Goal: Task Accomplishment & Management: Complete application form

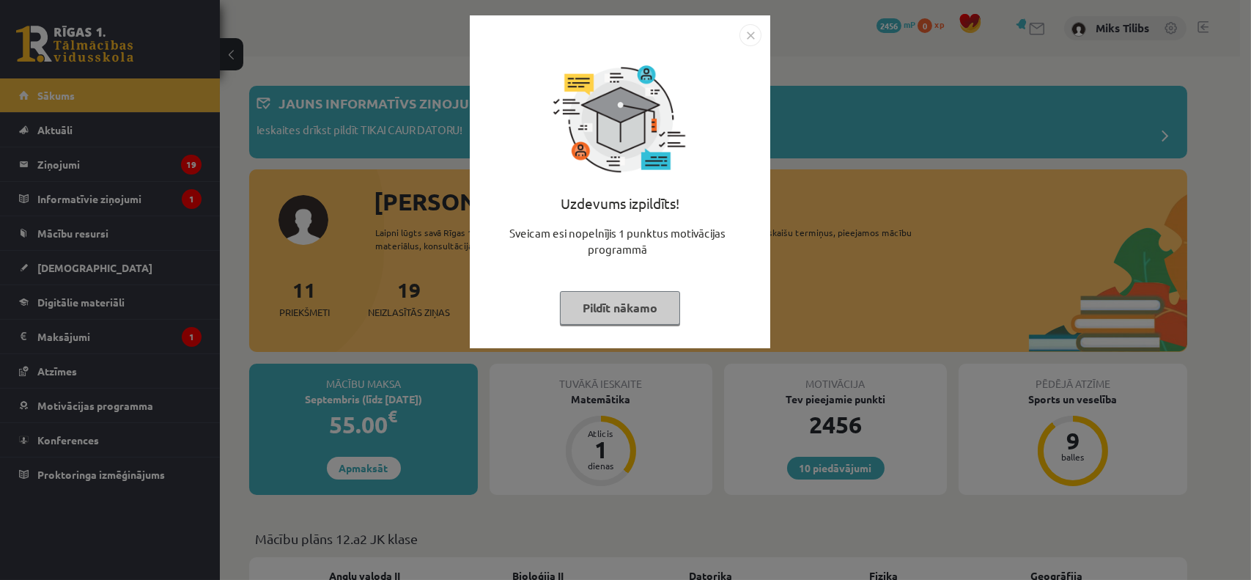
click at [757, 34] on img "Close" at bounding box center [751, 35] width 22 height 22
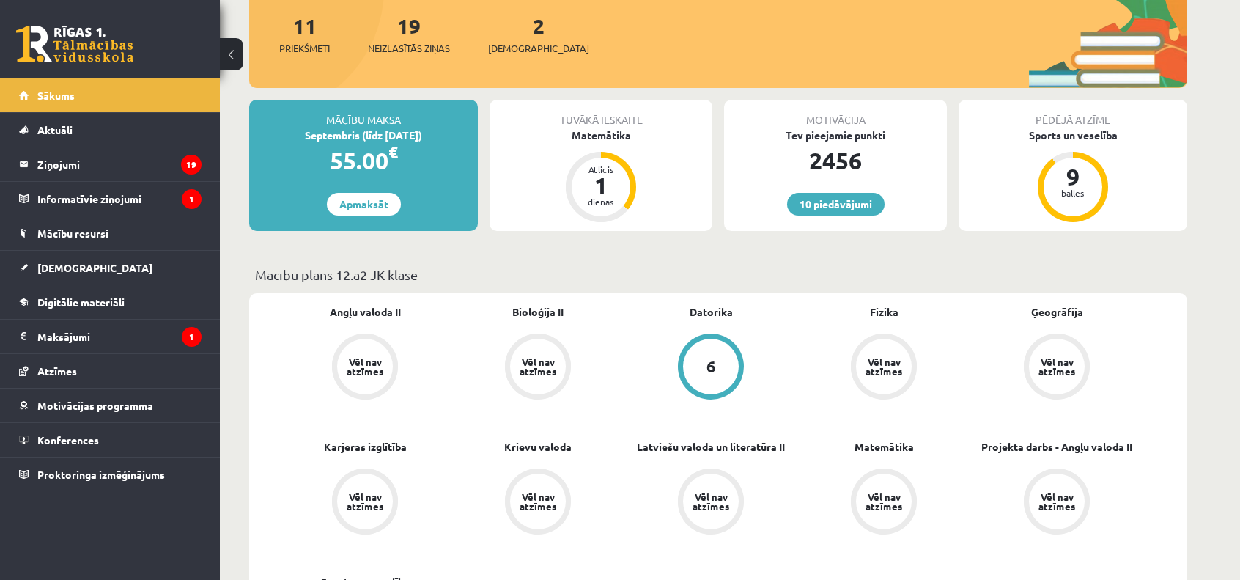
scroll to position [264, 0]
click at [620, 123] on div "Tuvākā ieskaite" at bounding box center [601, 114] width 223 height 28
click at [619, 133] on div "Matemātika" at bounding box center [601, 135] width 223 height 15
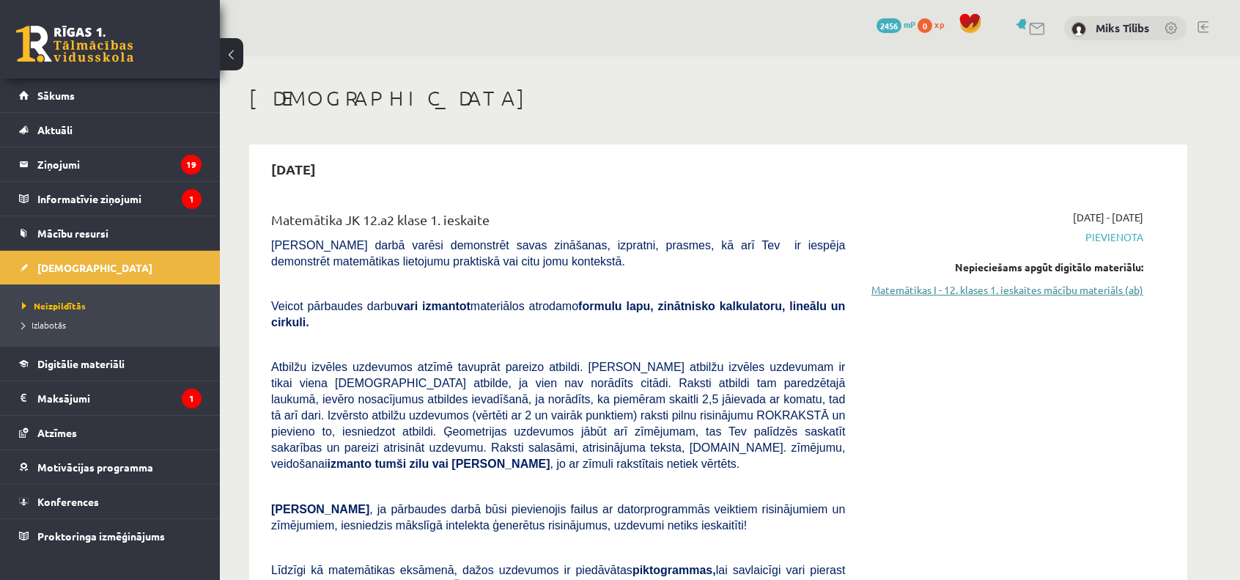
click at [957, 282] on link "Matemātikas I - 12. klases 1. ieskaites mācību materiāls (ab)" at bounding box center [1005, 289] width 276 height 15
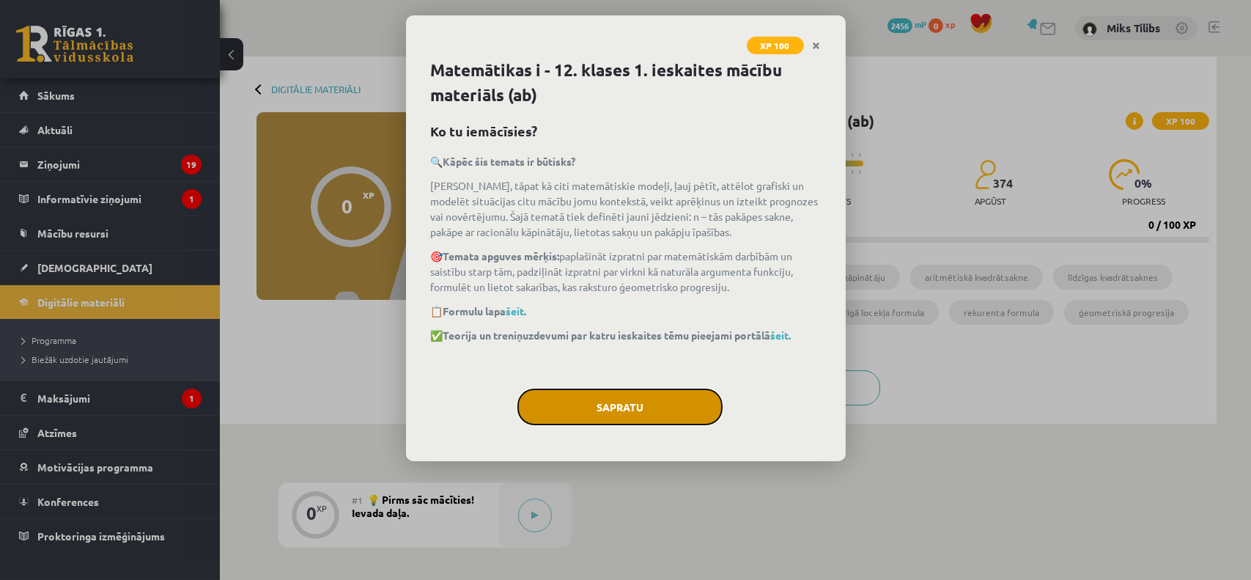
click at [626, 397] on button "Sapratu" at bounding box center [620, 407] width 205 height 37
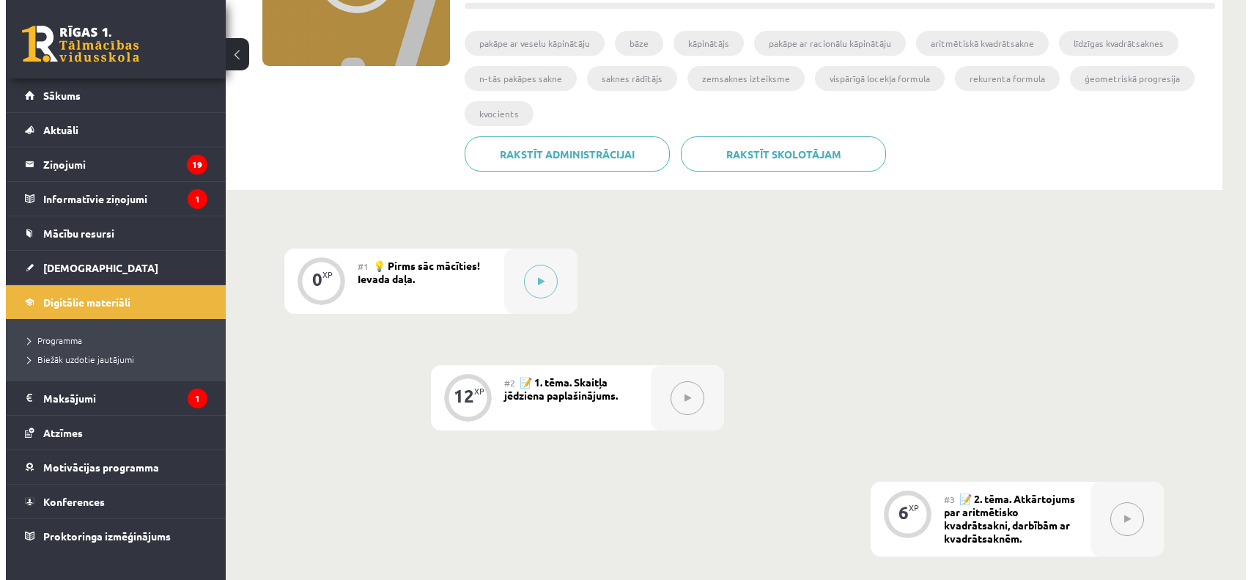
scroll to position [235, 0]
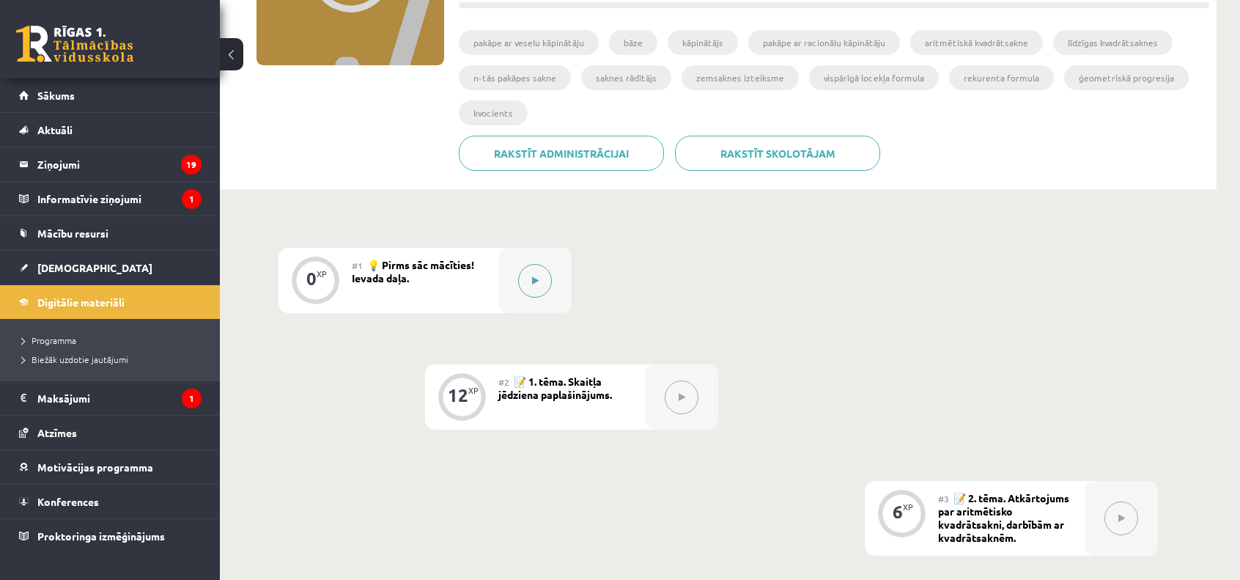
click at [543, 280] on button at bounding box center [535, 281] width 34 height 34
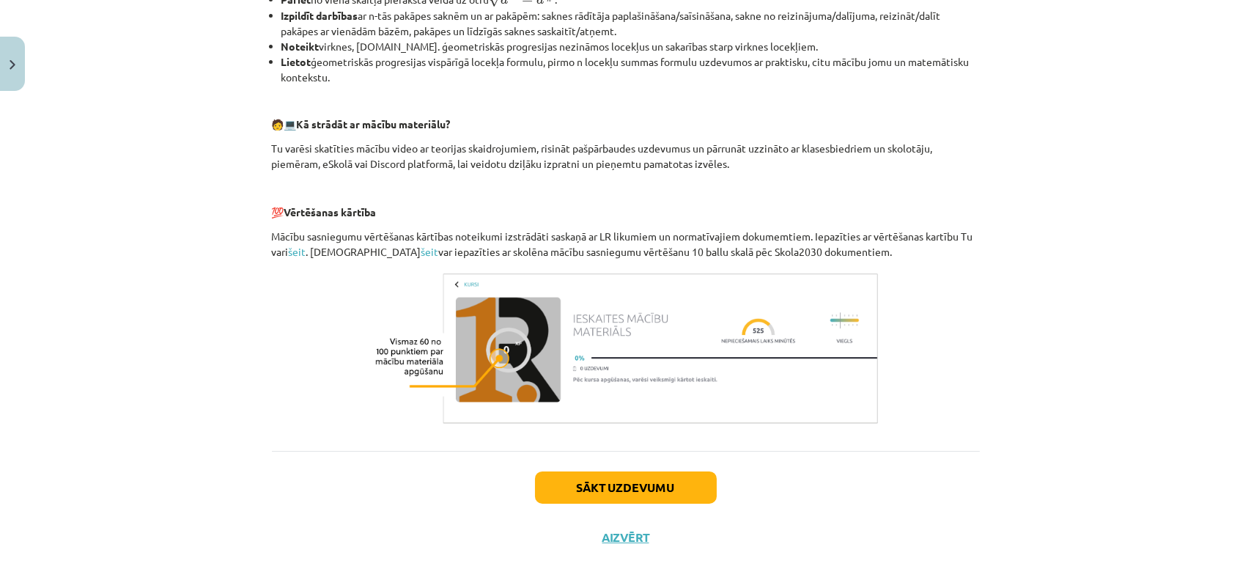
scroll to position [598, 0]
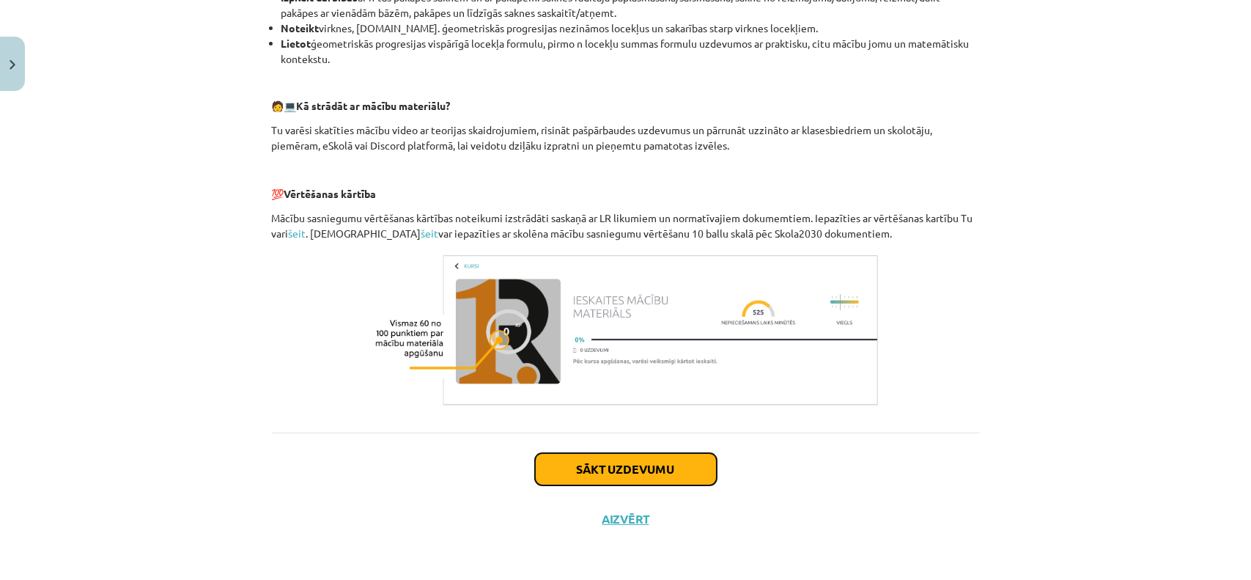
click at [567, 466] on button "Sākt uzdevumu" at bounding box center [626, 469] width 182 height 32
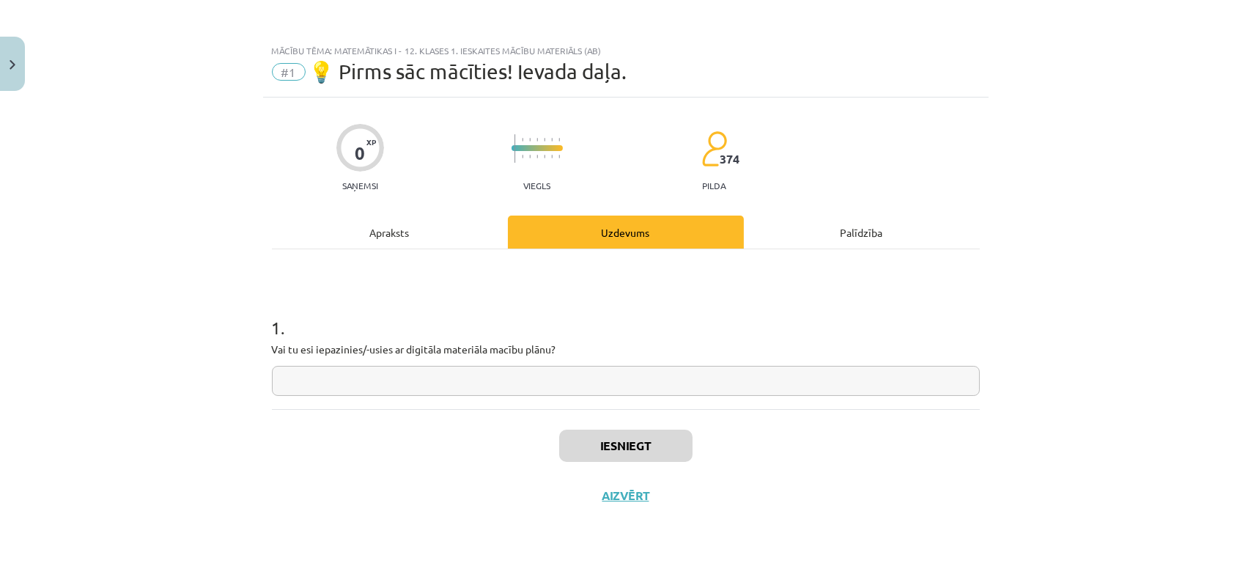
scroll to position [0, 0]
click at [477, 388] on input "text" at bounding box center [626, 381] width 708 height 30
type input "**"
click at [601, 448] on button "Iesniegt" at bounding box center [625, 446] width 133 height 32
click at [638, 504] on button "Nākamā nodarbība" at bounding box center [626, 505] width 144 height 34
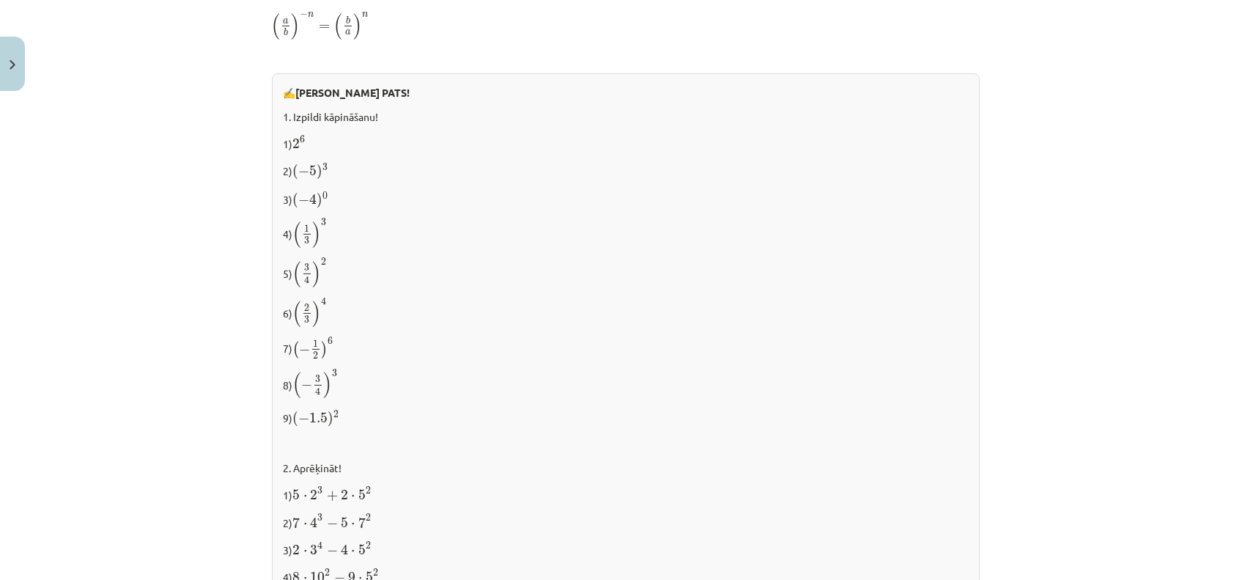
scroll to position [1170, 0]
click at [491, 205] on p "3) ( − 4 ) 0 ( − 4 ) 0" at bounding box center [626, 201] width 685 height 20
click at [320, 245] on span "( 1 3 ) 3 ( 1 3 ) 3" at bounding box center [310, 234] width 34 height 31
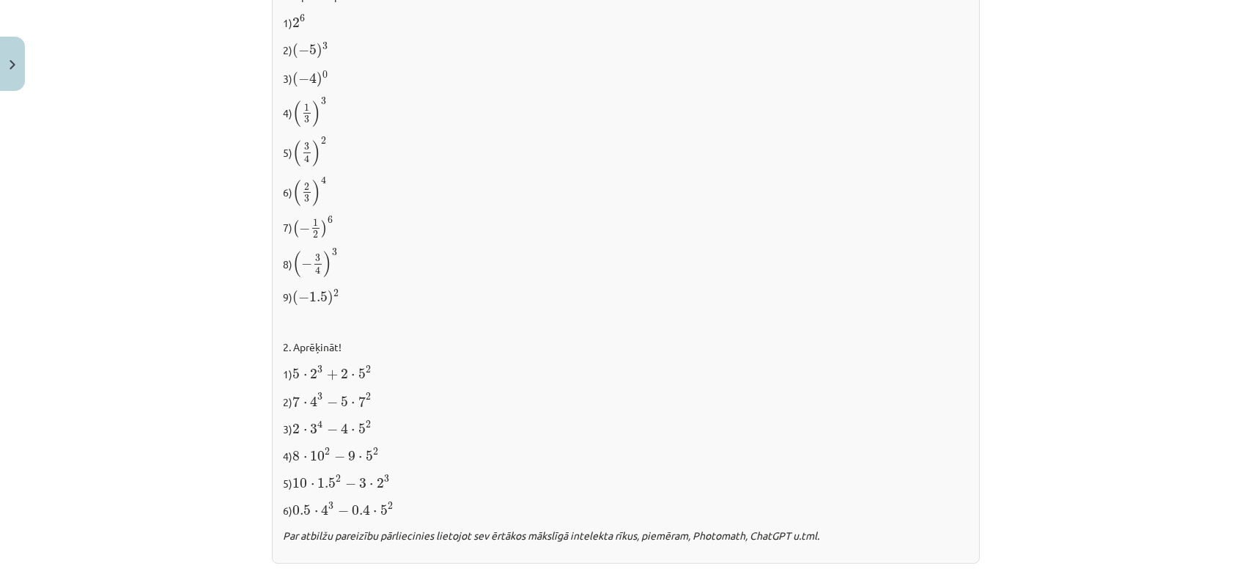
scroll to position [1501, 0]
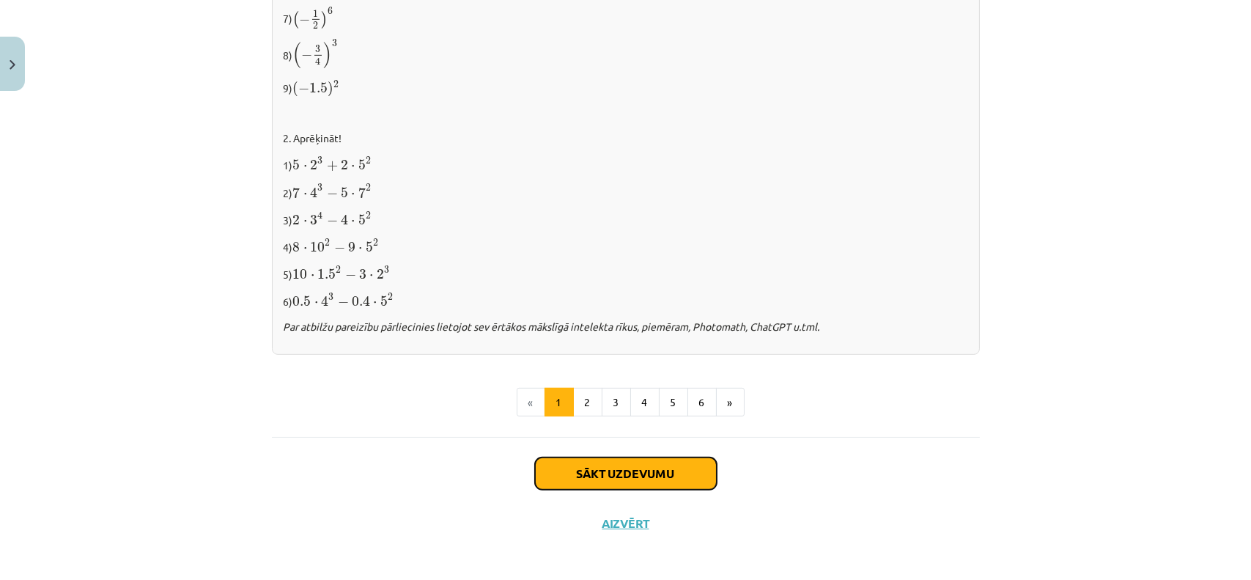
click at [592, 474] on button "Sākt uzdevumu" at bounding box center [626, 473] width 182 height 32
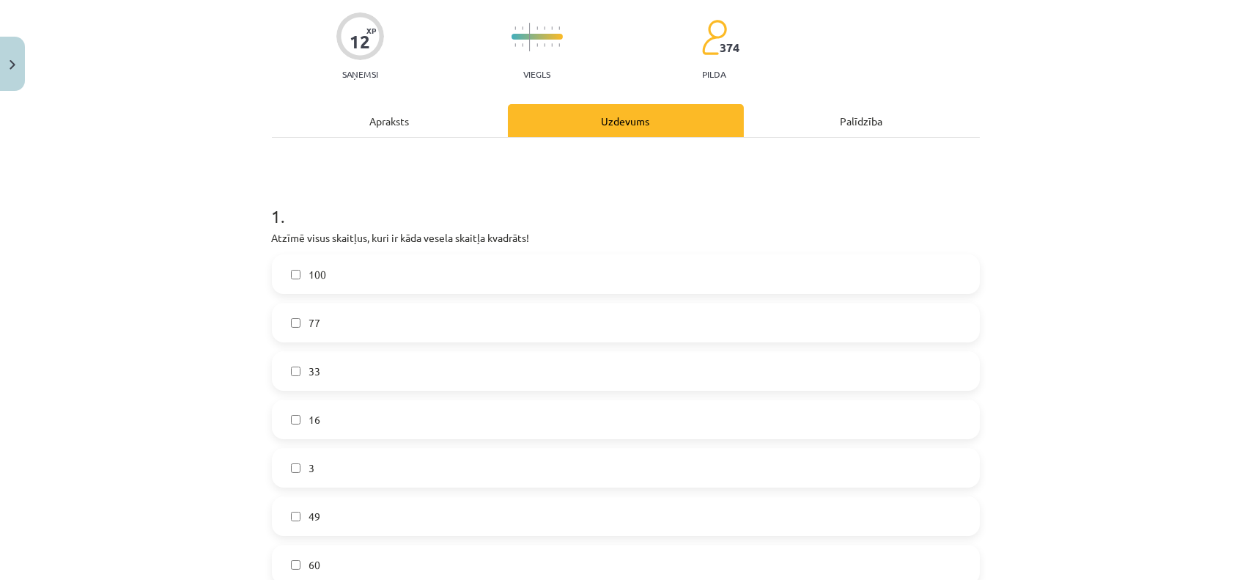
scroll to position [112, 0]
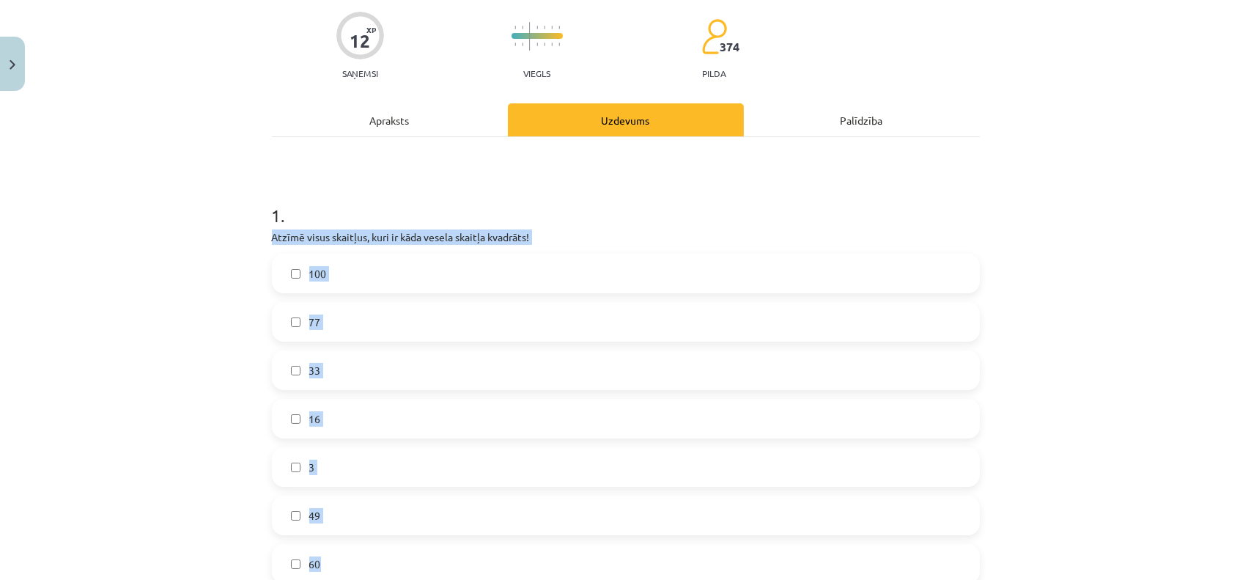
drag, startPoint x: 262, startPoint y: 240, endPoint x: 513, endPoint y: 559, distance: 406.3
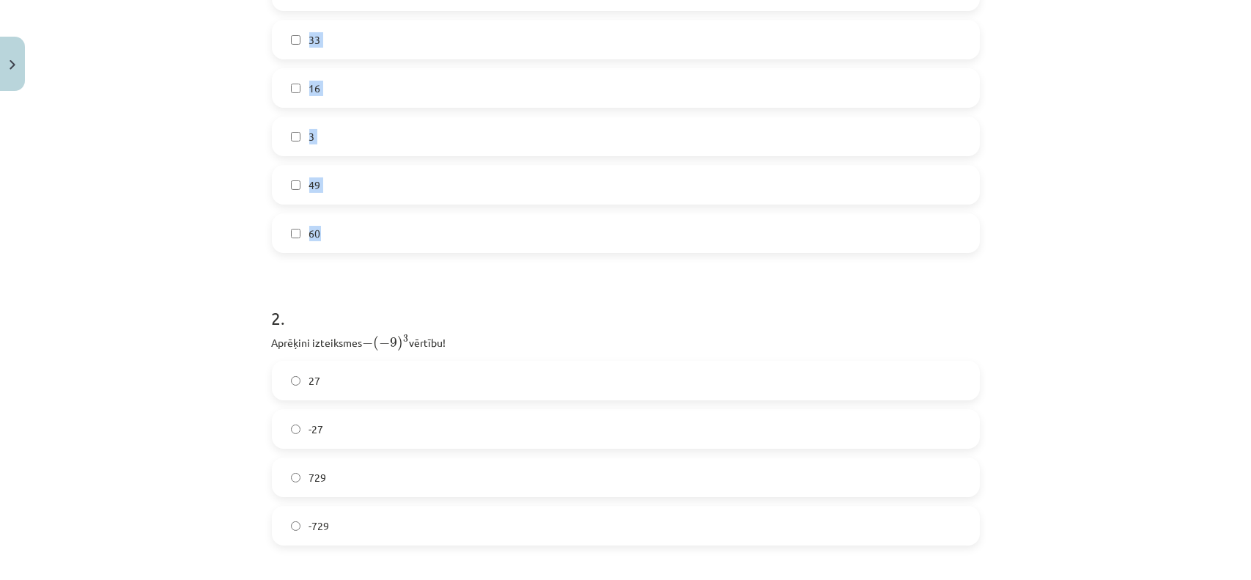
scroll to position [447, 0]
click at [190, 276] on div "Mācību tēma: Matemātikas i - 12. klases 1. ieskaites mācību materiāls (ab) #2 📝…" at bounding box center [625, 290] width 1251 height 580
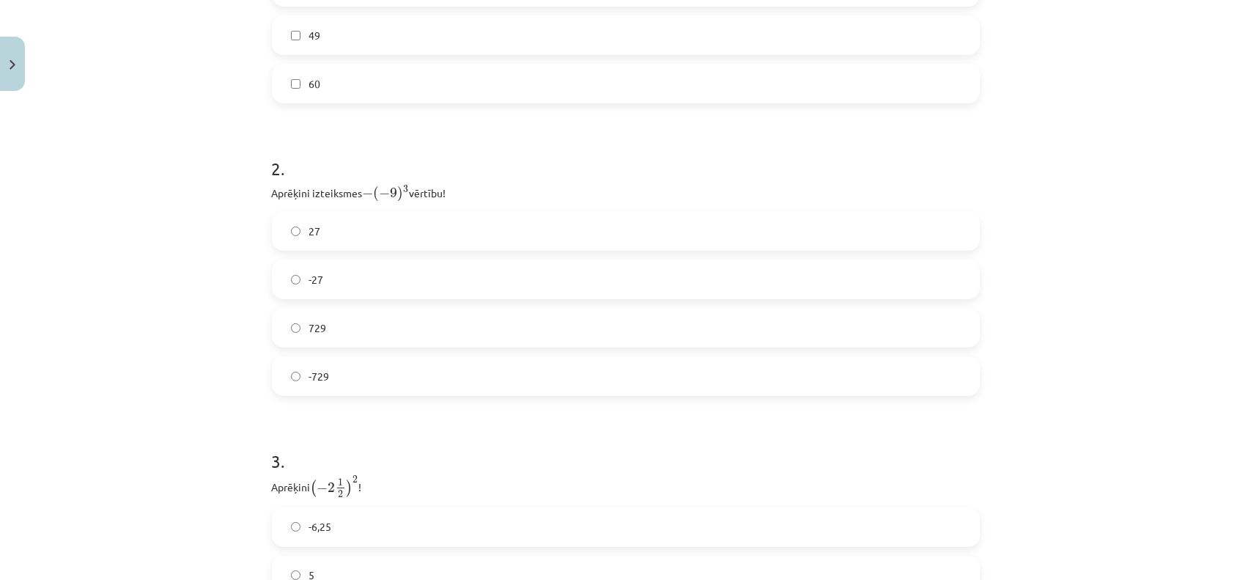
scroll to position [824, 0]
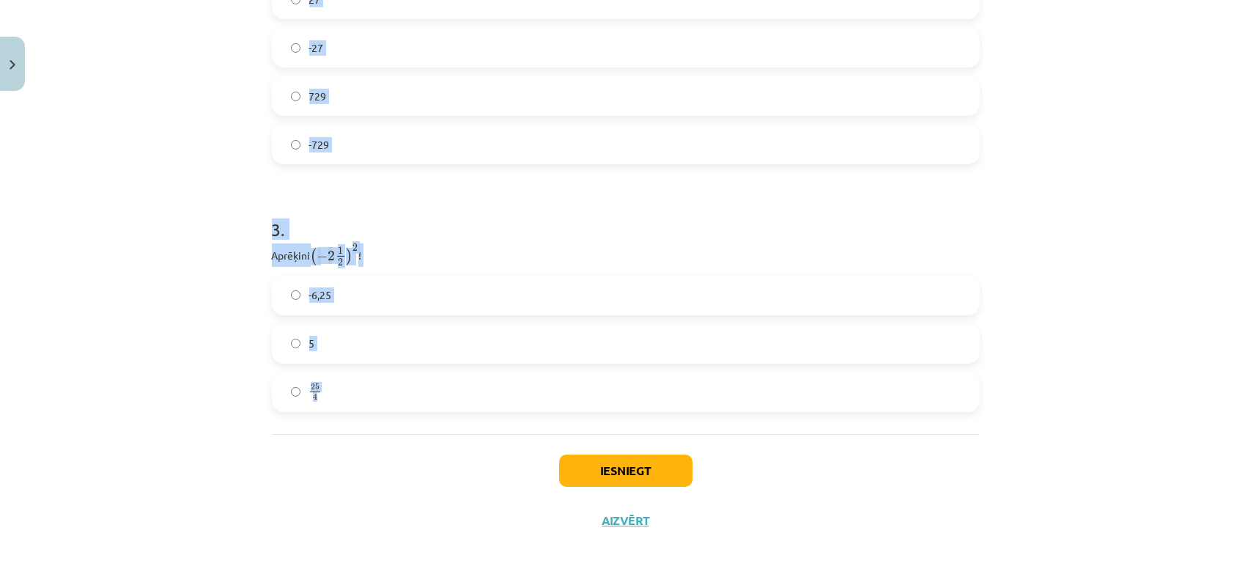
drag, startPoint x: 267, startPoint y: 273, endPoint x: 441, endPoint y: 424, distance: 230.7
copy form "Atzīmē visus skaitļus, kuri ir kāda vesela skaitļa kvadrāts! 100 77 33 16 3 49 …"
click at [238, 235] on div "Mācību tēma: Matemātikas i - 12. klases 1. ieskaites mācību materiāls (ab) #2 📝…" at bounding box center [625, 290] width 1251 height 580
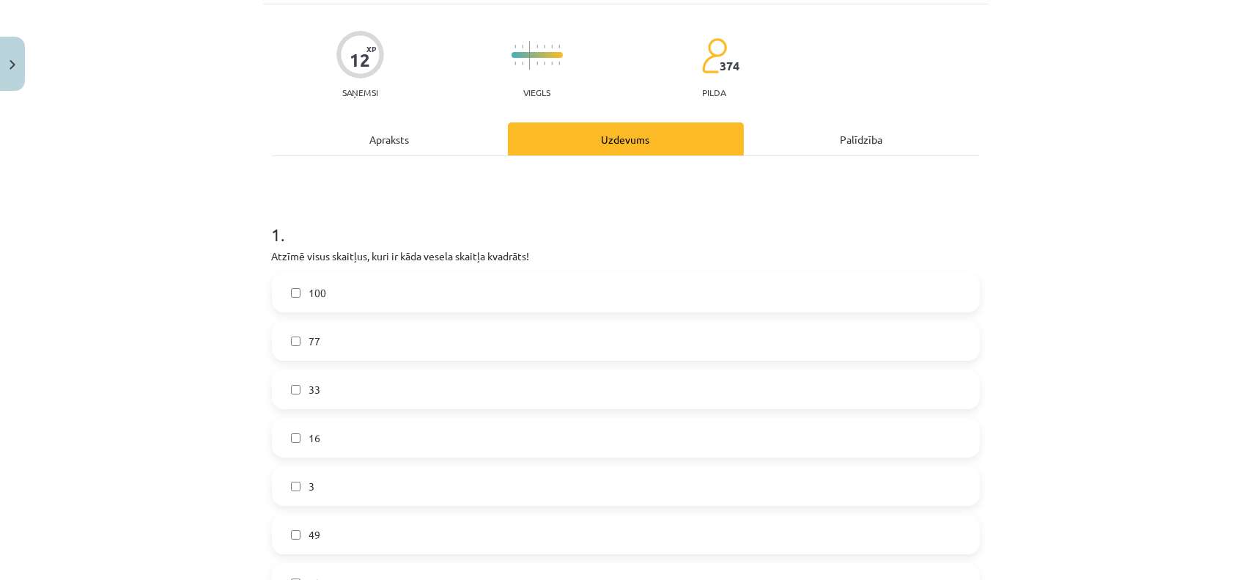
scroll to position [0, 0]
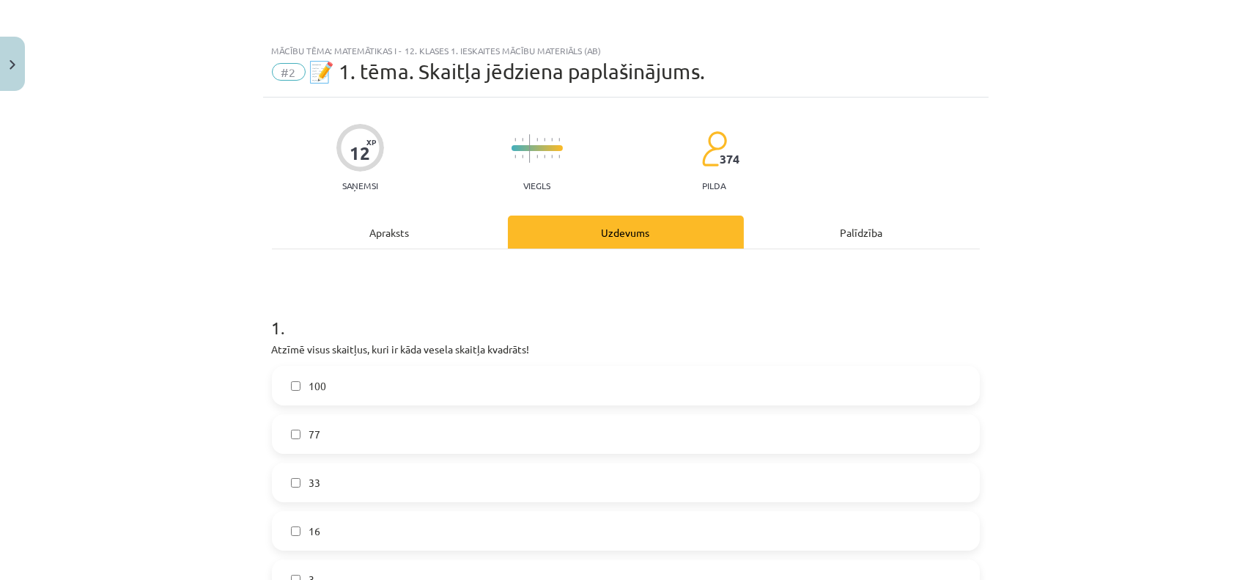
click at [383, 395] on label "100" at bounding box center [625, 385] width 705 height 37
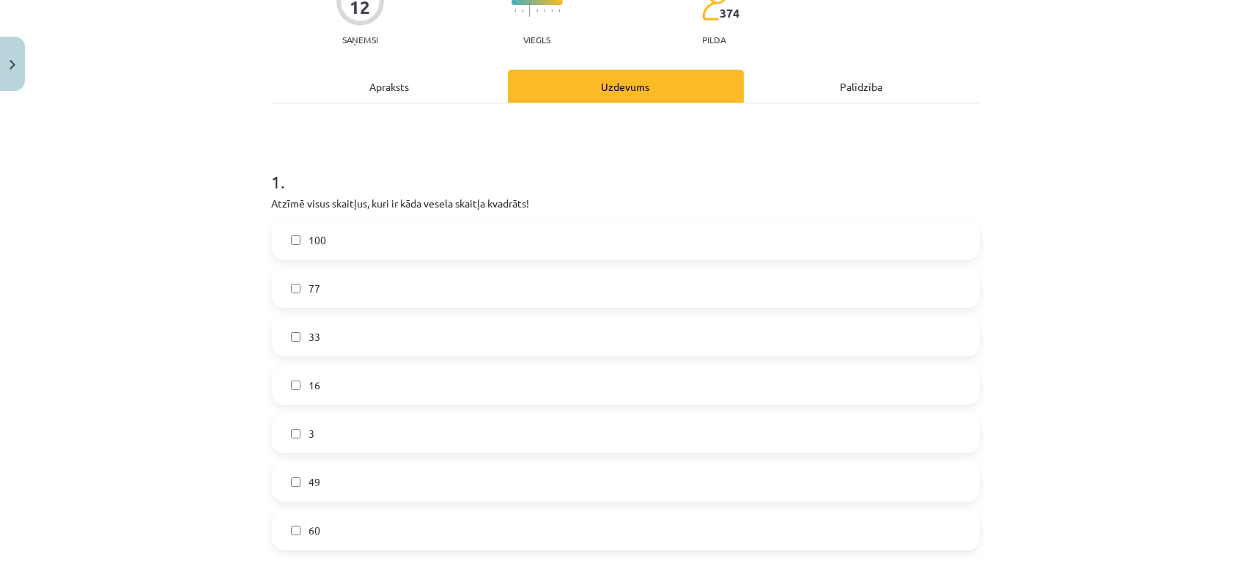
scroll to position [150, 0]
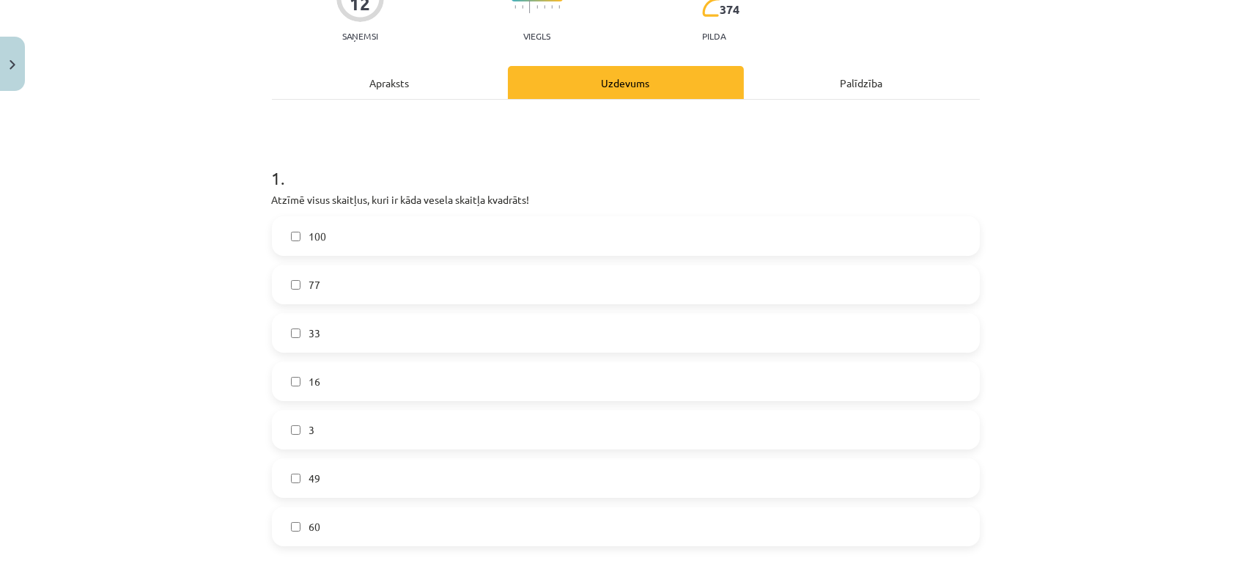
click at [383, 386] on label "16" at bounding box center [625, 381] width 705 height 37
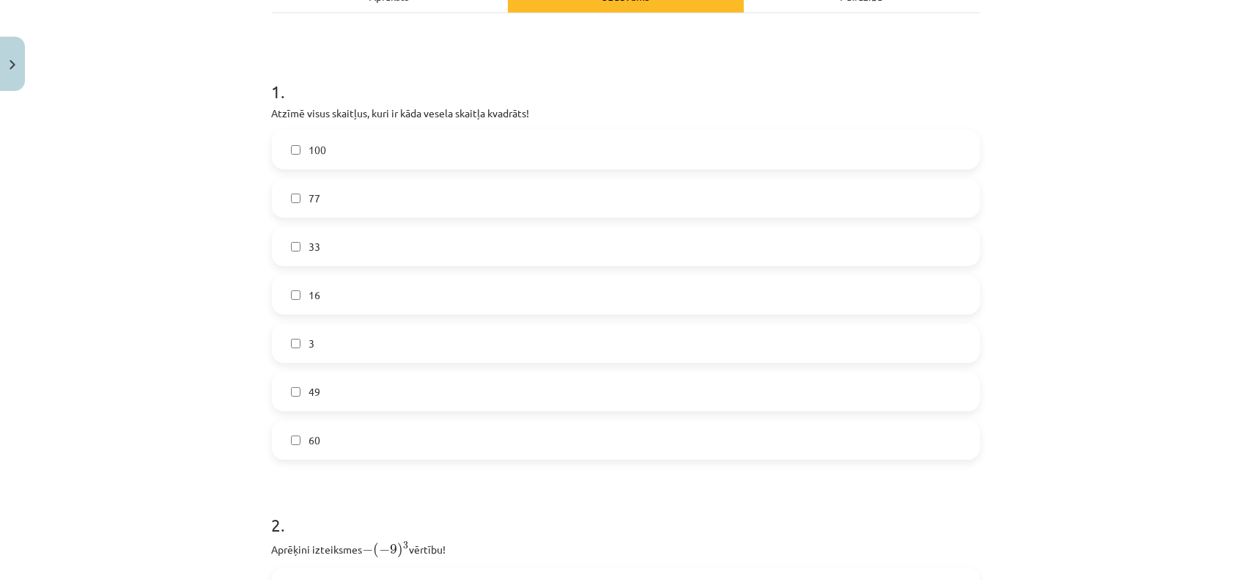
scroll to position [248, 0]
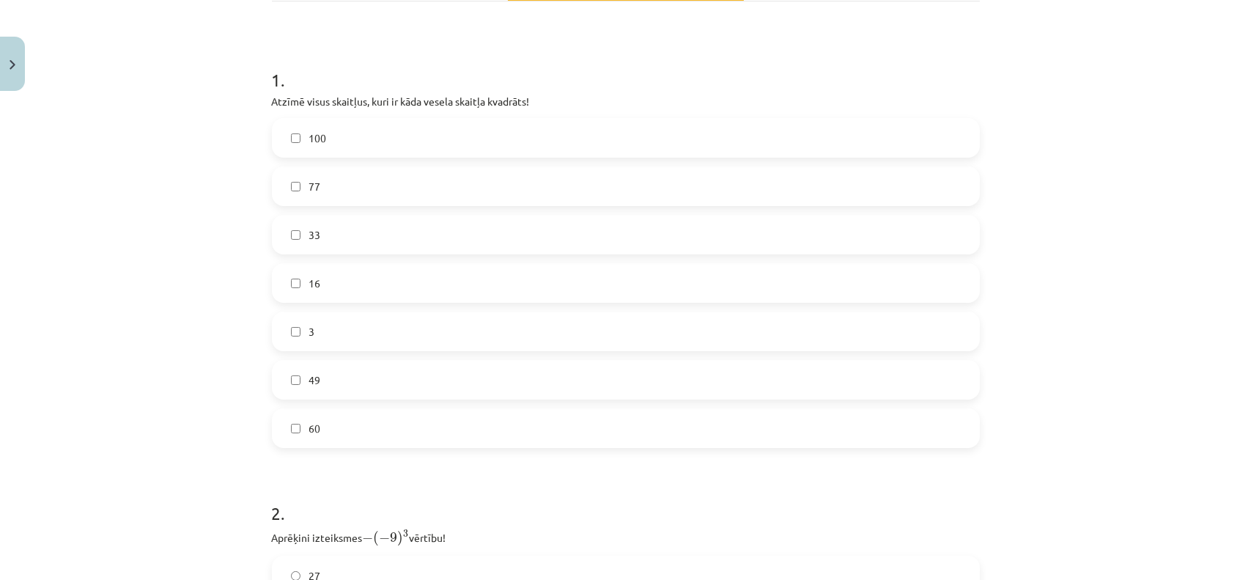
click at [359, 378] on label "49" at bounding box center [625, 379] width 705 height 37
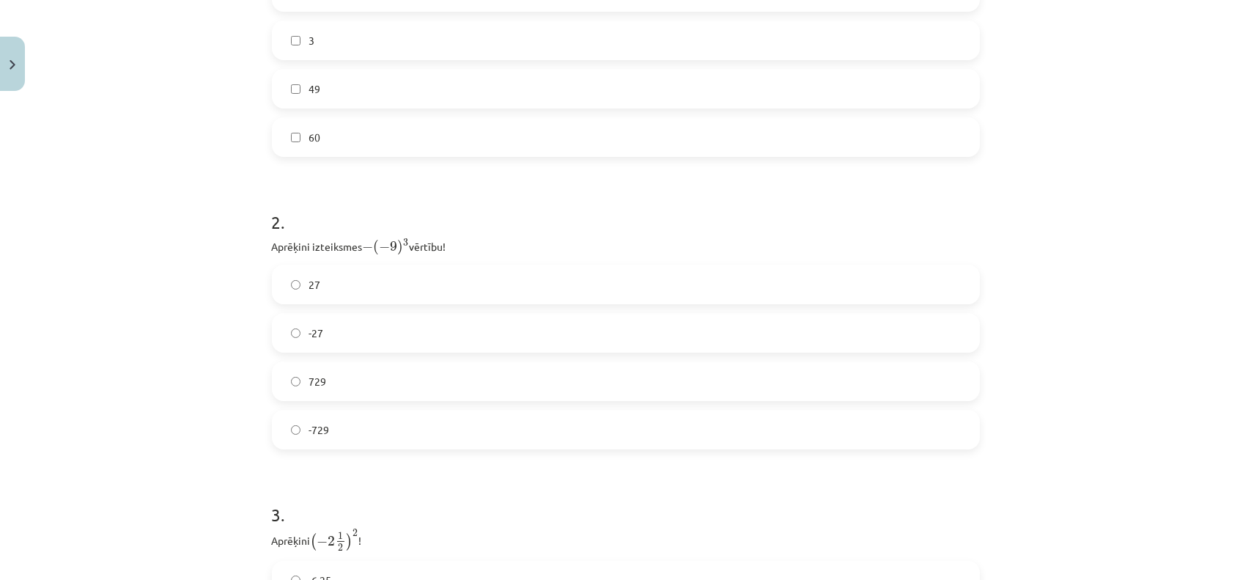
scroll to position [553, 0]
click at [360, 367] on label "729" at bounding box center [625, 367] width 705 height 37
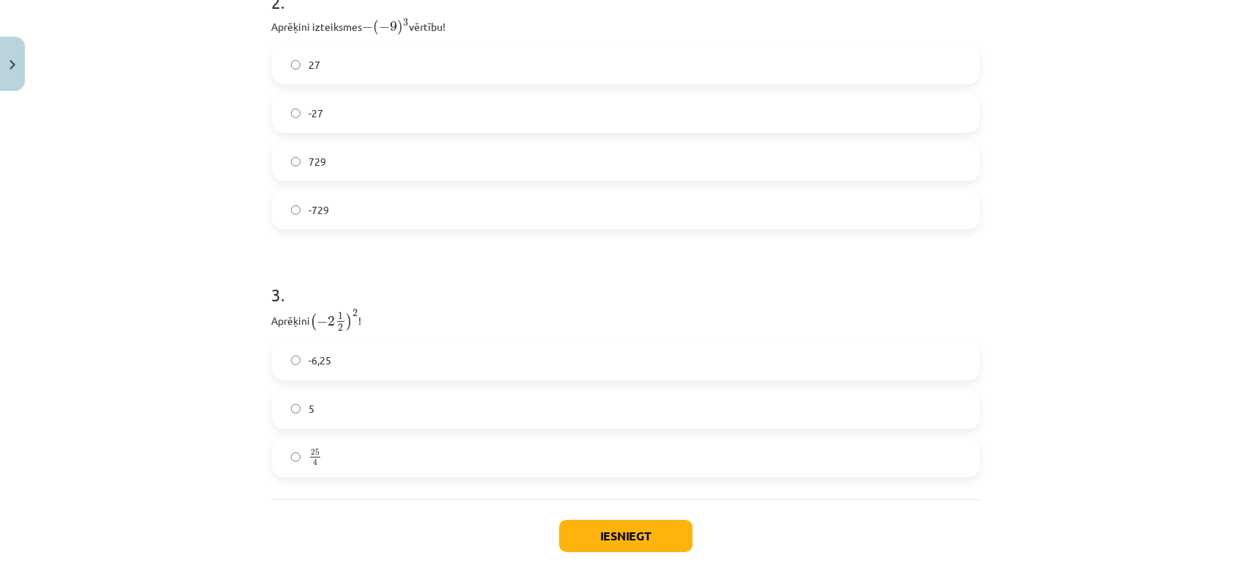
scroll to position [824, 0]
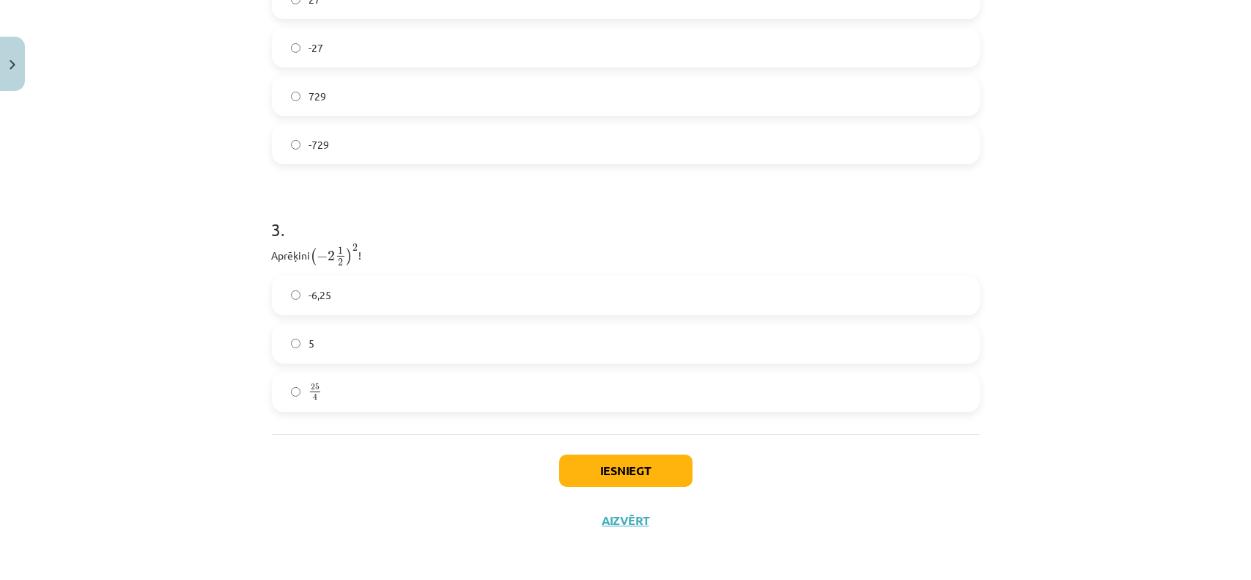
click at [326, 388] on label "25 4 25 4" at bounding box center [625, 392] width 705 height 37
click at [608, 474] on button "Iesniegt" at bounding box center [625, 471] width 133 height 32
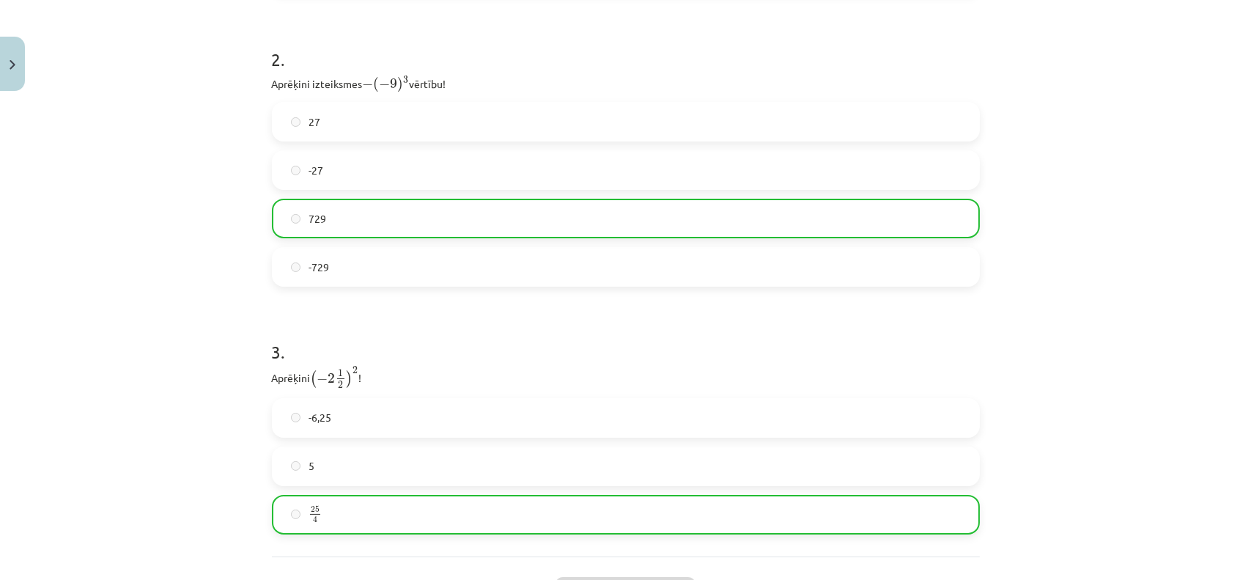
scroll to position [871, 0]
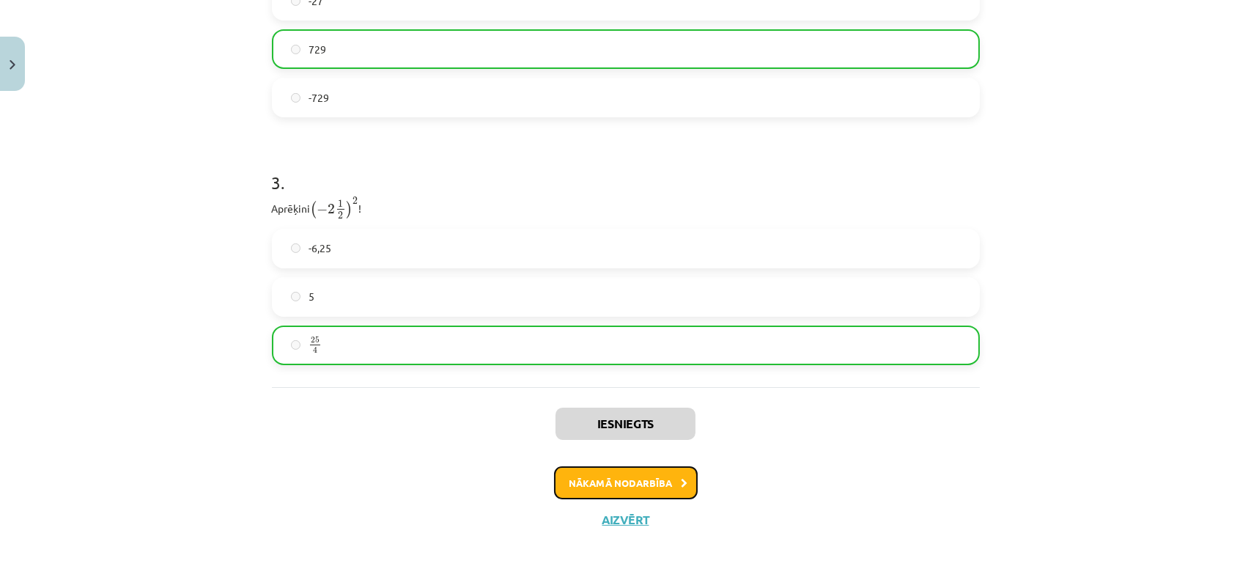
click at [566, 477] on button "Nākamā nodarbība" at bounding box center [626, 483] width 144 height 34
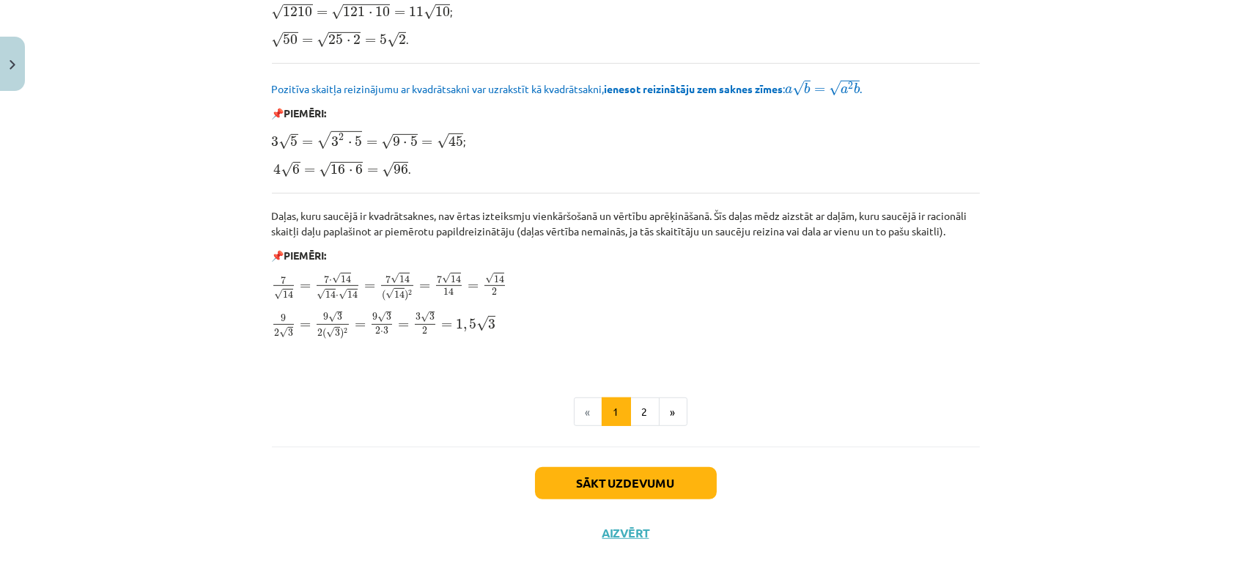
scroll to position [1718, 0]
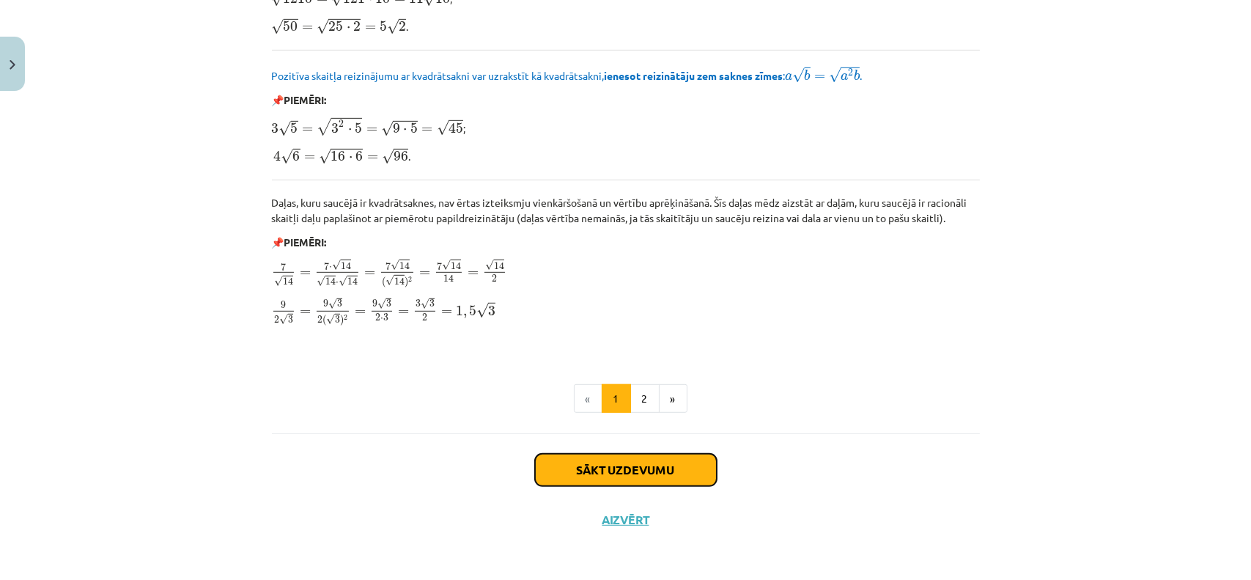
click at [609, 468] on button "Sākt uzdevumu" at bounding box center [626, 470] width 182 height 32
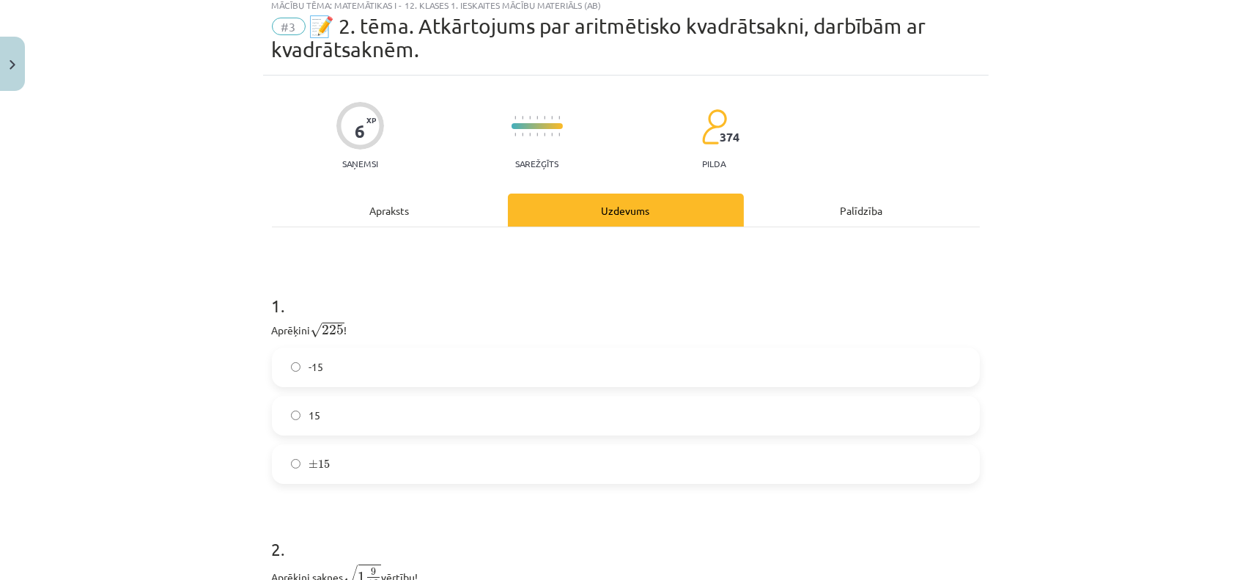
scroll to position [37, 0]
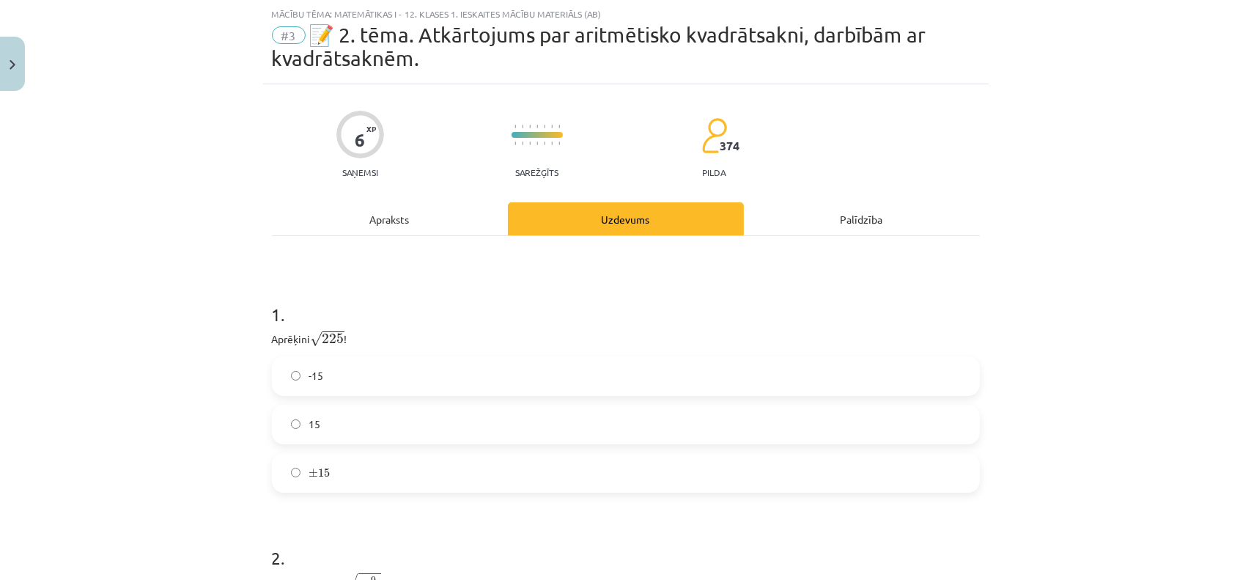
click at [317, 438] on label "15" at bounding box center [625, 424] width 705 height 37
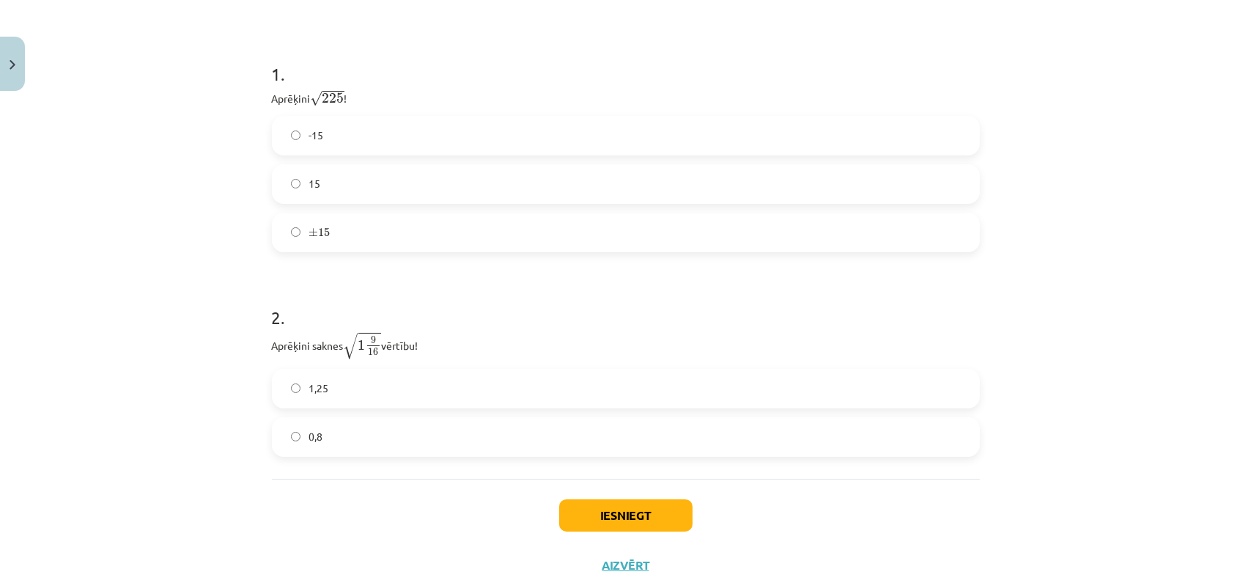
scroll to position [323, 0]
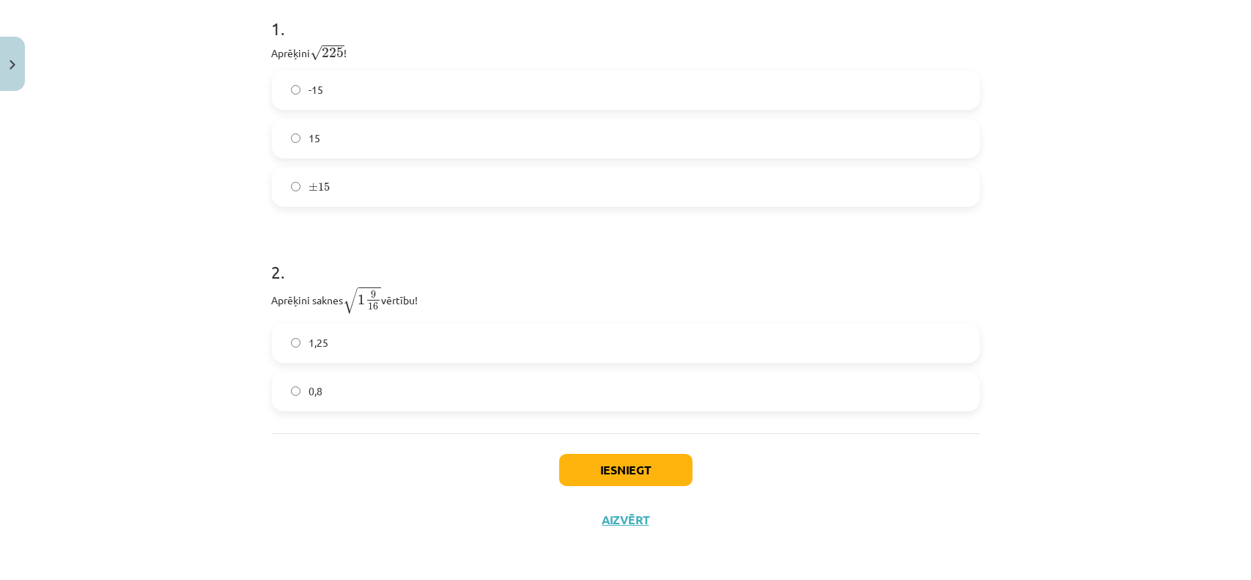
click at [346, 353] on label "1,25" at bounding box center [625, 343] width 705 height 37
click at [638, 461] on button "Iesniegt" at bounding box center [625, 470] width 133 height 32
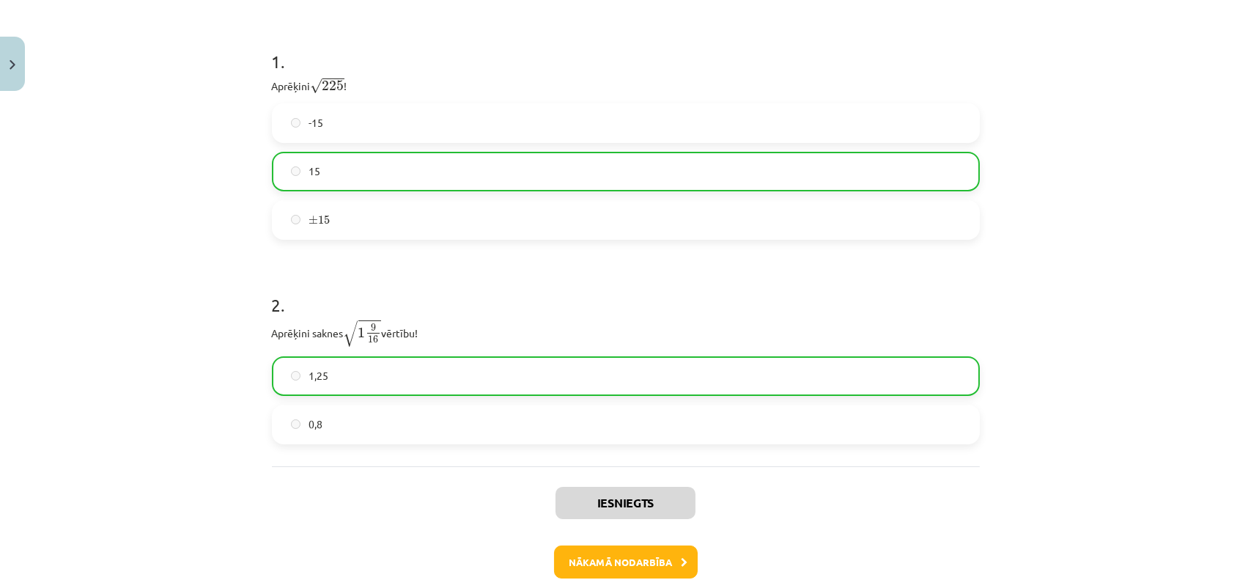
scroll to position [369, 0]
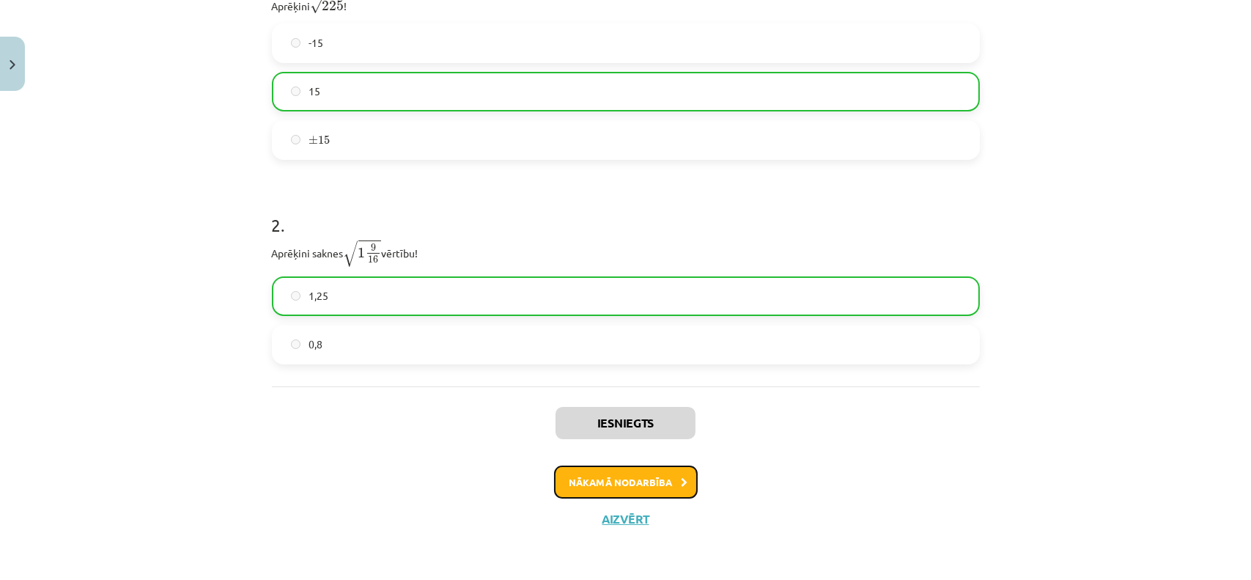
click at [623, 482] on button "Nākamā nodarbība" at bounding box center [626, 483] width 144 height 34
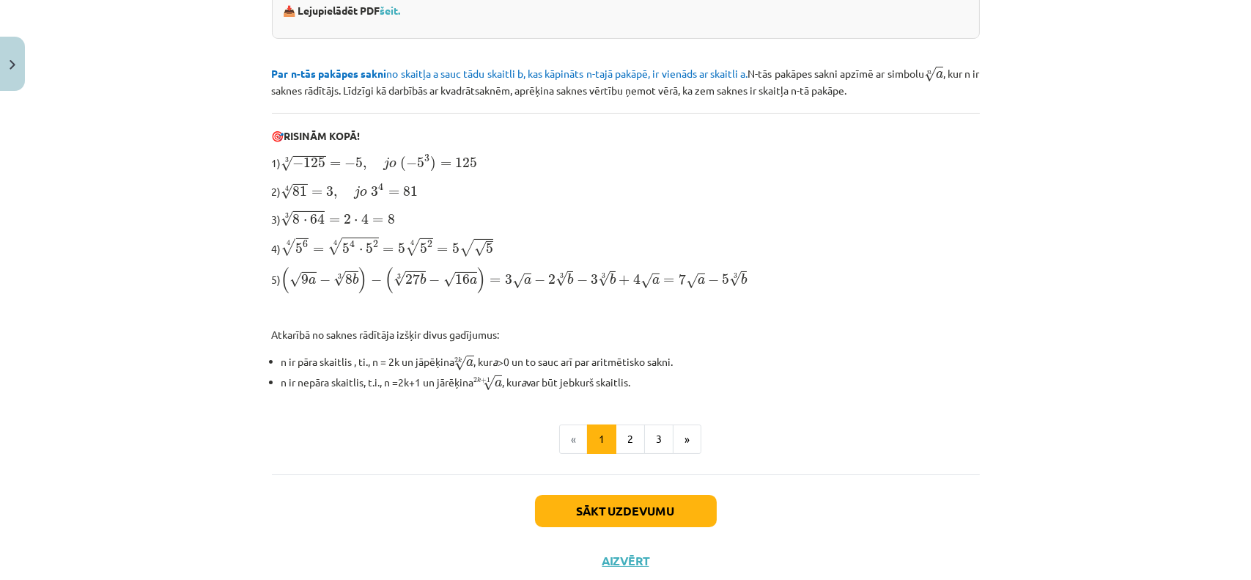
scroll to position [422, 0]
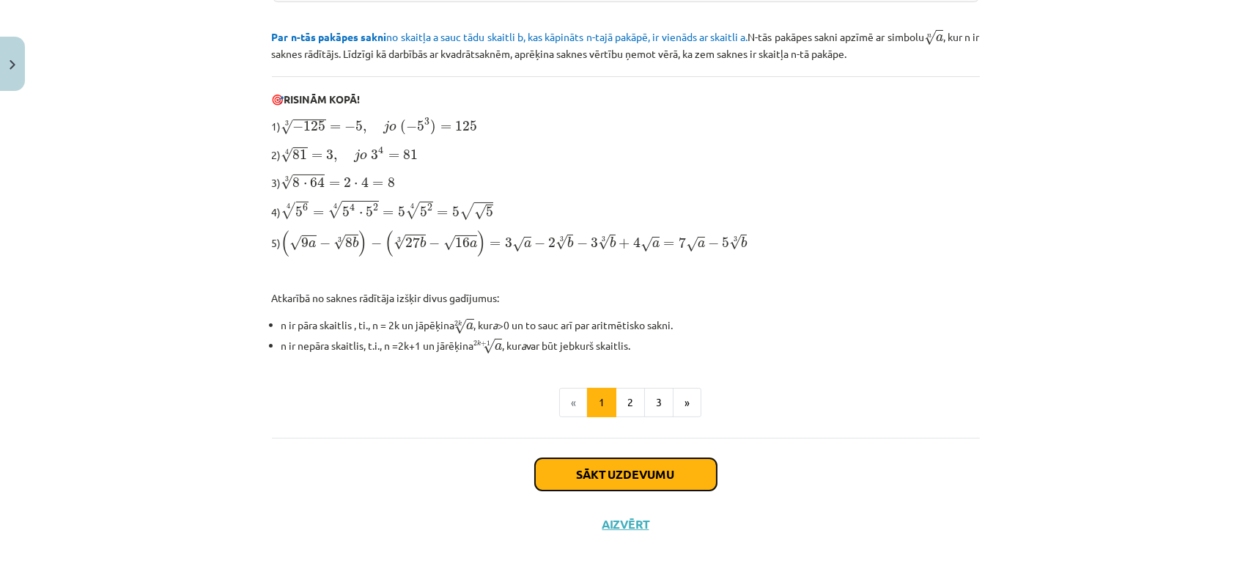
click at [625, 459] on button "Sākt uzdevumu" at bounding box center [626, 474] width 182 height 32
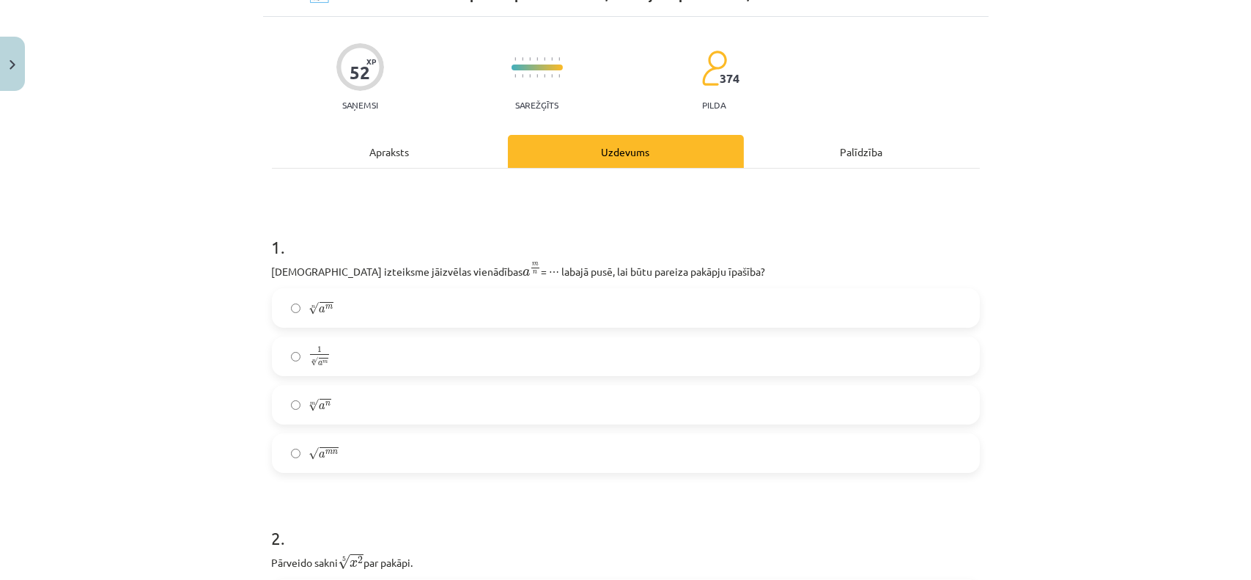
scroll to position [81, 0]
click at [350, 350] on label "1 n √ a m 1 a m n" at bounding box center [625, 356] width 705 height 37
click at [367, 307] on label "n √ a m a m n" at bounding box center [625, 308] width 705 height 37
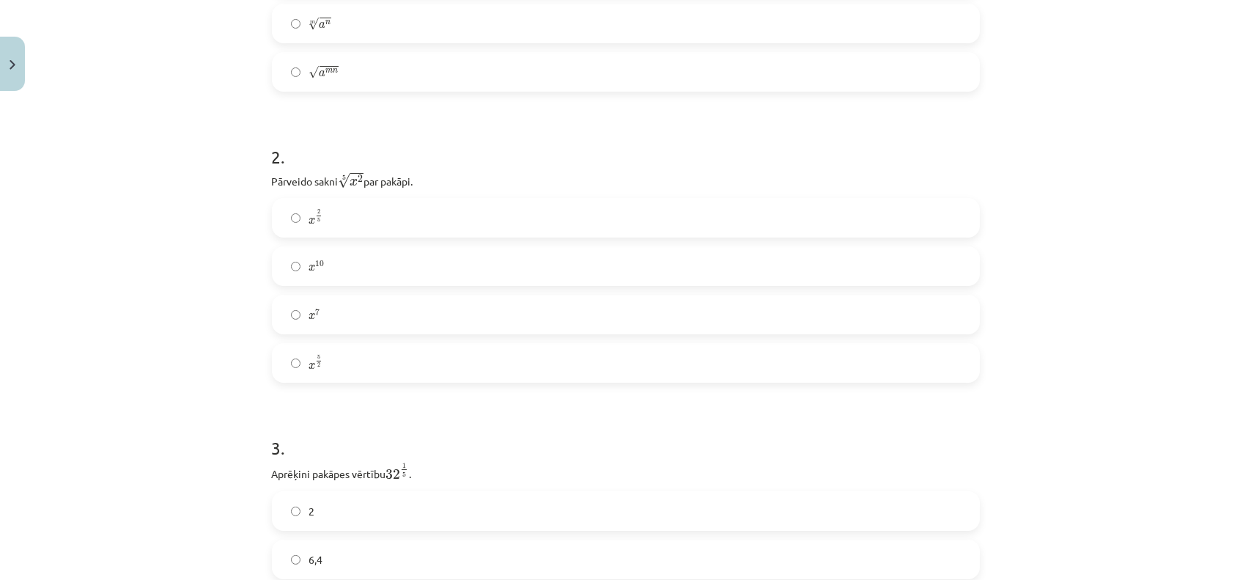
scroll to position [463, 0]
click at [373, 228] on label "x 2 5 x 2 5" at bounding box center [625, 217] width 705 height 37
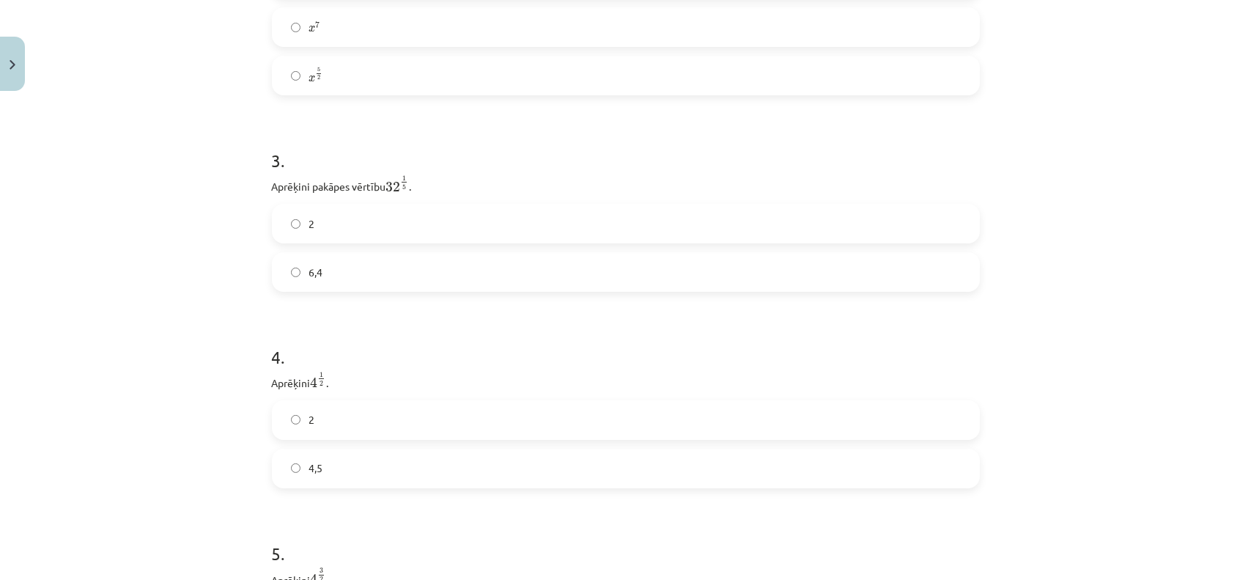
scroll to position [750, 0]
click at [373, 228] on label "2" at bounding box center [625, 223] width 705 height 37
click at [373, 228] on label "4,5" at bounding box center [625, 226] width 705 height 37
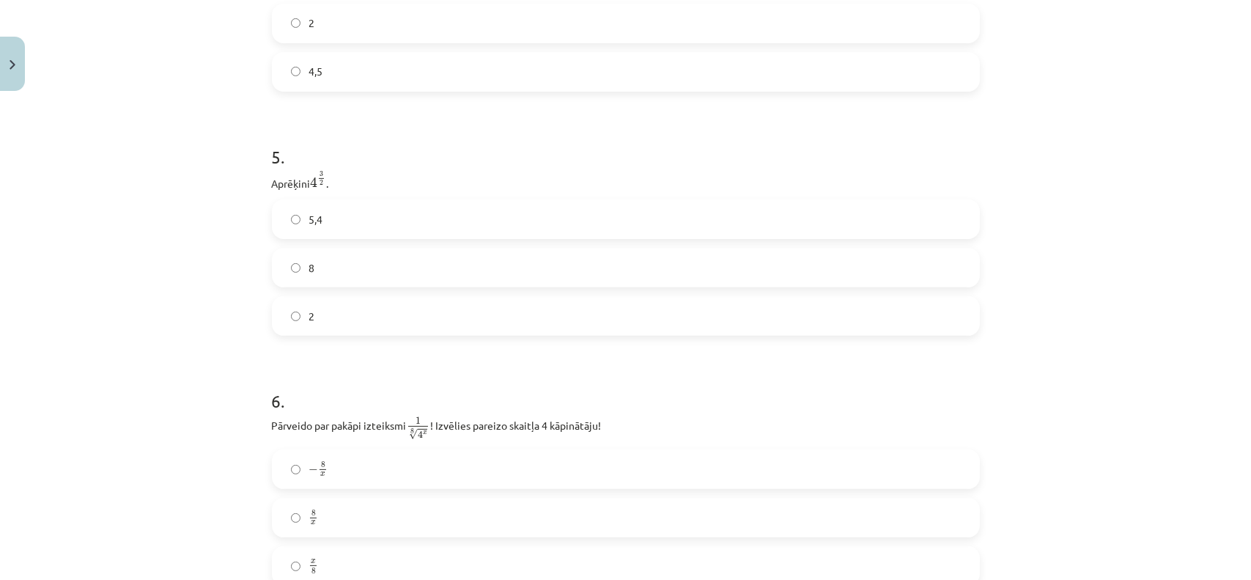
click at [365, 263] on label "8" at bounding box center [625, 267] width 705 height 37
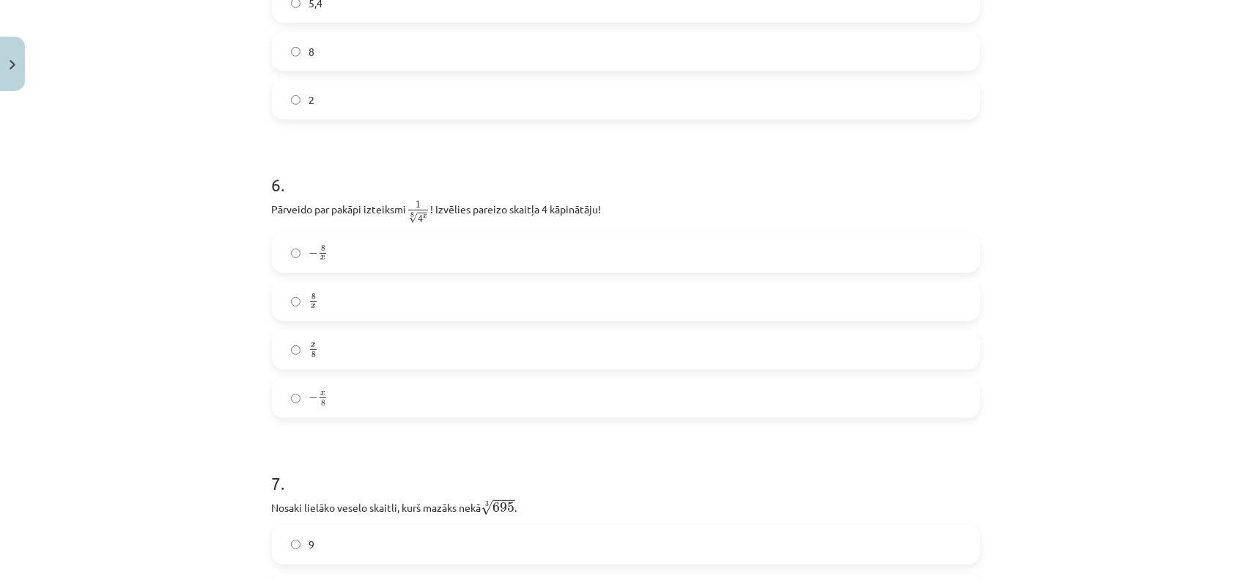
scroll to position [1366, 0]
click at [319, 266] on label "− 8 x − 8 x" at bounding box center [625, 249] width 705 height 37
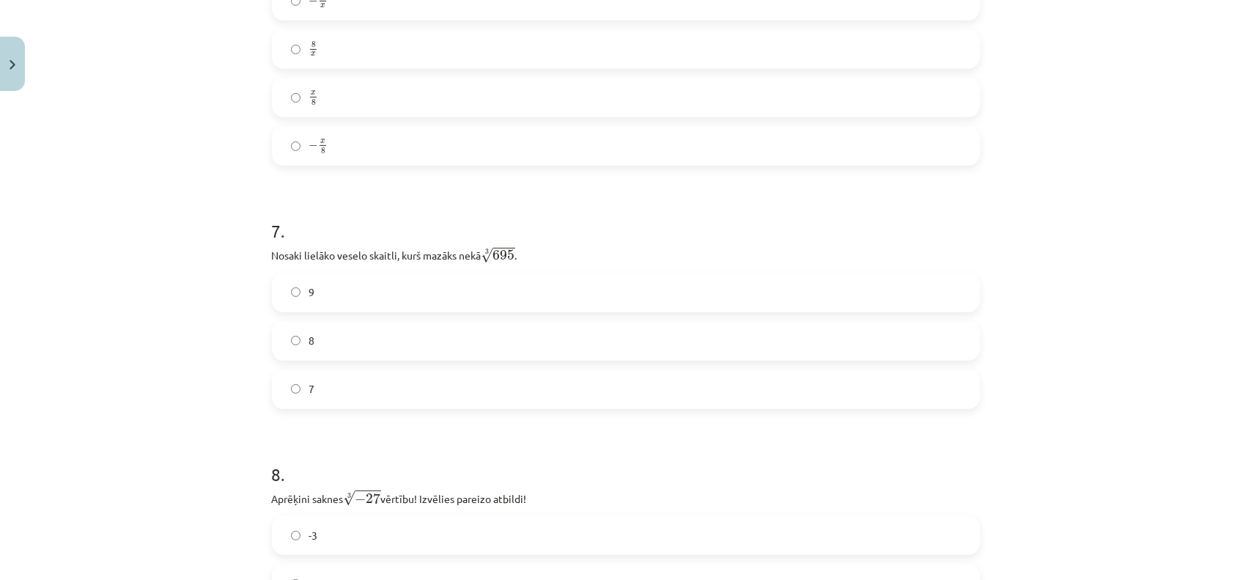
scroll to position [1616, 0]
click at [340, 344] on label "8" at bounding box center [625, 339] width 705 height 37
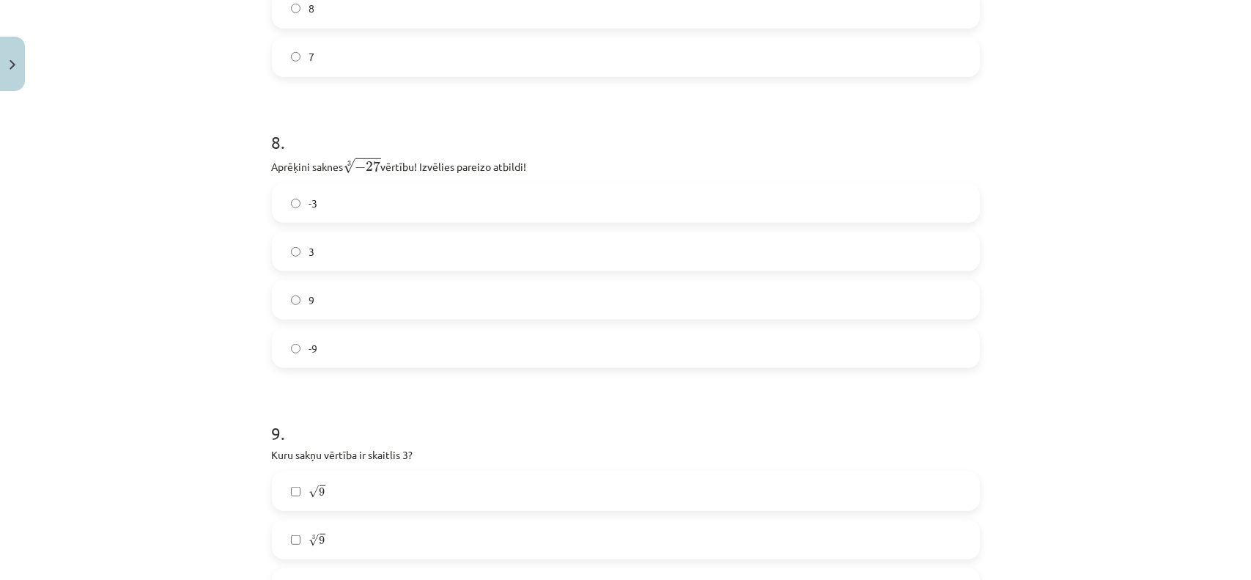
scroll to position [1947, 0]
click at [363, 210] on label "-3" at bounding box center [625, 202] width 705 height 37
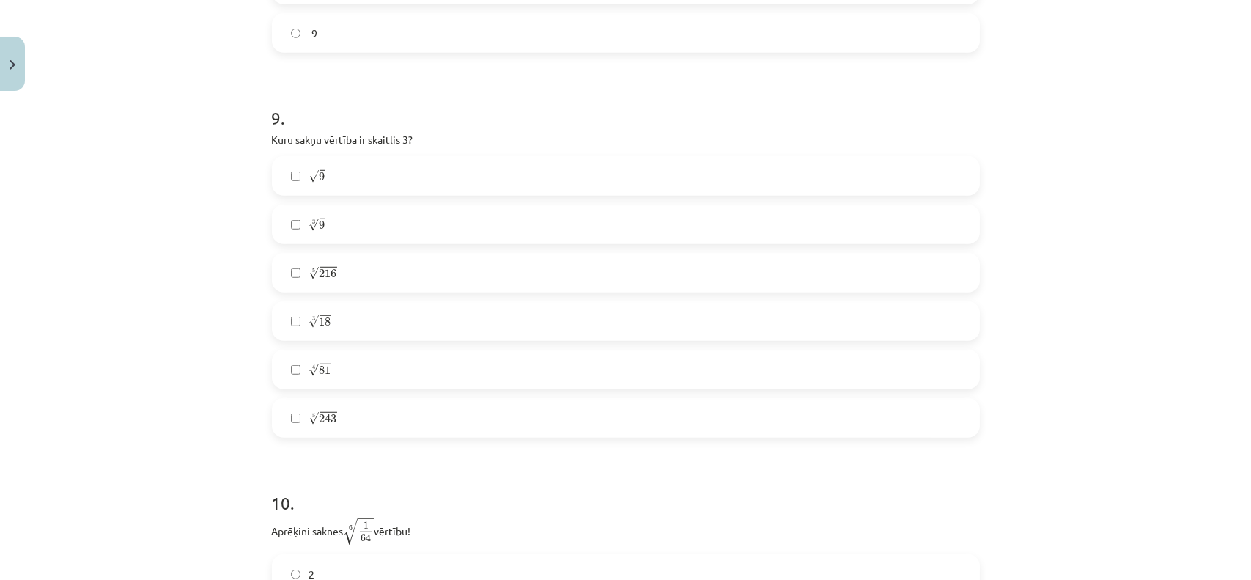
scroll to position [2333, 0]
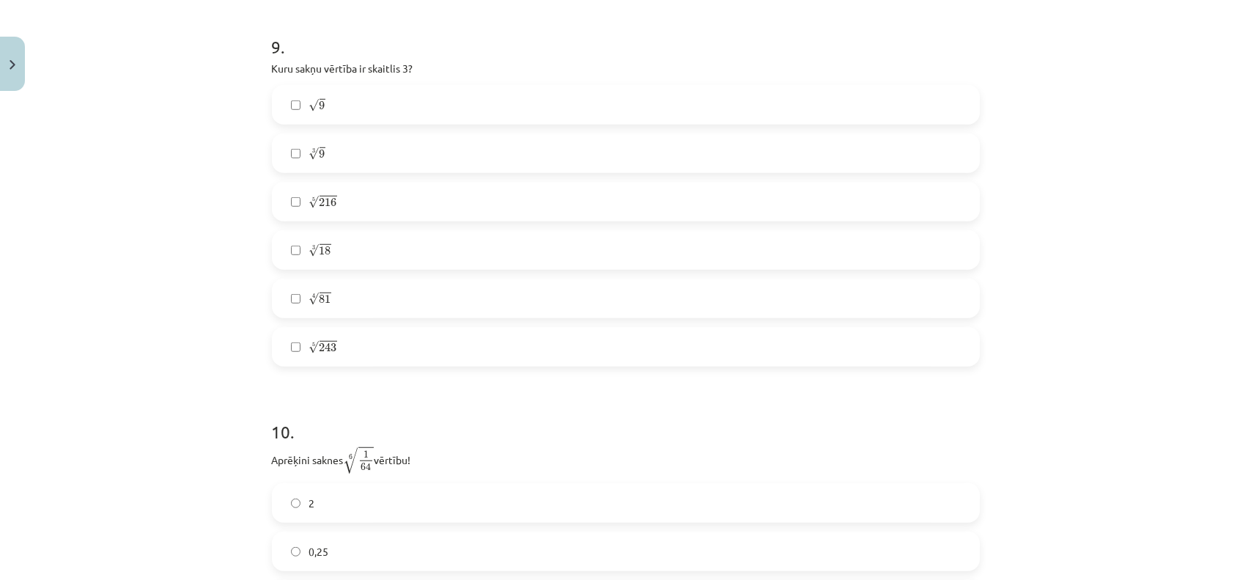
click at [352, 103] on label "√ 9 9" at bounding box center [625, 105] width 705 height 37
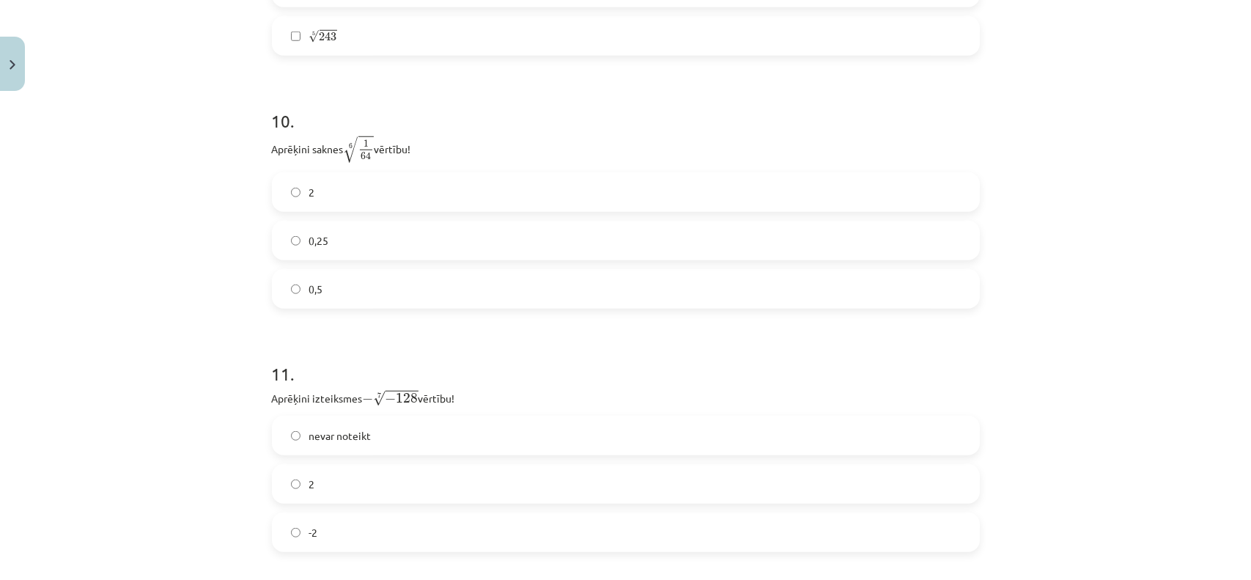
scroll to position [2647, 0]
click at [380, 232] on label "0,25" at bounding box center [625, 237] width 705 height 37
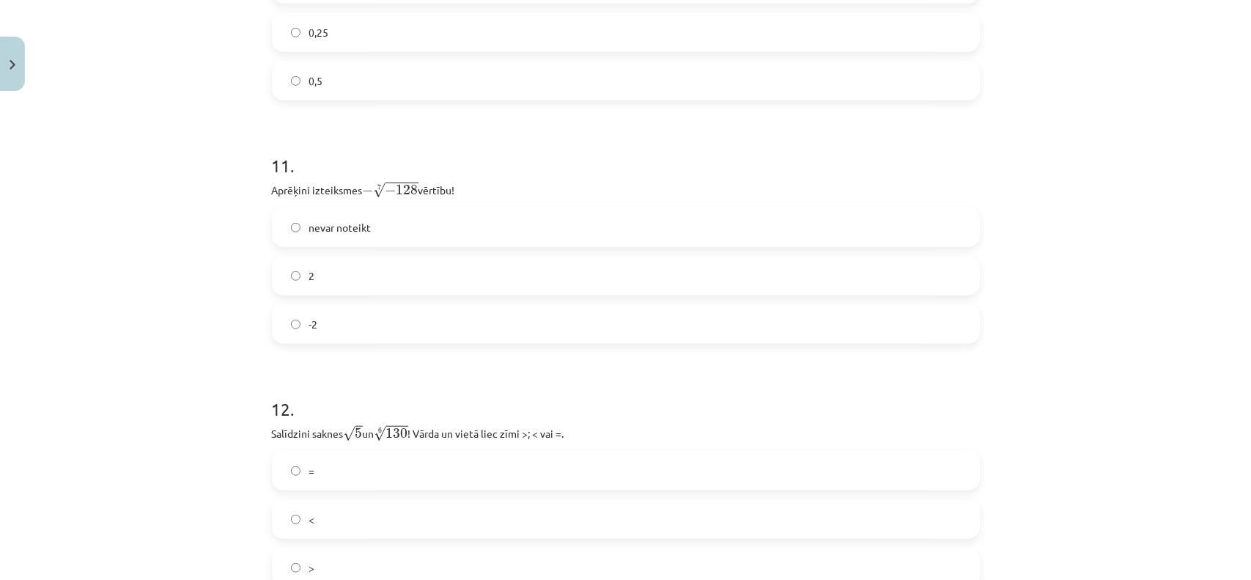
scroll to position [2863, 0]
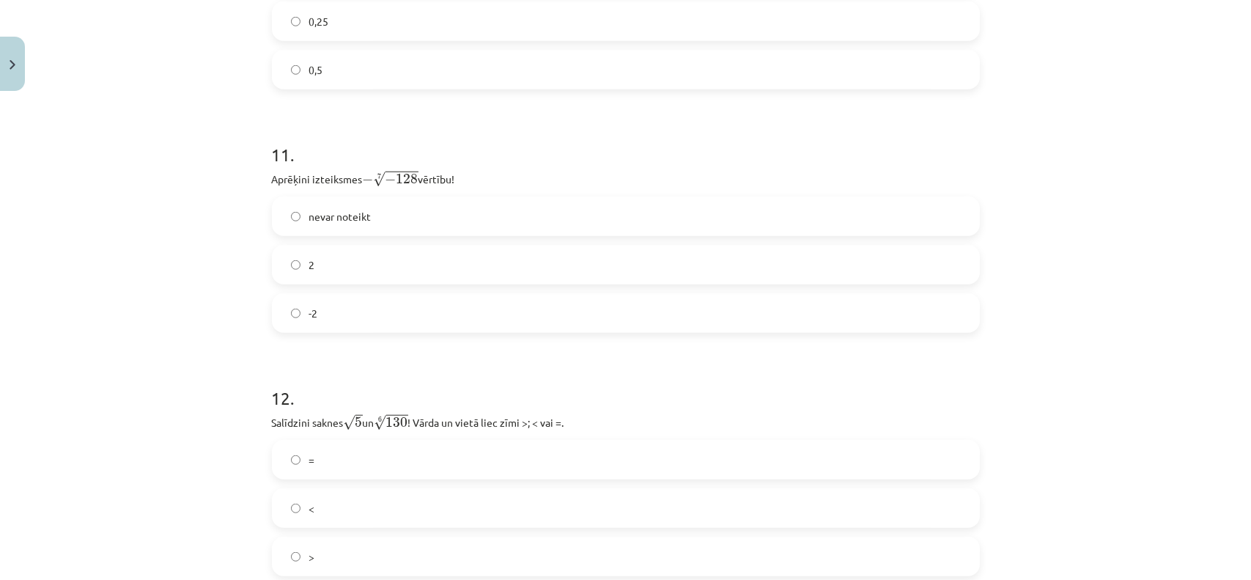
click at [374, 212] on label "nevar noteikt" at bounding box center [625, 216] width 705 height 37
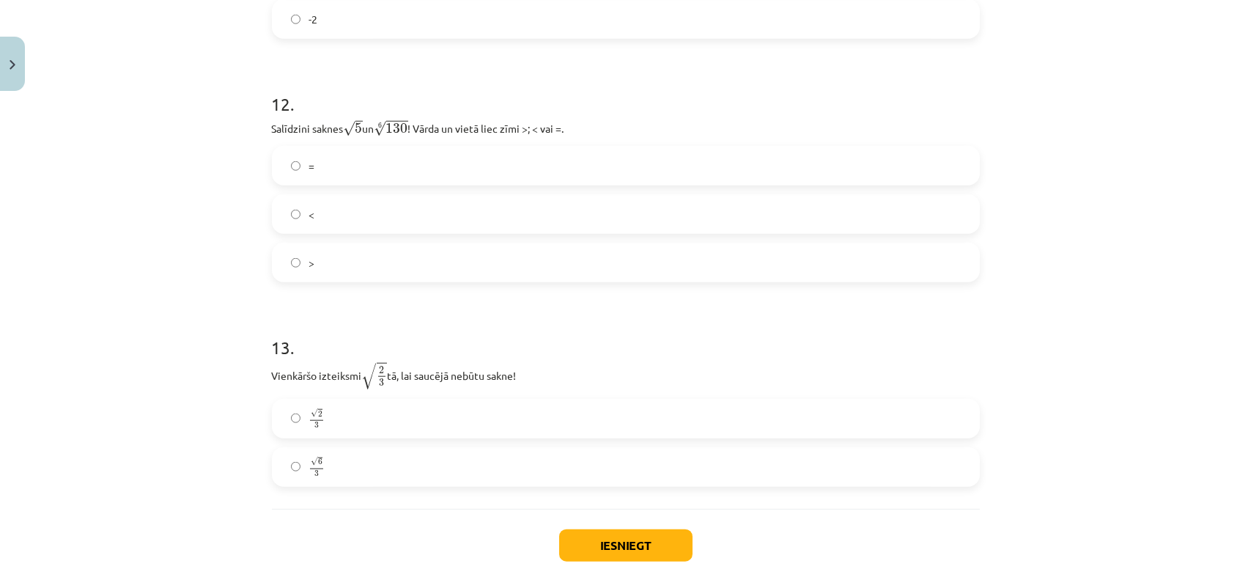
scroll to position [3156, 0]
click at [361, 209] on label "<" at bounding box center [625, 214] width 705 height 37
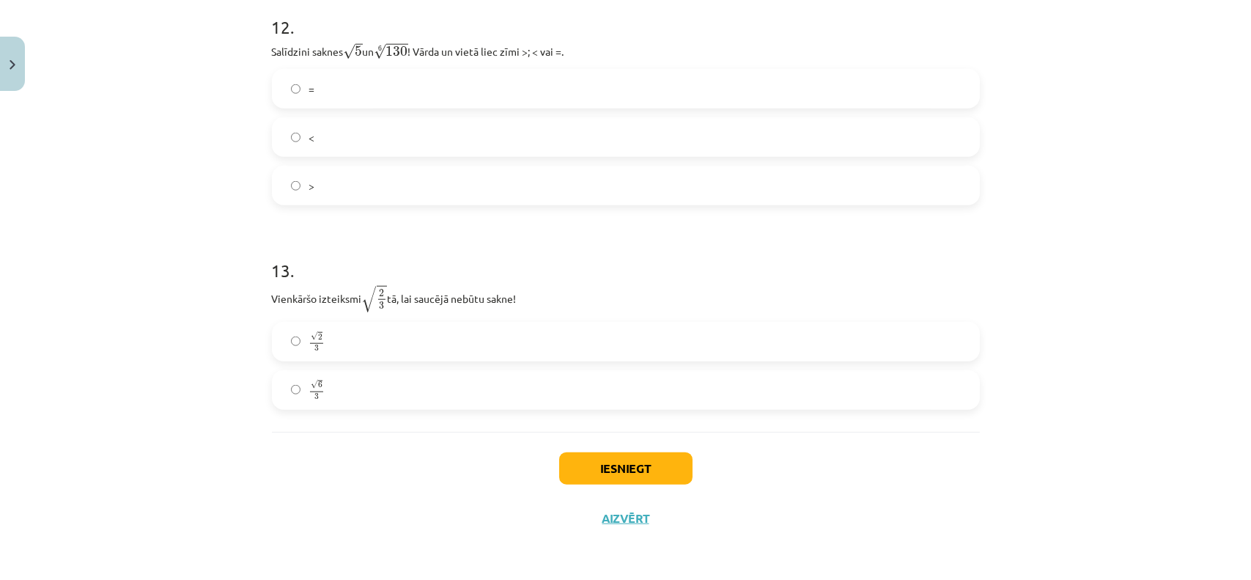
scroll to position [3235, 0]
click at [359, 395] on label "√ 6 3 6 3" at bounding box center [625, 390] width 705 height 37
click at [669, 479] on button "Iesniegt" at bounding box center [625, 468] width 133 height 32
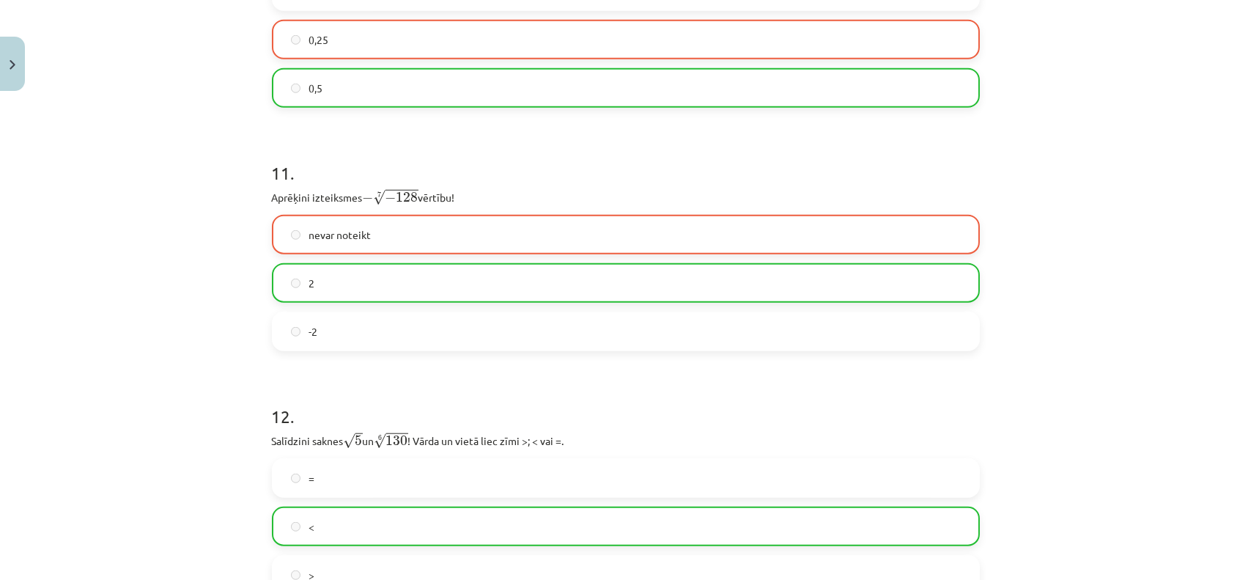
scroll to position [3282, 0]
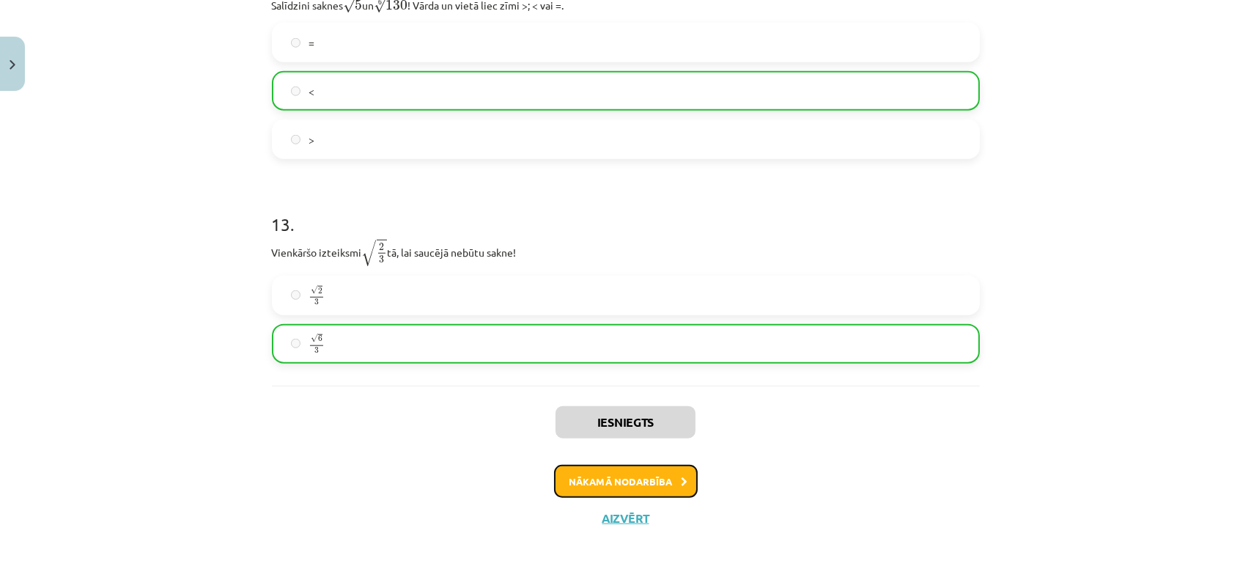
click at [598, 475] on button "Nākamā nodarbība" at bounding box center [626, 482] width 144 height 34
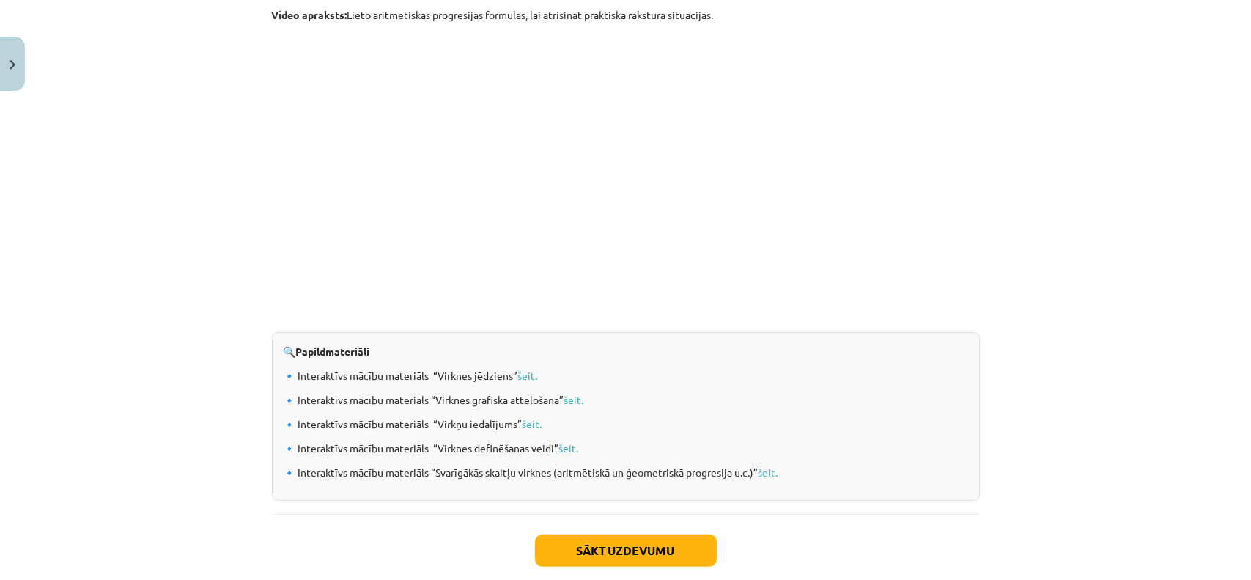
scroll to position [1473, 0]
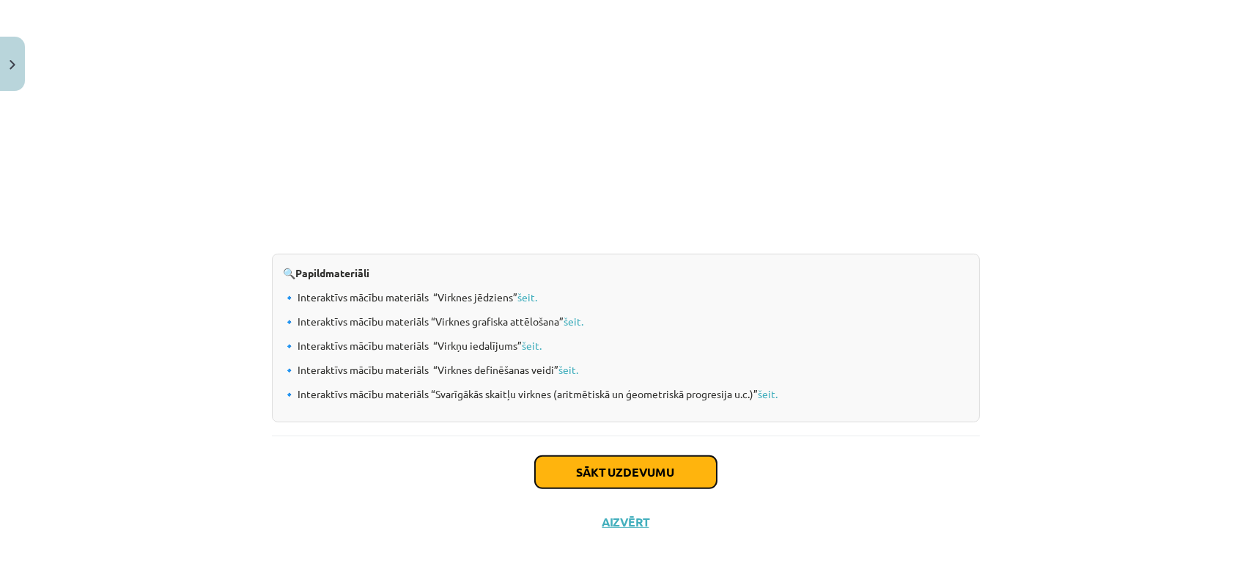
click at [598, 475] on button "Sākt uzdevumu" at bounding box center [626, 472] width 182 height 32
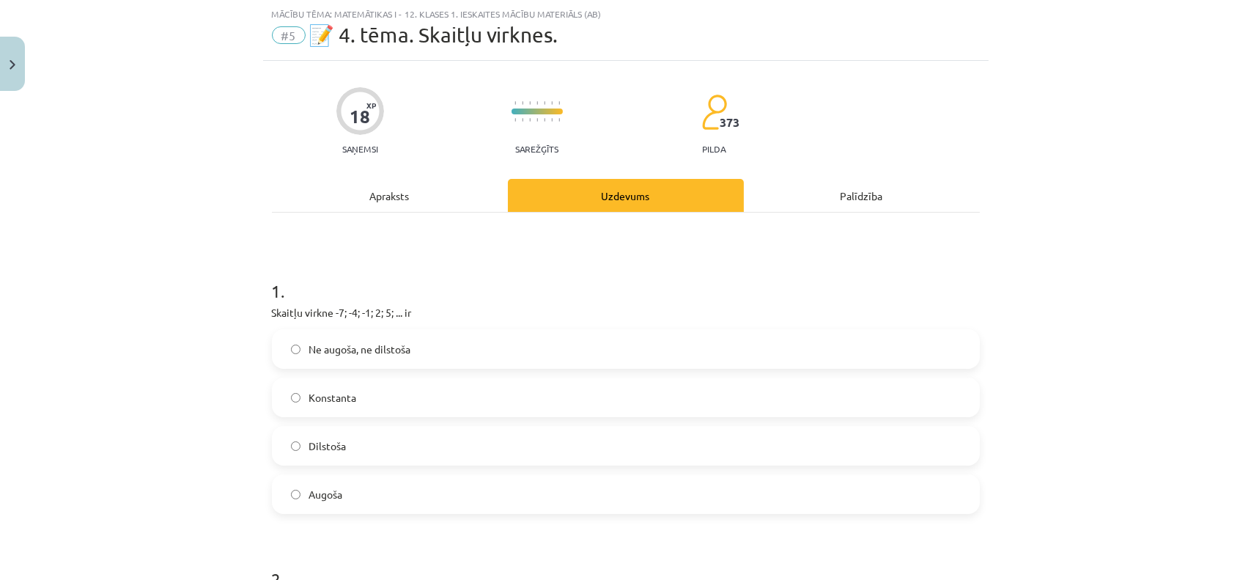
scroll to position [152, 0]
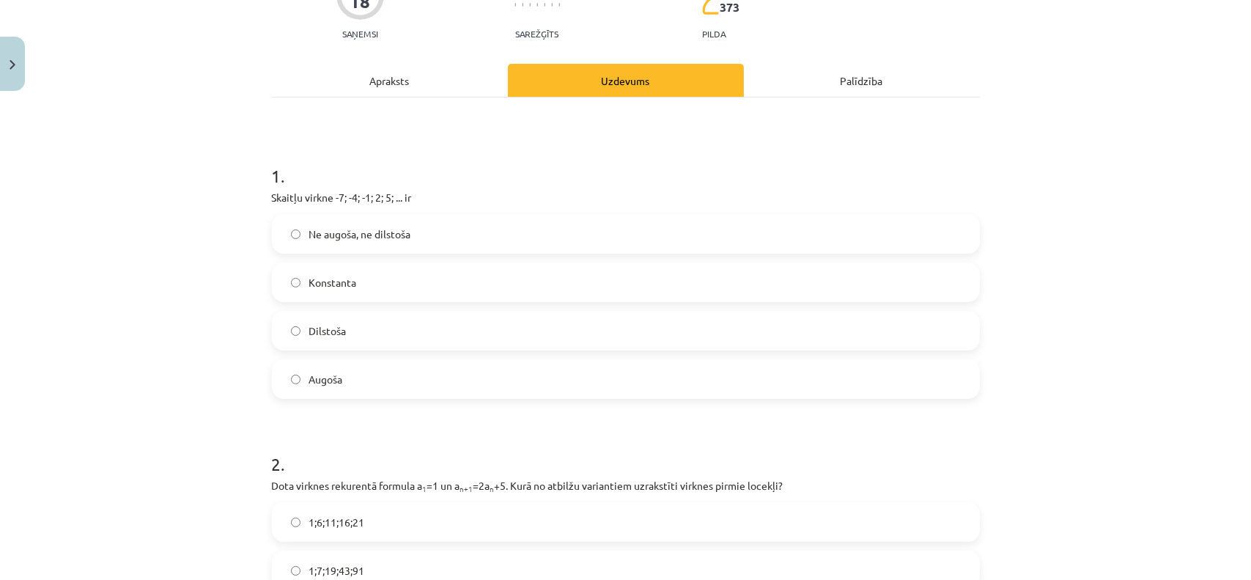
click at [272, 196] on p "Skaitļu virkne -7; -4; -1; 2; 5; ... ir" at bounding box center [626, 197] width 708 height 15
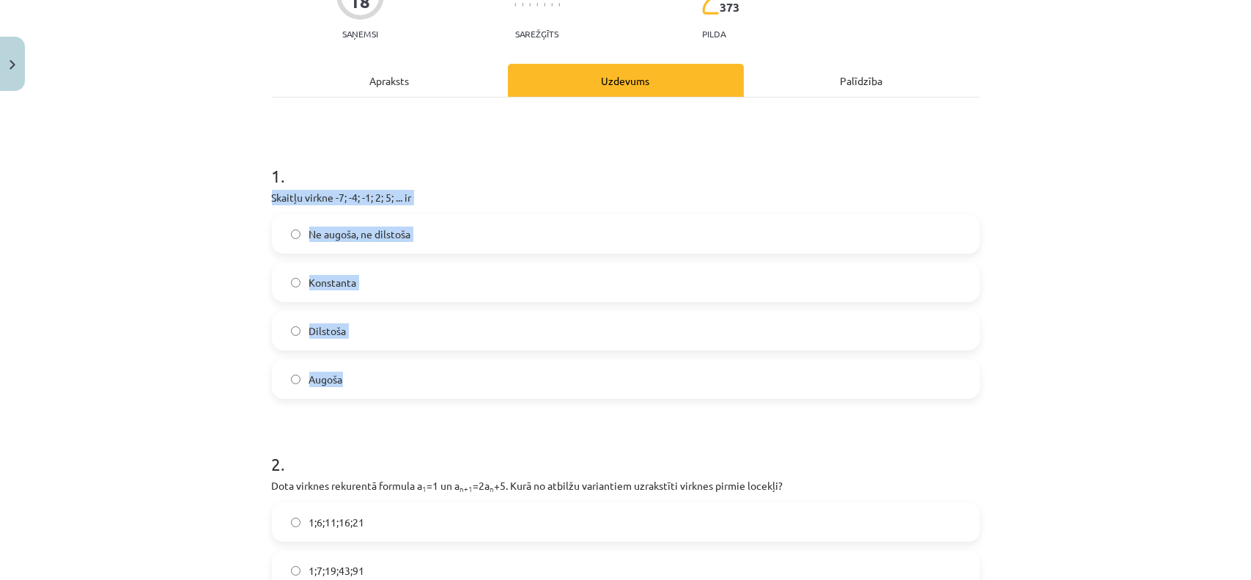
drag, startPoint x: 268, startPoint y: 195, endPoint x: 434, endPoint y: 366, distance: 238.5
click at [434, 366] on div "1 . Skaitļu virkne -7; -4; -1; 2; 5; ... ir Ne augoša, ne dilstoša Konstanta Di…" at bounding box center [626, 269] width 708 height 259
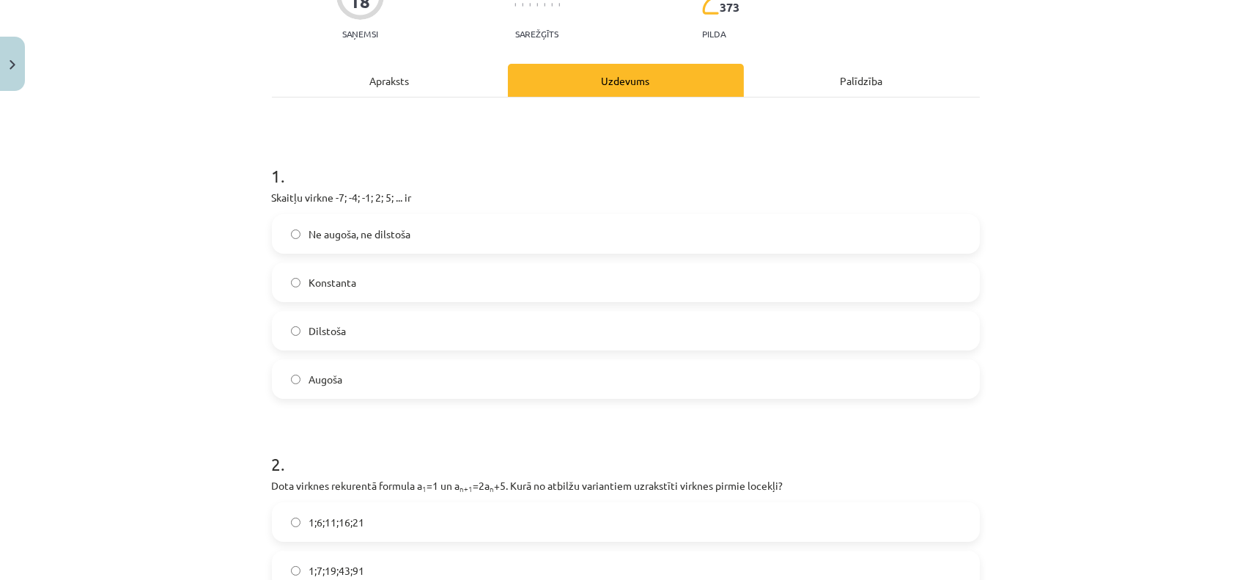
click at [129, 139] on div "Mācību tēma: Matemātikas i - 12. klases 1. ieskaites mācību materiāls (ab) #5 📝…" at bounding box center [625, 290] width 1251 height 580
click at [345, 374] on label "Augoša" at bounding box center [625, 379] width 705 height 37
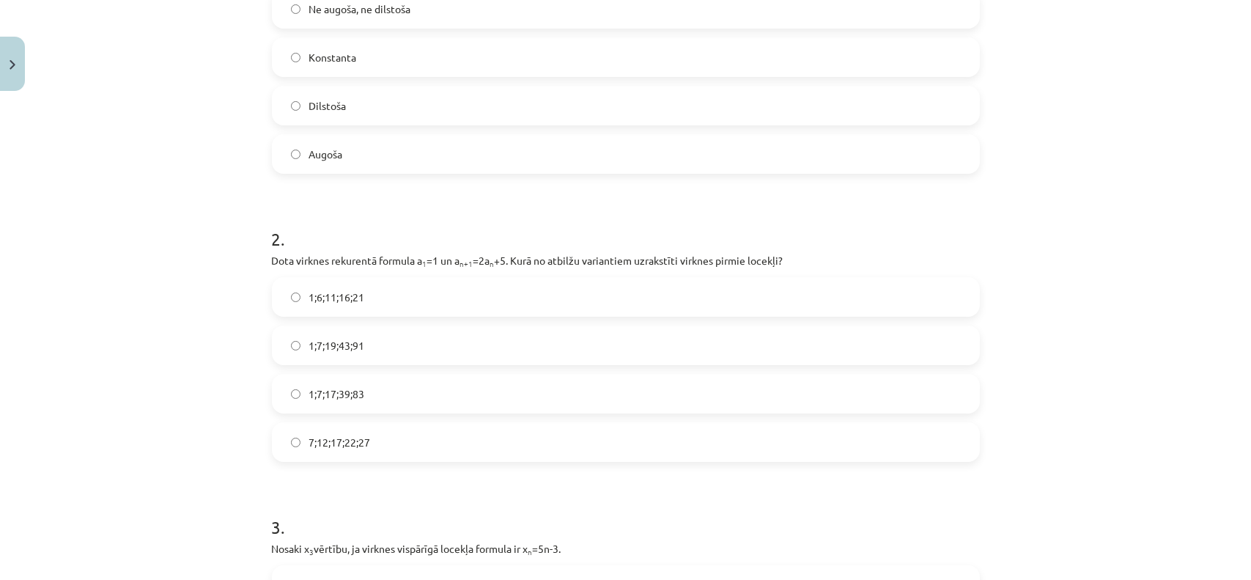
scroll to position [405, 0]
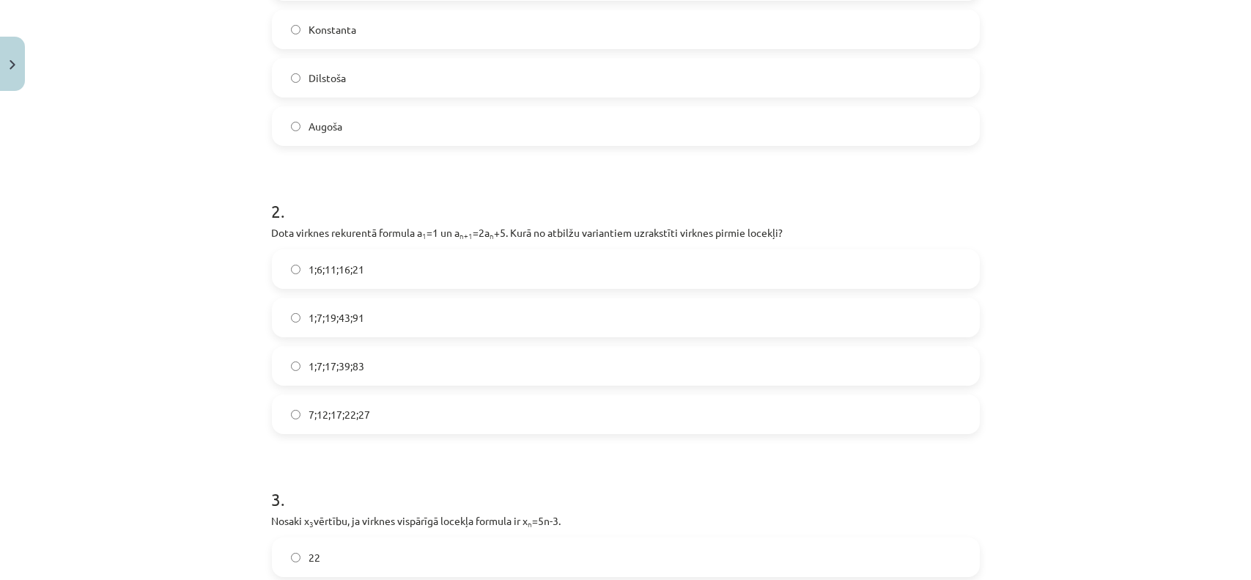
click at [346, 318] on span "1;7;19;43;91" at bounding box center [337, 317] width 56 height 15
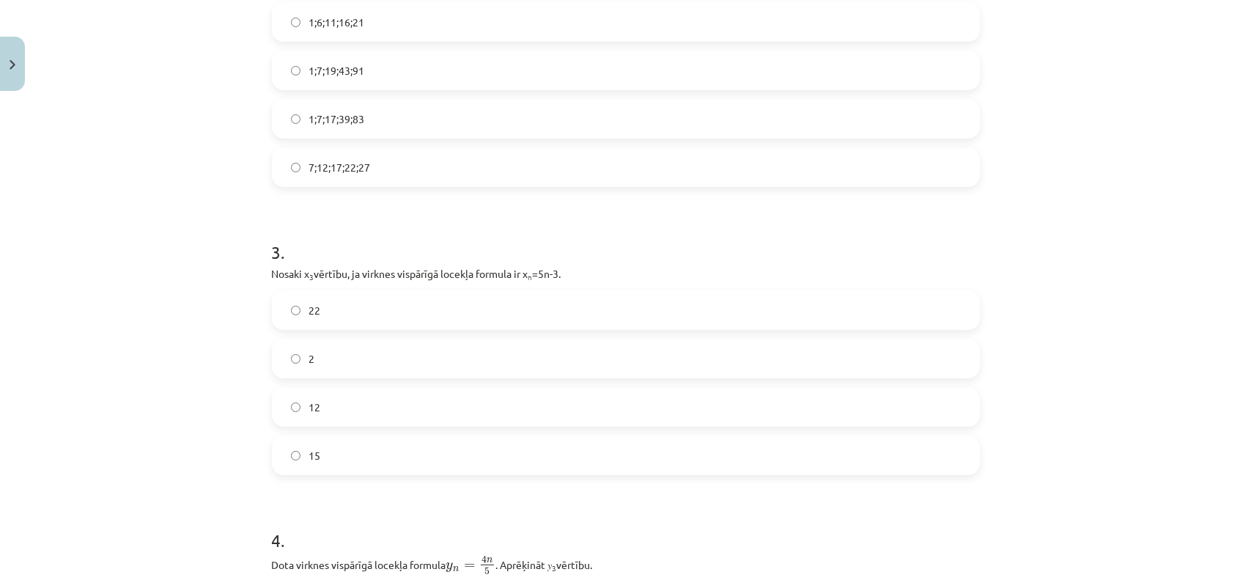
scroll to position [698, 0]
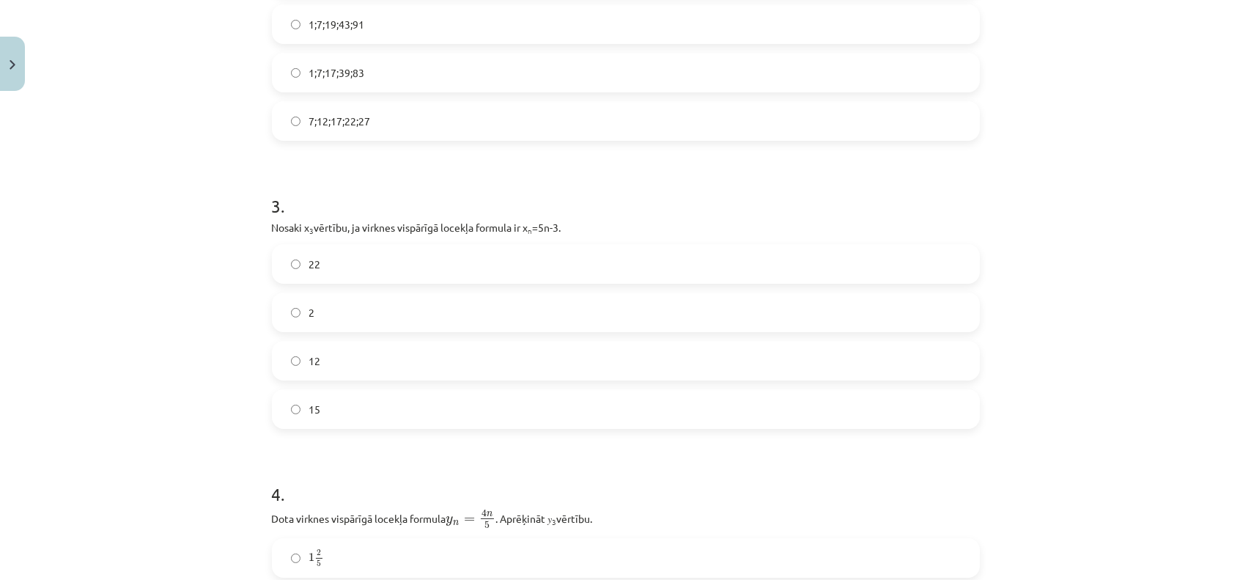
click at [377, 354] on label "12" at bounding box center [625, 360] width 705 height 37
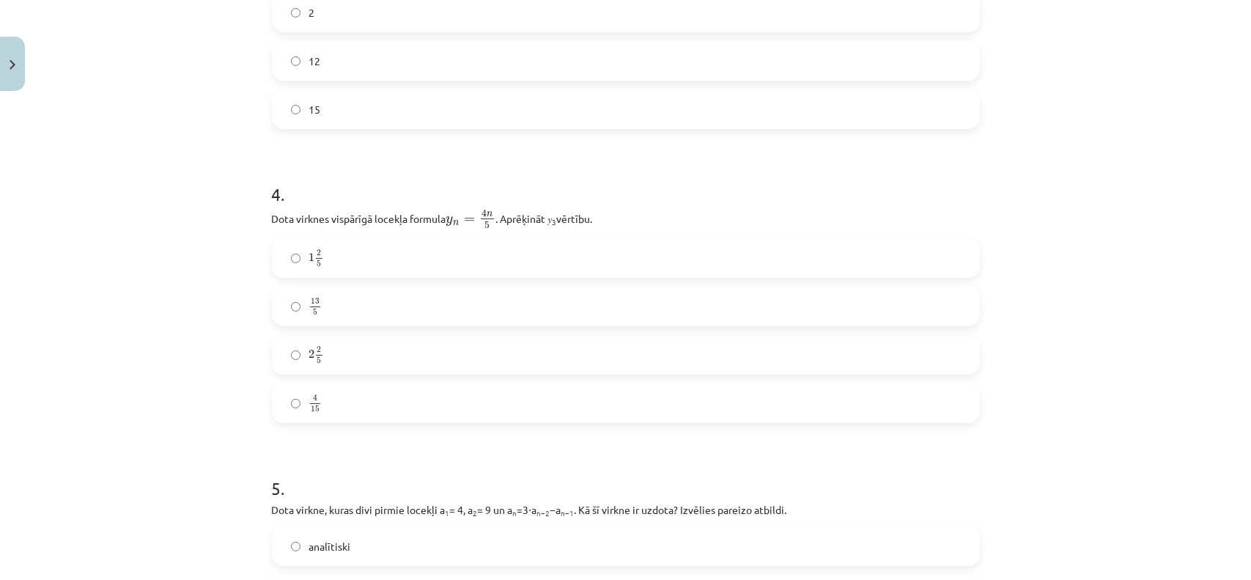
scroll to position [1010, 0]
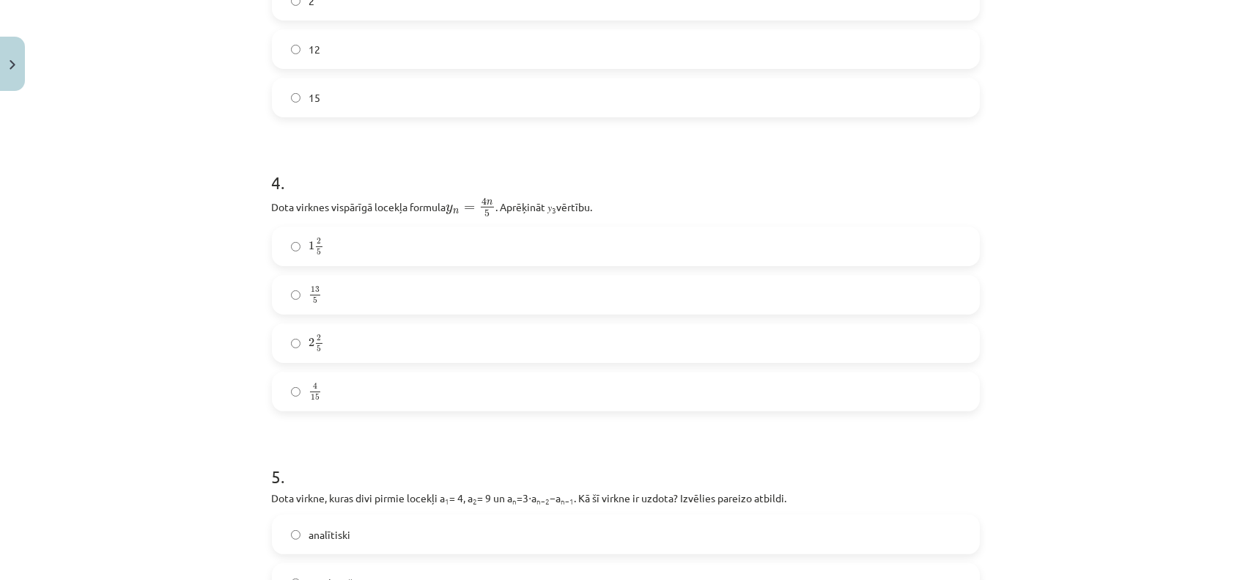
click at [350, 346] on label "2 2 5 2 2 5" at bounding box center [625, 343] width 705 height 37
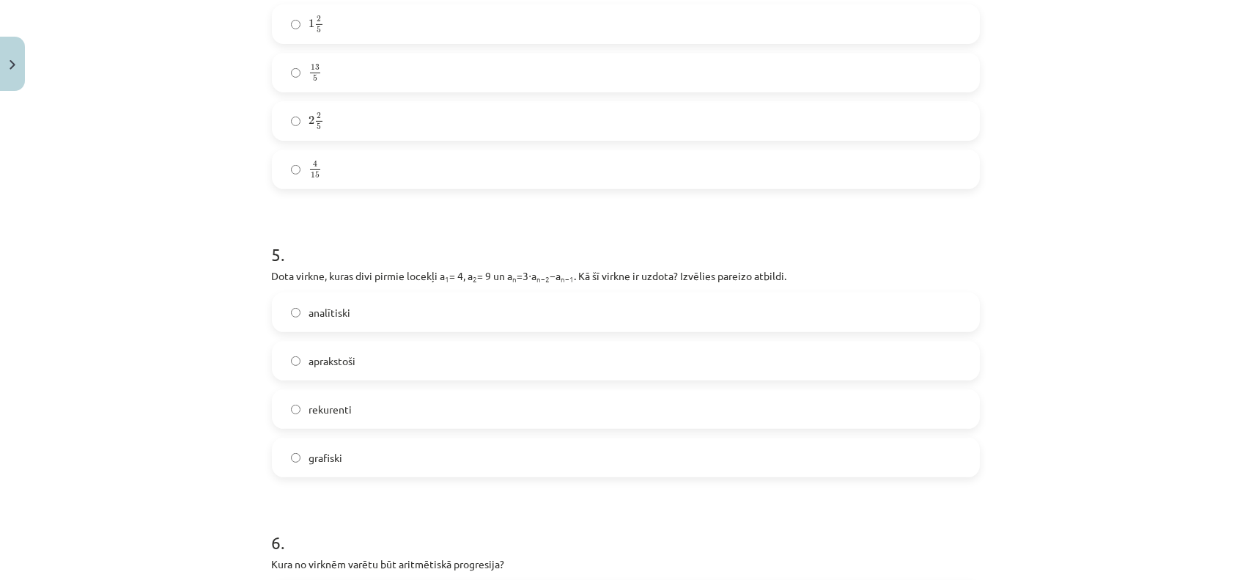
scroll to position [1247, 0]
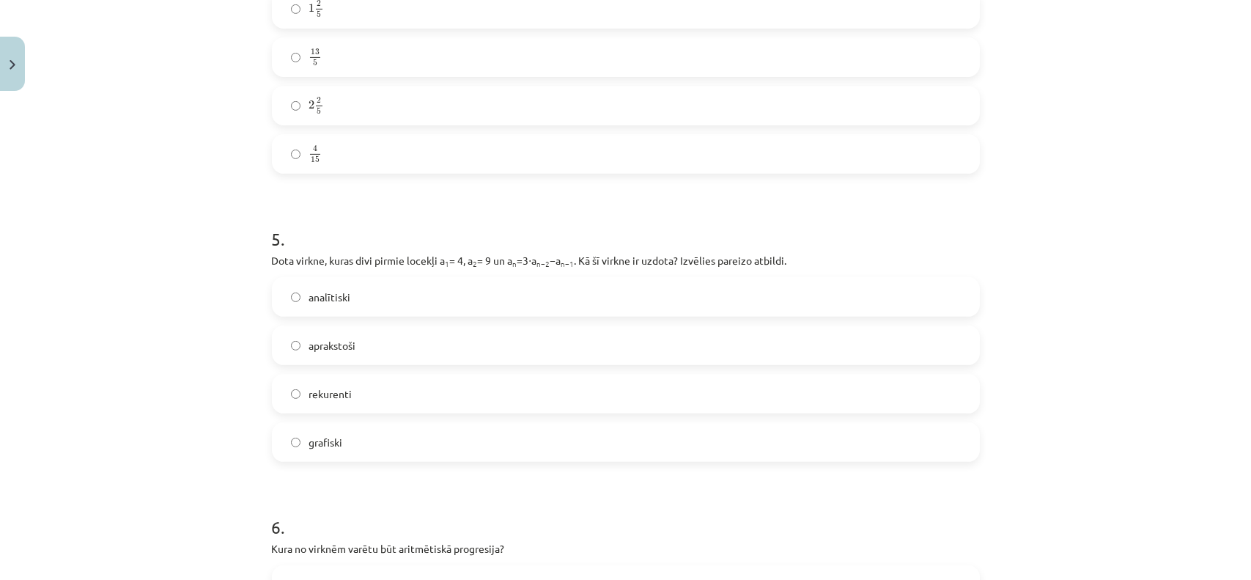
click at [355, 395] on label "rekurenti" at bounding box center [625, 393] width 705 height 37
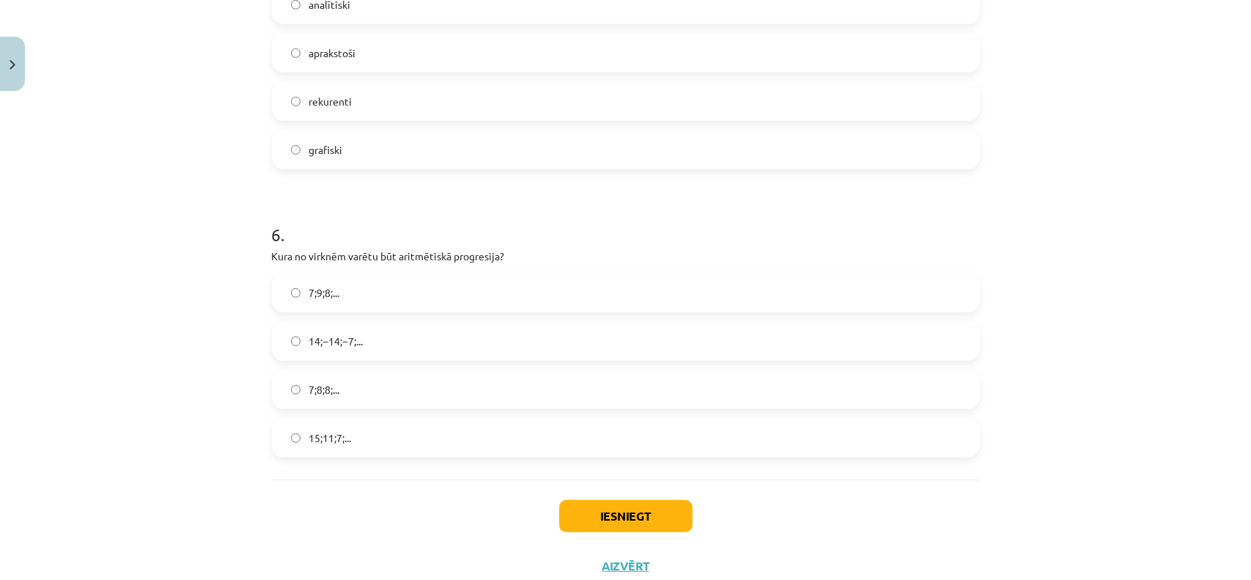
scroll to position [1545, 0]
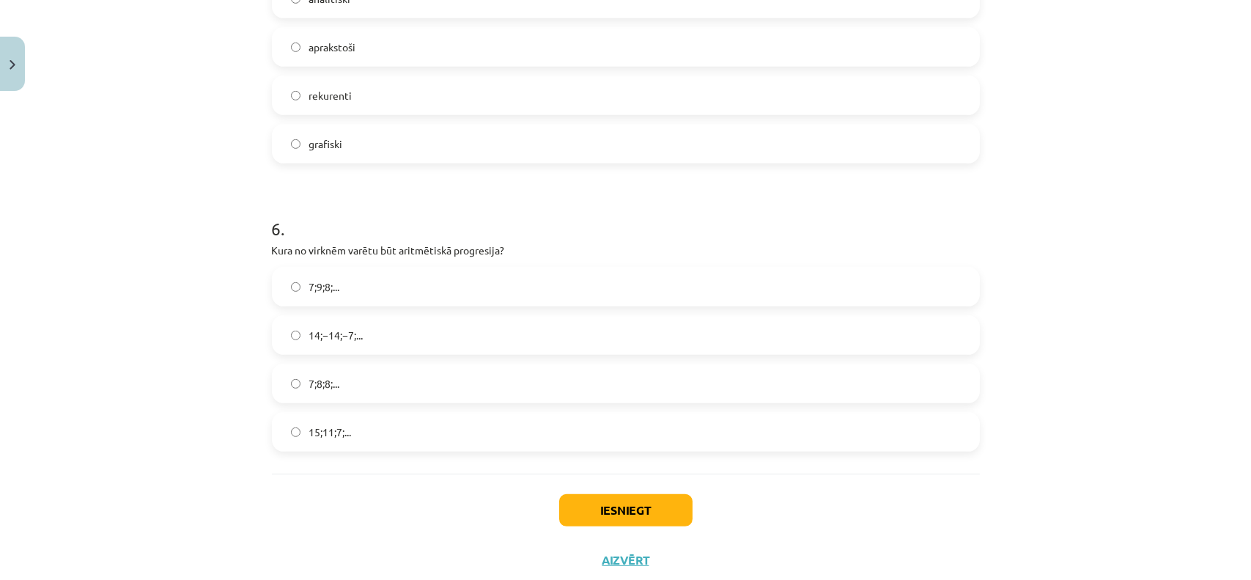
click at [339, 434] on span "15;11;7;..." at bounding box center [330, 431] width 43 height 15
click at [592, 512] on button "Iesniegt" at bounding box center [625, 510] width 133 height 32
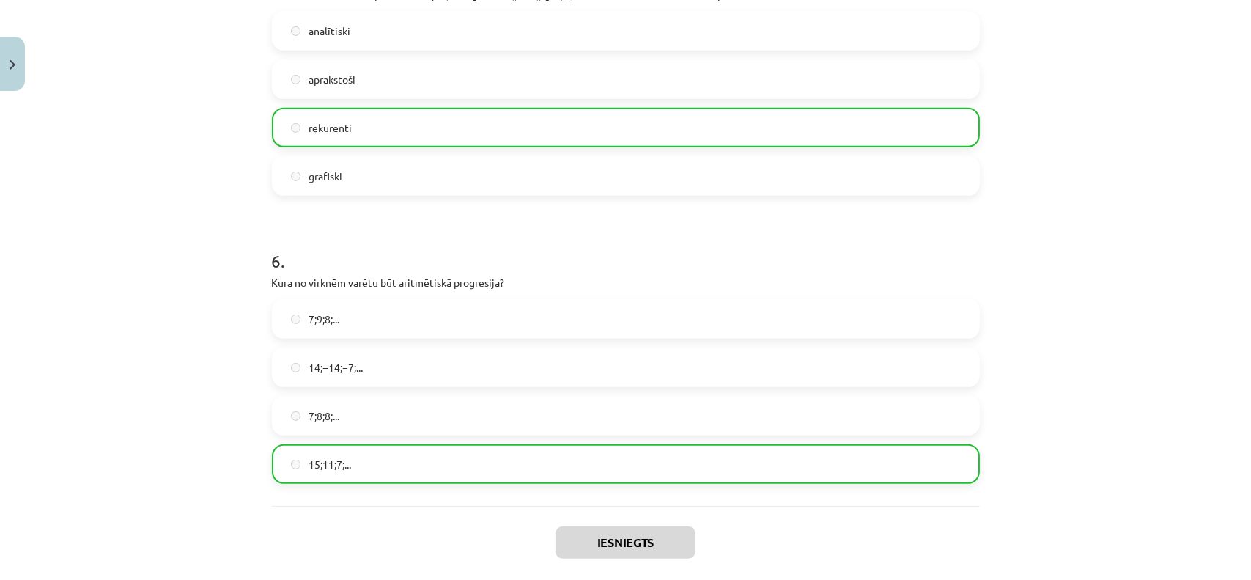
scroll to position [1633, 0]
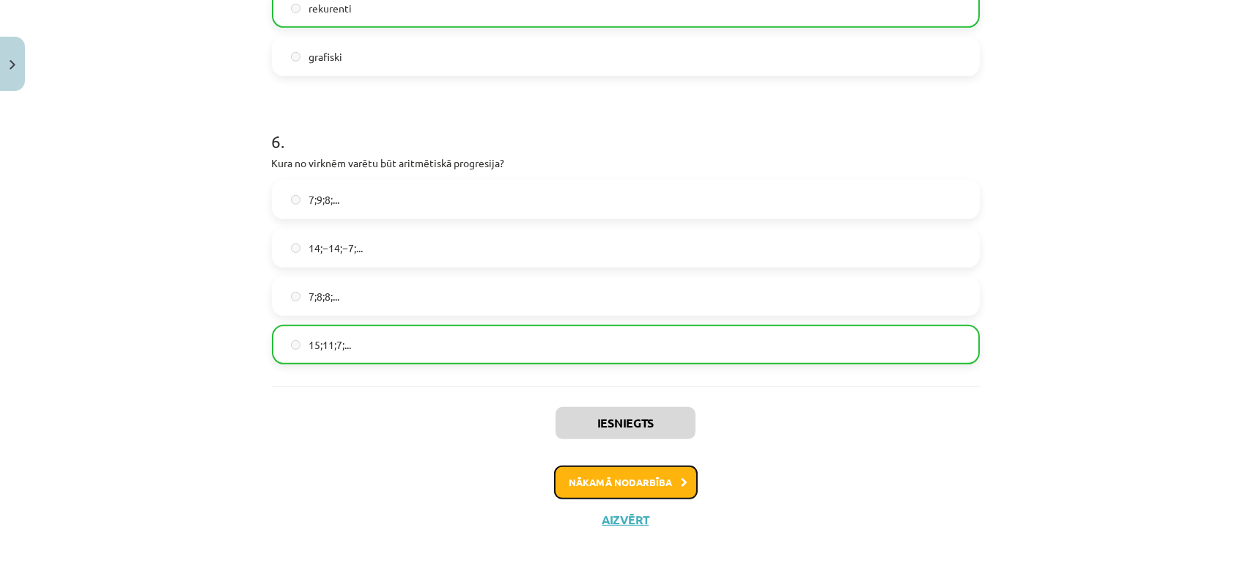
click at [606, 471] on button "Nākamā nodarbība" at bounding box center [626, 483] width 144 height 34
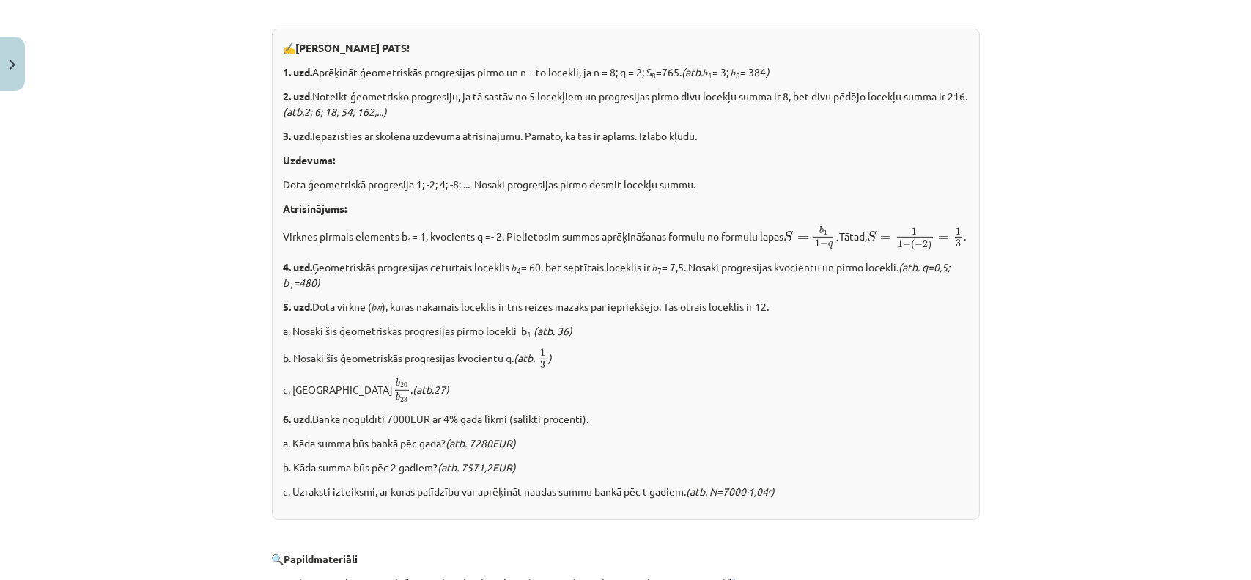
scroll to position [1795, 0]
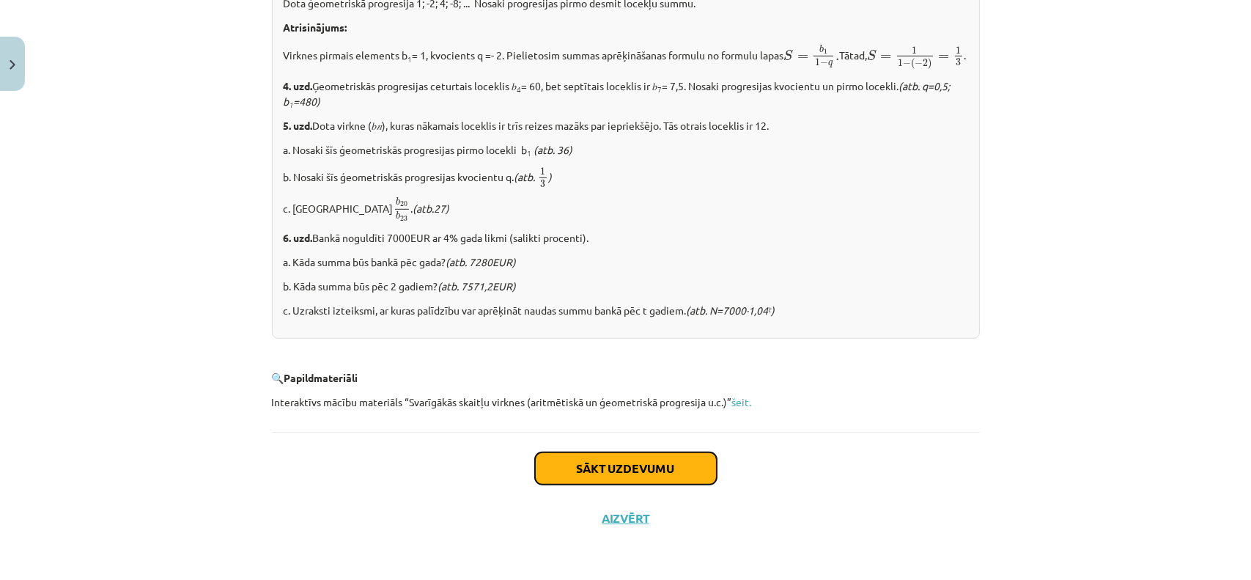
click at [606, 471] on button "Sākt uzdevumu" at bounding box center [626, 468] width 182 height 32
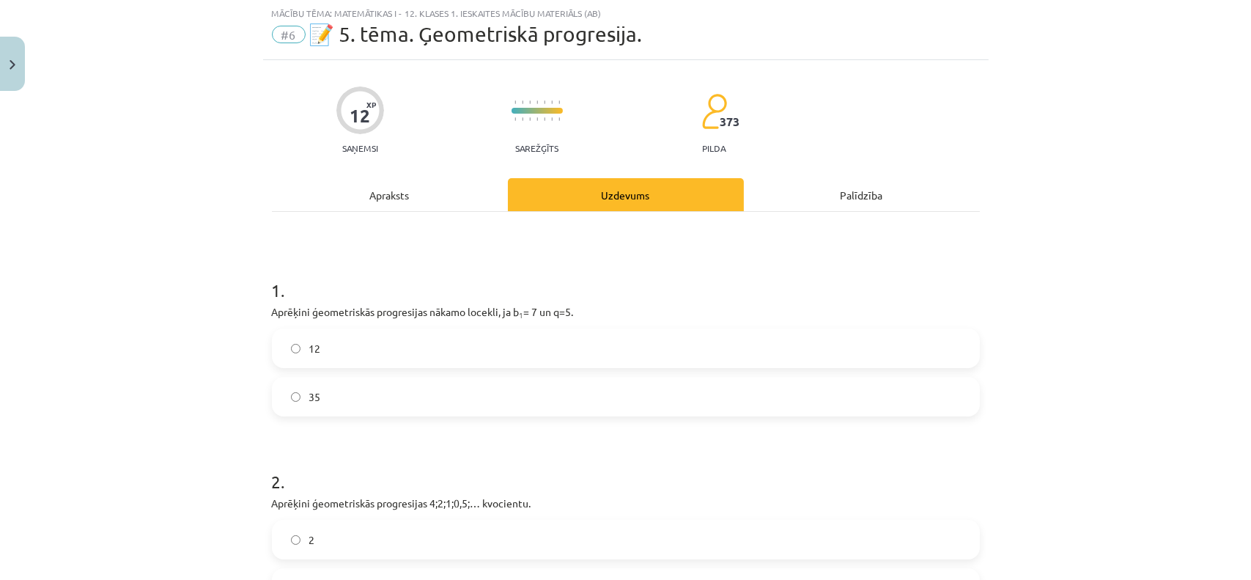
scroll to position [37, 0]
click at [380, 335] on label "12" at bounding box center [625, 349] width 705 height 37
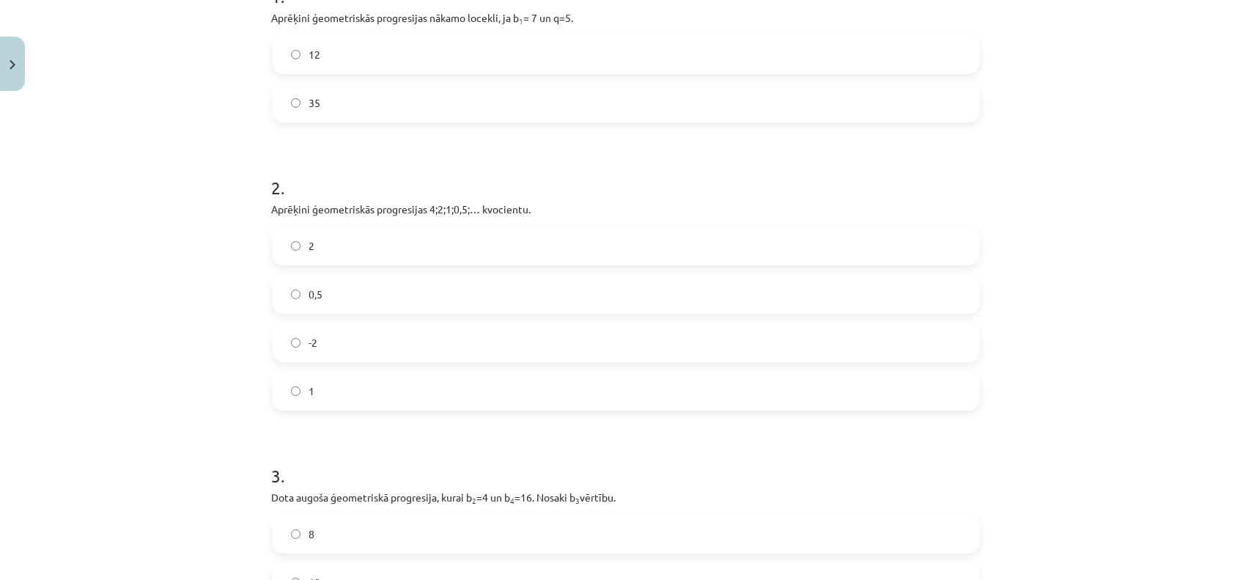
scroll to position [332, 0]
click at [374, 302] on label "0,5" at bounding box center [625, 293] width 705 height 37
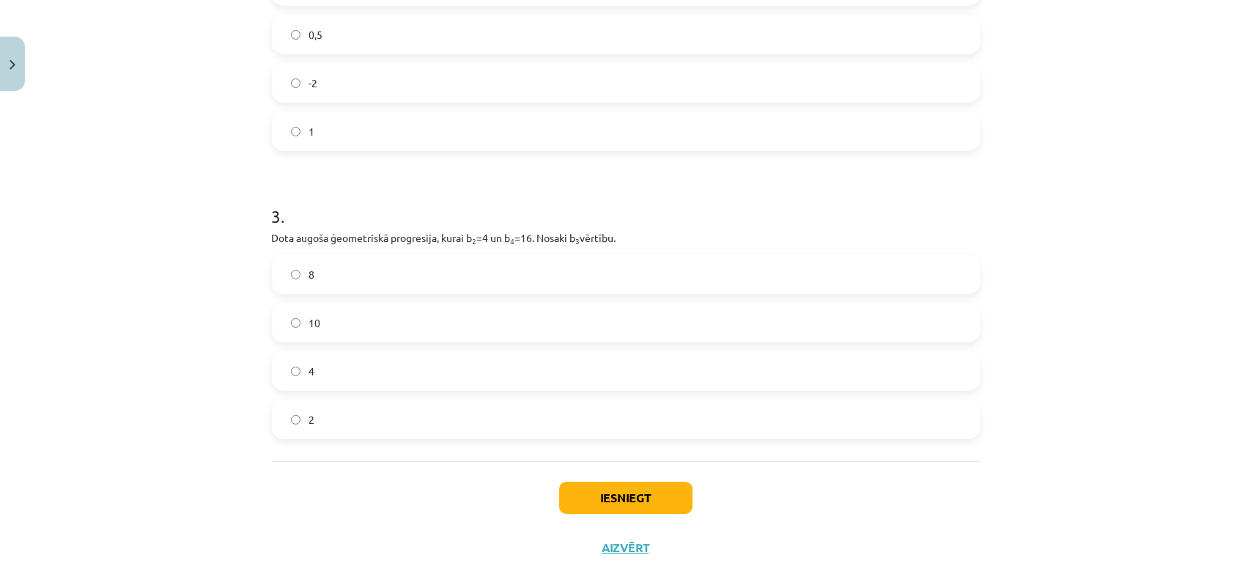
scroll to position [619, 0]
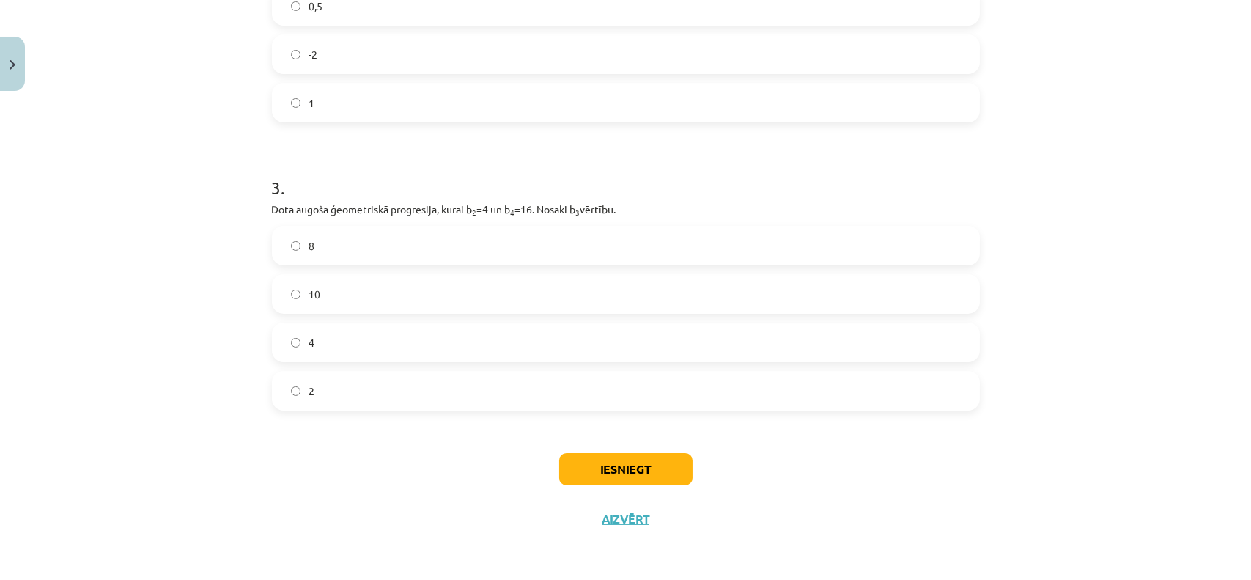
click at [348, 246] on label "8" at bounding box center [625, 245] width 705 height 37
click at [598, 476] on button "Iesniegt" at bounding box center [625, 469] width 133 height 32
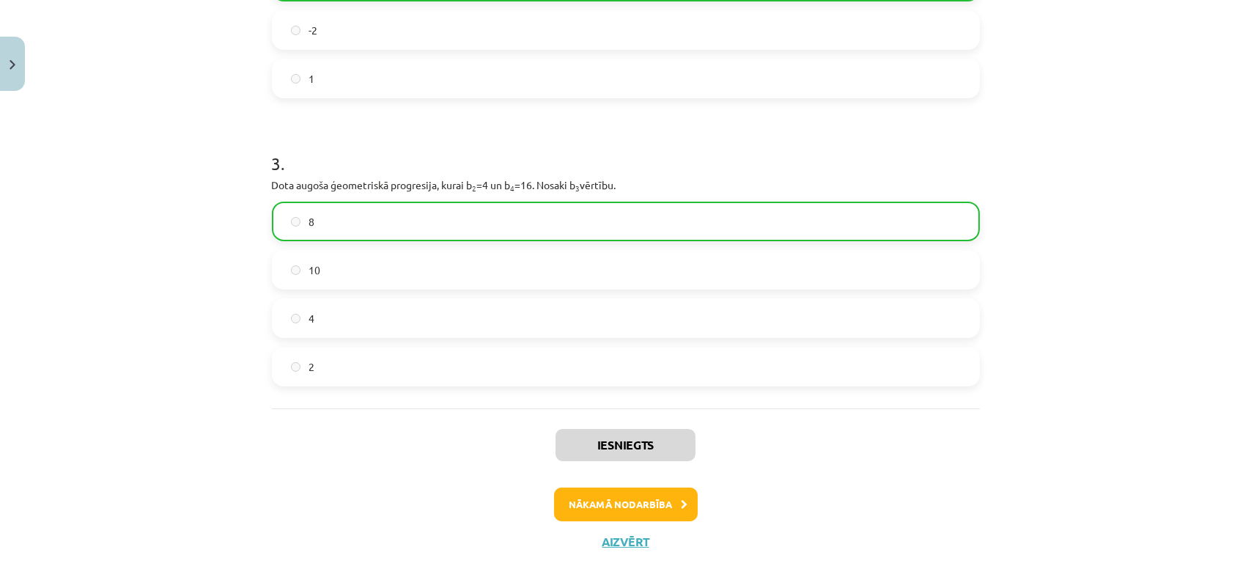
scroll to position [666, 0]
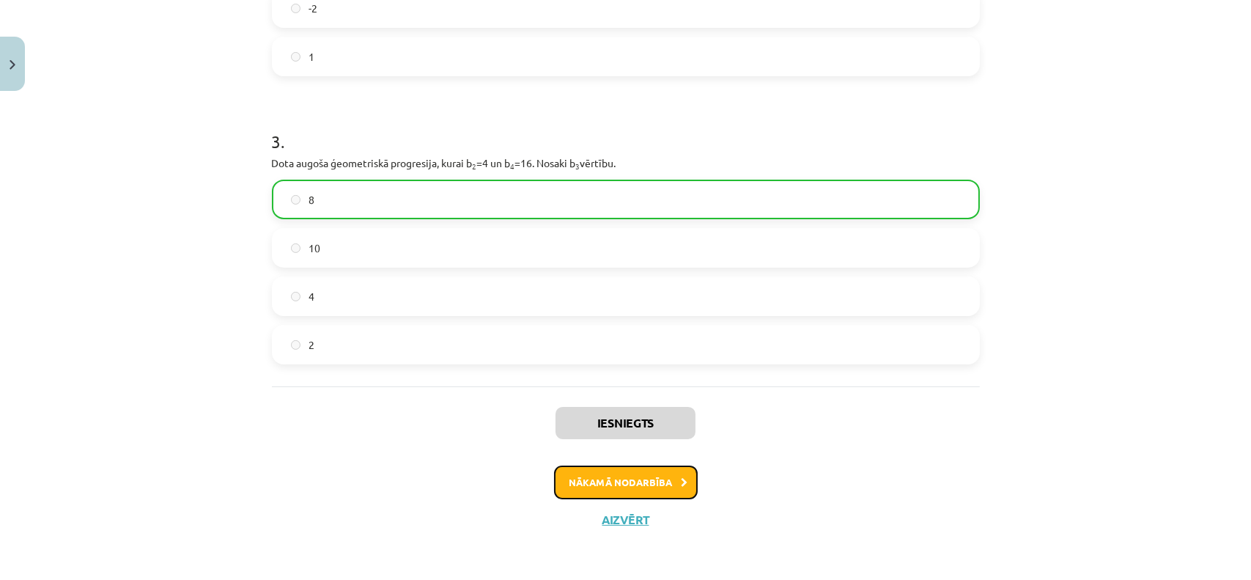
click at [613, 483] on button "Nākamā nodarbība" at bounding box center [626, 483] width 144 height 34
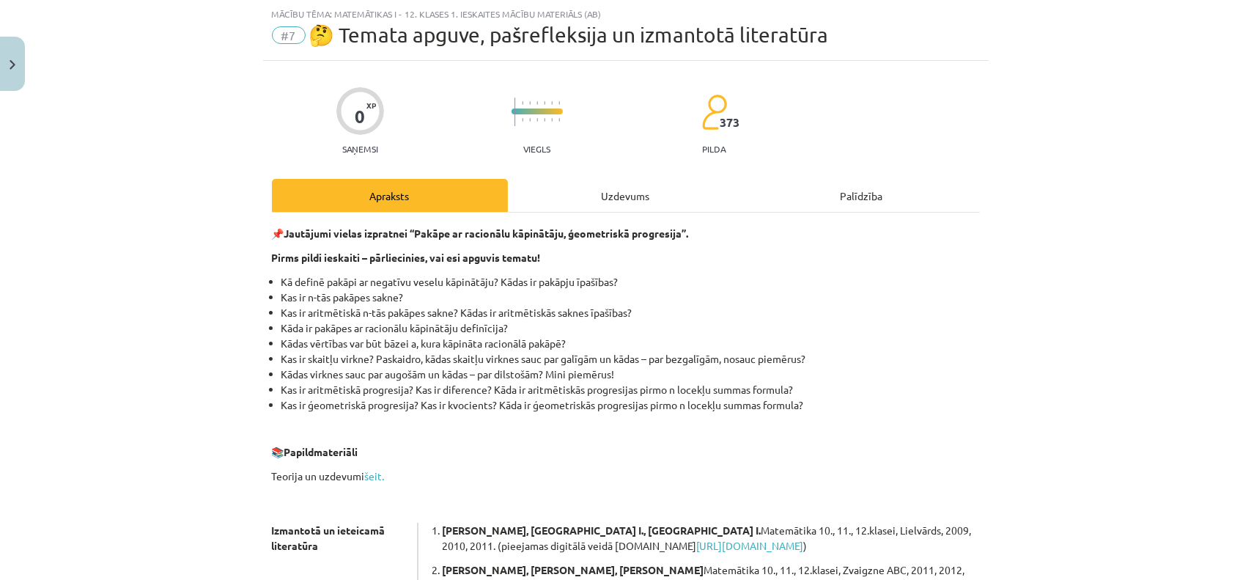
scroll to position [347, 0]
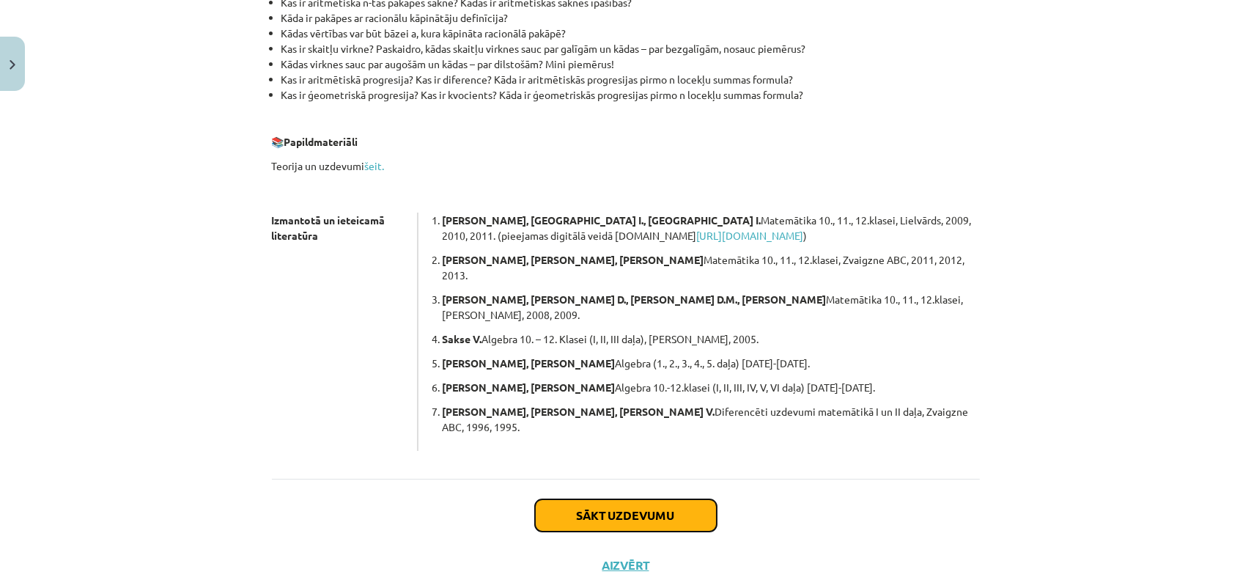
click at [610, 499] on button "Sākt uzdevumu" at bounding box center [626, 515] width 182 height 32
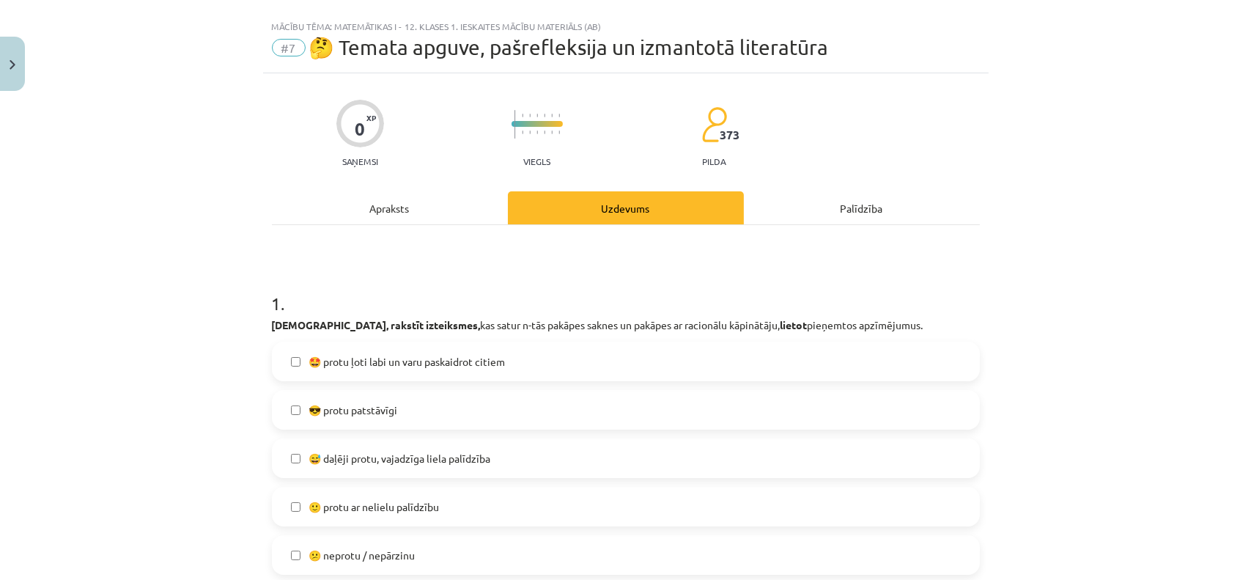
scroll to position [0, 0]
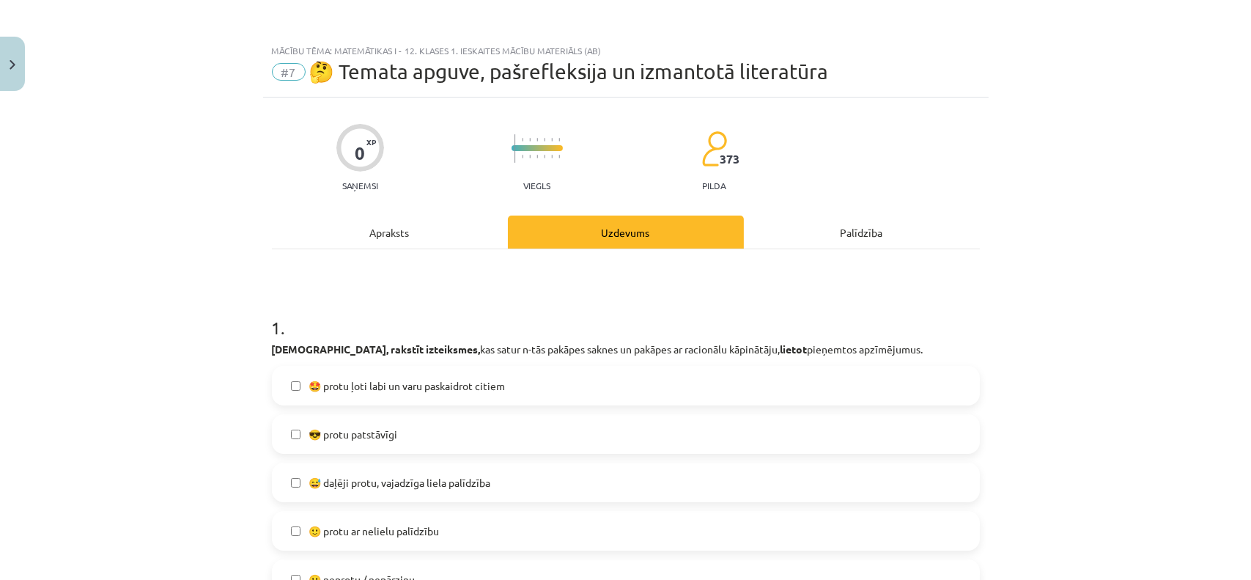
click at [429, 390] on span "🤩 protu ļoti labi un varu paskaidrot citiem" at bounding box center [407, 385] width 196 height 15
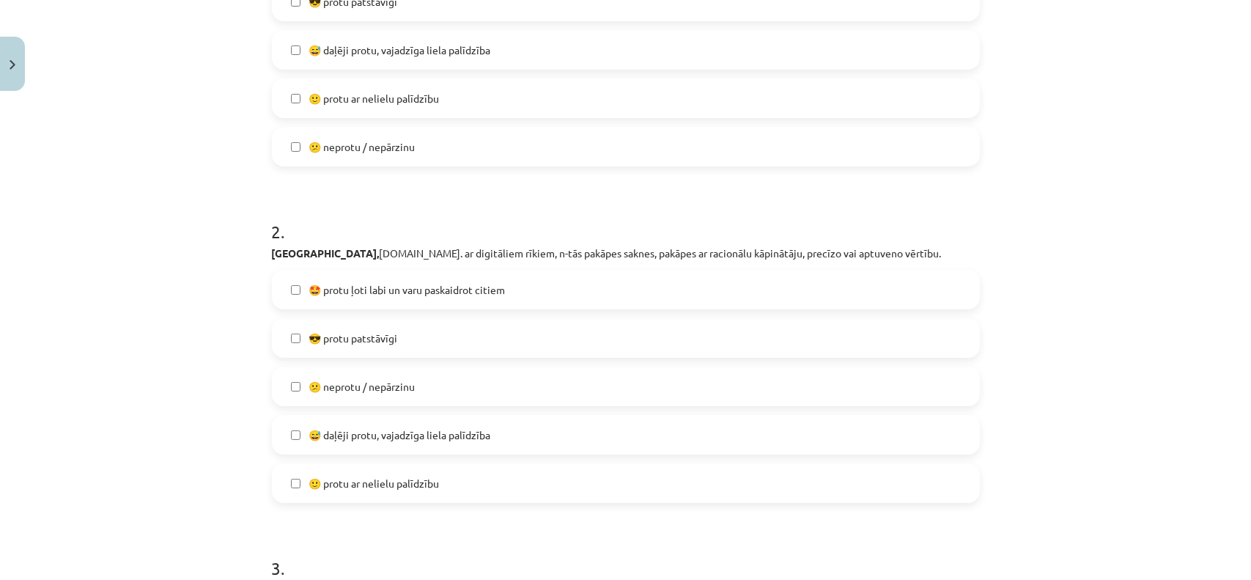
scroll to position [443, 0]
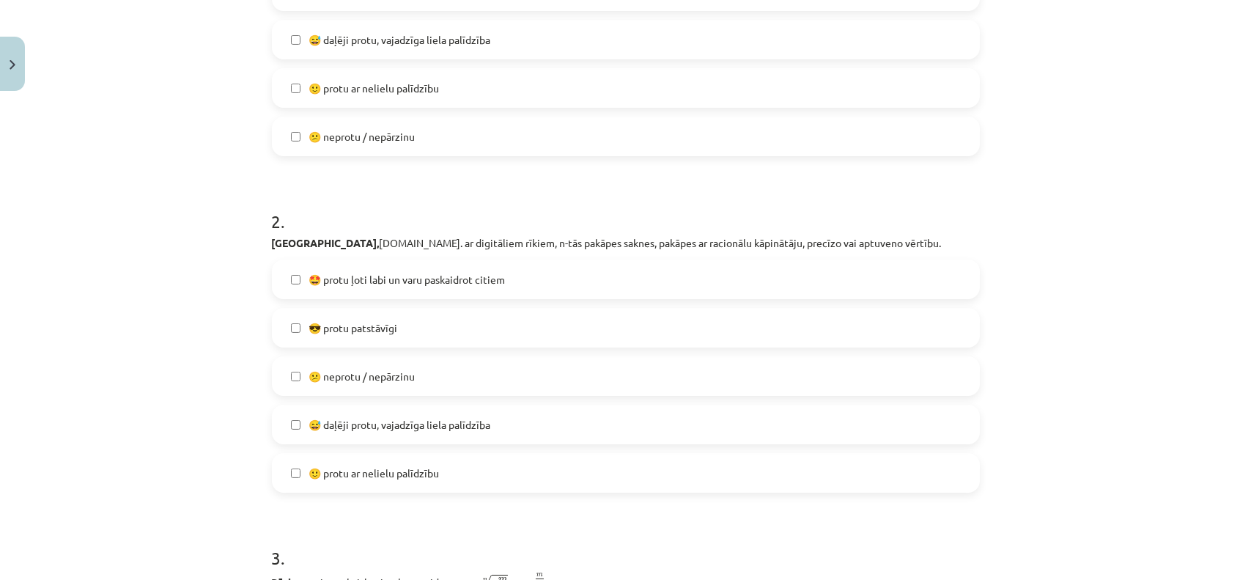
click at [438, 305] on div "🤩 protu ļoti labi un varu paskaidrot citiem 😎 protu patstāvīgi  😕 neprotu / nep…" at bounding box center [626, 376] width 708 height 233
click at [399, 413] on label "😅 daļēji protu, vajadzīga liela palīdzība" at bounding box center [625, 424] width 705 height 37
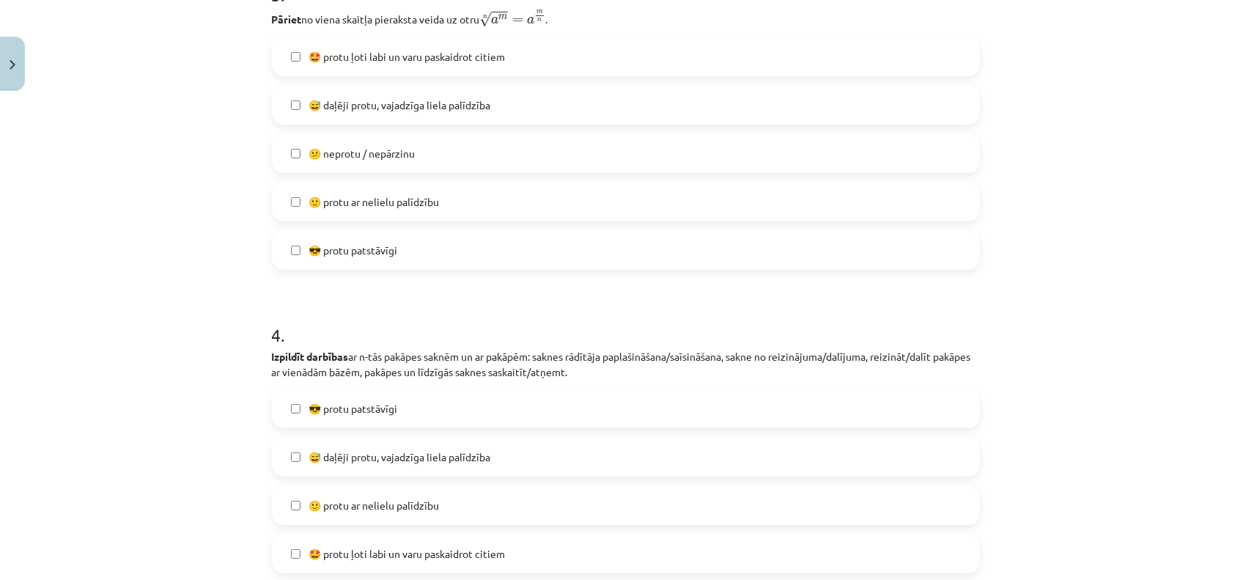
scroll to position [1041, 0]
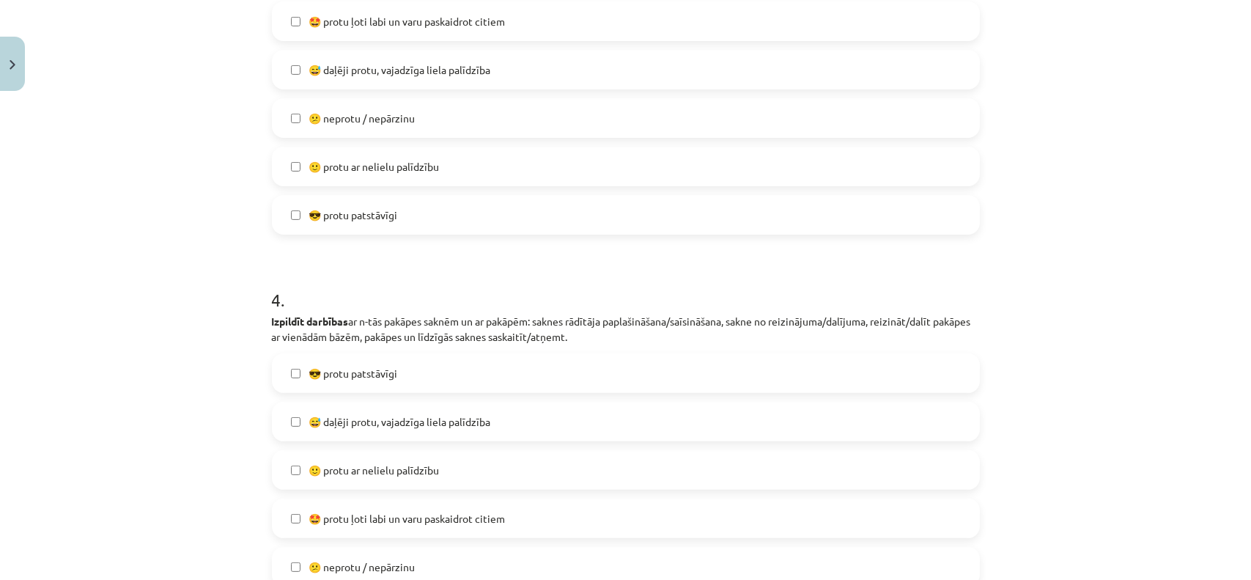
click at [387, 383] on label "😎 protu patstāvīgi" at bounding box center [625, 373] width 705 height 37
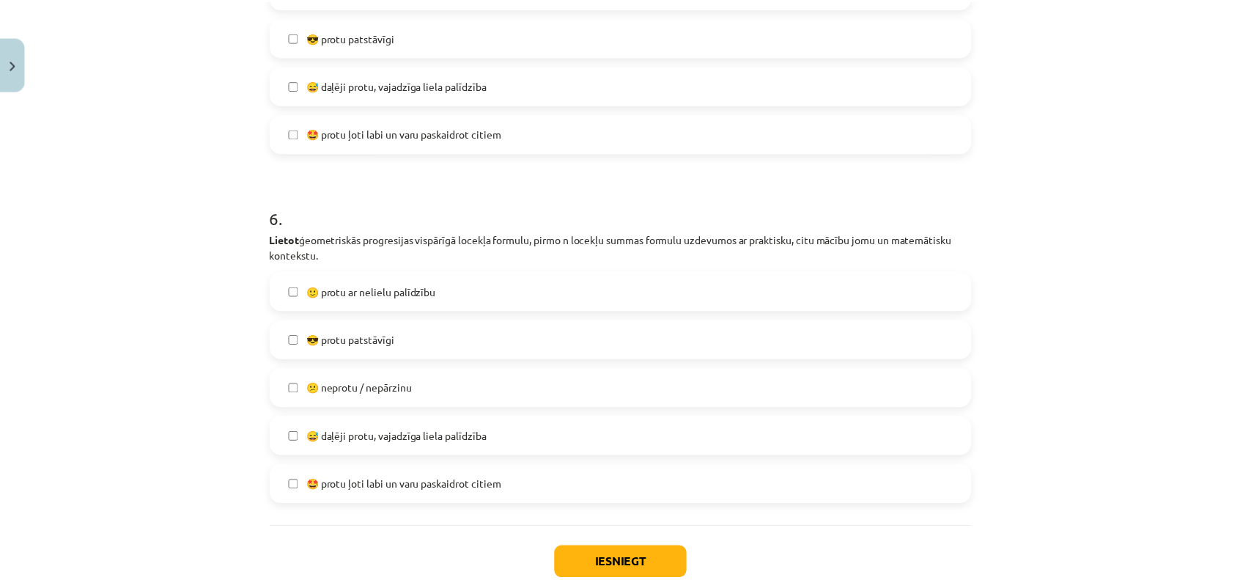
scroll to position [1861, 0]
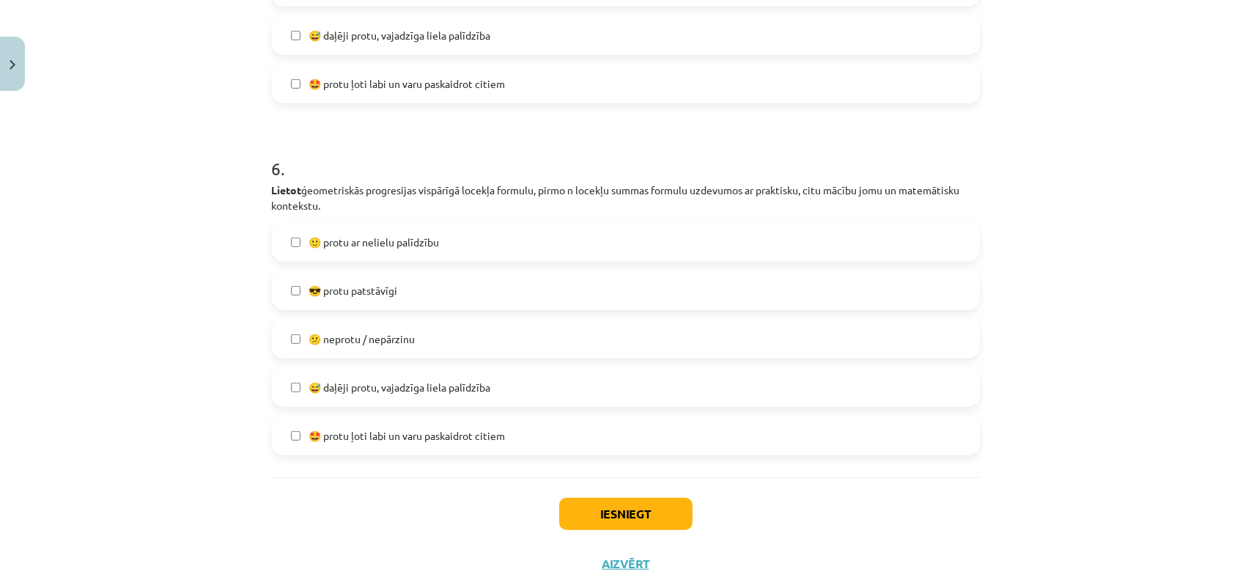
click at [387, 383] on span "😅 daļēji protu, vajadzīga liela palīdzība" at bounding box center [400, 387] width 182 height 15
click at [376, 84] on span "🤩 protu ļoti labi un varu paskaidrot citiem" at bounding box center [407, 83] width 196 height 15
click at [582, 517] on button "Iesniegt" at bounding box center [625, 514] width 133 height 32
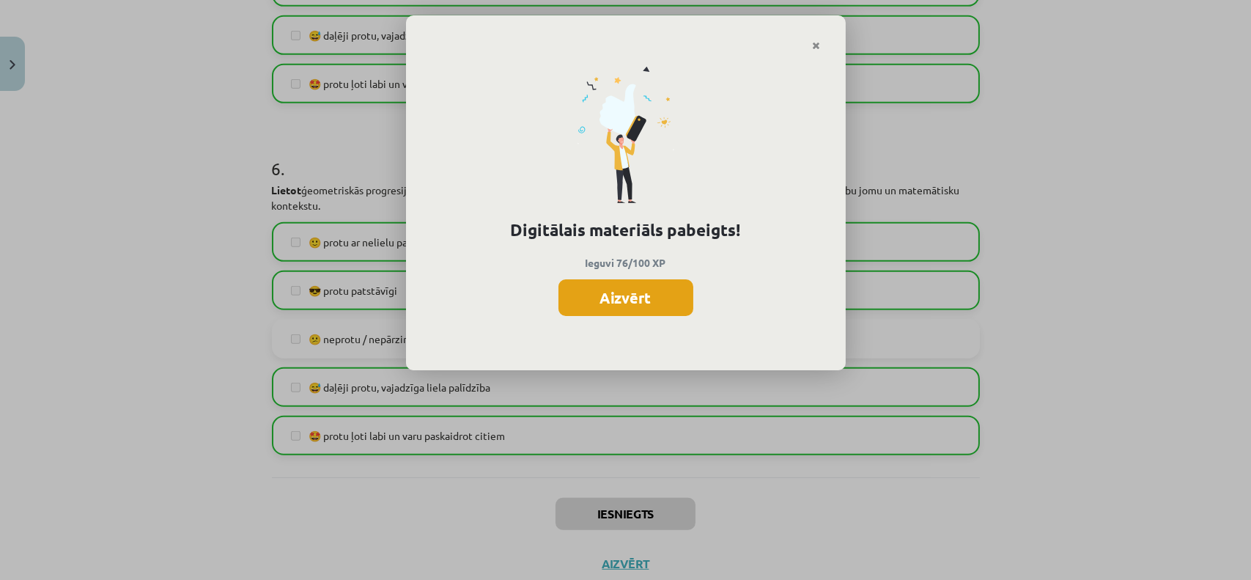
click at [617, 302] on button "Aizvērt" at bounding box center [626, 297] width 135 height 37
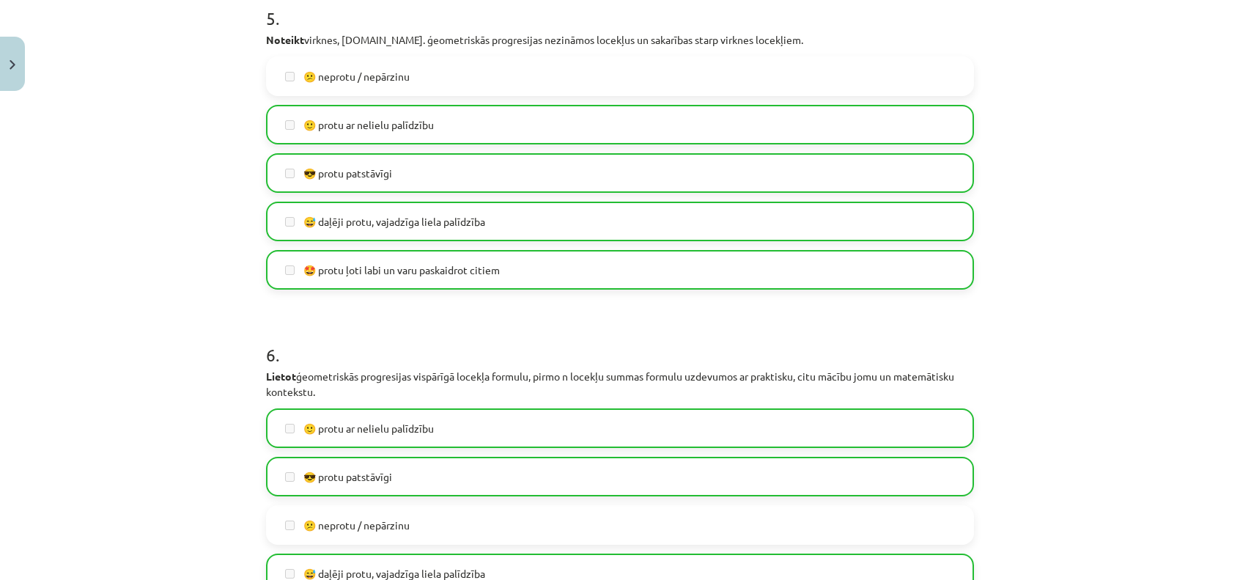
scroll to position [1905, 0]
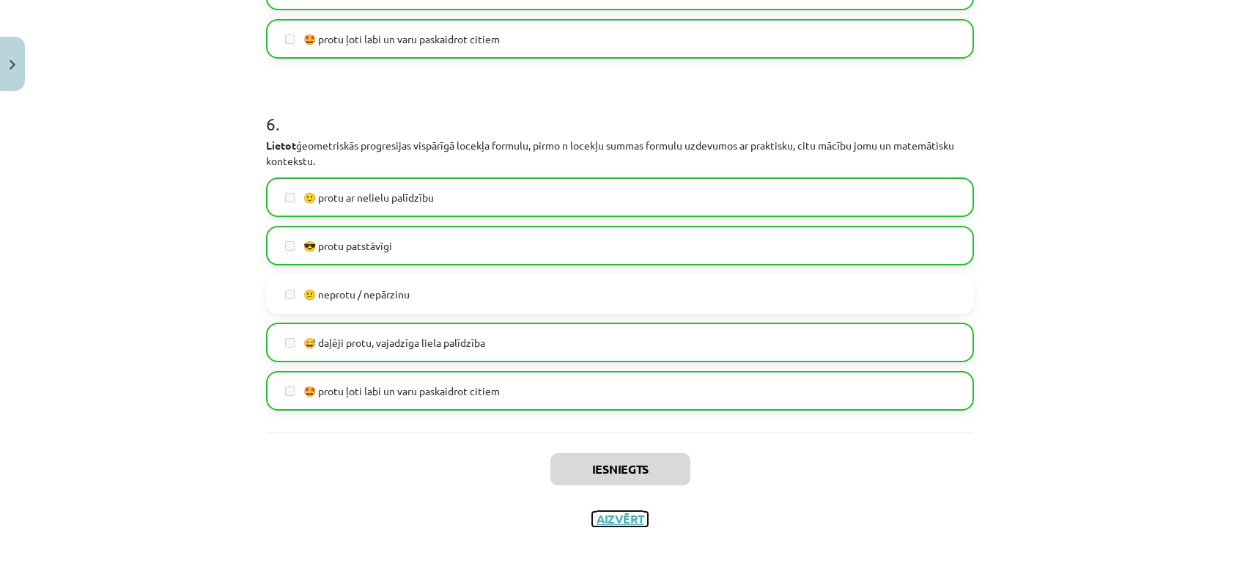
click at [612, 517] on button "Aizvērt" at bounding box center [620, 519] width 56 height 15
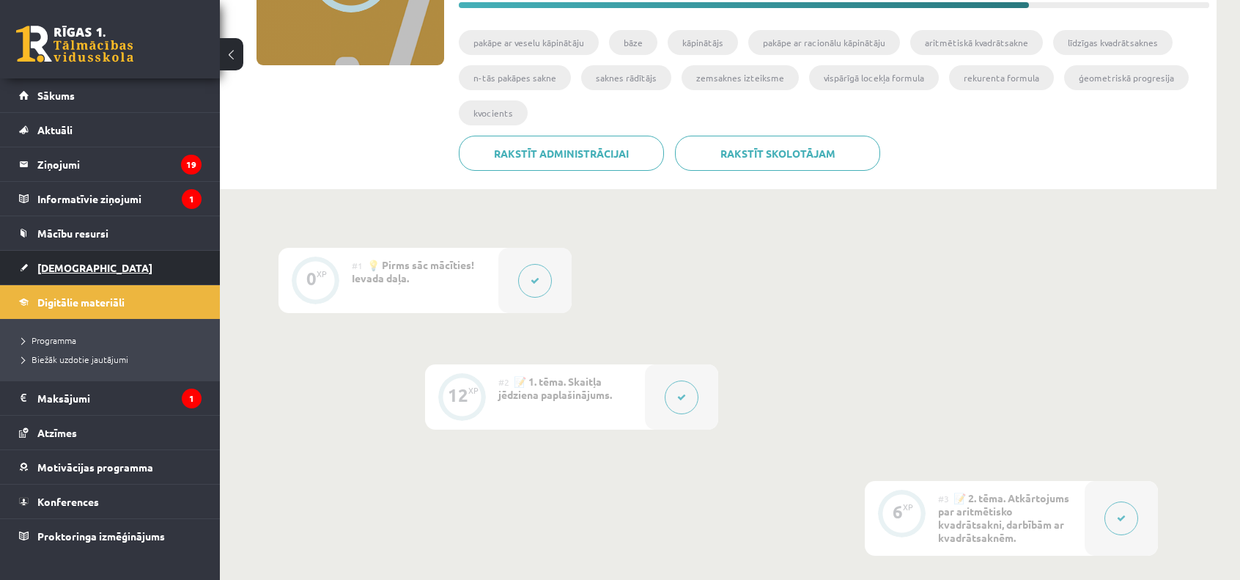
click at [120, 281] on link "[DEMOGRAPHIC_DATA]" at bounding box center [110, 268] width 183 height 34
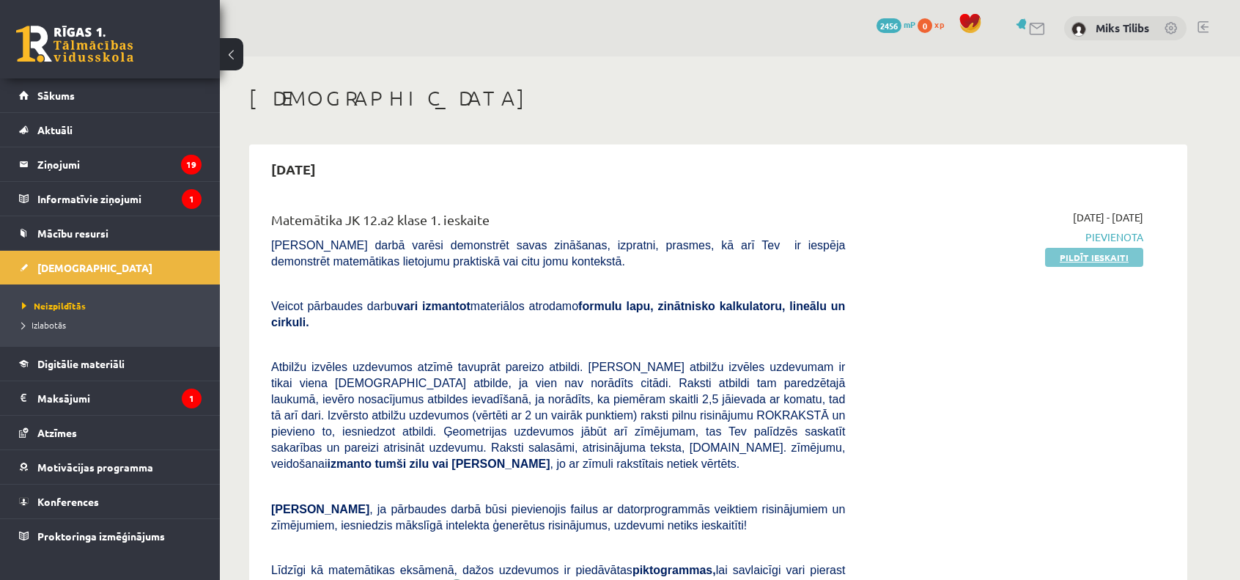
click at [1090, 253] on link "Pildīt ieskaiti" at bounding box center [1094, 257] width 98 height 19
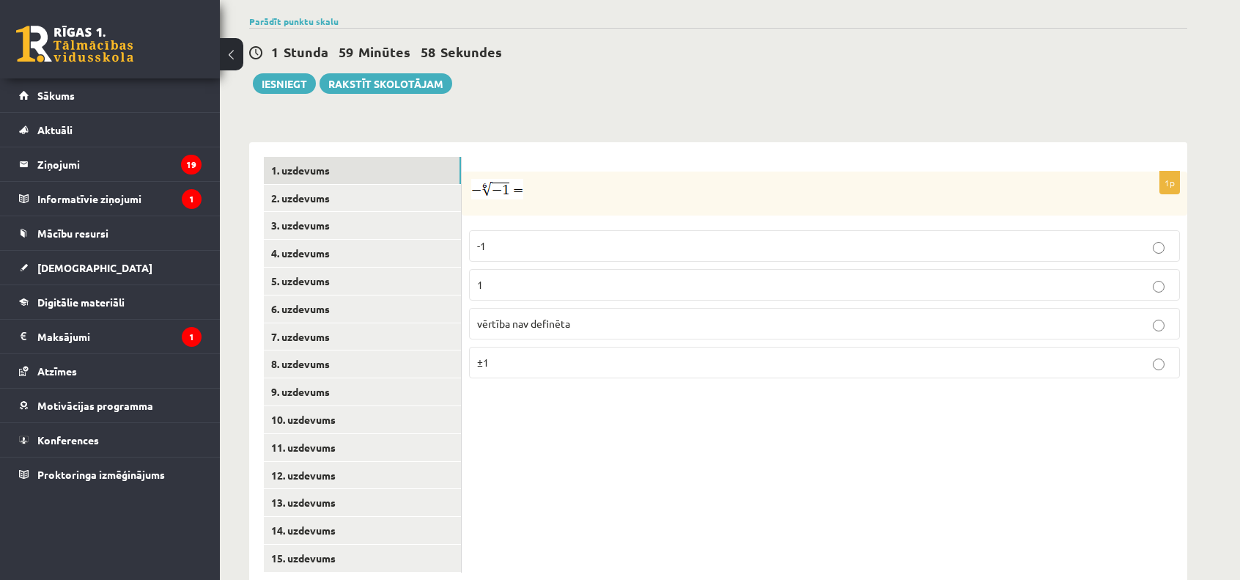
scroll to position [499, 0]
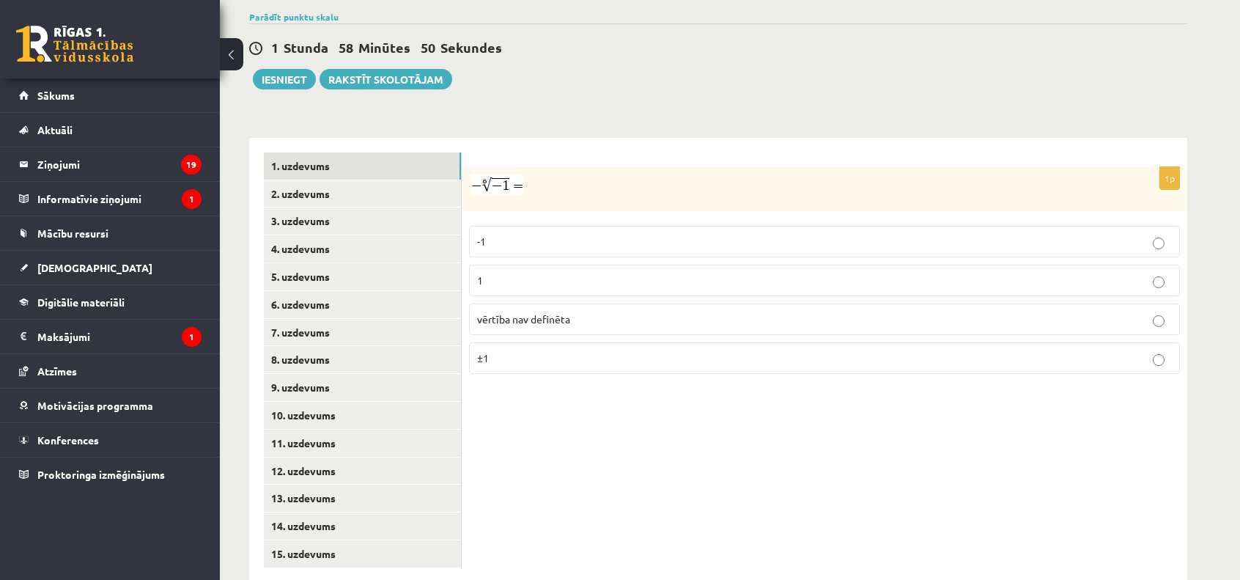
click at [543, 234] on p "-1" at bounding box center [824, 241] width 695 height 15
click at [557, 312] on p "vērtība nav definēta" at bounding box center [824, 319] width 695 height 15
click at [359, 180] on link "2. uzdevums" at bounding box center [362, 193] width 197 height 27
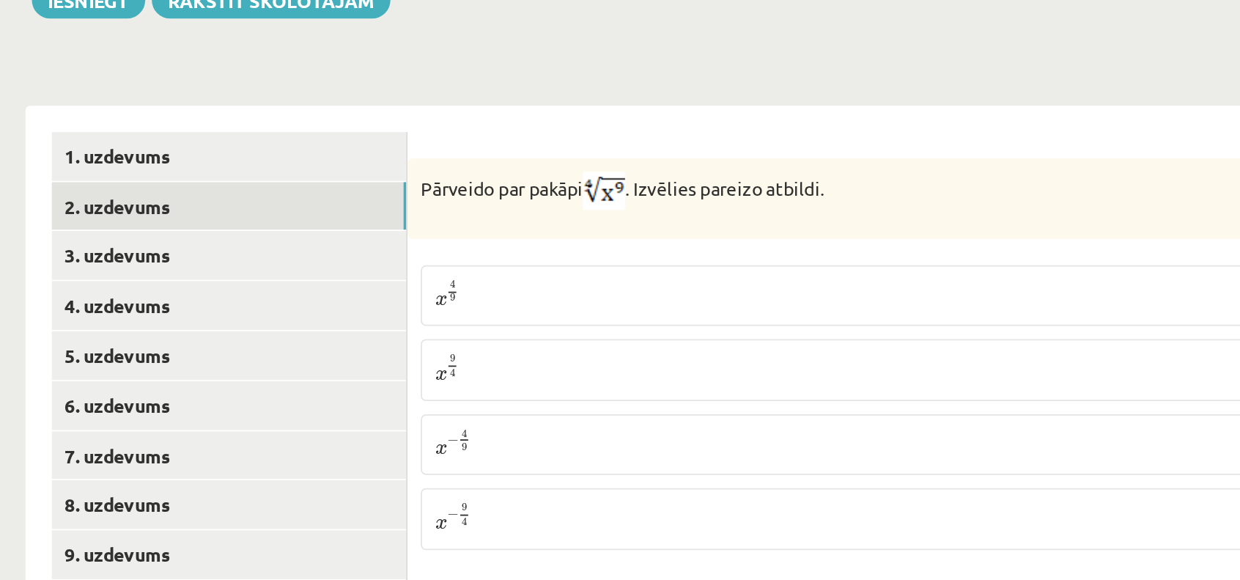
scroll to position [498, 0]
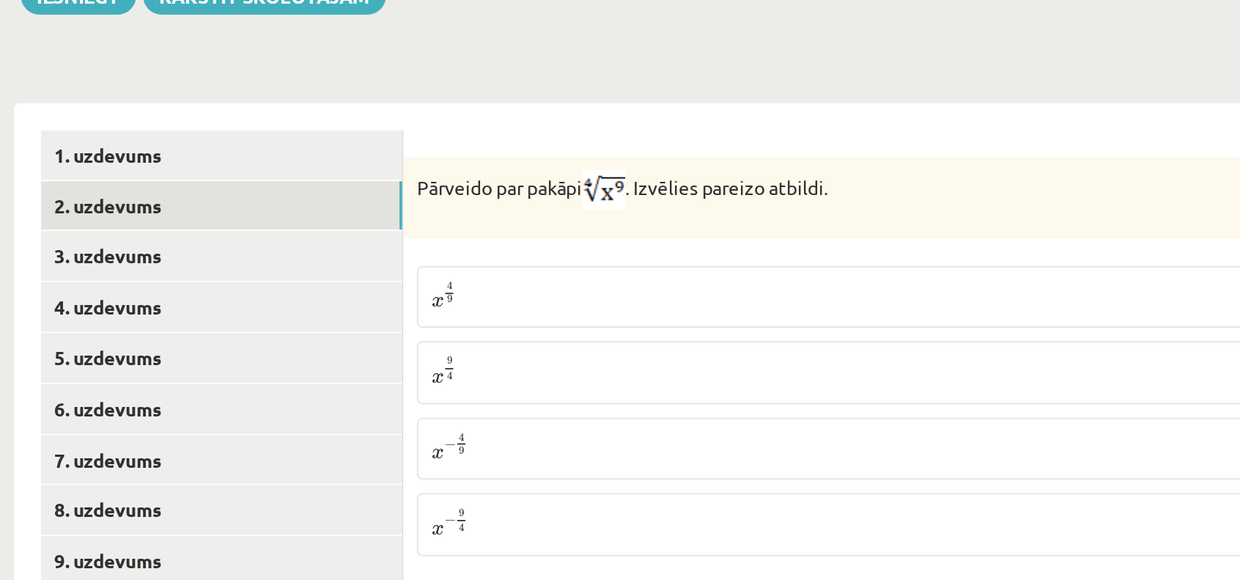
click at [590, 235] on p "x 4 9 x 4 9" at bounding box center [824, 244] width 695 height 18
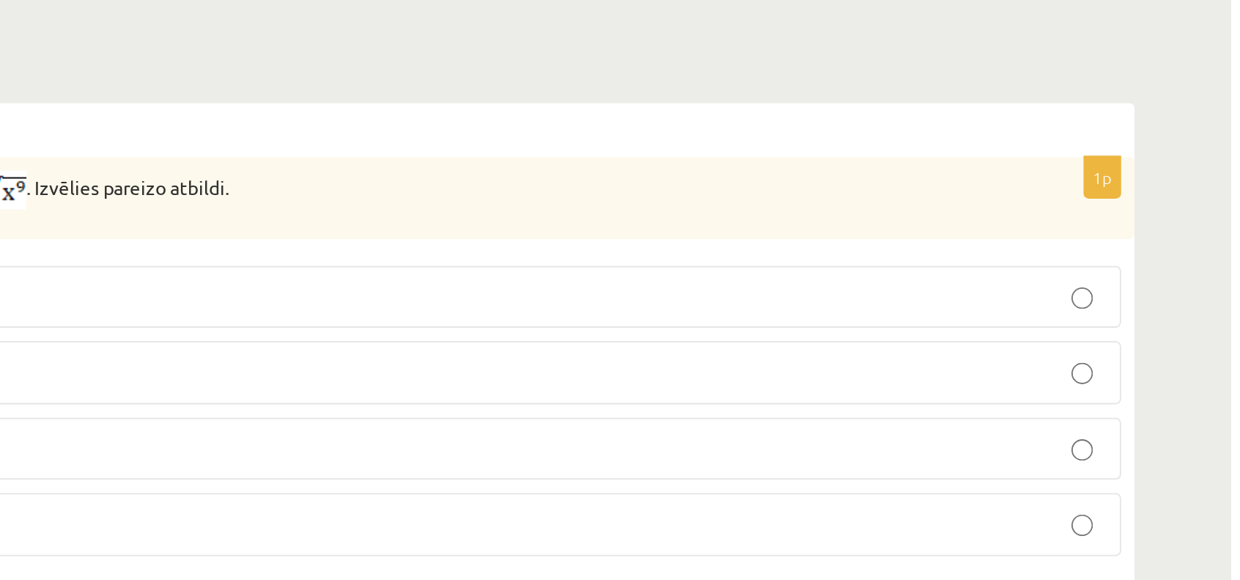
drag, startPoint x: 807, startPoint y: 248, endPoint x: 859, endPoint y: 231, distance: 54.0
click at [859, 231] on fieldset "x 4 9 x 4 9 x 9 4 x 9 4 x − 4 9 x − 4 9 x − 9 4 x − 9 4" at bounding box center [824, 304] width 711 height 170
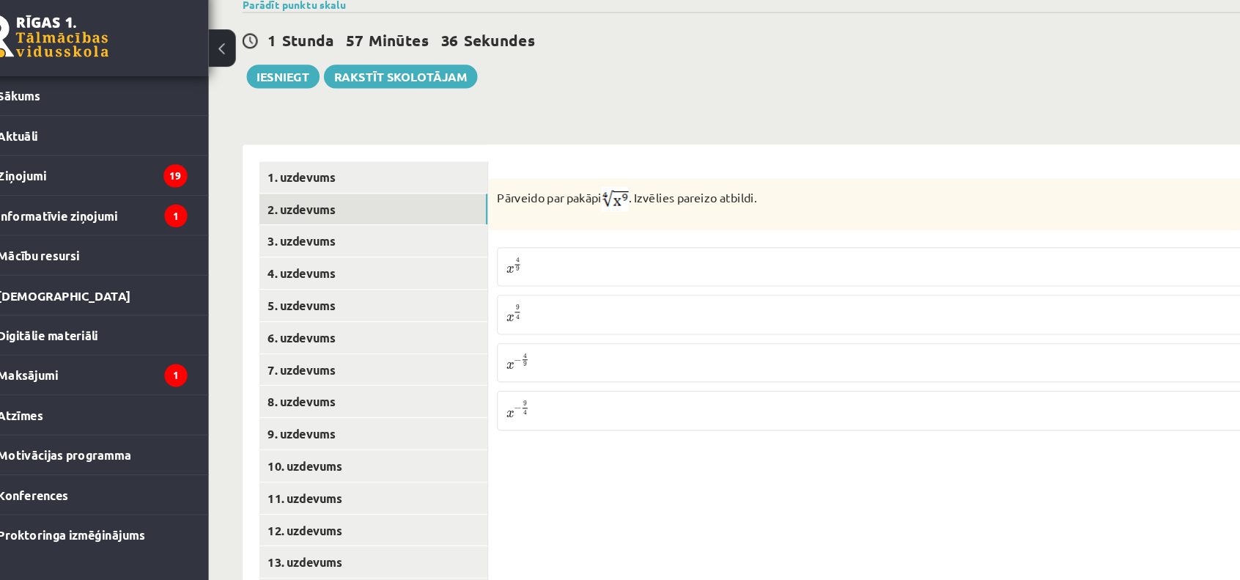
drag, startPoint x: 666, startPoint y: 389, endPoint x: 520, endPoint y: 411, distance: 147.5
click at [520, 411] on div "1p Pārveido par pakāpi . Izvēlies pareizo atbildi. x 4 9 x 4 9 x 9 4 x 9 4 x − …" at bounding box center [825, 360] width 726 height 445
drag, startPoint x: 460, startPoint y: 420, endPoint x: 408, endPoint y: 430, distance: 52.2
click at [408, 430] on div "**********" at bounding box center [718, 360] width 938 height 445
click at [572, 407] on div "1p Pārveido par pakāpi . Izvēlies pareizo atbildi. x 4 9 x 4 9 x 9 4 x 9 4 x − …" at bounding box center [825, 360] width 726 height 445
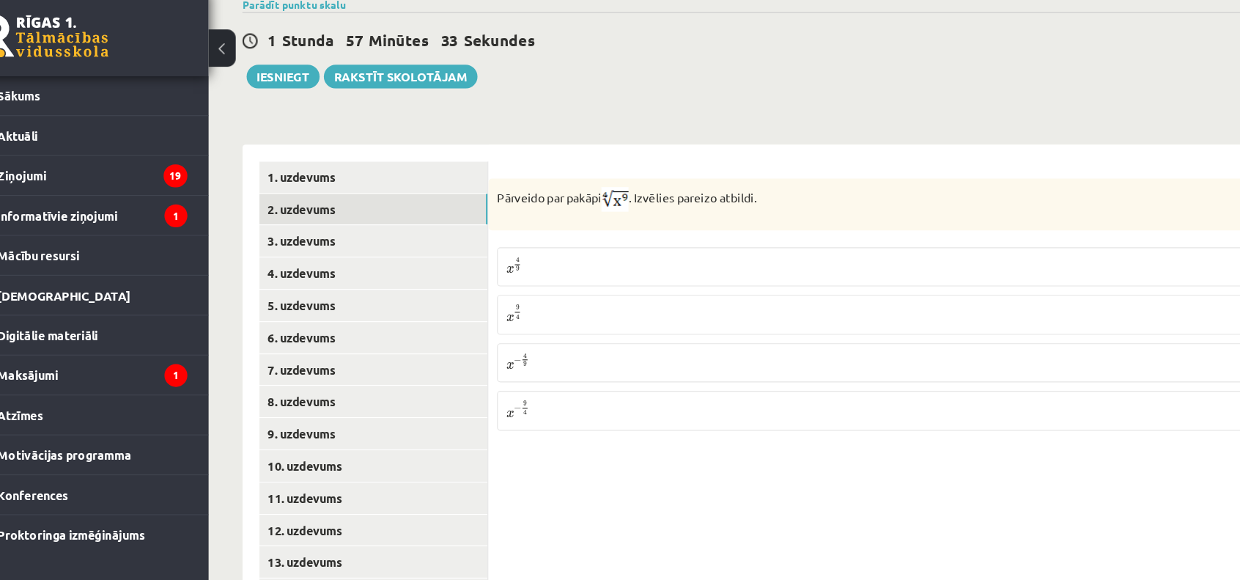
scroll to position [499, 0]
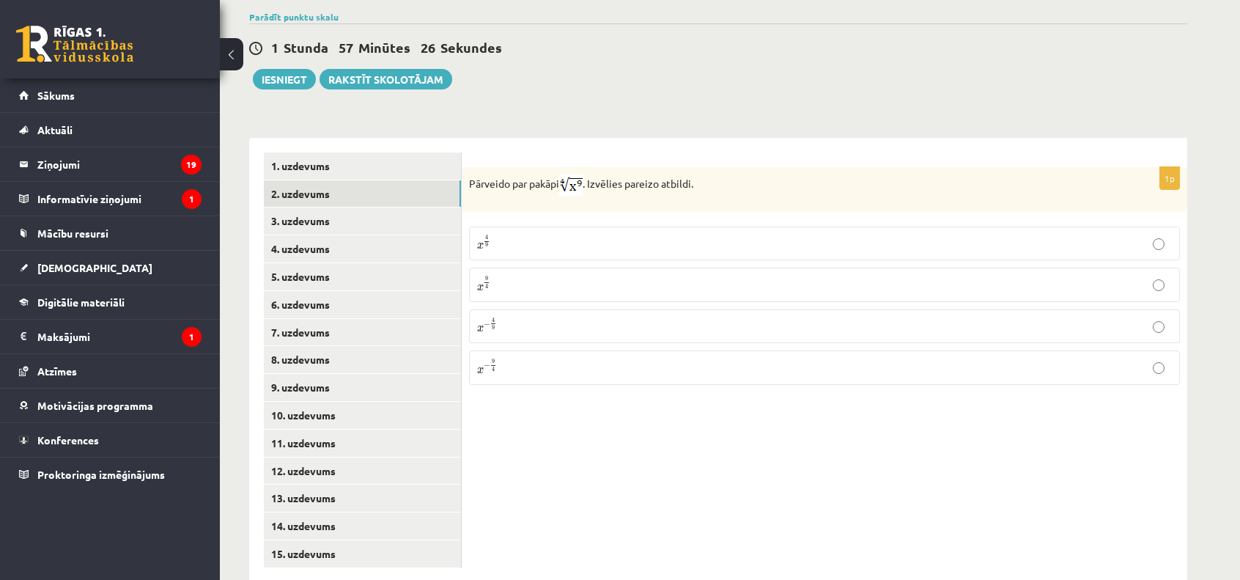
click at [542, 276] on p "x 9 4 x 9 4" at bounding box center [824, 285] width 695 height 18
click at [359, 207] on link "3. uzdevums" at bounding box center [362, 220] width 197 height 27
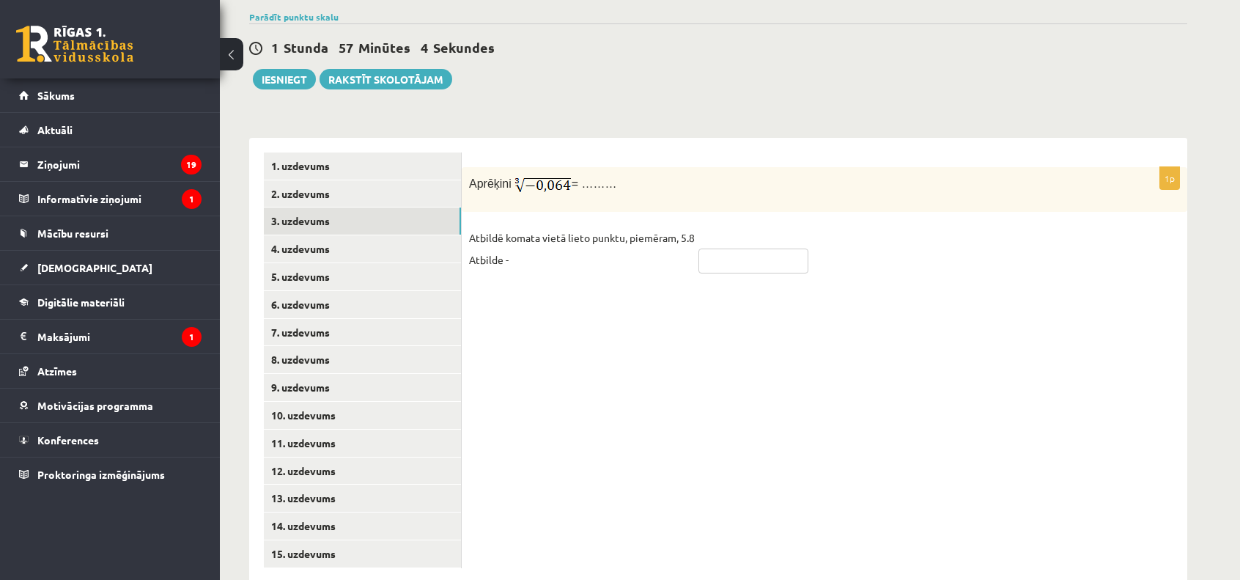
click at [736, 249] on input "text" at bounding box center [754, 261] width 110 height 25
type input "****"
click at [379, 235] on link "4. uzdevums" at bounding box center [362, 248] width 197 height 27
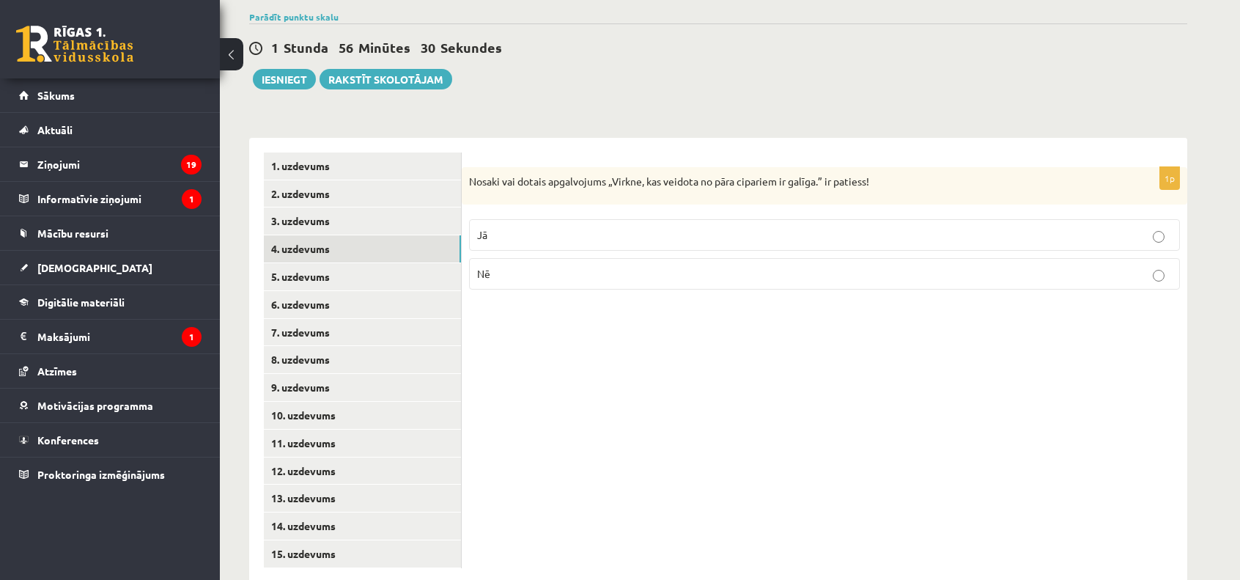
click at [482, 266] on p "Nē" at bounding box center [824, 273] width 695 height 15
click at [396, 291] on link "6. uzdevums" at bounding box center [362, 304] width 197 height 27
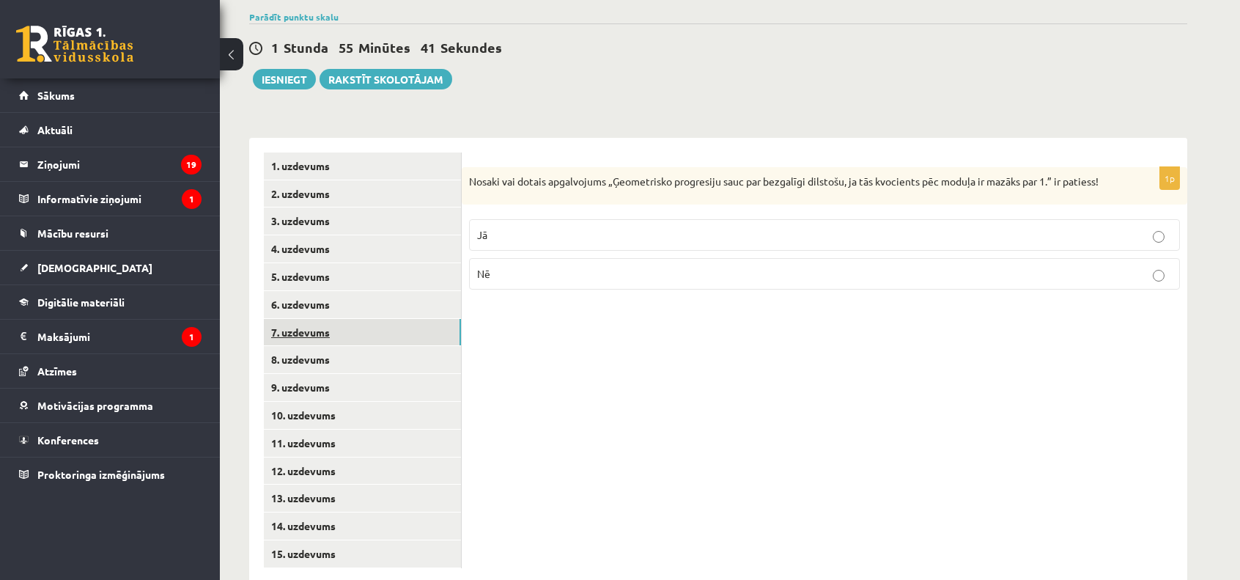
click at [372, 319] on link "7. uzdevums" at bounding box center [362, 332] width 197 height 27
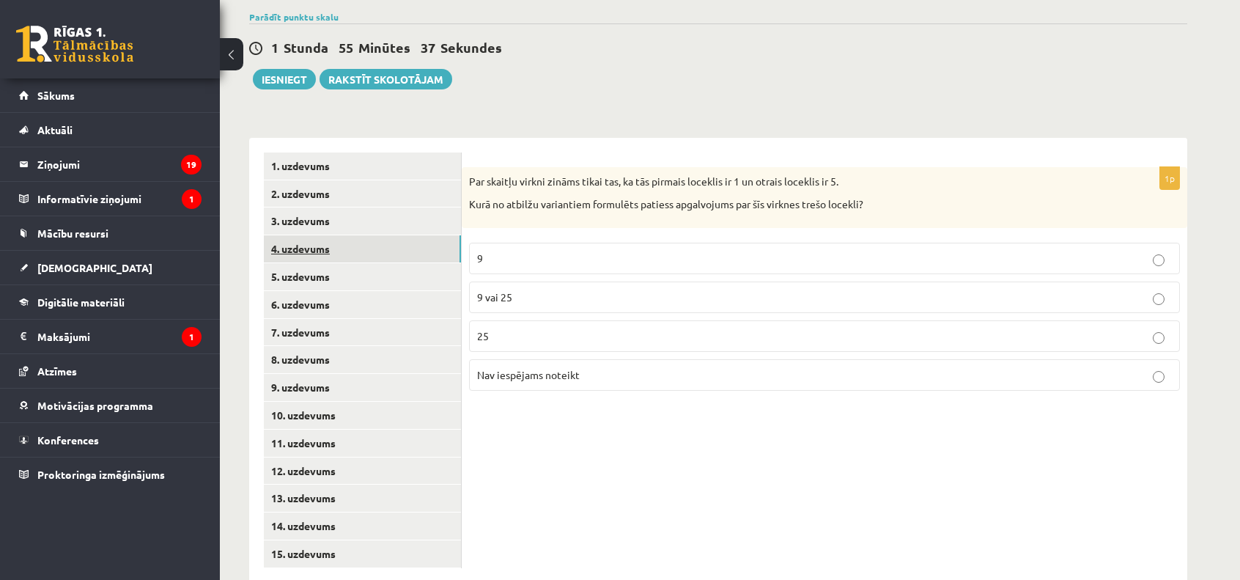
click at [367, 235] on link "4. uzdevums" at bounding box center [362, 248] width 197 height 27
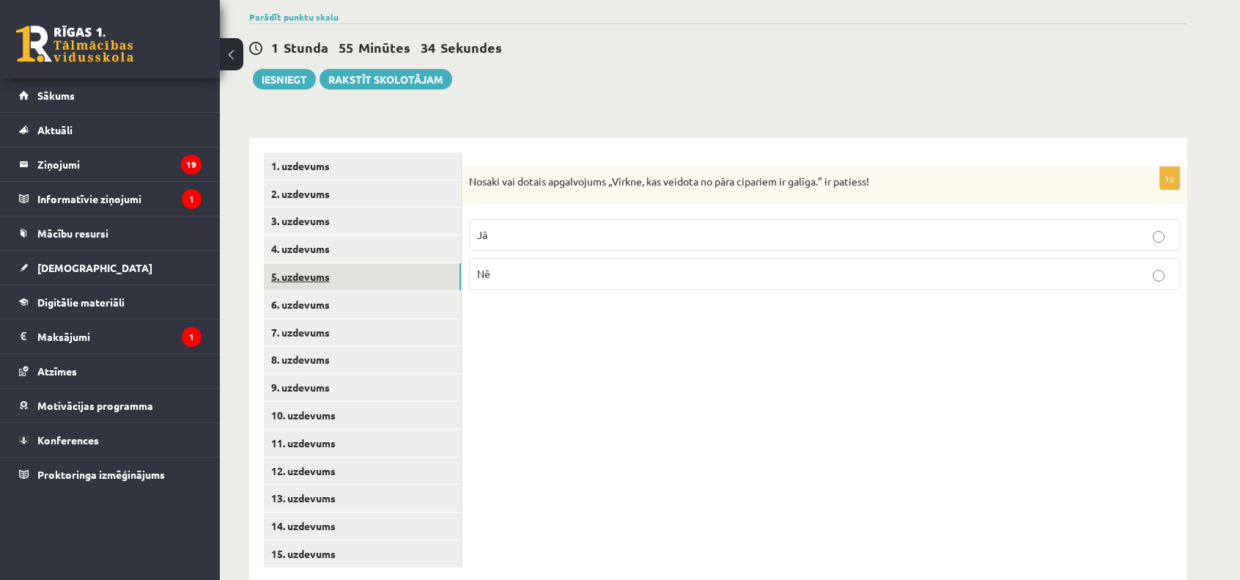
click at [365, 263] on link "5. uzdevums" at bounding box center [362, 276] width 197 height 27
click at [361, 235] on link "4. uzdevums" at bounding box center [362, 248] width 197 height 27
click at [358, 263] on link "5. uzdevums" at bounding box center [362, 276] width 197 height 27
click at [557, 214] on fieldset "Jā Nē" at bounding box center [824, 255] width 711 height 82
click at [554, 229] on p "Jā" at bounding box center [824, 236] width 695 height 15
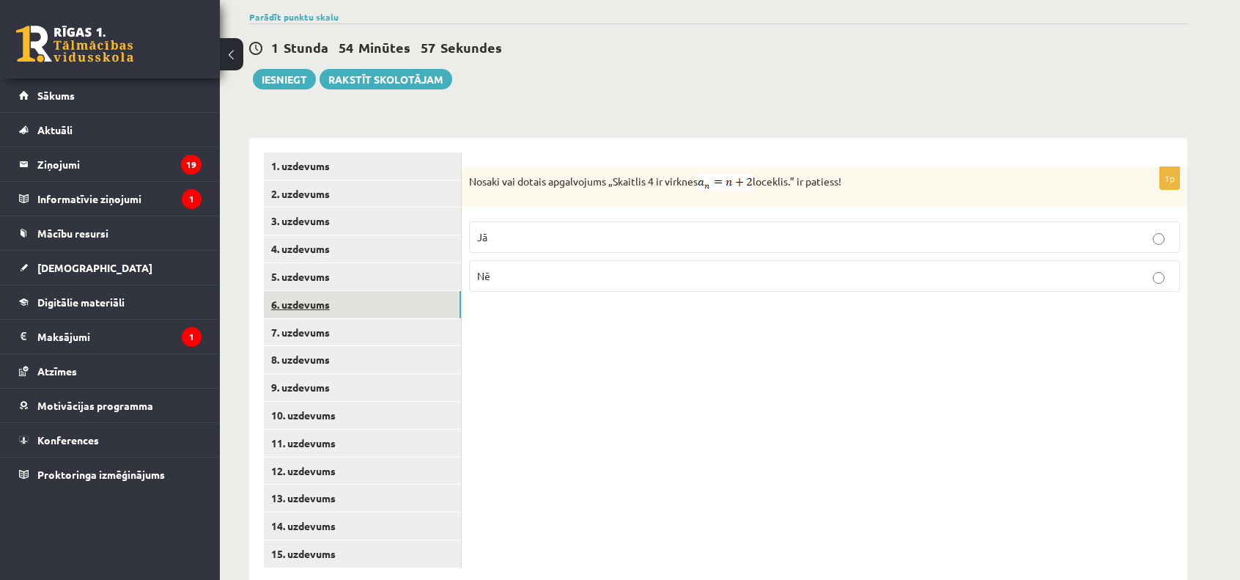
click at [400, 291] on link "6. uzdevums" at bounding box center [362, 304] width 197 height 27
click at [537, 227] on p "Jā" at bounding box center [824, 234] width 695 height 15
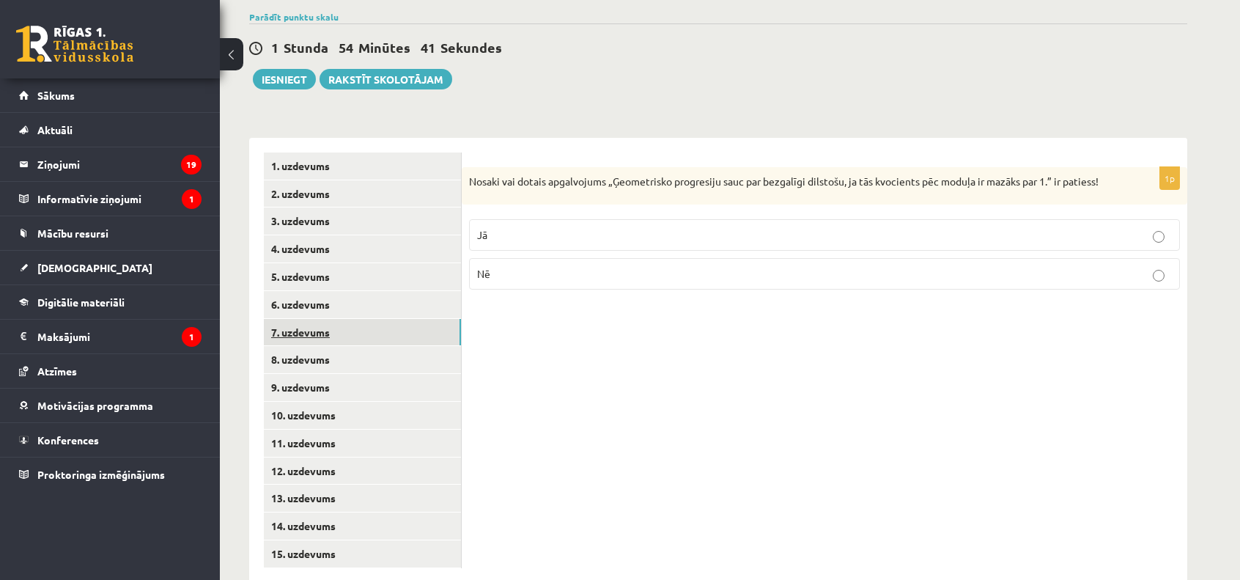
click at [376, 319] on link "7. uzdevums" at bounding box center [362, 332] width 197 height 27
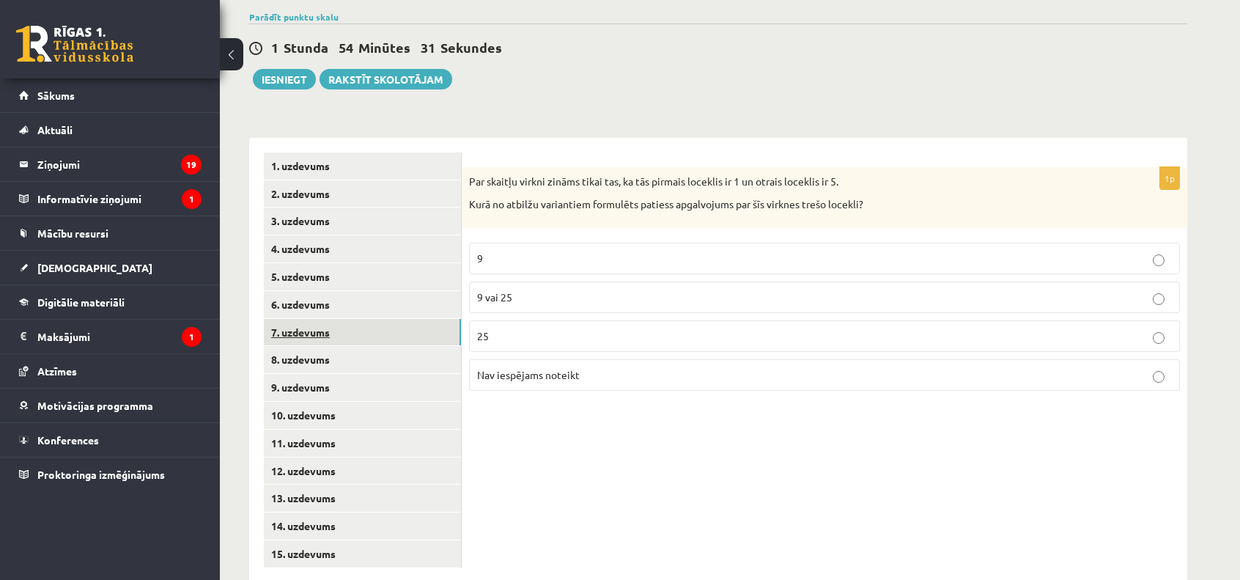
click at [376, 319] on link "7. uzdevums" at bounding box center [362, 332] width 197 height 27
click at [522, 290] on p "9 vai 25" at bounding box center [824, 297] width 695 height 15
click at [413, 346] on link "8. uzdevums" at bounding box center [362, 359] width 197 height 27
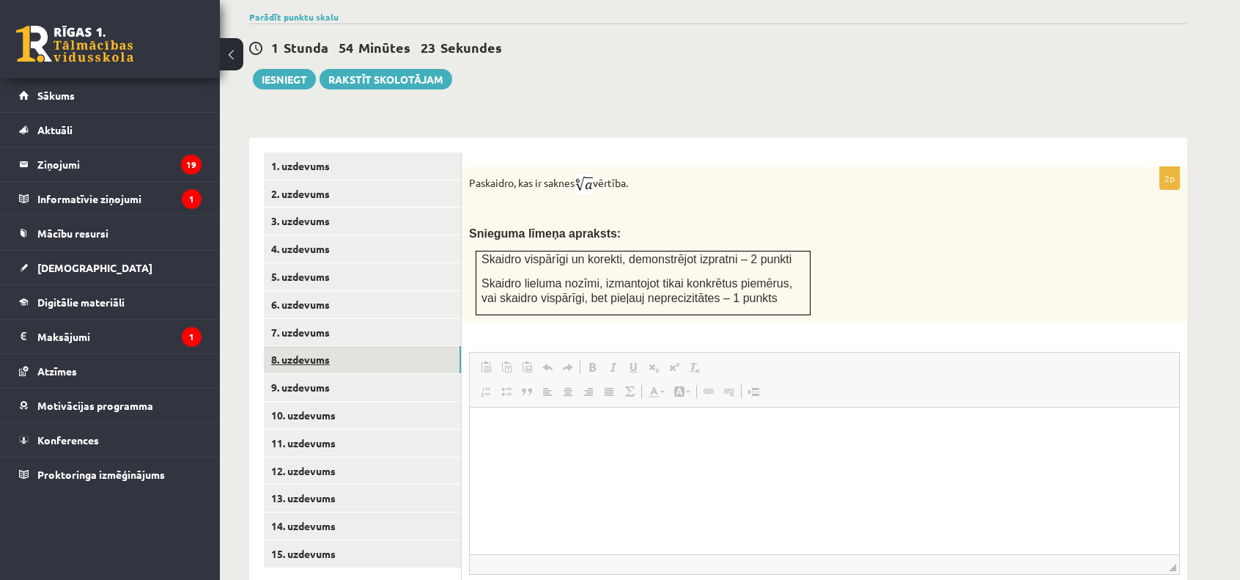
scroll to position [0, 0]
click at [410, 374] on link "9. uzdevums" at bounding box center [362, 387] width 197 height 27
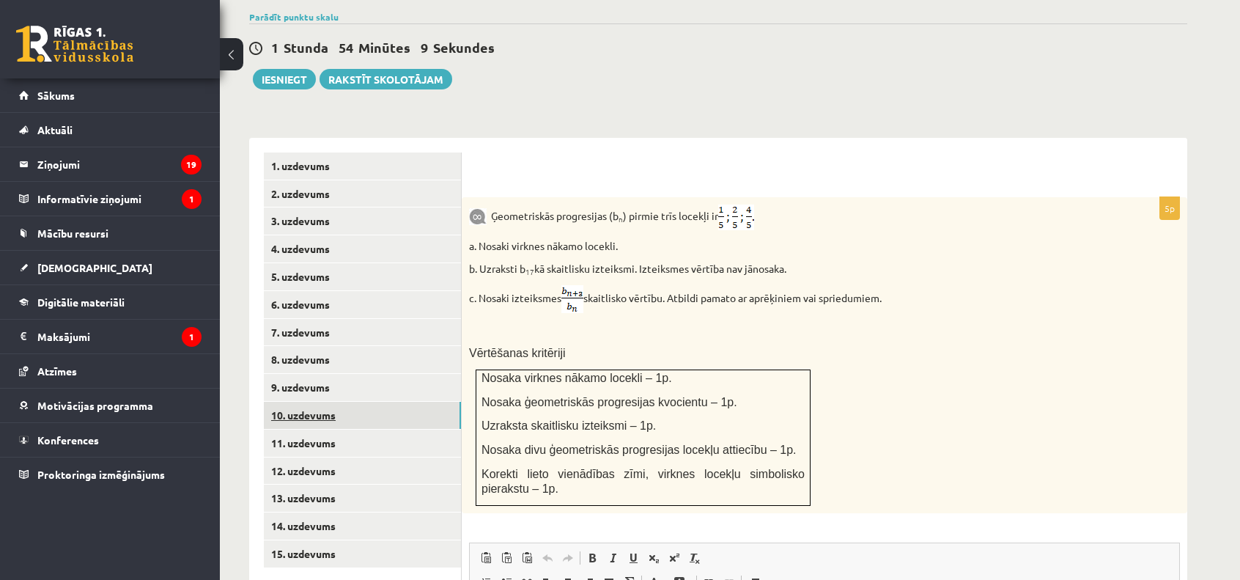
click at [408, 402] on link "10. uzdevums" at bounding box center [362, 415] width 197 height 27
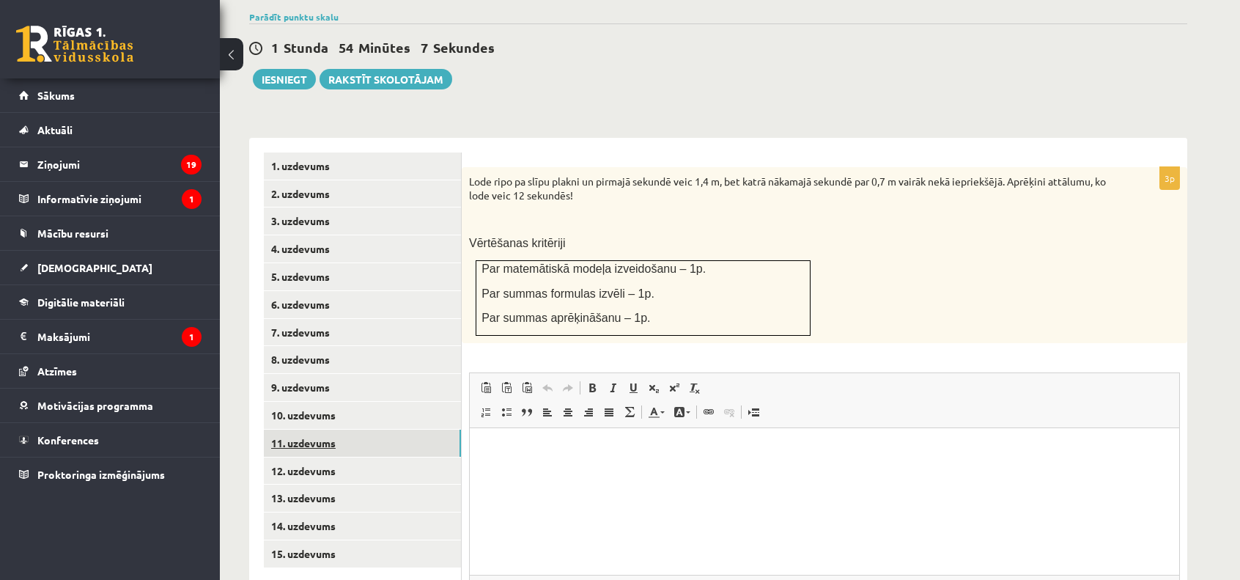
click at [397, 430] on link "11. uzdevums" at bounding box center [362, 443] width 197 height 27
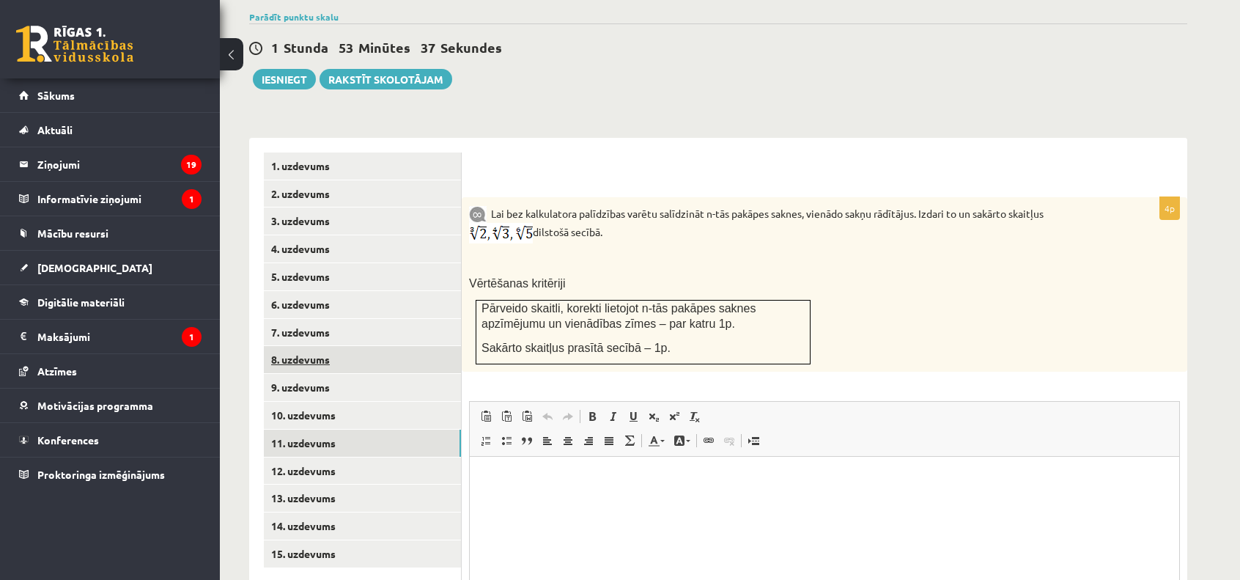
click at [361, 346] on link "8. uzdevums" at bounding box center [362, 359] width 197 height 27
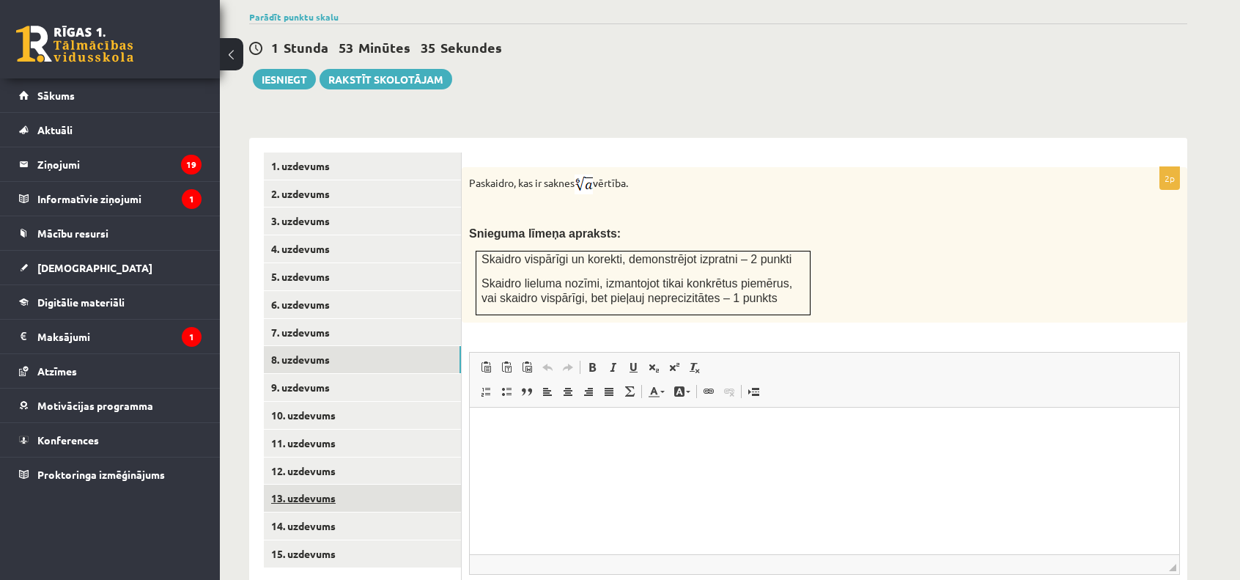
click at [341, 485] on link "13. uzdevums" at bounding box center [362, 498] width 197 height 27
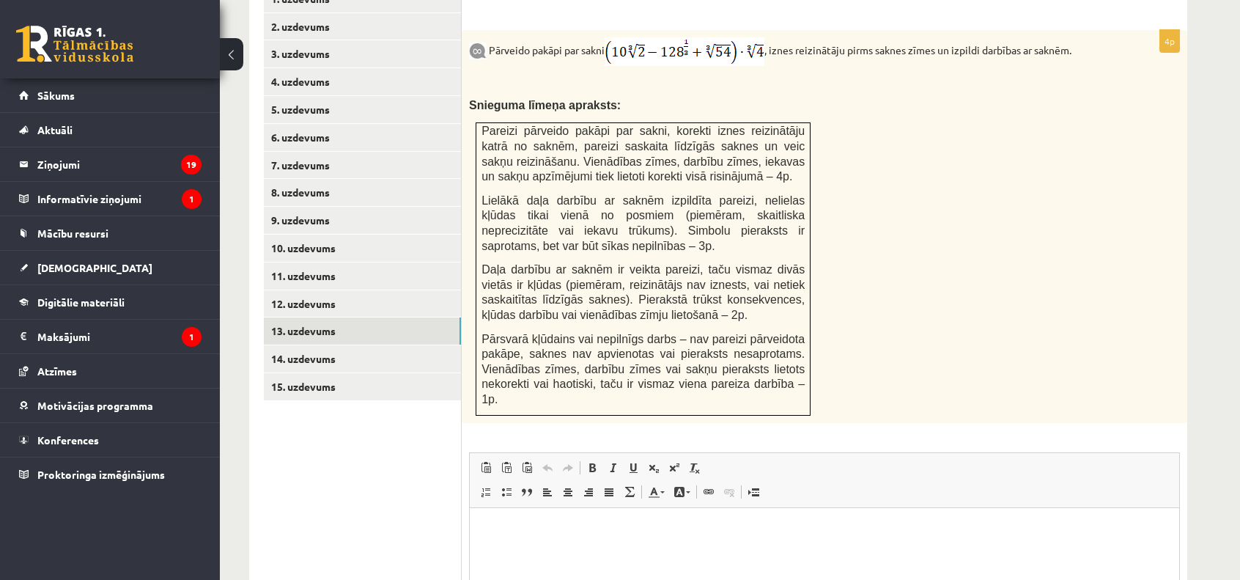
scroll to position [666, 0]
click at [308, 179] on link "8. uzdevums" at bounding box center [362, 192] width 197 height 27
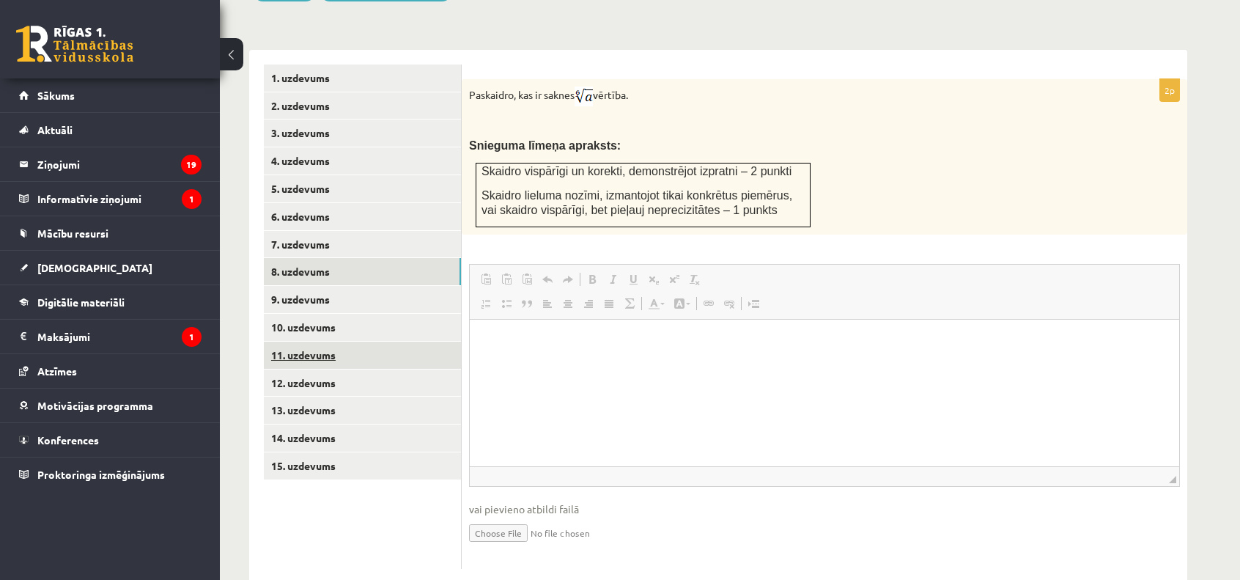
scroll to position [0, 0]
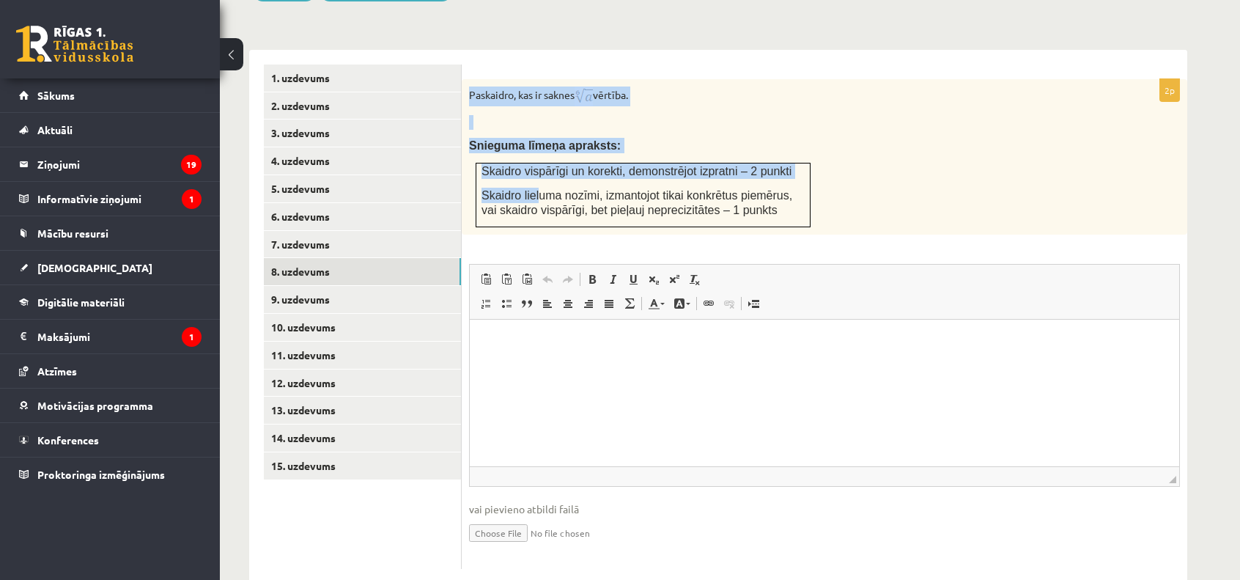
drag, startPoint x: 464, startPoint y: 71, endPoint x: 536, endPoint y: 151, distance: 107.5
click at [536, 151] on div "Paskaidro, kas ir saknes vērtība. Snieguma līmeņa apraksts: Skaidro vispārīgi u…" at bounding box center [825, 156] width 726 height 155
click at [930, 115] on p at bounding box center [788, 122] width 638 height 15
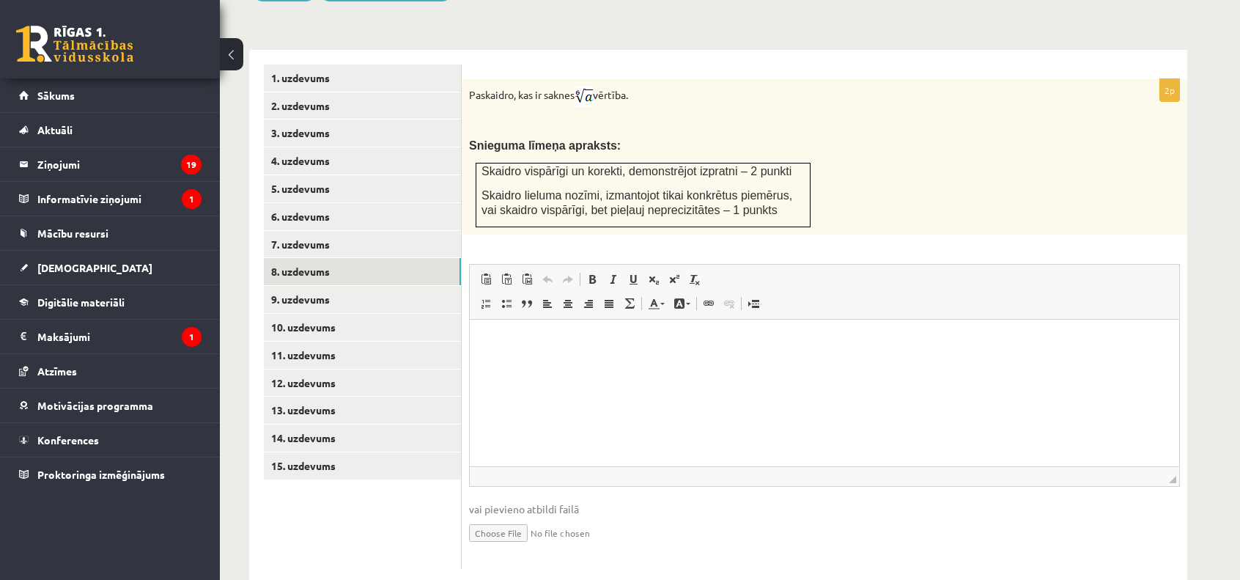
click at [766, 364] on html at bounding box center [825, 341] width 710 height 45
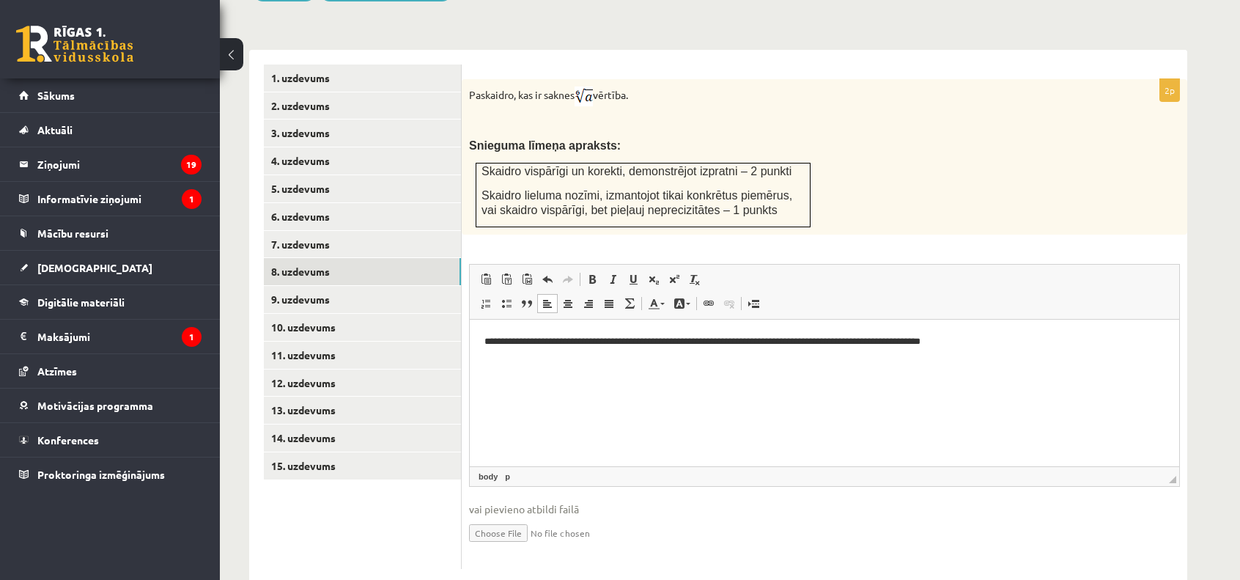
click at [793, 343] on p "**********" at bounding box center [825, 341] width 680 height 15
click at [378, 286] on link "9. uzdevums" at bounding box center [362, 299] width 197 height 27
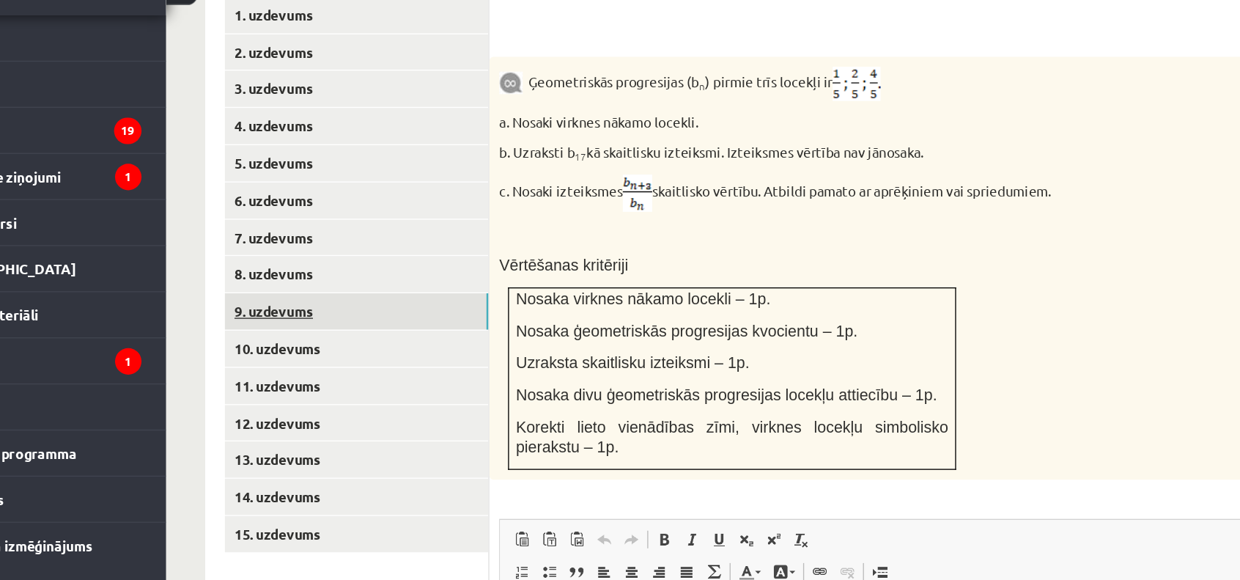
scroll to position [587, 0]
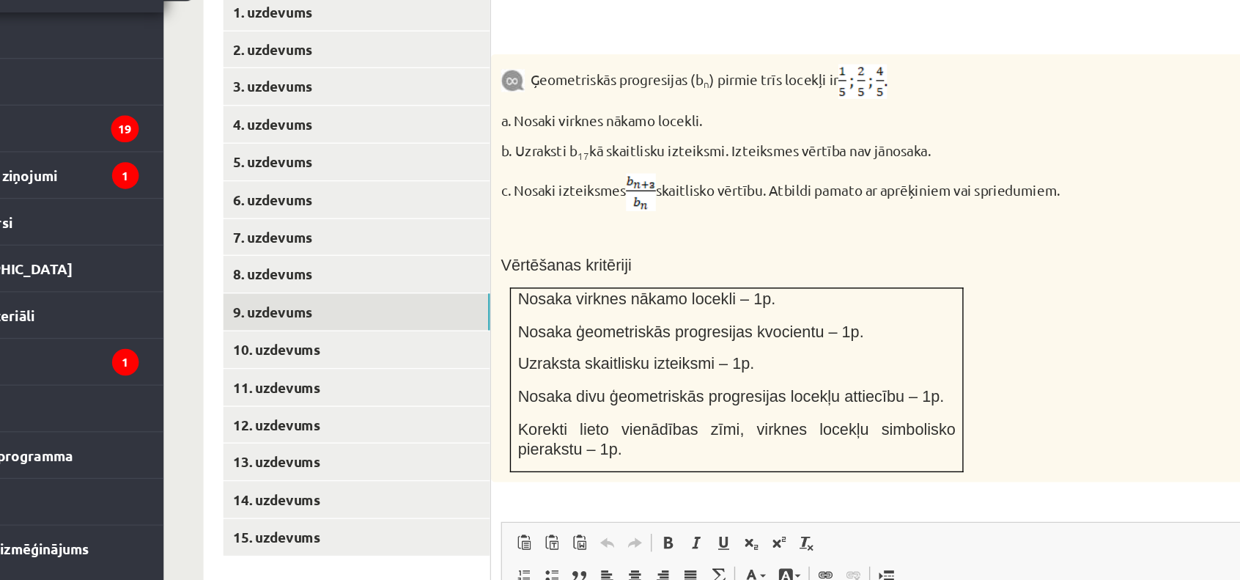
click at [916, 266] on div "Ģeometriskās progresijas (b n ) pirmie trīs locekļi ir a. Nosaki virknes nākamo…" at bounding box center [825, 267] width 726 height 316
drag, startPoint x: 916, startPoint y: 266, endPoint x: 853, endPoint y: 288, distance: 66.8
click at [853, 288] on div "Ģeometriskās progresijas (b n ) pirmie trīs locekļi ir a. Nosaki virknes nākamo…" at bounding box center [825, 267] width 726 height 316
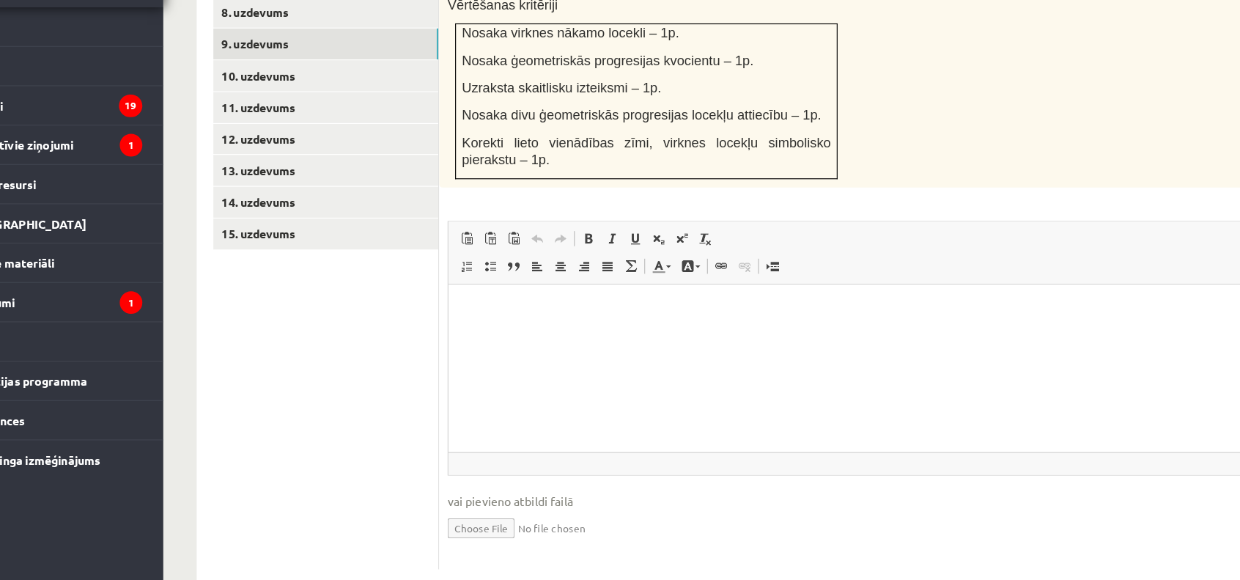
scroll to position [778, 0]
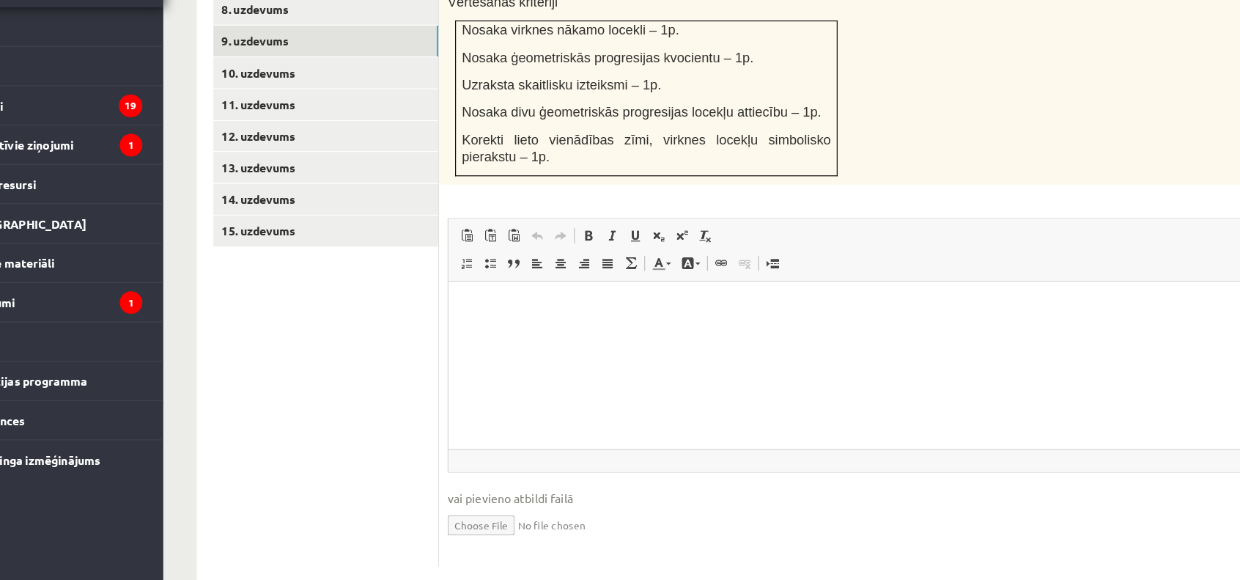
click at [505, 516] on input "file" at bounding box center [824, 531] width 711 height 30
type input "**********"
click at [565, 326] on html at bounding box center [804, 304] width 710 height 45
click at [521, 546] on link "Iesniegtā atbilde" at bounding box center [508, 553] width 78 height 15
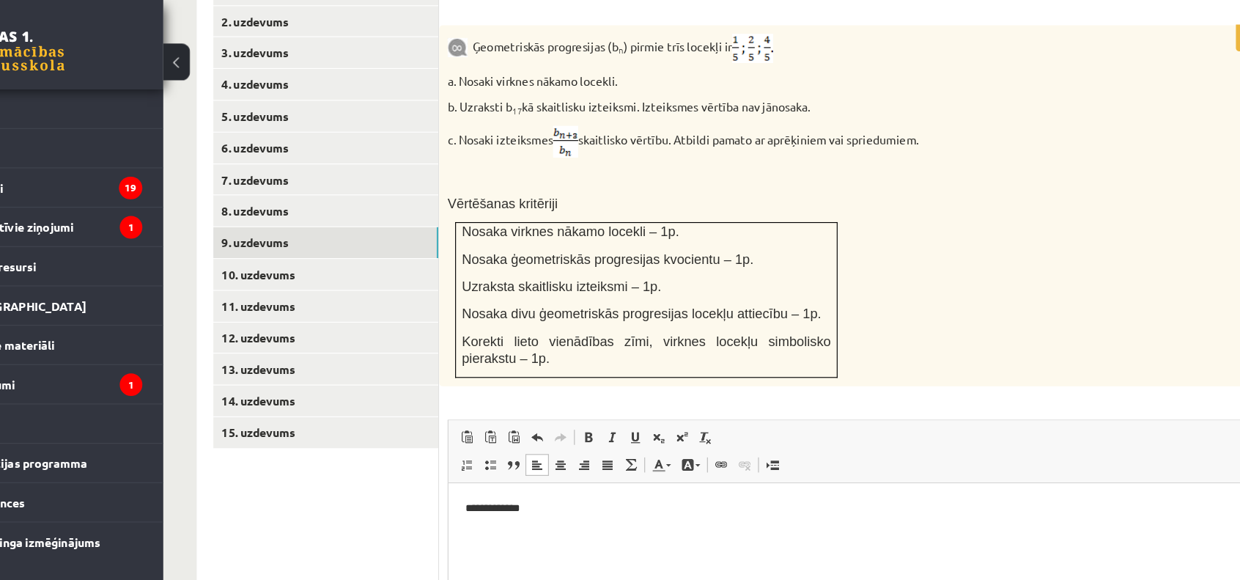
scroll to position [669, 0]
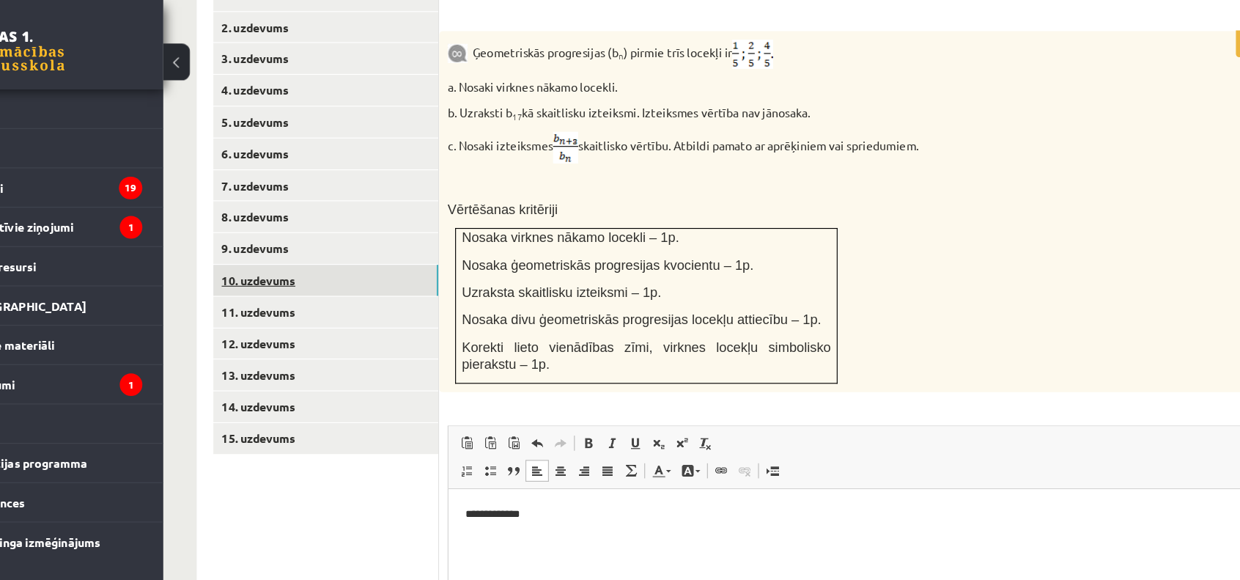
click at [365, 232] on link "10. uzdevums" at bounding box center [362, 245] width 197 height 27
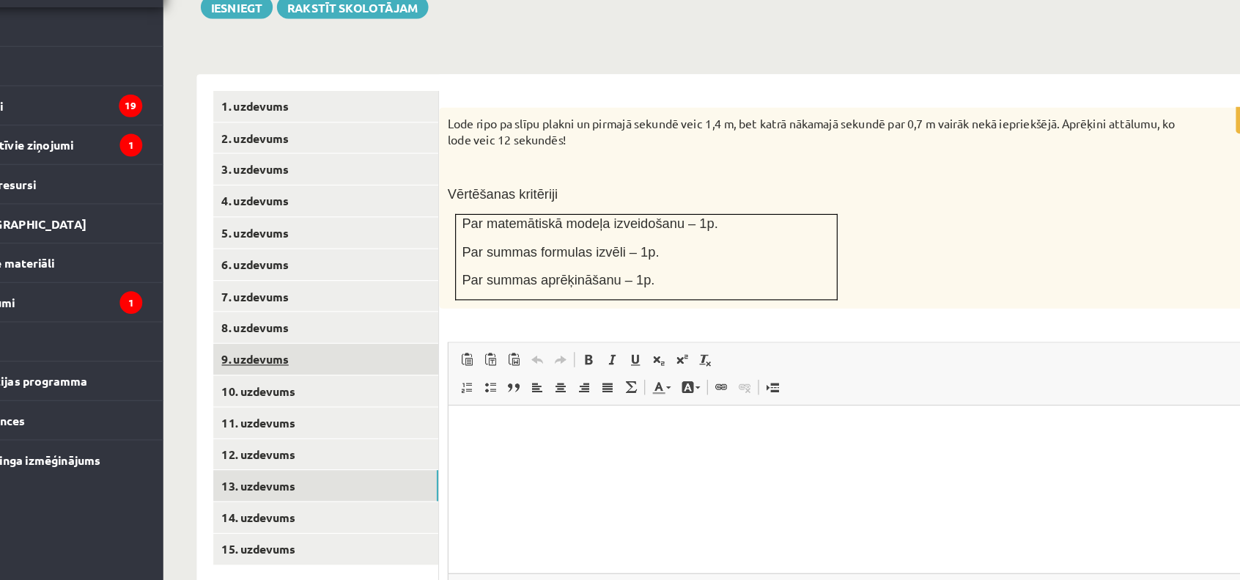
scroll to position [597, 0]
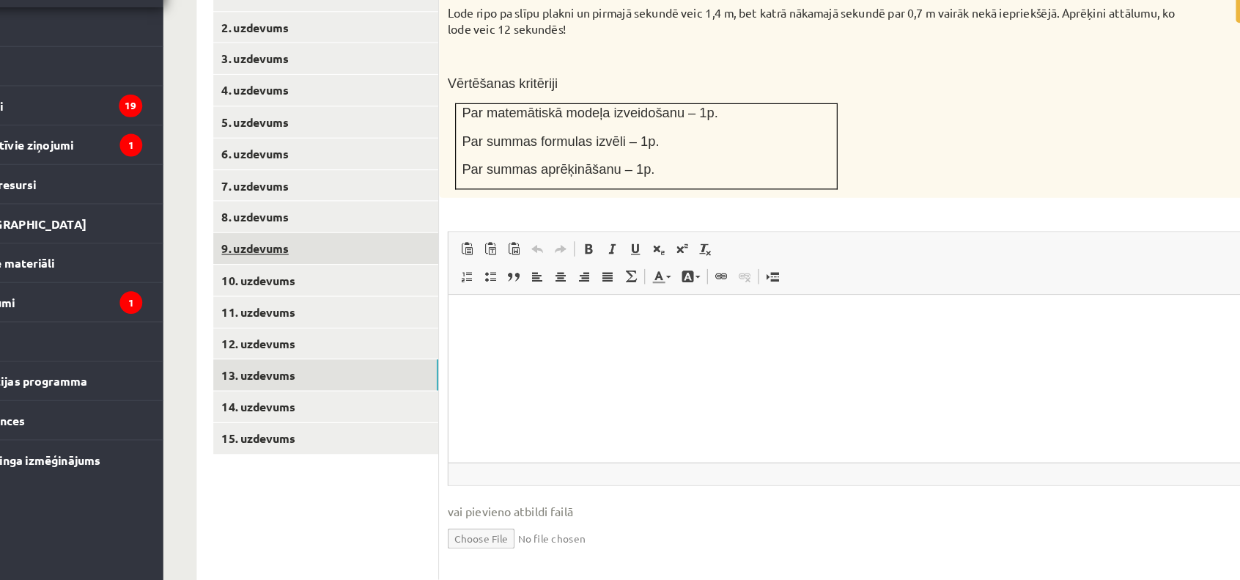
click at [331, 386] on link "13. uzdevums" at bounding box center [362, 399] width 197 height 27
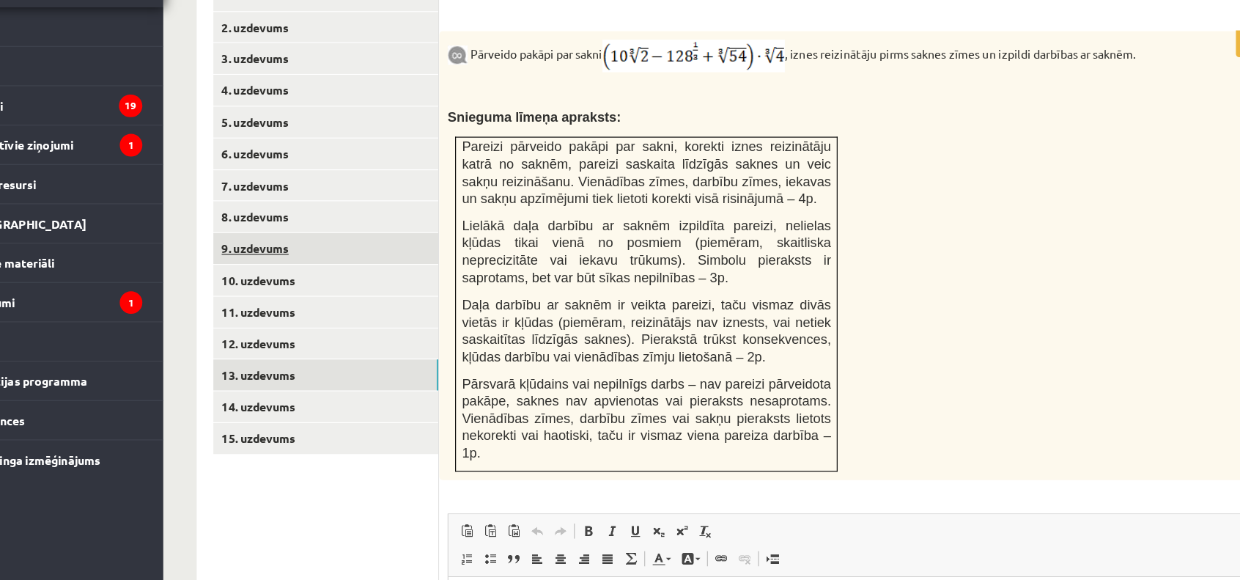
scroll to position [0, 0]
click at [351, 276] on link "9. uzdevums" at bounding box center [362, 289] width 197 height 27
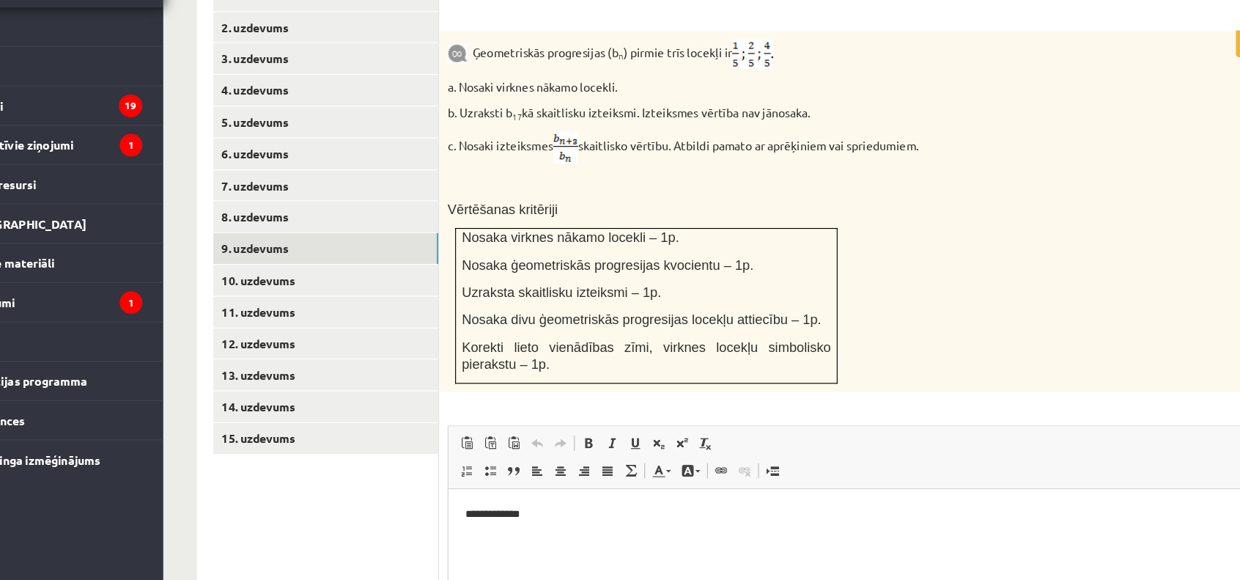
scroll to position [793, 0]
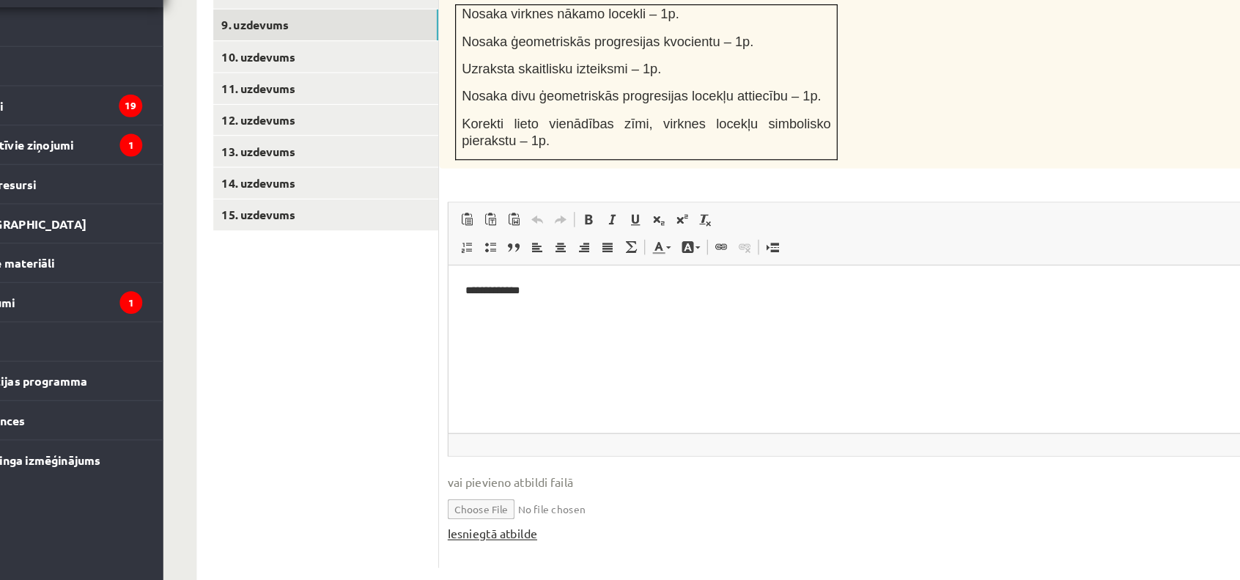
click at [506, 532] on link "Iesniegtā atbilde" at bounding box center [508, 539] width 78 height 15
click at [508, 501] on input "file" at bounding box center [824, 516] width 711 height 30
type input "**********"
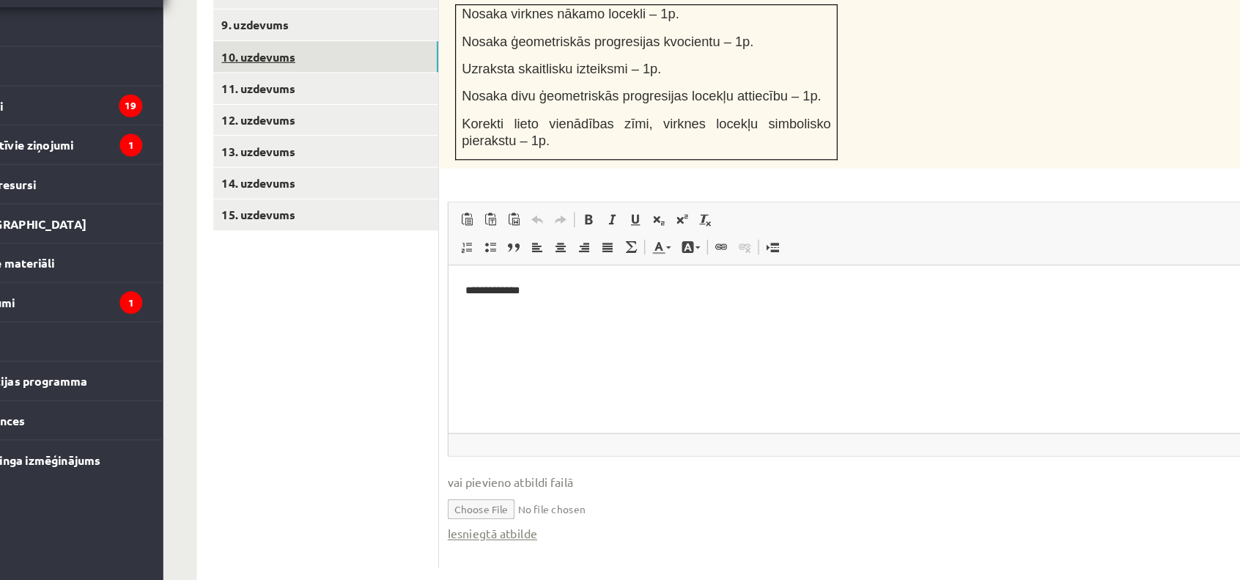
click at [374, 108] on link "10. uzdevums" at bounding box center [362, 121] width 197 height 27
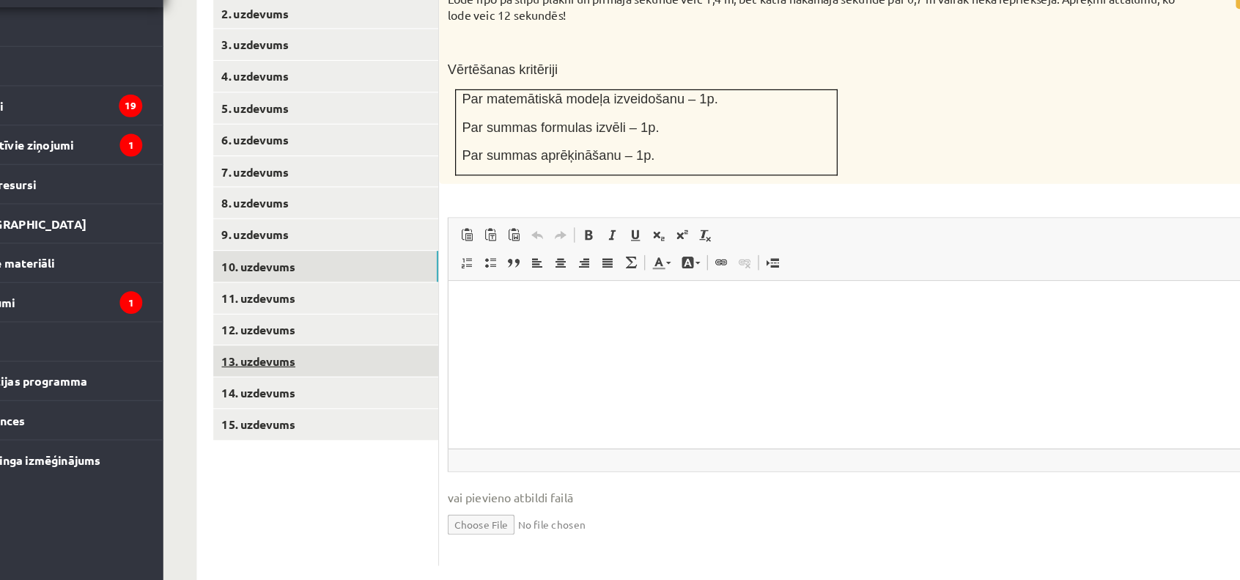
scroll to position [0, 0]
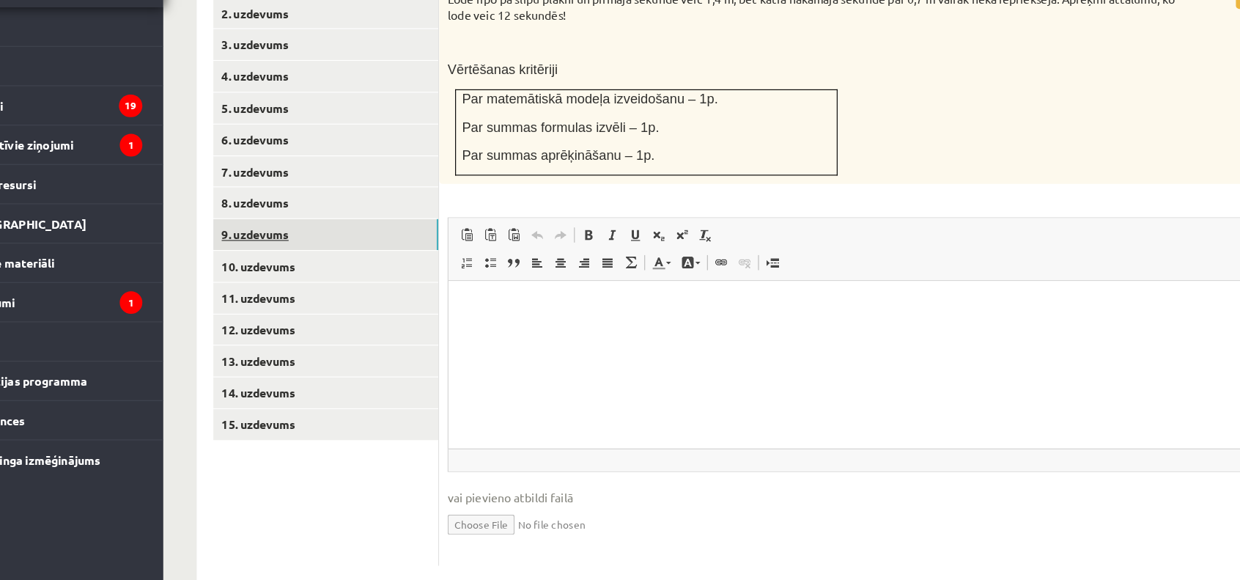
click at [347, 264] on link "9. uzdevums" at bounding box center [362, 277] width 197 height 27
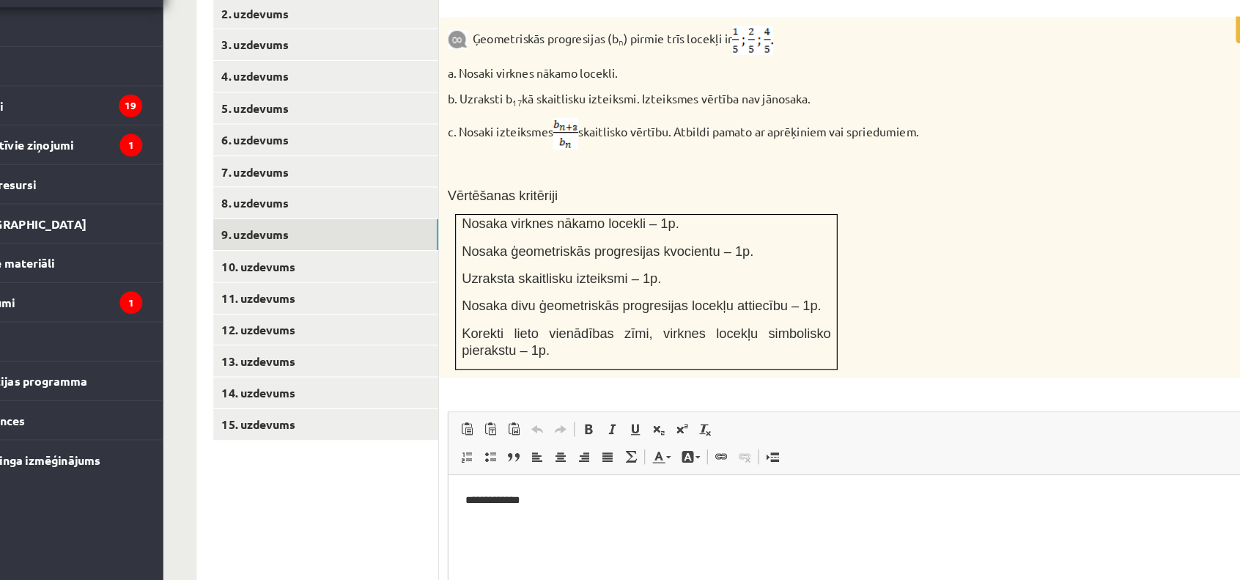
scroll to position [793, 0]
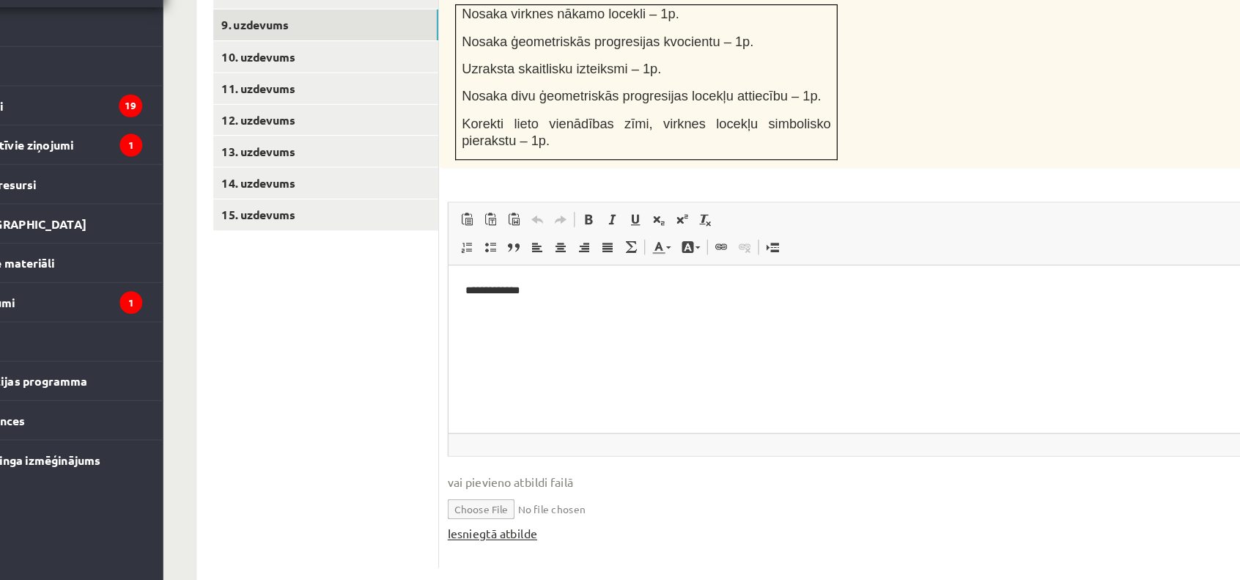
click at [531, 532] on link "Iesniegtā atbilde" at bounding box center [508, 539] width 78 height 15
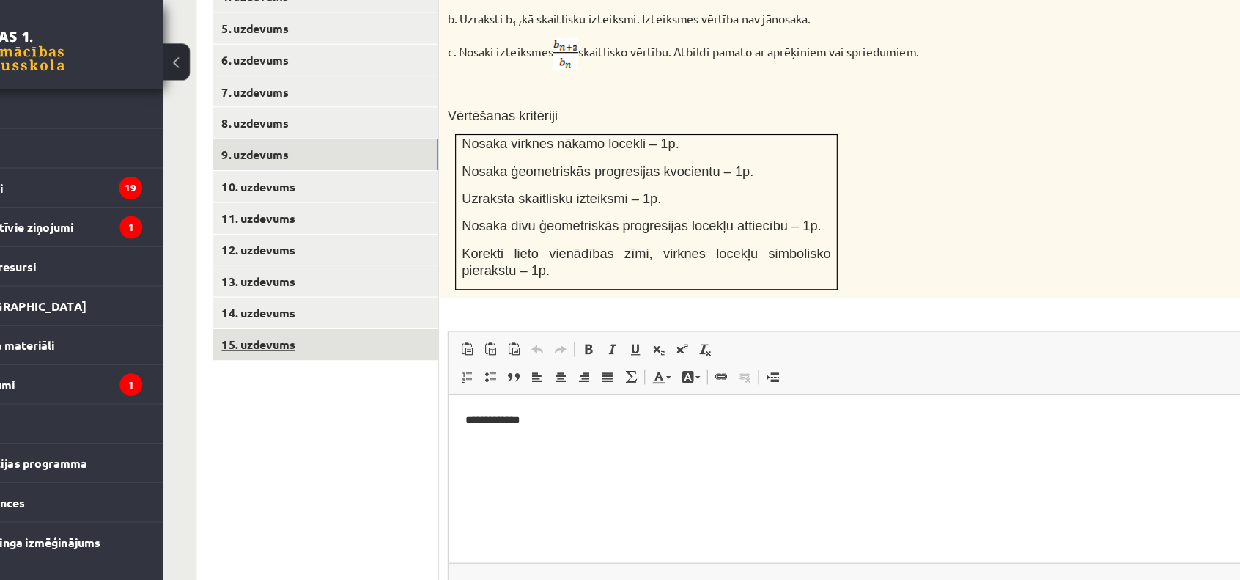
scroll to position [749, 0]
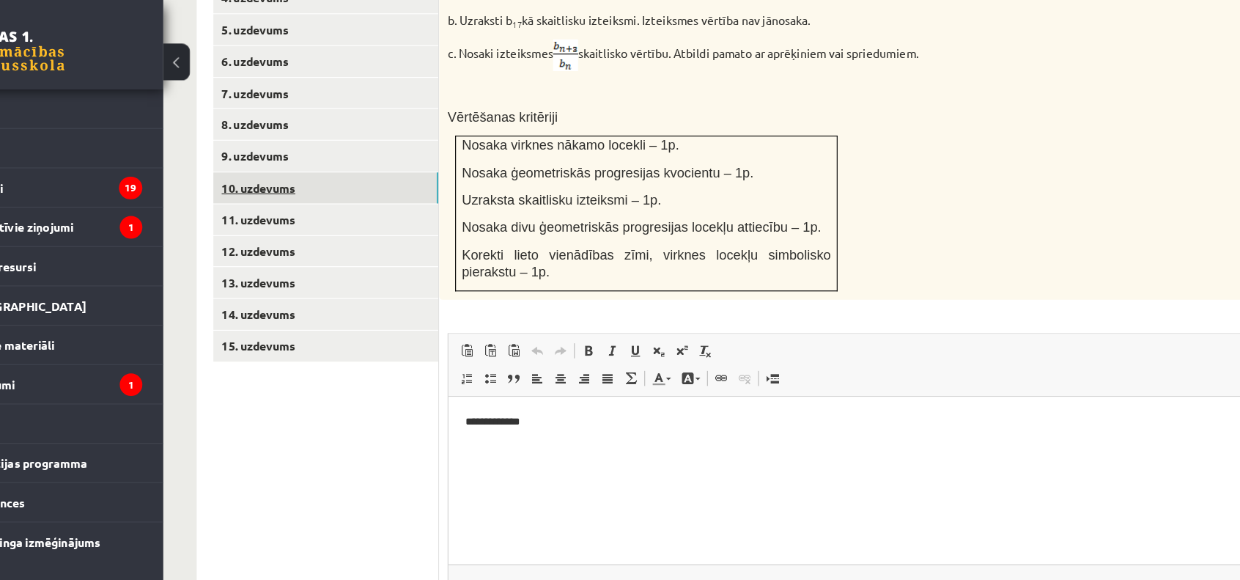
click at [296, 151] on link "10. uzdevums" at bounding box center [362, 164] width 197 height 27
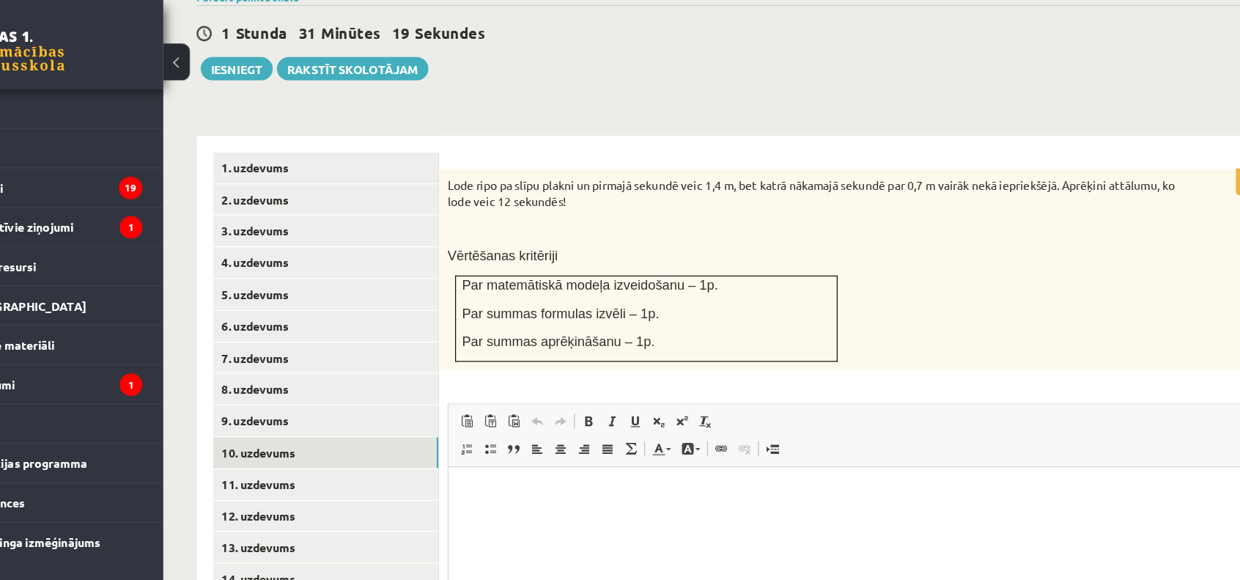
scroll to position [518, 0]
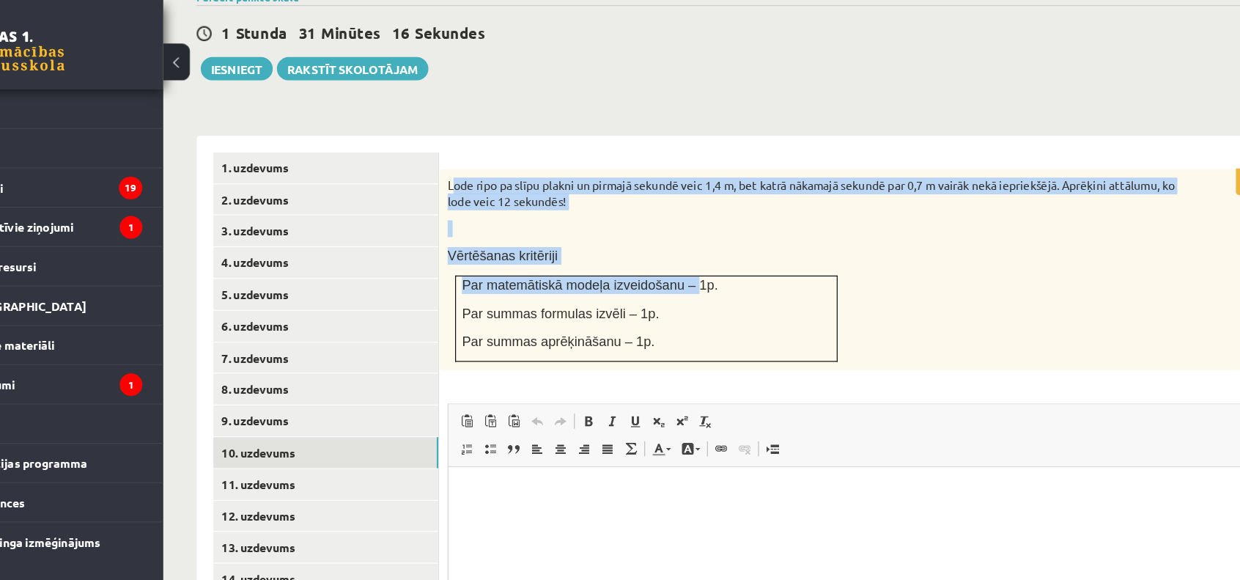
drag, startPoint x: 471, startPoint y: 130, endPoint x: 672, endPoint y: 224, distance: 221.7
click at [672, 224] on div "Lode ripo pa slīpu plakni un pirmajā sekundē veic 1,4 m, bet katrā nākamajā sek…" at bounding box center [825, 236] width 726 height 176
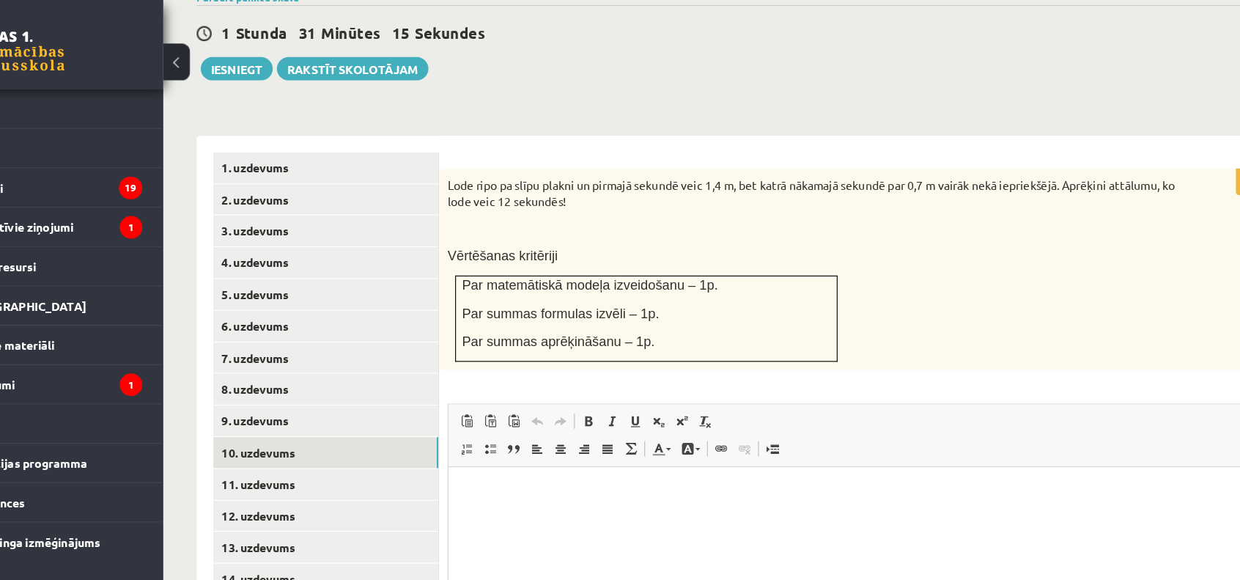
click at [900, 293] on div "3p Lode ripo pa slīpu plakni un pirmajā sekundē veic 1,4 m, bet katrā nākamajā …" at bounding box center [825, 403] width 726 height 510
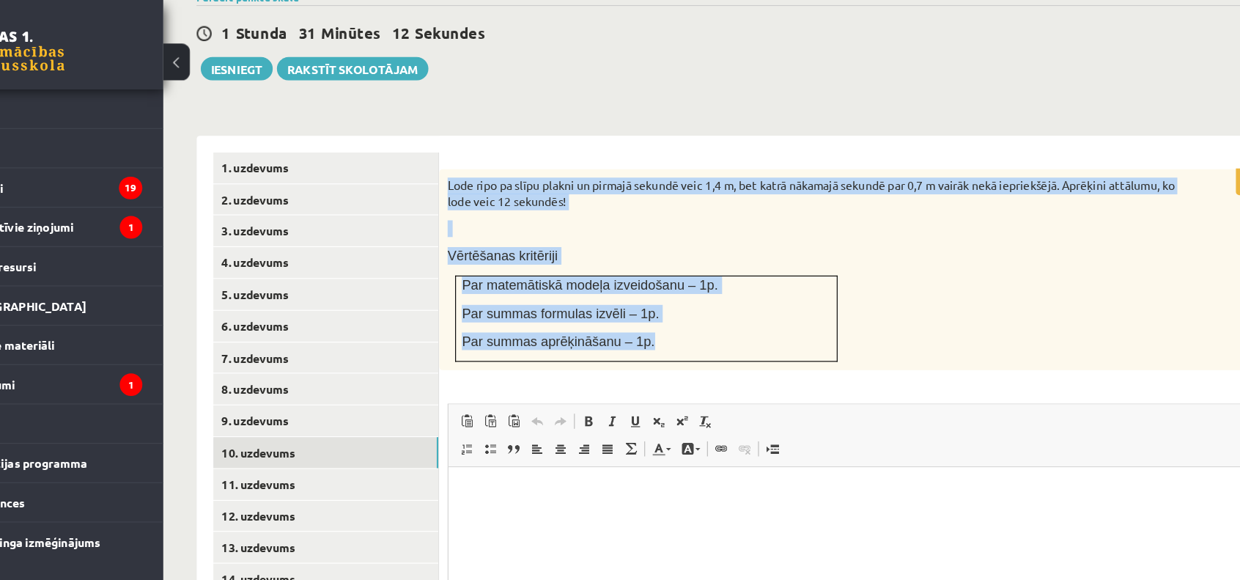
drag, startPoint x: 470, startPoint y: 133, endPoint x: 692, endPoint y: 268, distance: 259.9
click at [692, 268] on div "Lode ripo pa slīpu plakni un pirmajā sekundē veic 1,4 m, bet katrā nākamajā sek…" at bounding box center [825, 236] width 726 height 176
copy div "Lode ripo pa slīpu plakni un pirmajā sekundē veic 1,4 m, bet katrā nākamajā sek…"
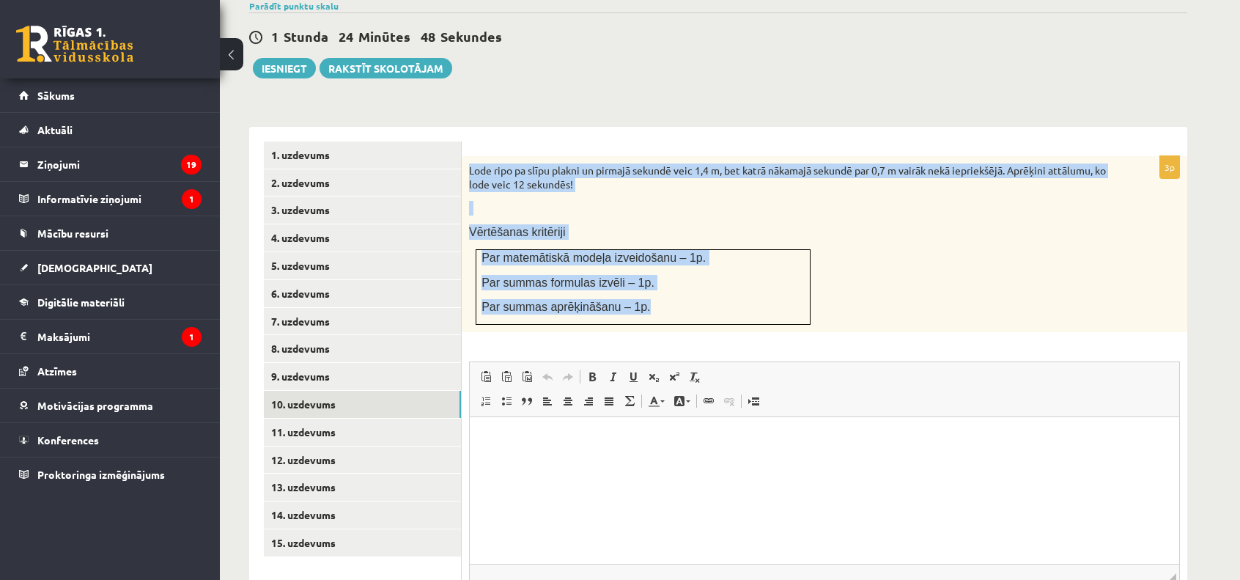
scroll to position [609, 0]
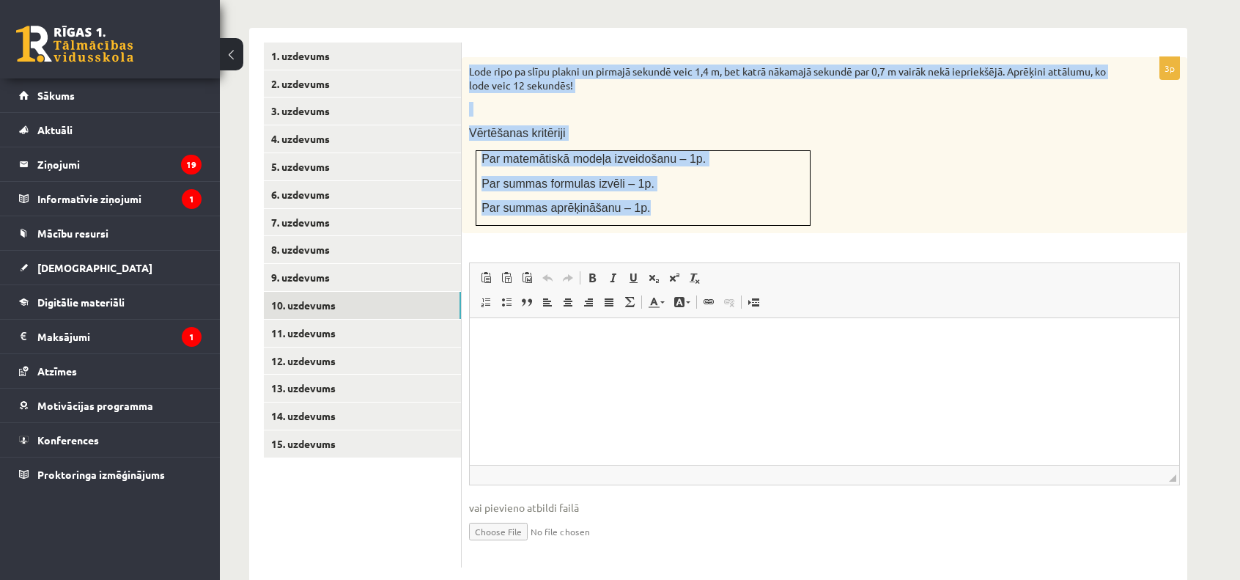
click at [523, 515] on input "file" at bounding box center [824, 530] width 711 height 30
type input "**********"
click at [357, 264] on link "9. uzdevums" at bounding box center [362, 277] width 197 height 27
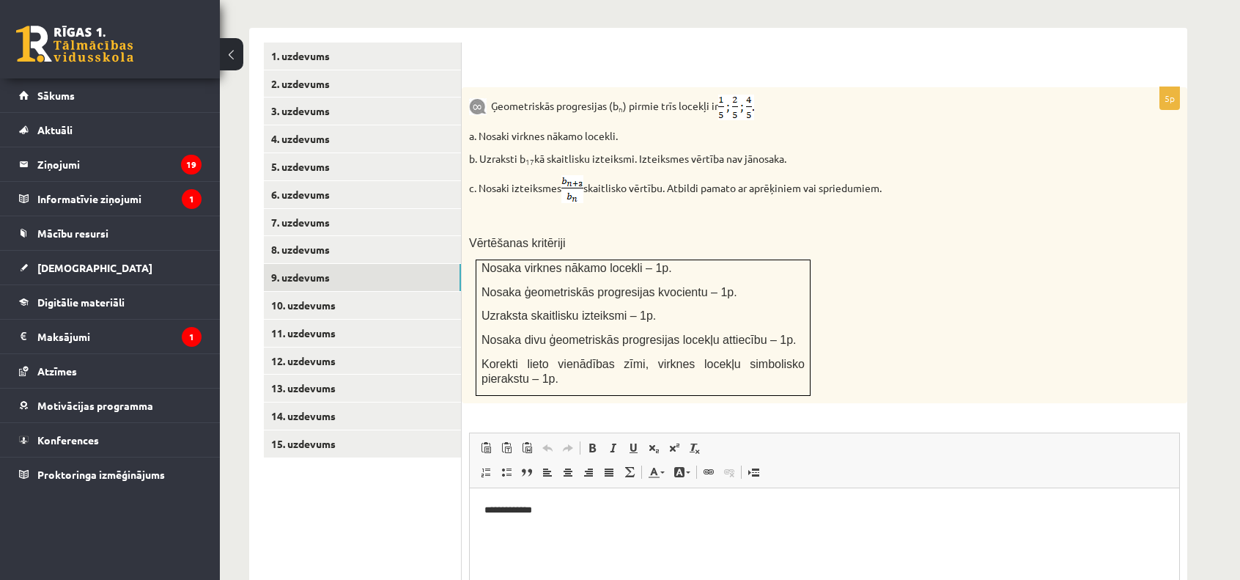
scroll to position [793, 0]
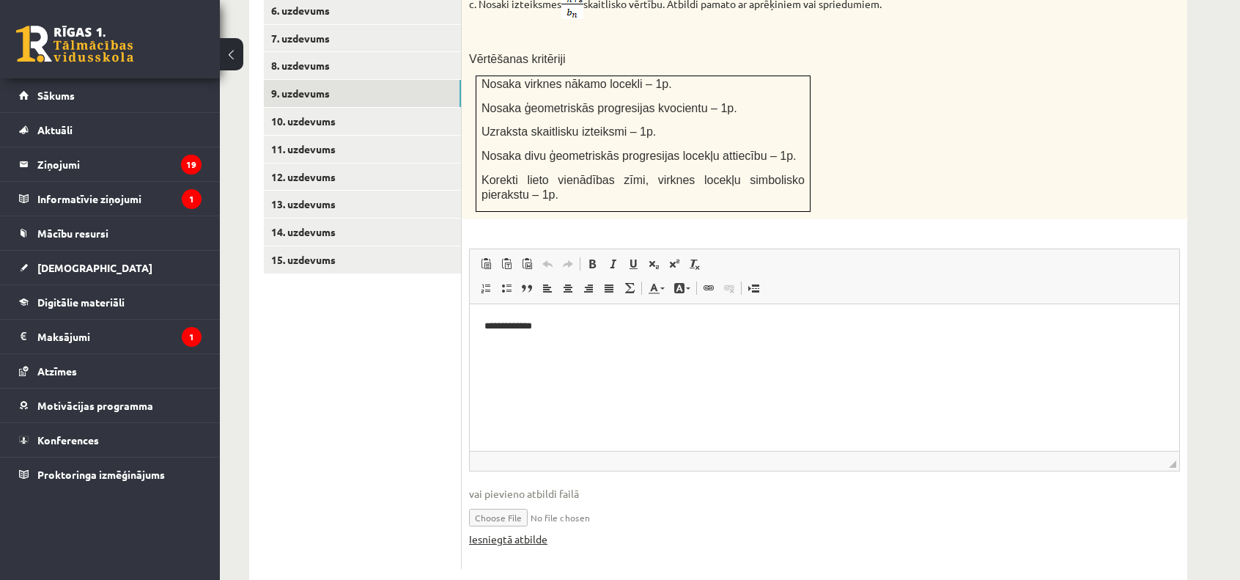
click at [529, 532] on link "Iesniegtā atbilde" at bounding box center [508, 539] width 78 height 15
click at [321, 108] on link "10. uzdevums" at bounding box center [362, 121] width 197 height 27
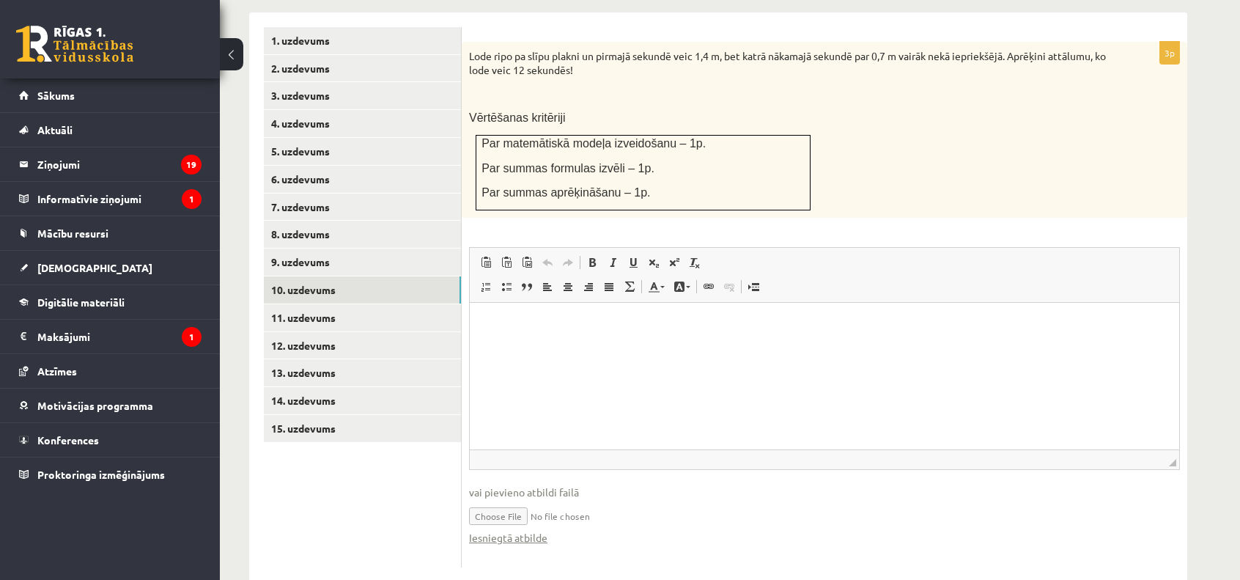
scroll to position [0, 0]
click at [565, 348] on html at bounding box center [825, 325] width 710 height 45
click at [493, 530] on link "Iesniegtā atbilde" at bounding box center [508, 537] width 78 height 15
click at [315, 304] on link "11. uzdevums" at bounding box center [362, 317] width 197 height 27
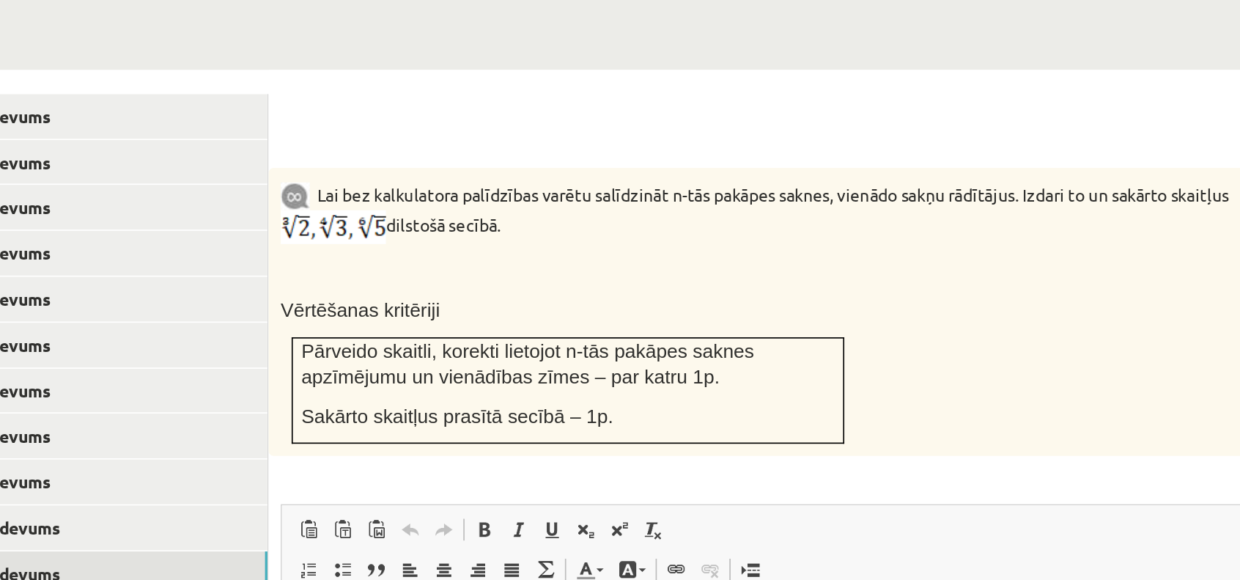
scroll to position [573, 0]
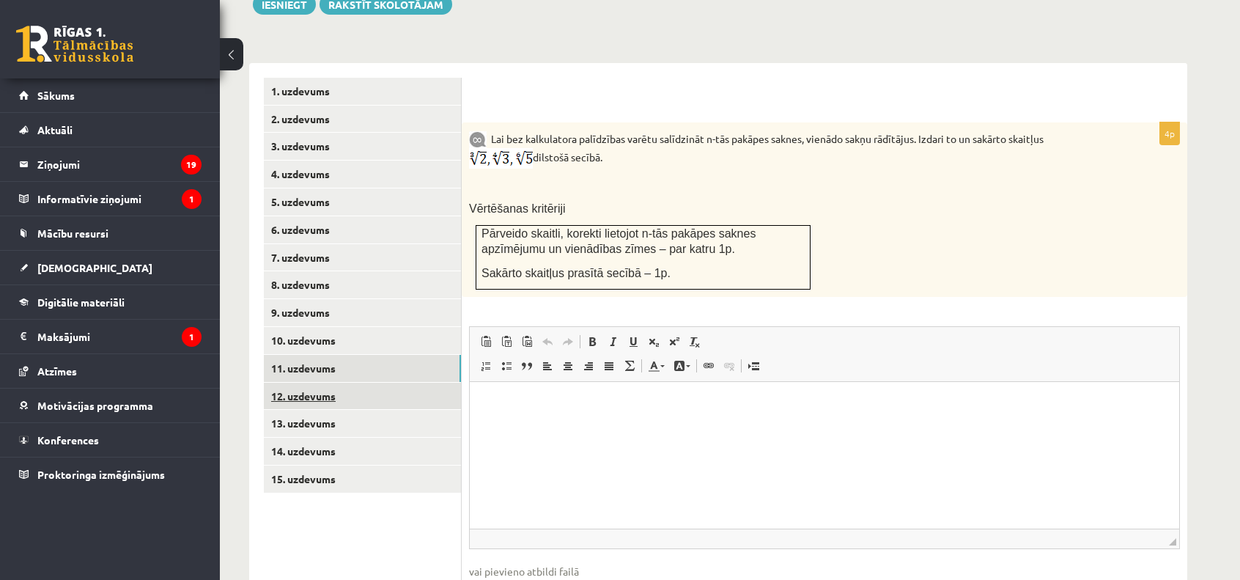
click at [405, 383] on link "12. uzdevums" at bounding box center [362, 396] width 197 height 27
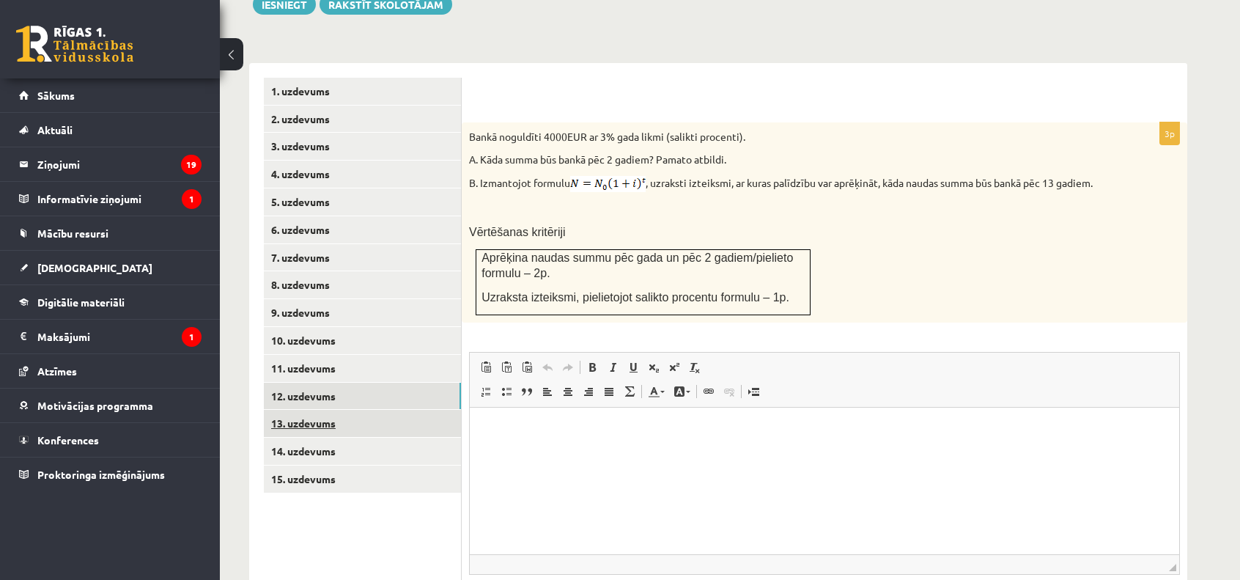
scroll to position [0, 0]
click at [381, 410] on link "13. uzdevums" at bounding box center [362, 423] width 197 height 27
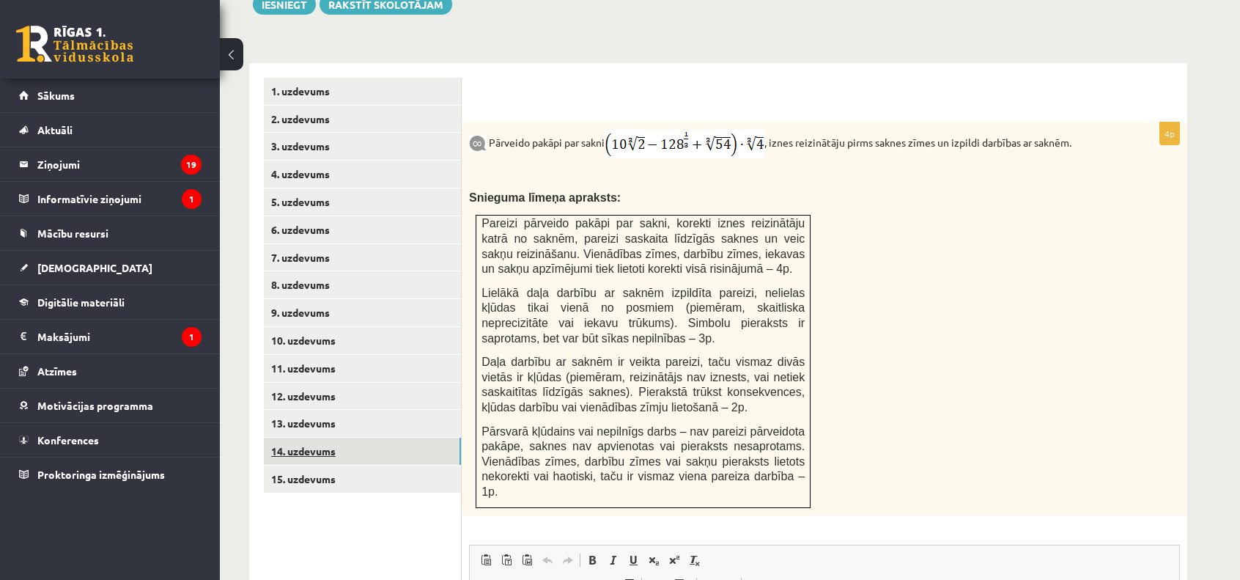
click at [380, 438] on link "14. uzdevums" at bounding box center [362, 451] width 197 height 27
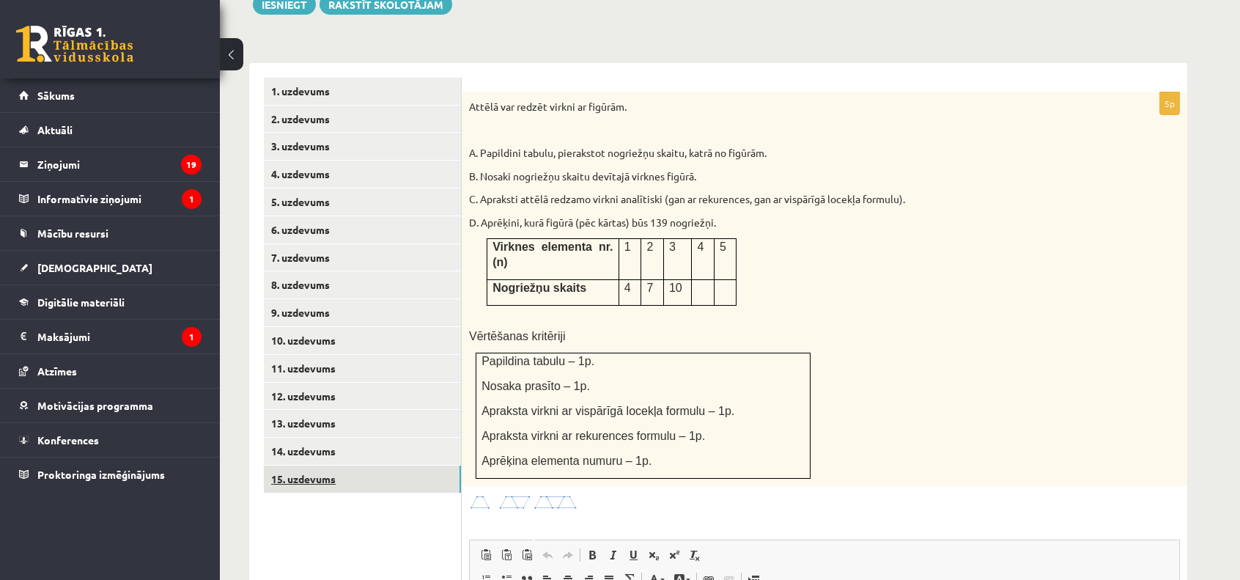
click at [360, 466] on link "15. uzdevums" at bounding box center [362, 479] width 197 height 27
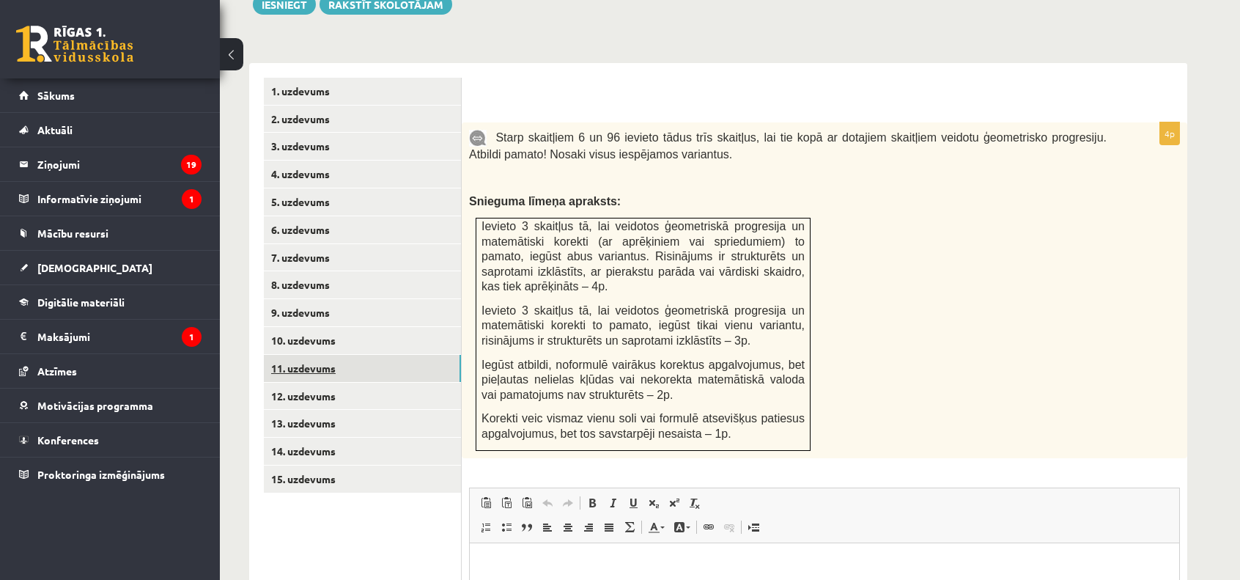
click at [350, 355] on link "11. uzdevums" at bounding box center [362, 368] width 197 height 27
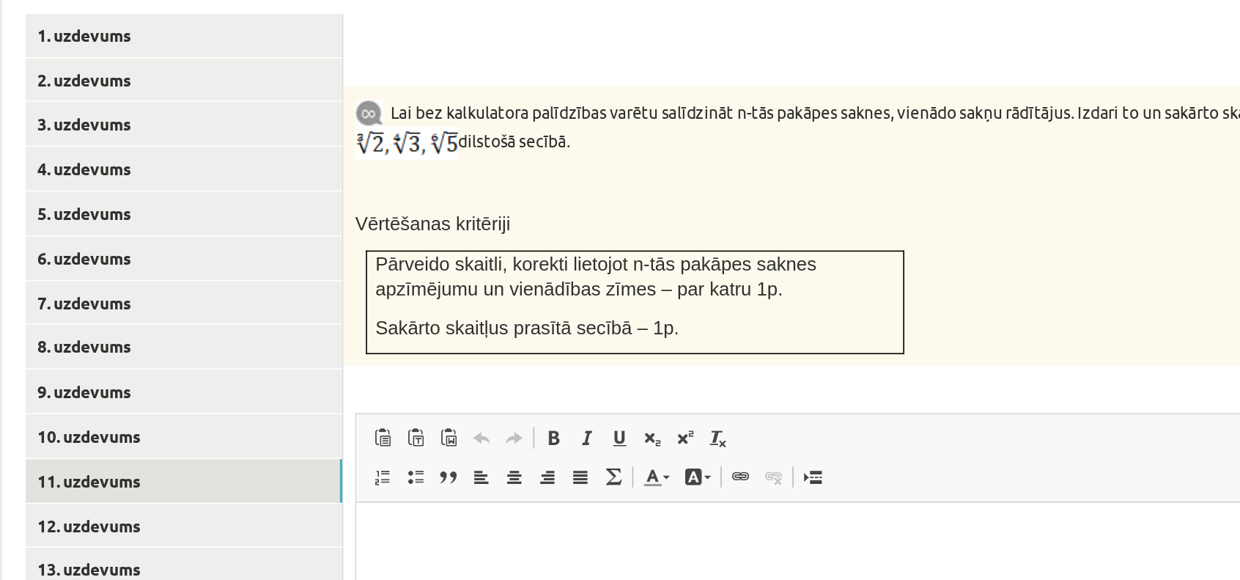
scroll to position [573, 0]
drag, startPoint x: 869, startPoint y: 138, endPoint x: 835, endPoint y: 170, distance: 46.7
drag, startPoint x: 835, startPoint y: 170, endPoint x: 786, endPoint y: 149, distance: 53.5
click at [786, 177] on p at bounding box center [788, 184] width 638 height 15
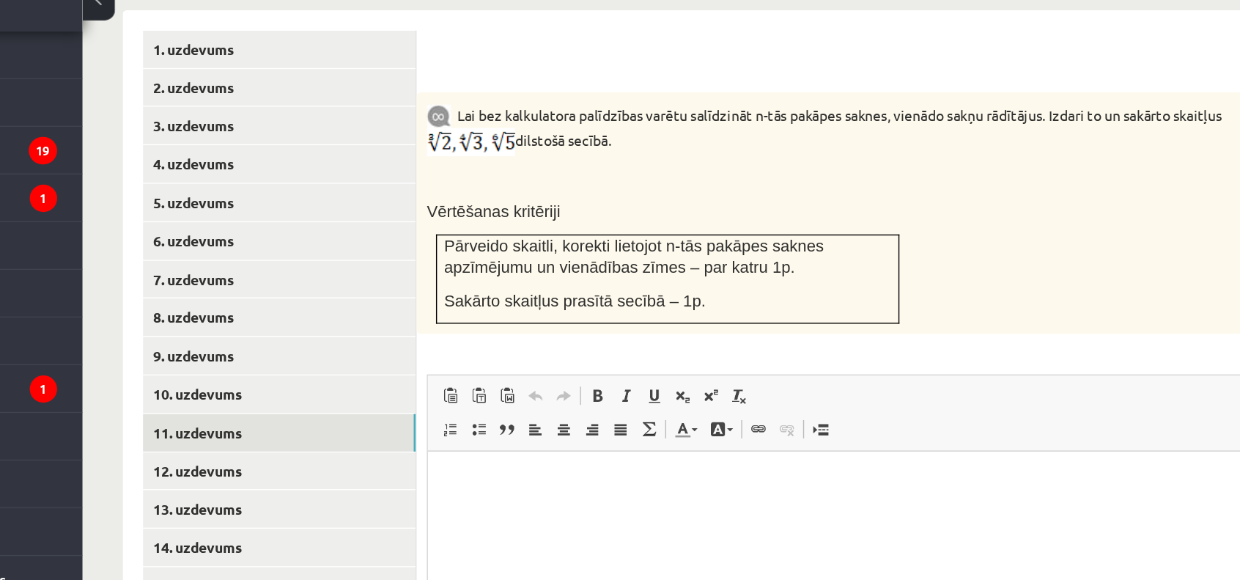
scroll to position [636, 0]
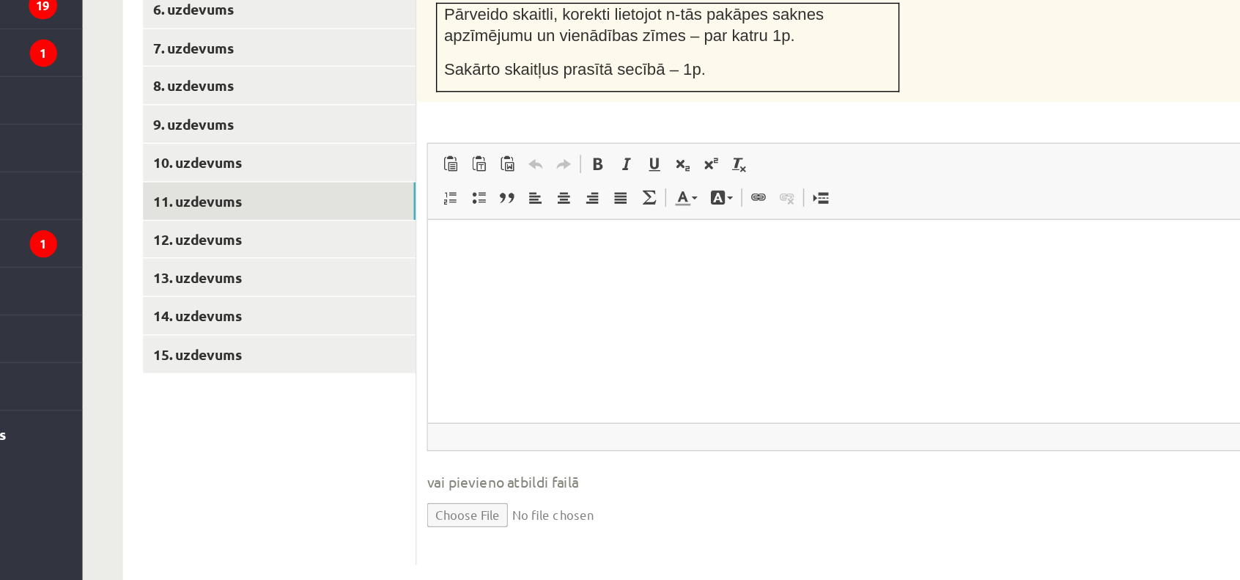
click at [516, 517] on input "file" at bounding box center [824, 532] width 711 height 30
type input "**********"
click at [532, 265] on html at bounding box center [783, 242] width 710 height 45
click at [518, 547] on link "Iesniegtā atbilde" at bounding box center [508, 554] width 78 height 15
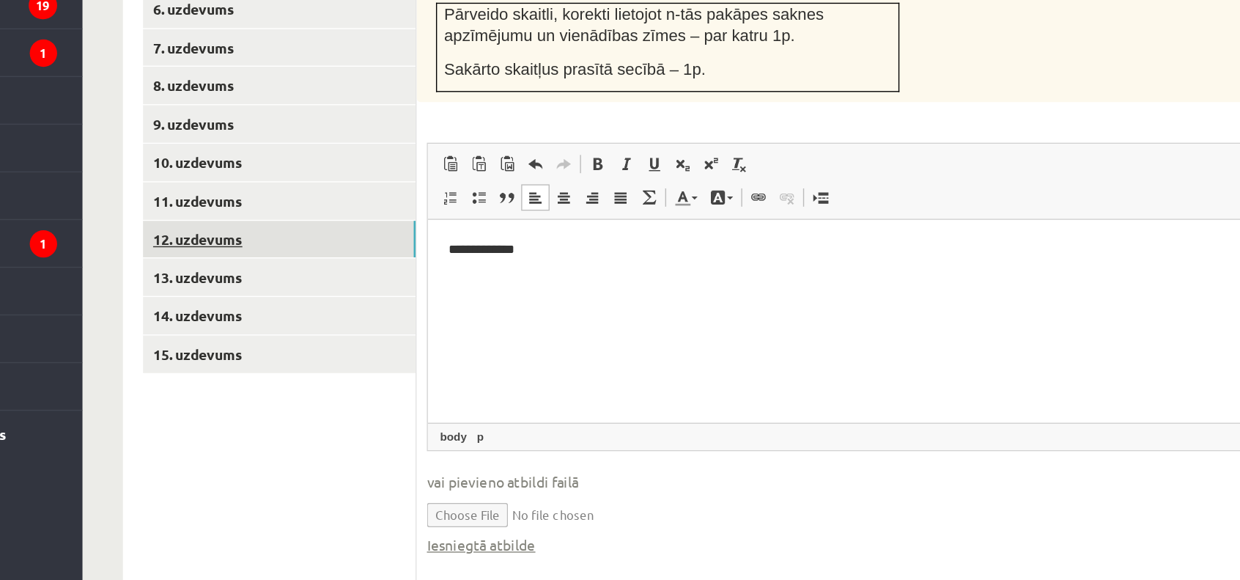
click at [320, 320] on link "12. uzdevums" at bounding box center [362, 333] width 197 height 27
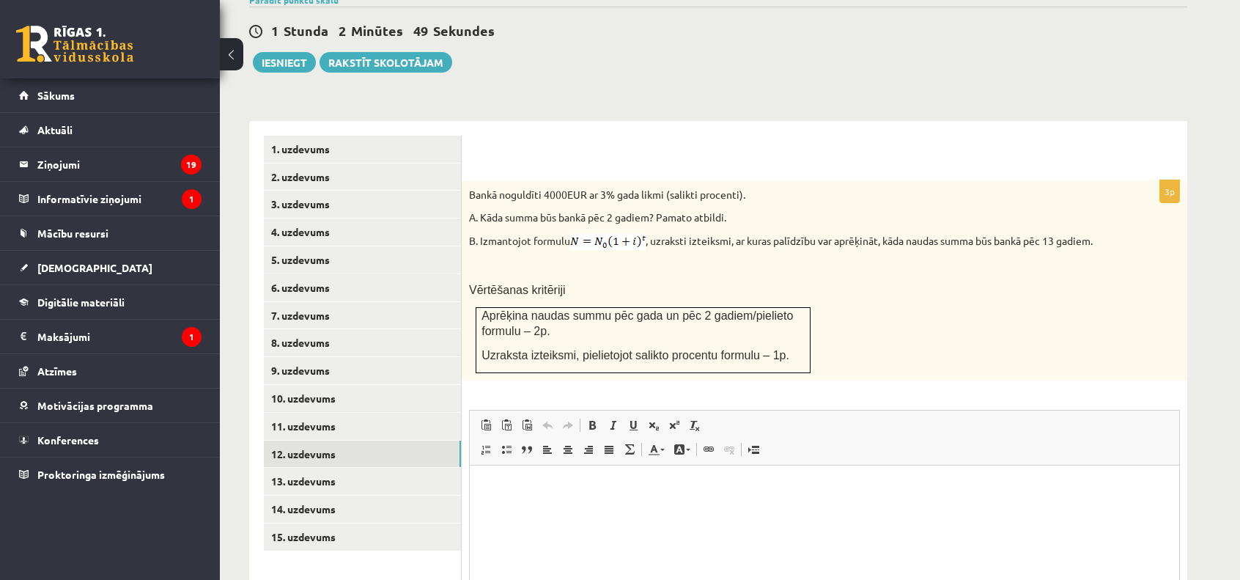
scroll to position [663, 0]
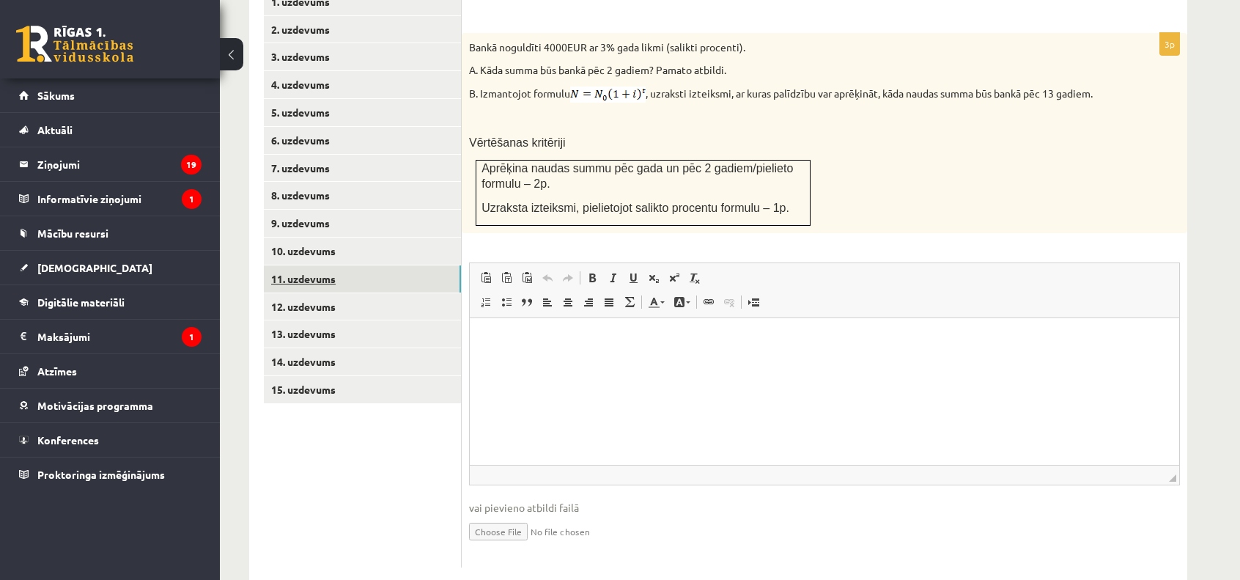
click at [360, 265] on link "11. uzdevums" at bounding box center [362, 278] width 197 height 27
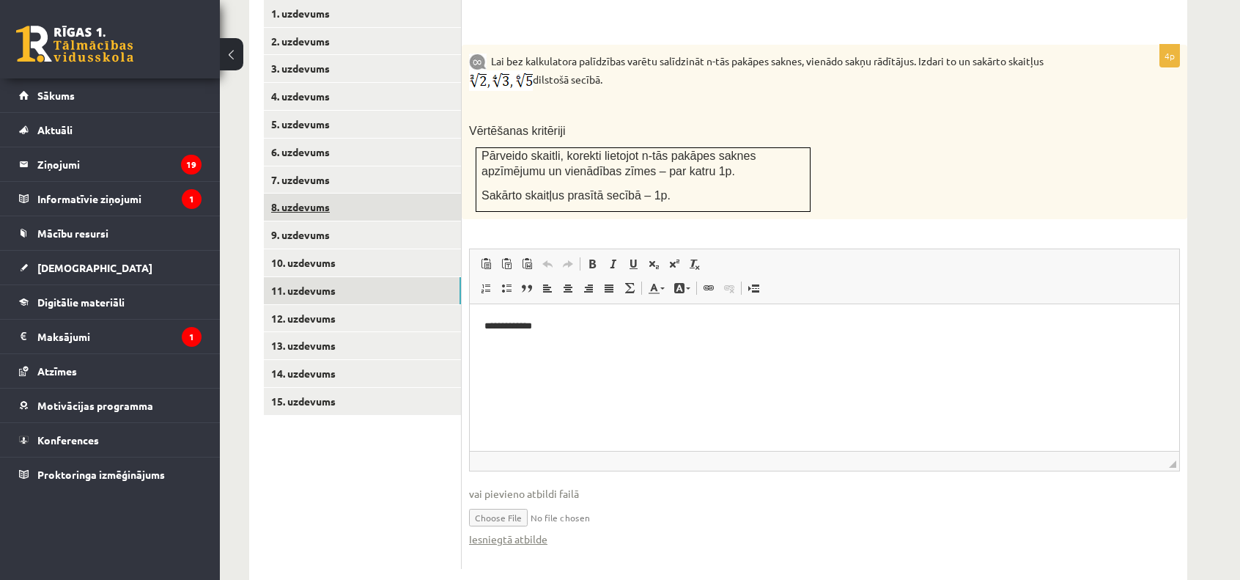
scroll to position [0, 0]
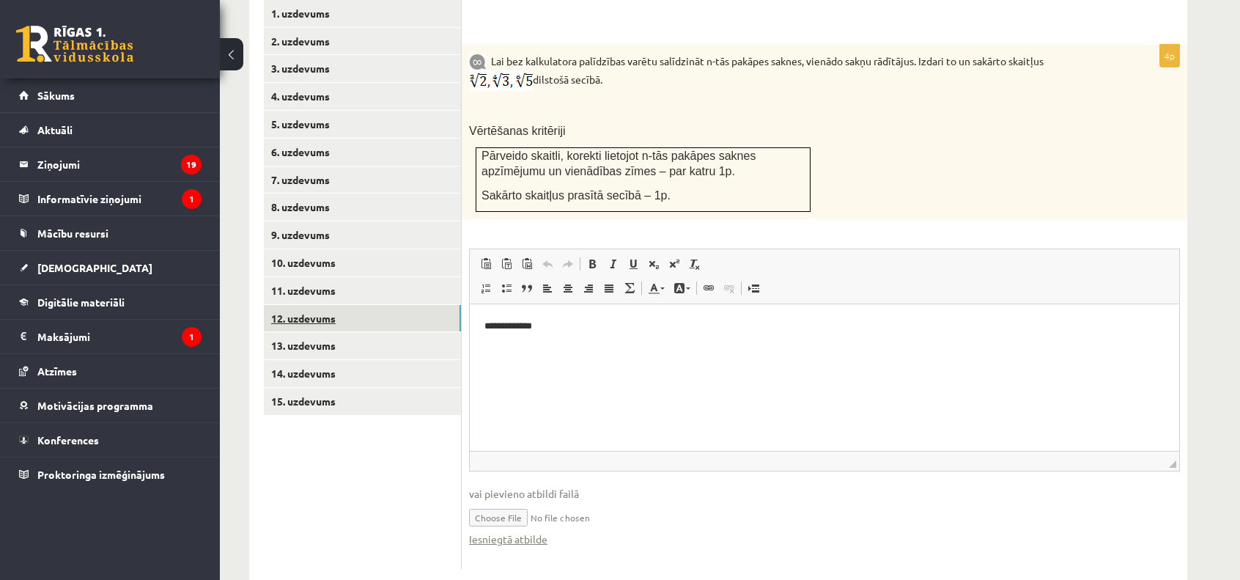
click at [371, 305] on link "12. uzdevums" at bounding box center [362, 318] width 197 height 27
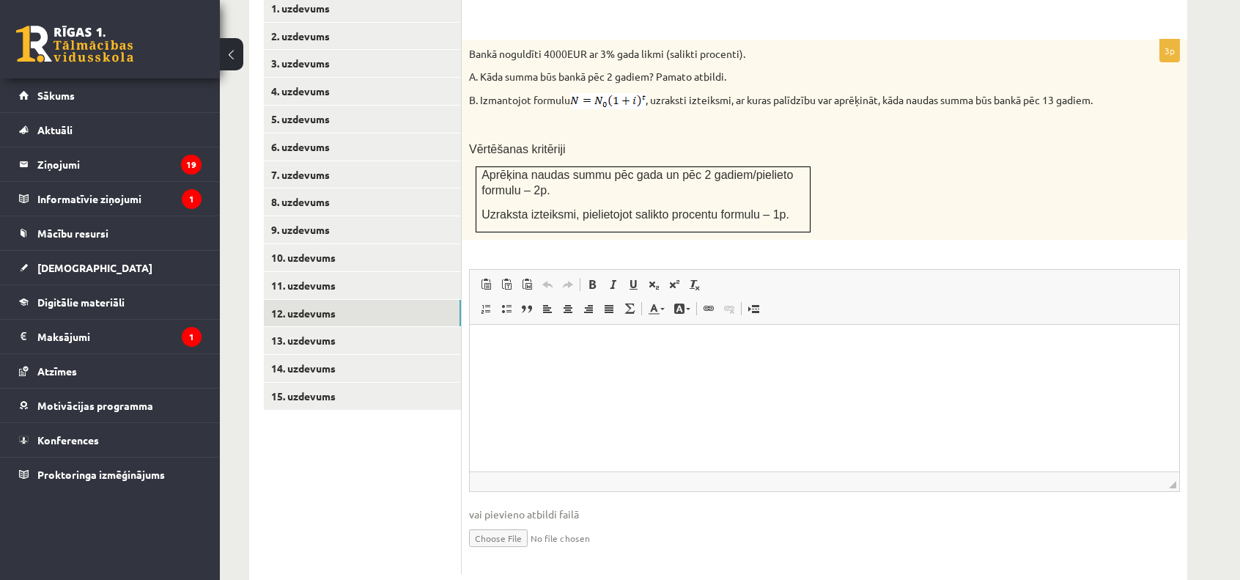
click at [522, 522] on input "file" at bounding box center [824, 537] width 711 height 30
type input "**********"
click at [546, 369] on html at bounding box center [825, 347] width 710 height 45
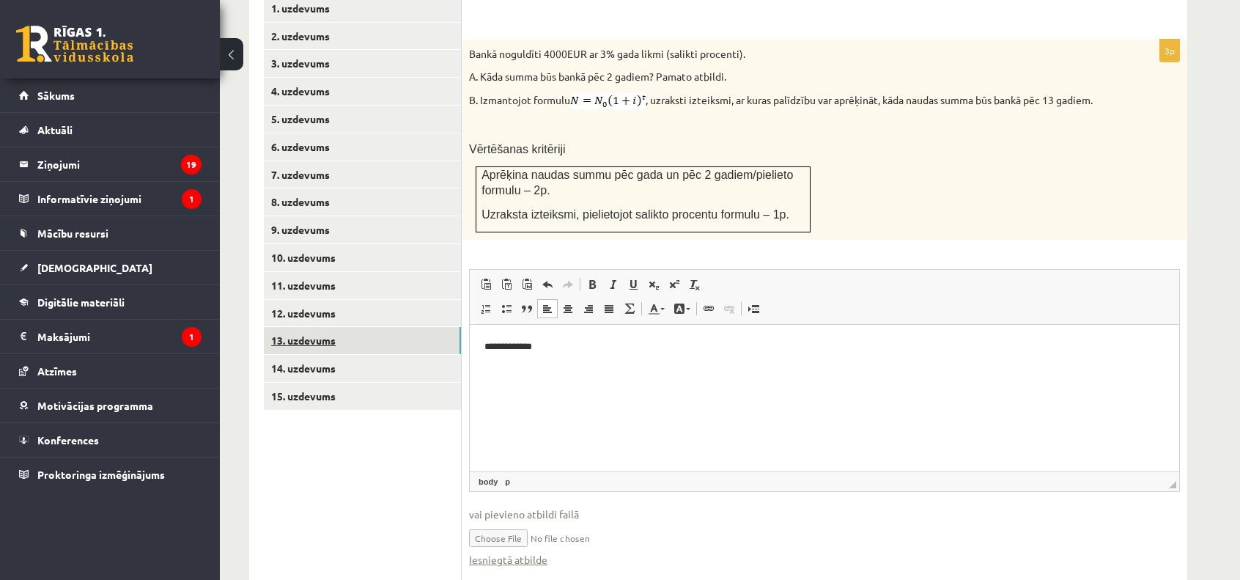
click at [383, 327] on link "13. uzdevums" at bounding box center [362, 340] width 197 height 27
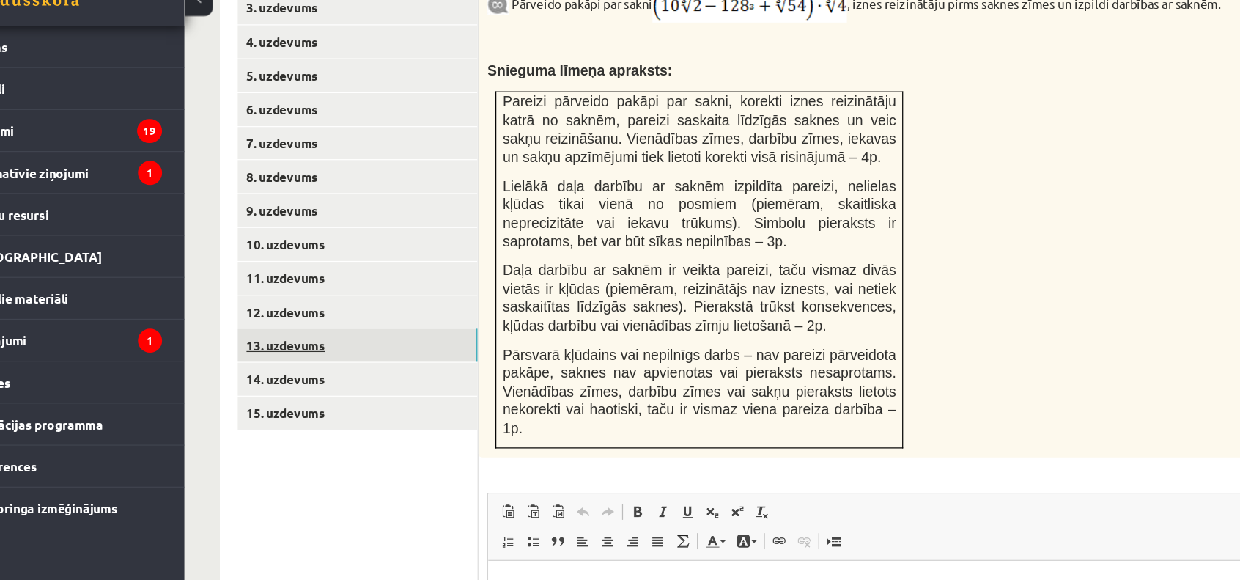
scroll to position [656, 0]
drag, startPoint x: 901, startPoint y: 235, endPoint x: 879, endPoint y: 301, distance: 70.2
click at [879, 301] on div "Pārveido pakāpi par sakni , iznes reizinātāju pirms saknes zīmes un izpildi dar…" at bounding box center [825, 237] width 726 height 394
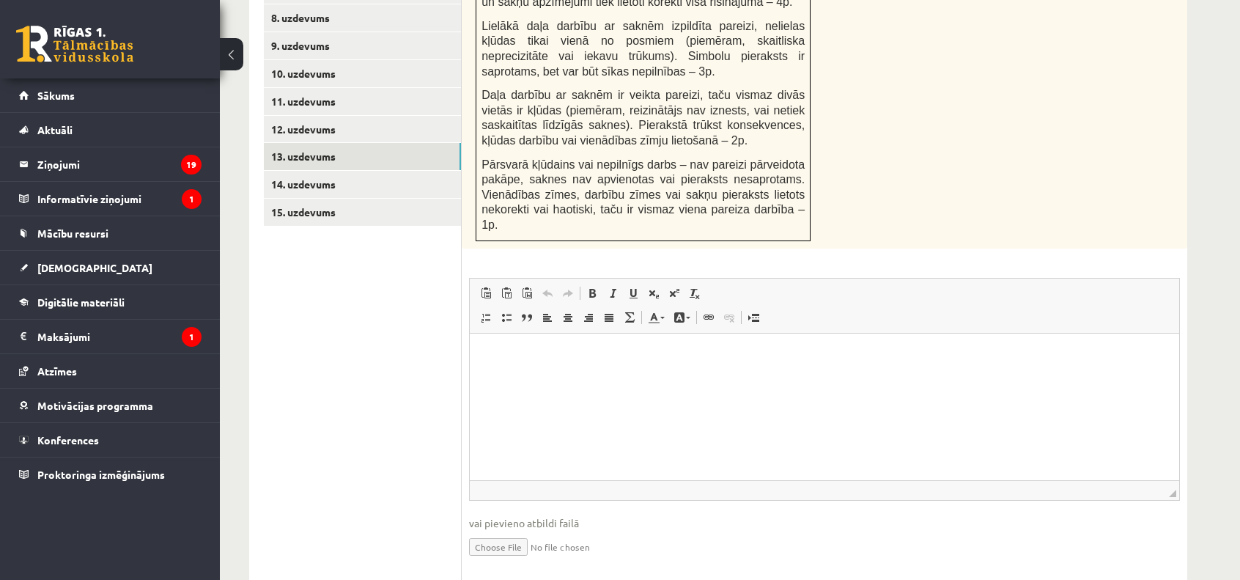
scroll to position [839, 0]
click at [487, 532] on input "file" at bounding box center [824, 547] width 711 height 30
type input "**********"
click at [532, 374] on html at bounding box center [825, 356] width 710 height 45
click at [504, 562] on link "Iesniegtā atbilde" at bounding box center [508, 569] width 78 height 15
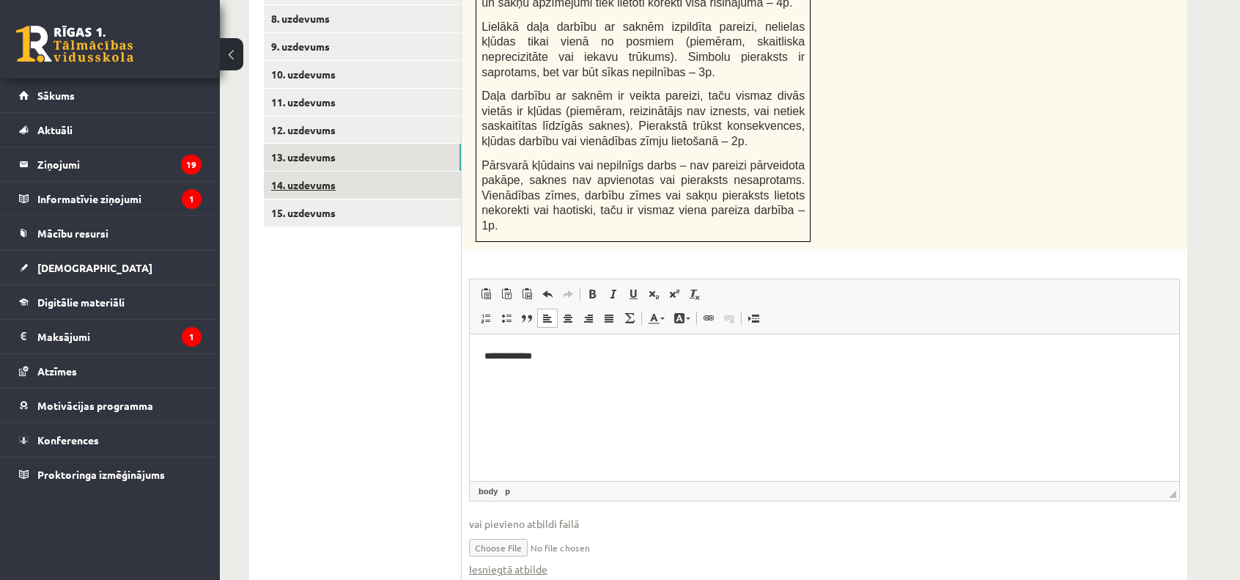
click at [357, 172] on link "14. uzdevums" at bounding box center [362, 185] width 197 height 27
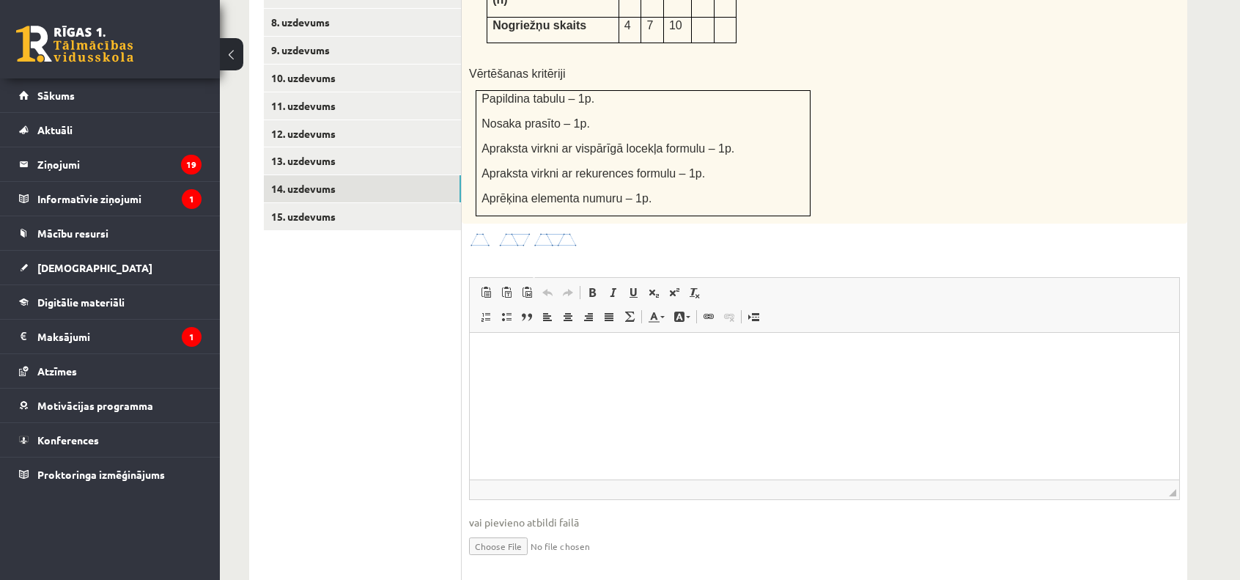
scroll to position [0, 0]
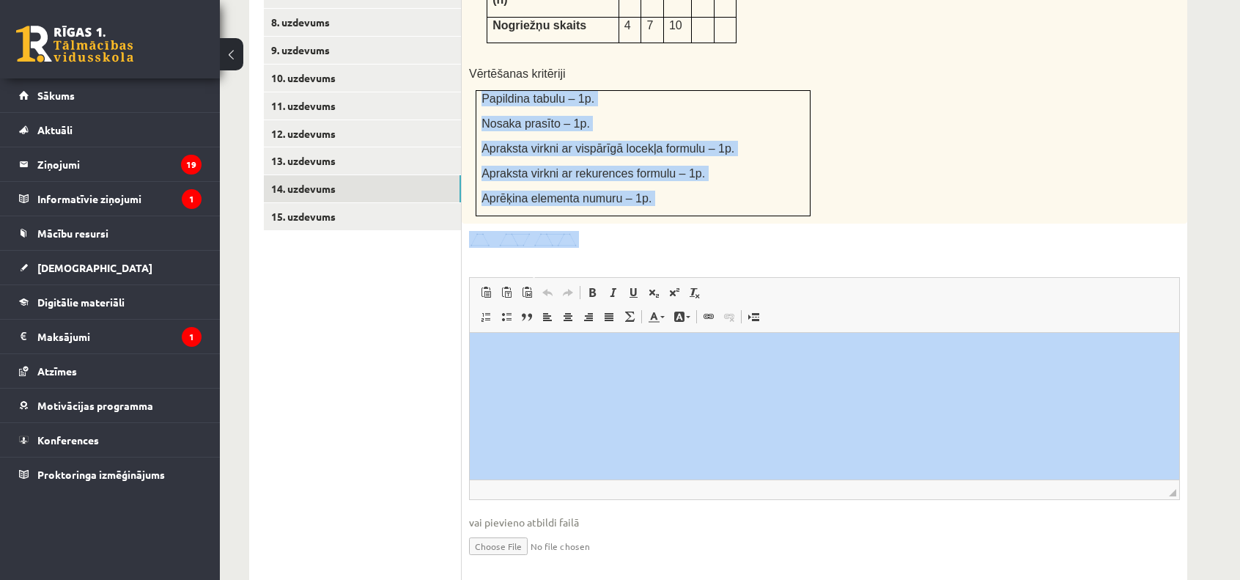
drag, startPoint x: 1338, startPoint y: 466, endPoint x: 864, endPoint y: 357, distance: 486.8
click at [920, 231] on div at bounding box center [824, 240] width 711 height 18
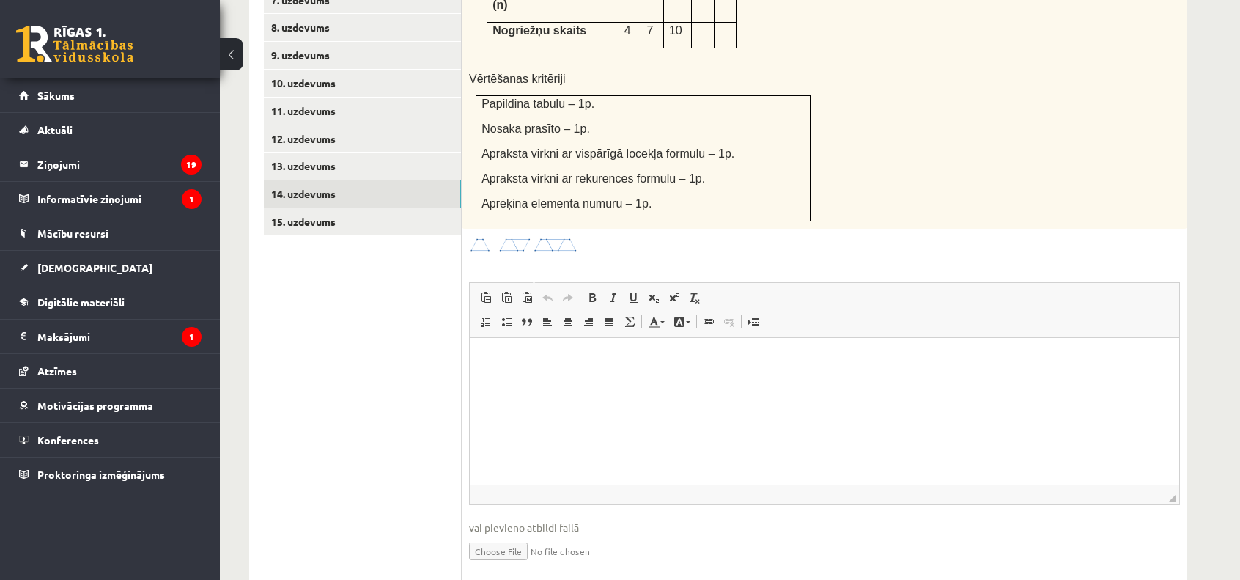
scroll to position [832, 0]
click at [515, 534] on input "file" at bounding box center [824, 549] width 711 height 30
type input "**********"
click at [538, 381] on html at bounding box center [825, 359] width 710 height 45
click at [522, 564] on link "Iesniegtā atbilde" at bounding box center [508, 571] width 78 height 15
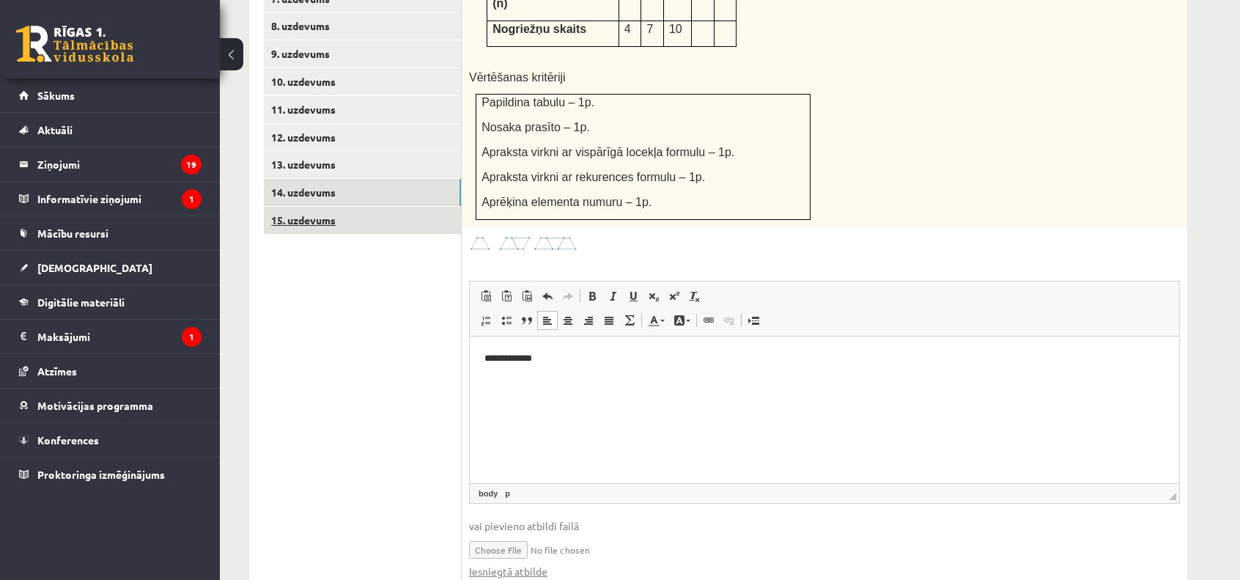
click at [360, 207] on link "15. uzdevums" at bounding box center [362, 220] width 197 height 27
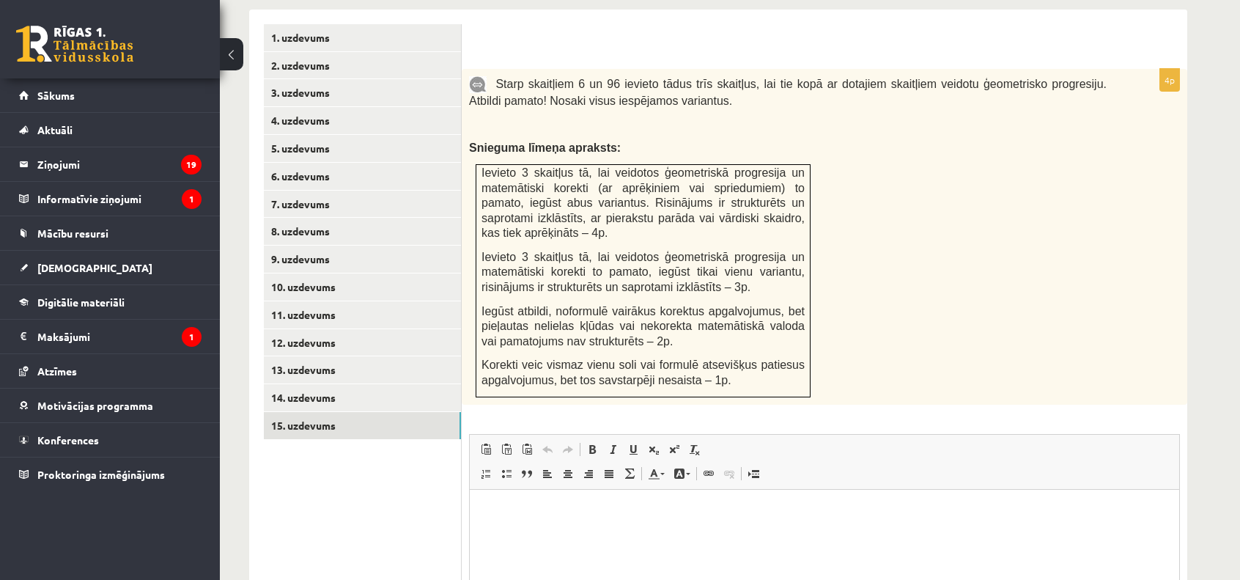
scroll to position [615, 0]
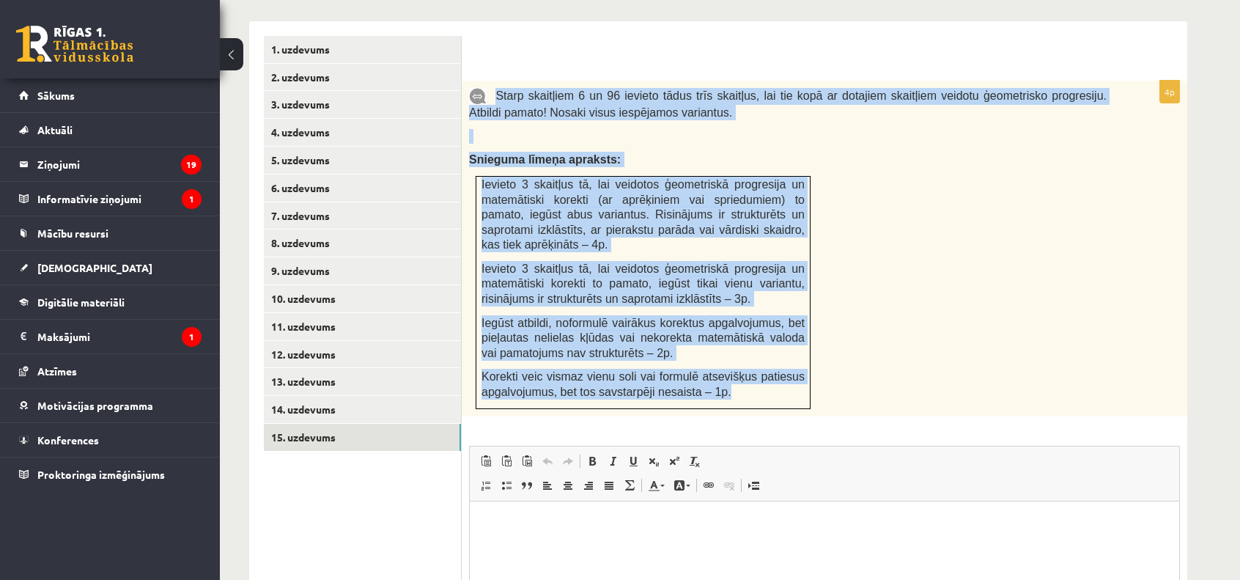
drag, startPoint x: 494, startPoint y: 61, endPoint x: 788, endPoint y: 375, distance: 430.5
click at [788, 375] on div "Starp skaitļiem 6 un 96 ievieto tādus trīs skaitļus, lai tie kopā ar dotajiem s…" at bounding box center [825, 249] width 726 height 336
click at [960, 364] on div "Starp skaitļiem 6 un 96 ievieto tādus trīs skaitļus, lai tie kopā ar dotajiem s…" at bounding box center [825, 249] width 726 height 336
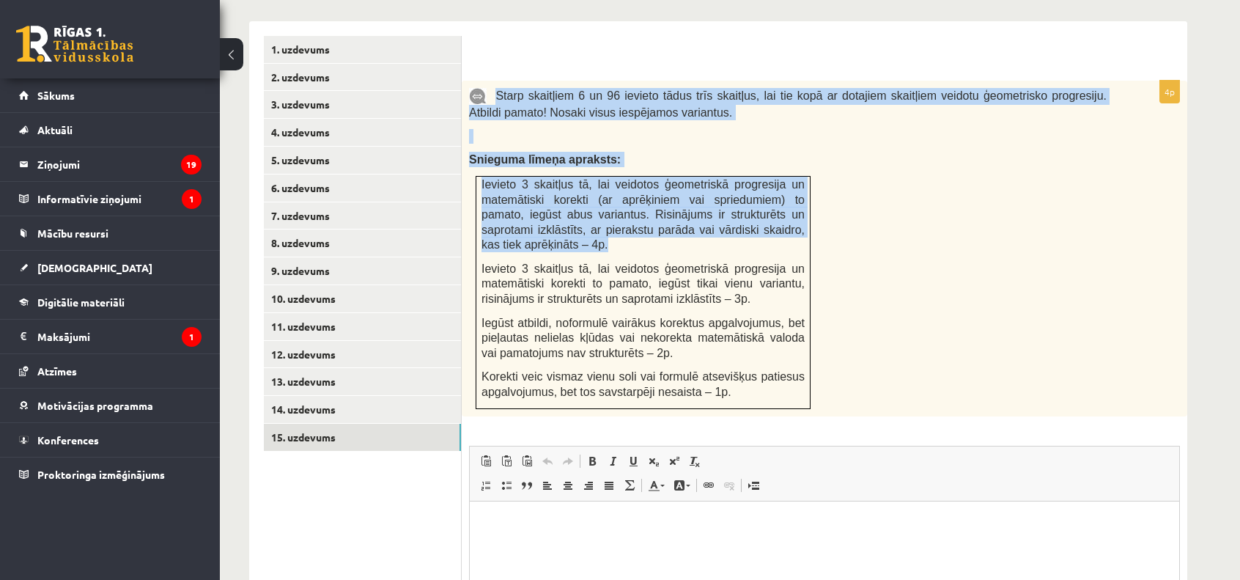
drag, startPoint x: 496, startPoint y: 65, endPoint x: 614, endPoint y: 212, distance: 189.3
click at [614, 212] on div "Starp skaitļiem 6 un 96 ievieto tādus trīs skaitļus, lai tie kopā ar dotajiem s…" at bounding box center [825, 249] width 726 height 336
copy div "Starp skaitļiem 6 un 96 ievieto tādus trīs skaitļus, lai tie kopā ar dotajiem s…"
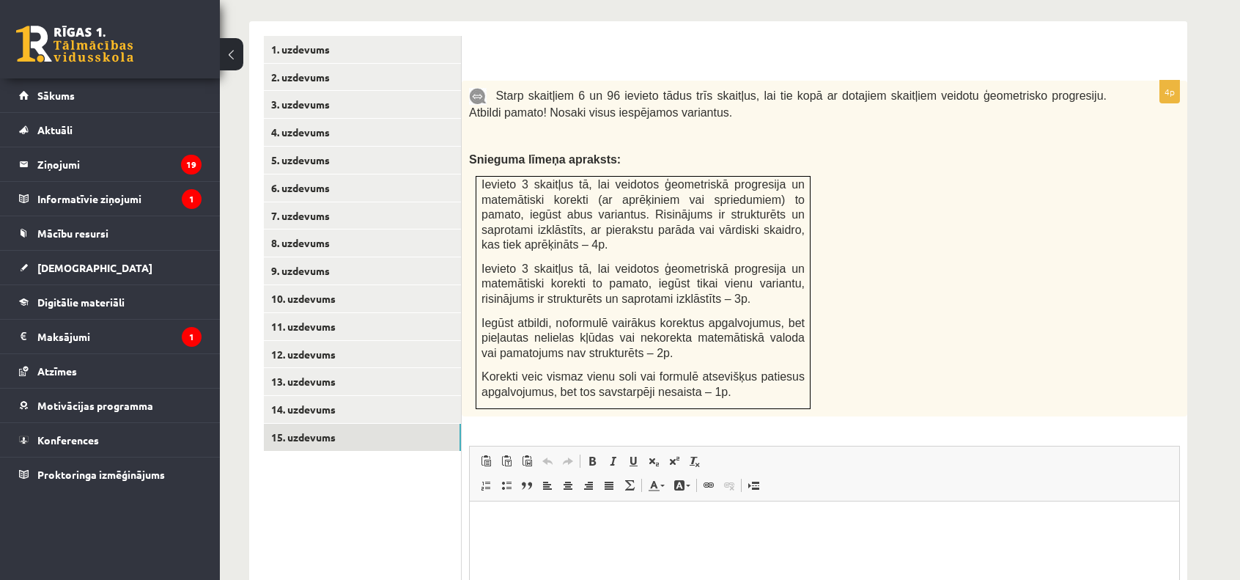
click at [655, 400] on div "4p Starp skaitļiem 6 un 96 ievieto tādus trīs skaitļus, lai tie kopā ar dotajie…" at bounding box center [825, 416] width 726 height 670
drag, startPoint x: 501, startPoint y: 61, endPoint x: 532, endPoint y: 71, distance: 33.2
click at [512, 89] on span "Starp skaitļiem 6 un 96 ievieto tādus trīs skaitļus, lai tie kopā ar dotajiem s…" at bounding box center [788, 103] width 638 height 29
click at [723, 111] on div "Starp skaitļiem 6 un 96 ievieto tādus trīs skaitļus, lai tie kopā ar dotajiem s…" at bounding box center [825, 249] width 726 height 336
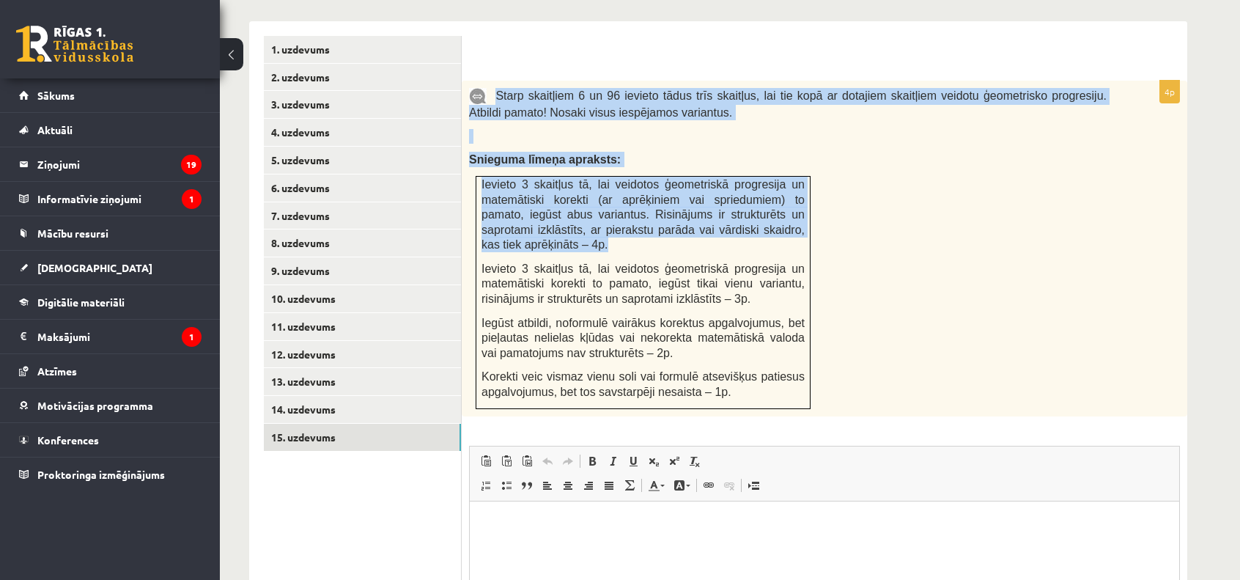
drag, startPoint x: 497, startPoint y: 66, endPoint x: 777, endPoint y: 210, distance: 314.8
click at [777, 210] on div "Starp skaitļiem 6 un 96 ievieto tādus trīs skaitļus, lai tie kopā ar dotajiem s…" at bounding box center [825, 249] width 726 height 336
copy div "Starp skaitļiem 6 un 96 ievieto tādus trīs skaitļus, lai tie kopā ar dotajiem s…"
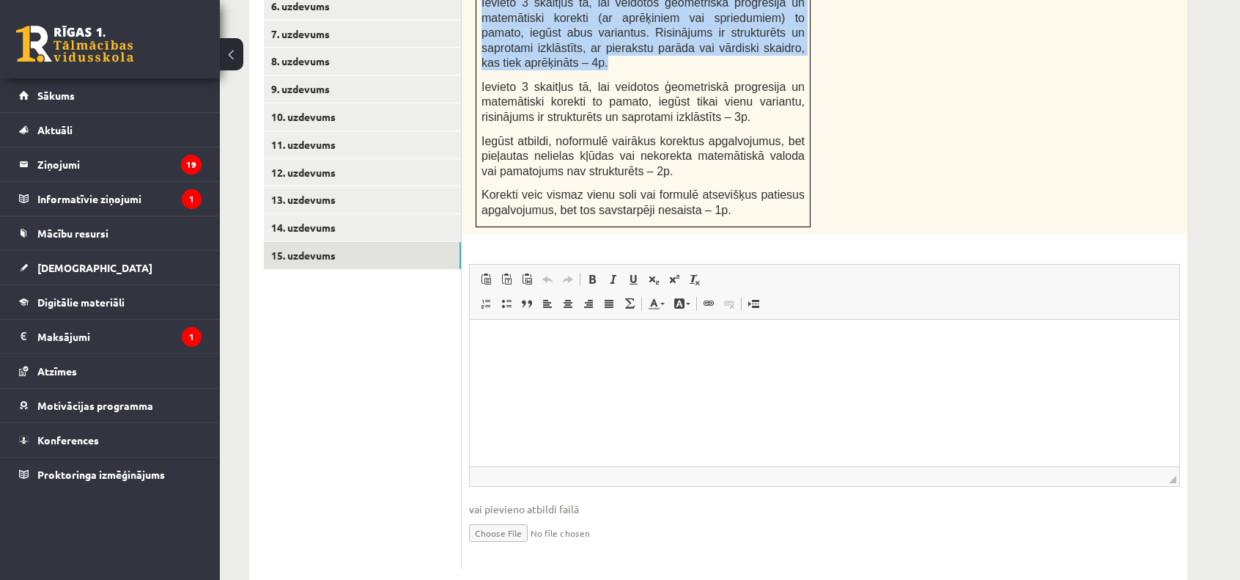
click at [508, 517] on input "file" at bounding box center [824, 532] width 711 height 30
type input "**********"
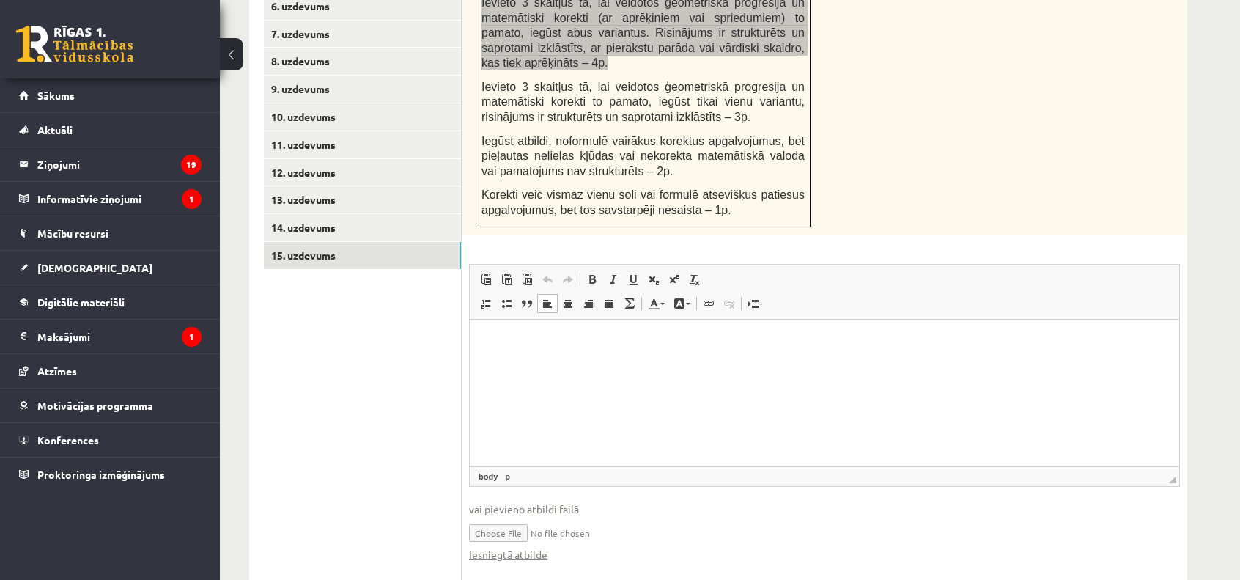
click at [644, 364] on html at bounding box center [825, 341] width 710 height 45
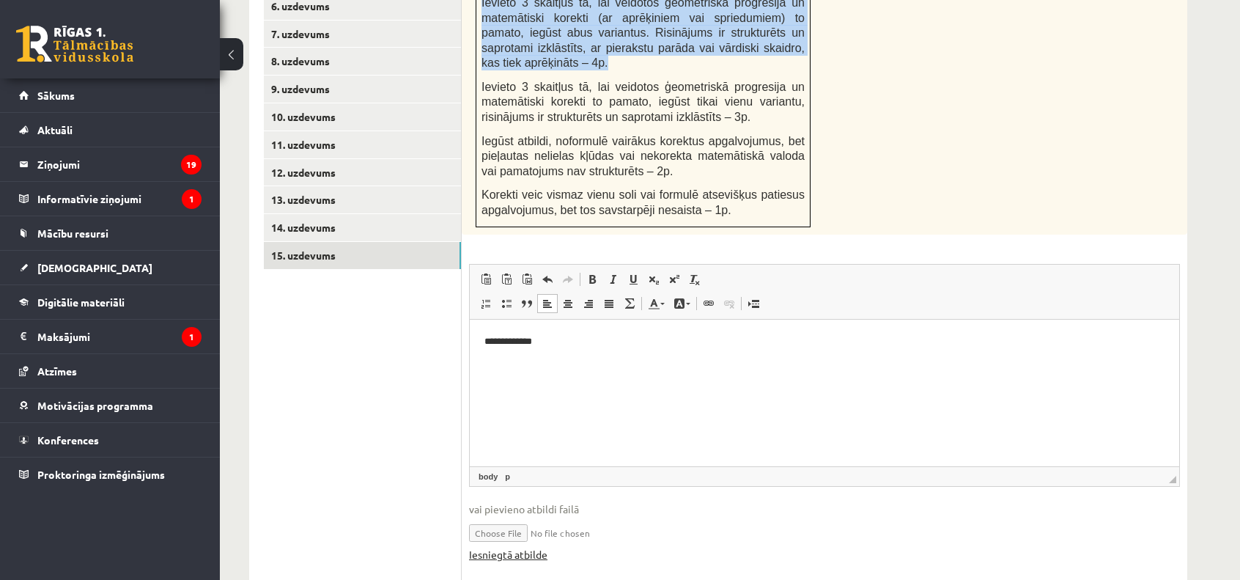
click at [529, 547] on link "Iesniegtā atbilde" at bounding box center [508, 554] width 78 height 15
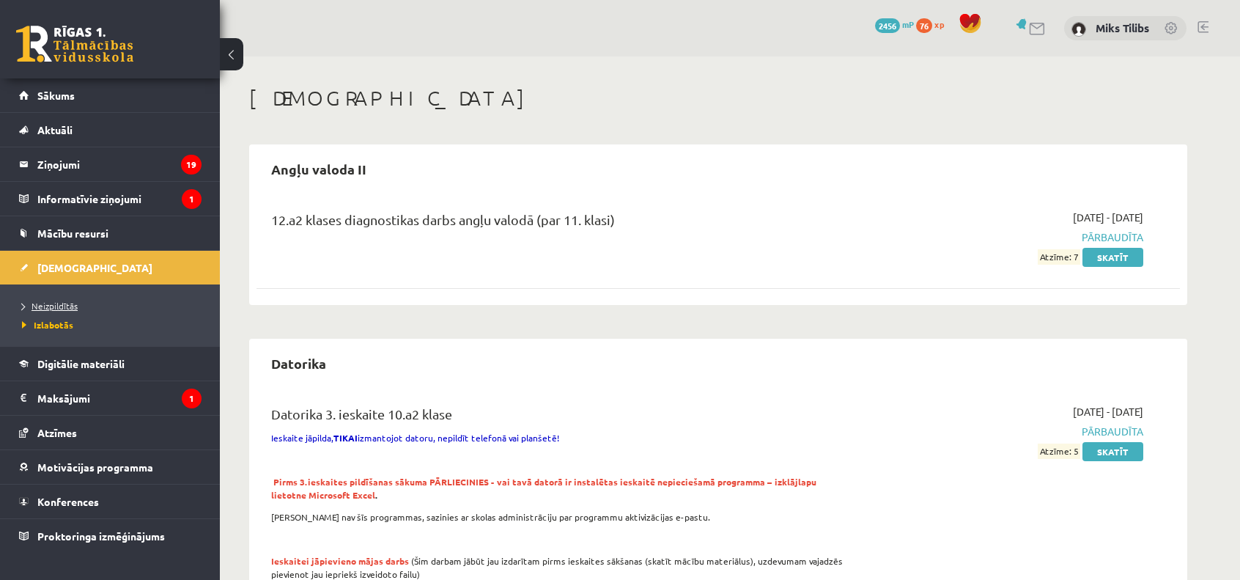
click at [78, 301] on link "Neizpildītās" at bounding box center [113, 305] width 183 height 13
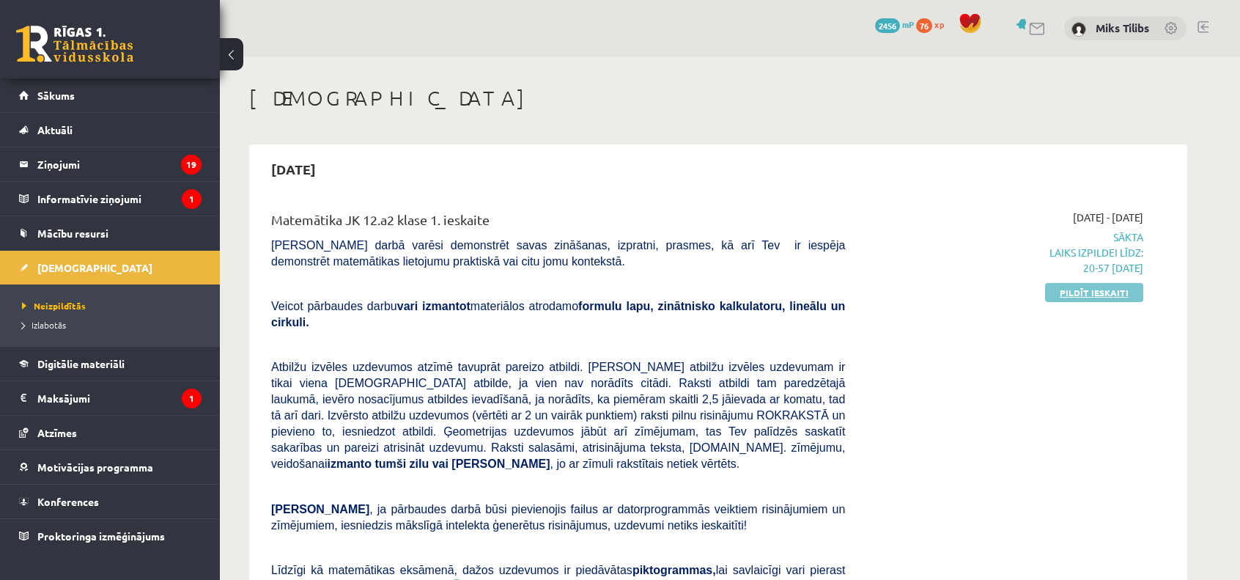
click at [1120, 287] on link "Pildīt ieskaiti" at bounding box center [1094, 292] width 98 height 19
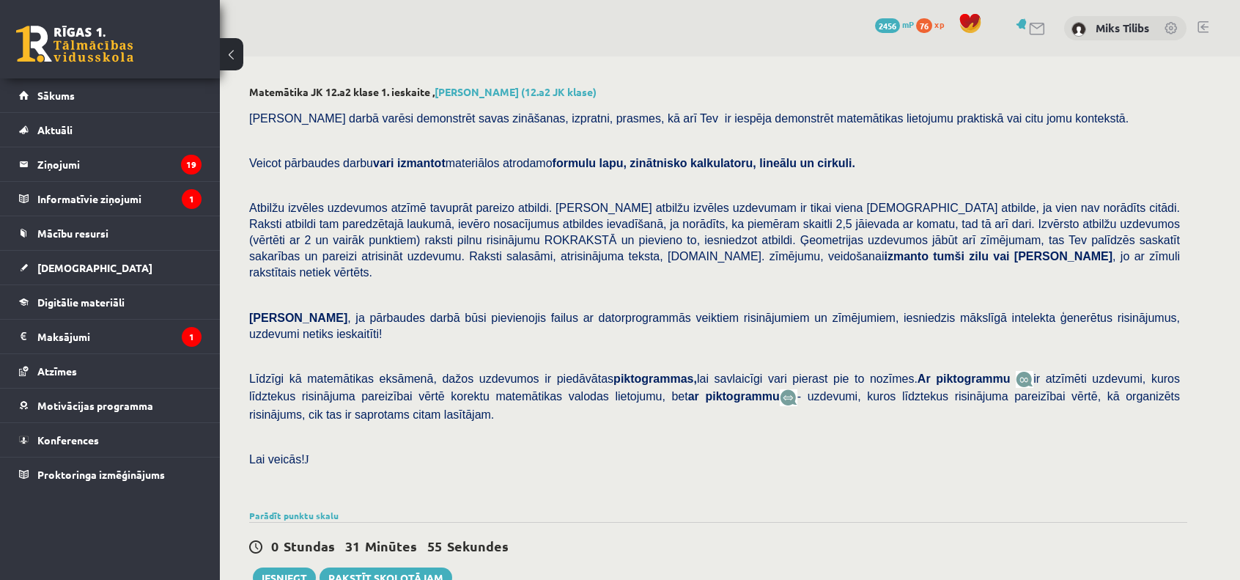
scroll to position [499, 0]
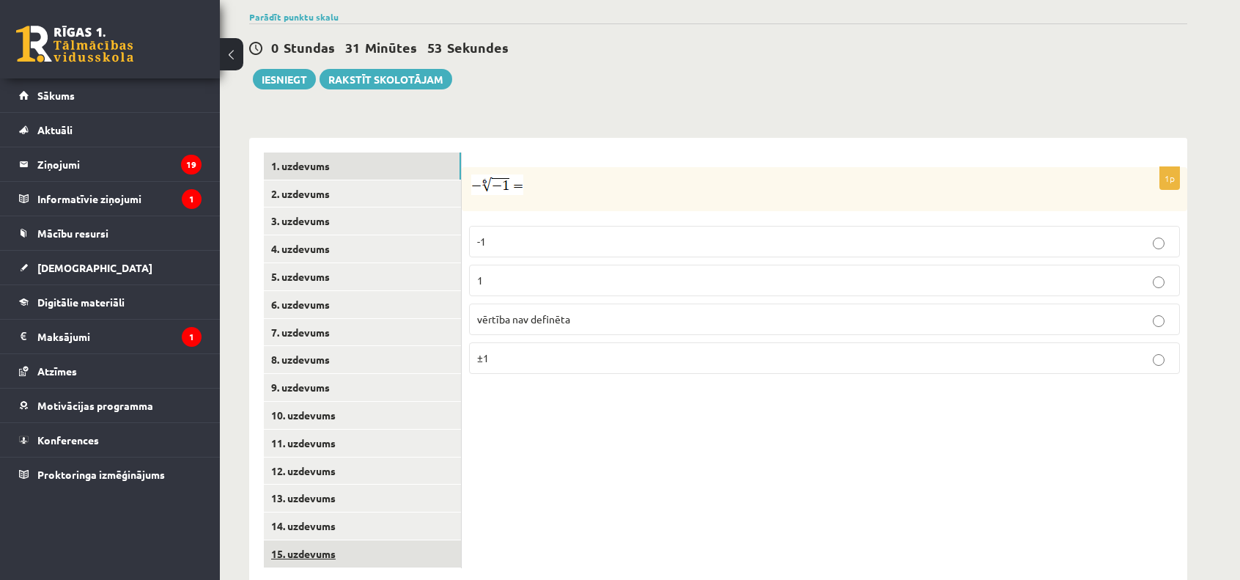
click at [317, 540] on link "15. uzdevums" at bounding box center [362, 553] width 197 height 27
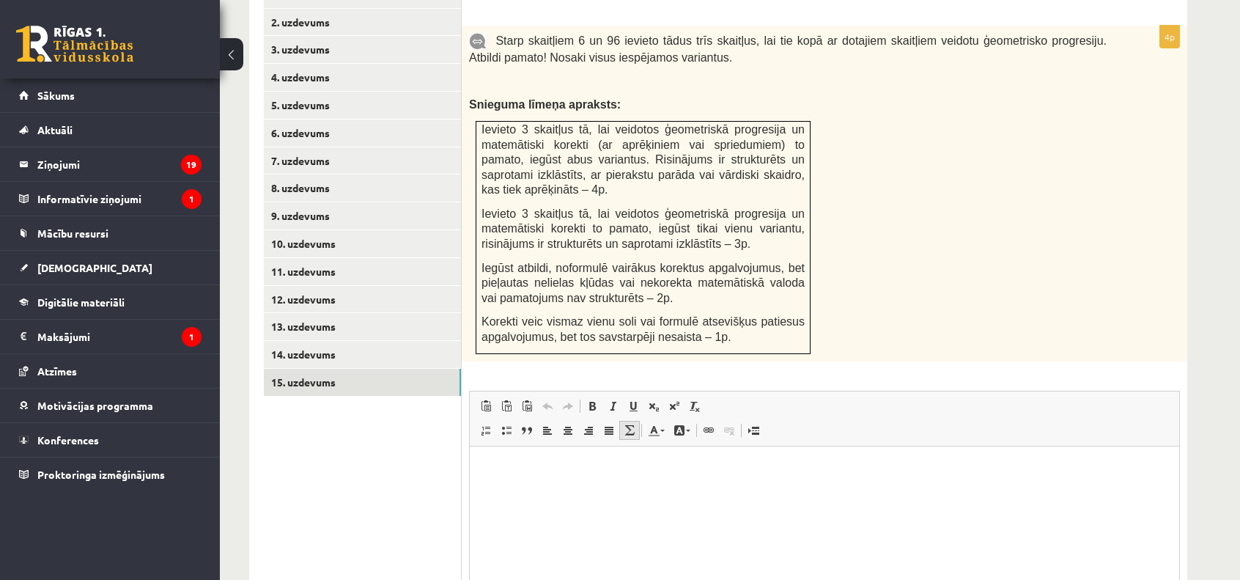
scroll to position [812, 0]
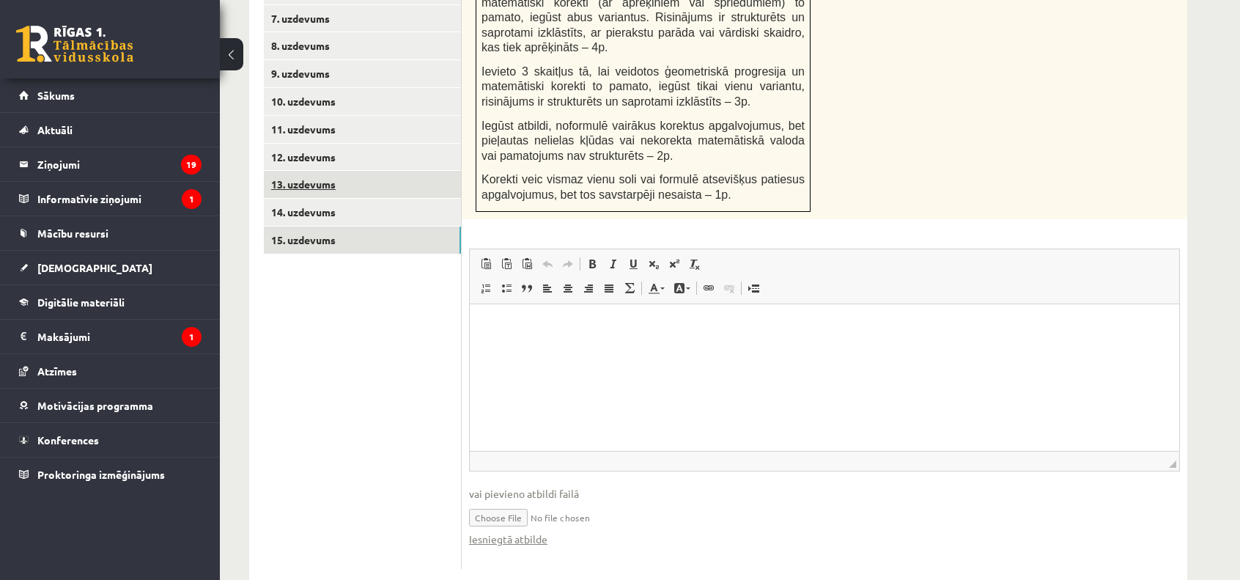
click at [387, 171] on link "13. uzdevums" at bounding box center [362, 184] width 197 height 27
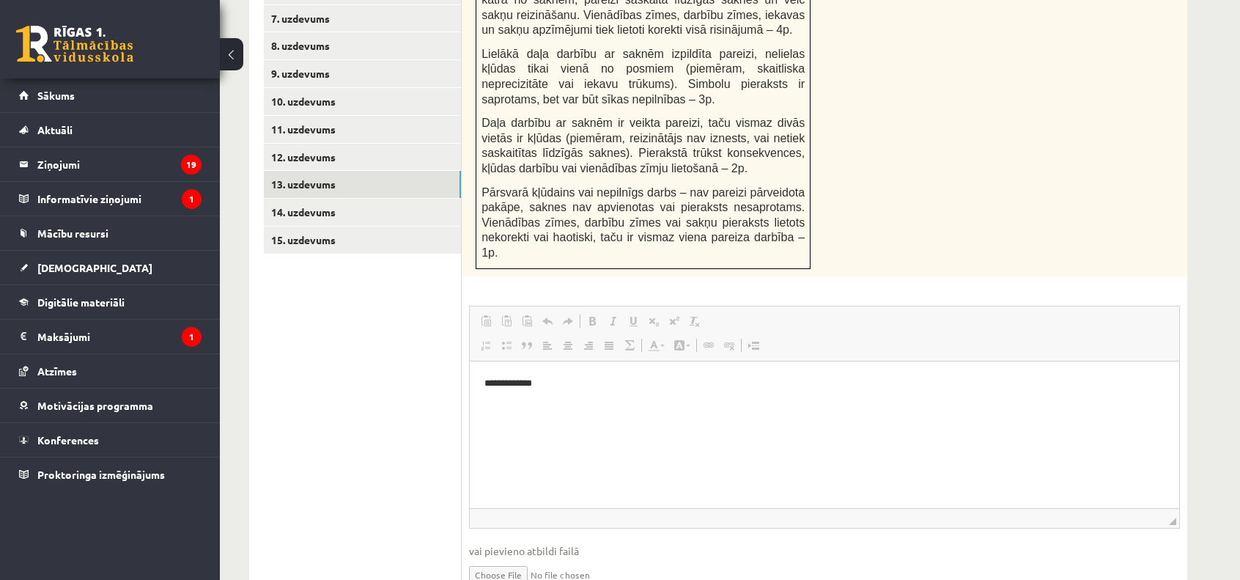
scroll to position [0, 0]
click at [277, 199] on link "14. uzdevums" at bounding box center [362, 212] width 197 height 27
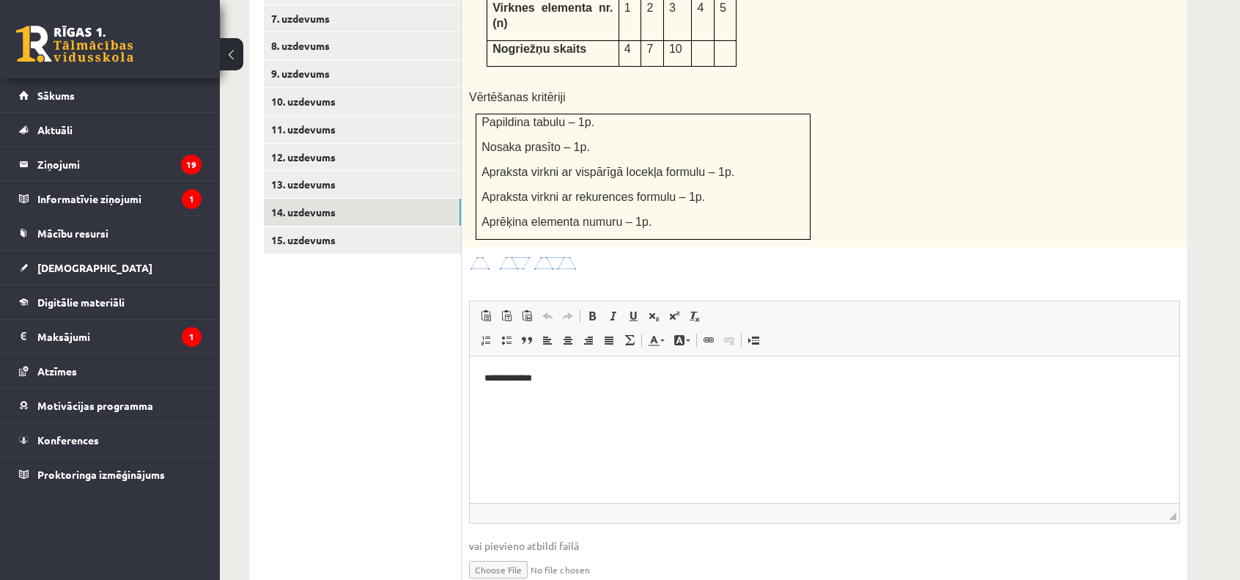
click at [515, 579] on link "Iesniegtā atbilde" at bounding box center [508, 591] width 78 height 15
click at [279, 227] on link "15. uzdevums" at bounding box center [362, 240] width 197 height 27
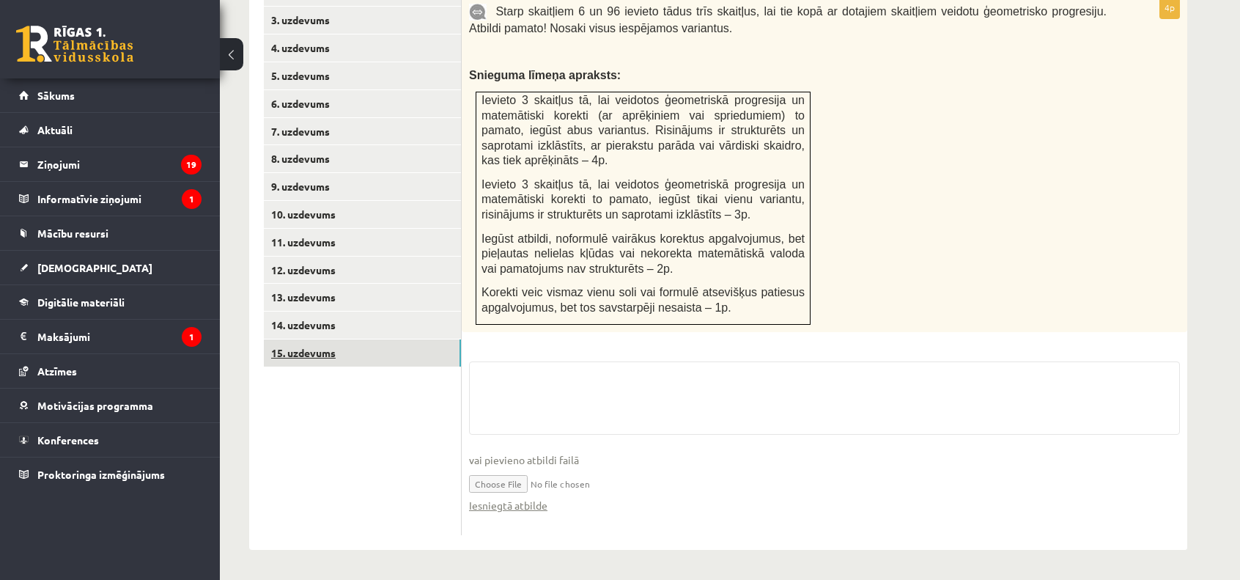
scroll to position [666, 0]
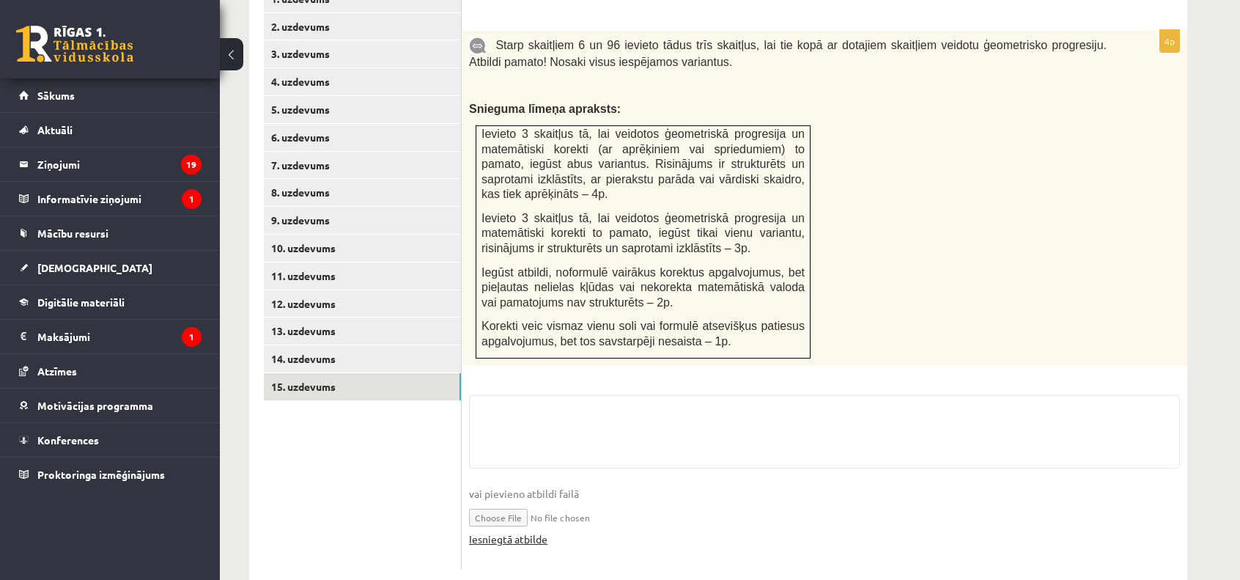
click at [543, 532] on link "Iesniegtā atbilde" at bounding box center [508, 539] width 78 height 15
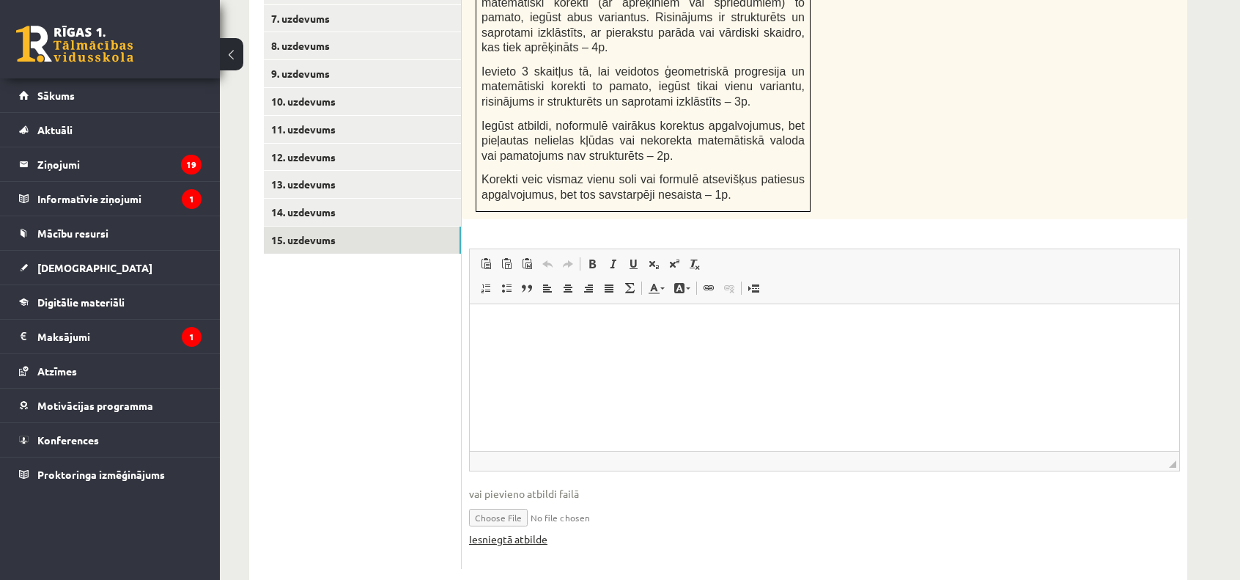
scroll to position [0, 0]
click at [488, 348] on html at bounding box center [825, 326] width 710 height 45
click at [352, 116] on link "11. uzdevums" at bounding box center [362, 129] width 197 height 27
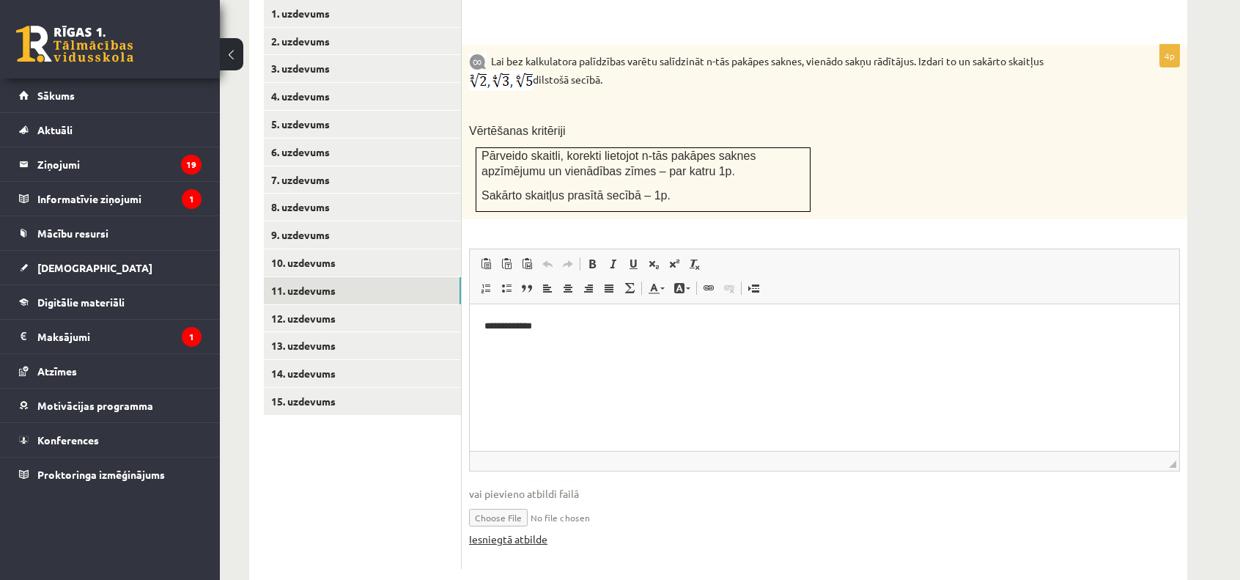
click at [523, 532] on link "Iesniegtā atbilde" at bounding box center [508, 539] width 78 height 15
click at [309, 305] on link "12. uzdevums" at bounding box center [362, 318] width 197 height 27
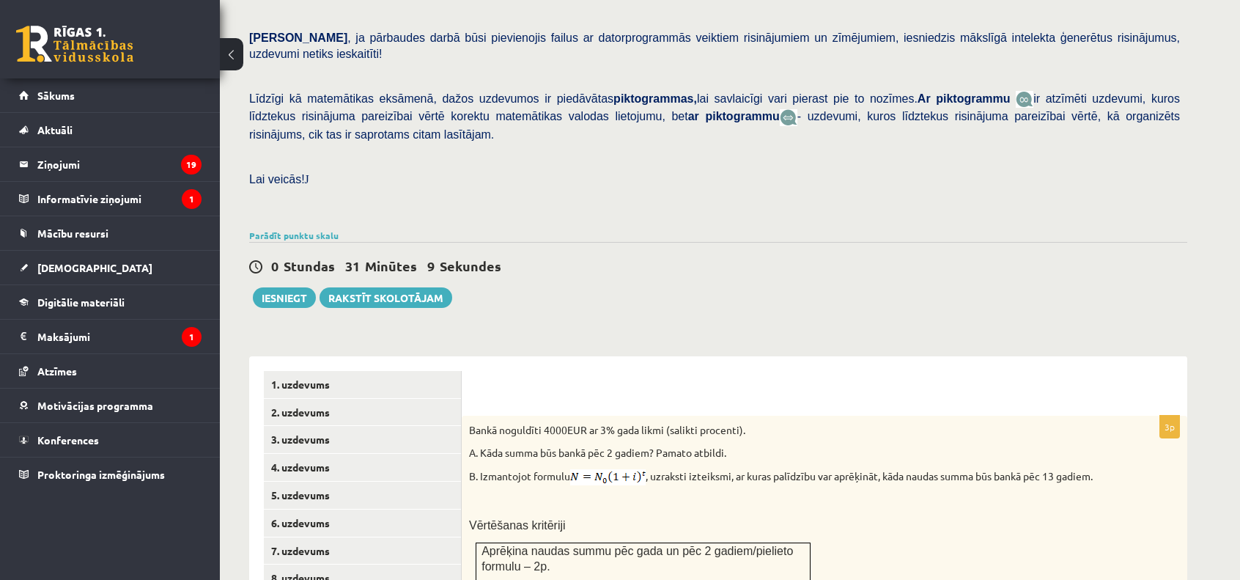
scroll to position [276, 0]
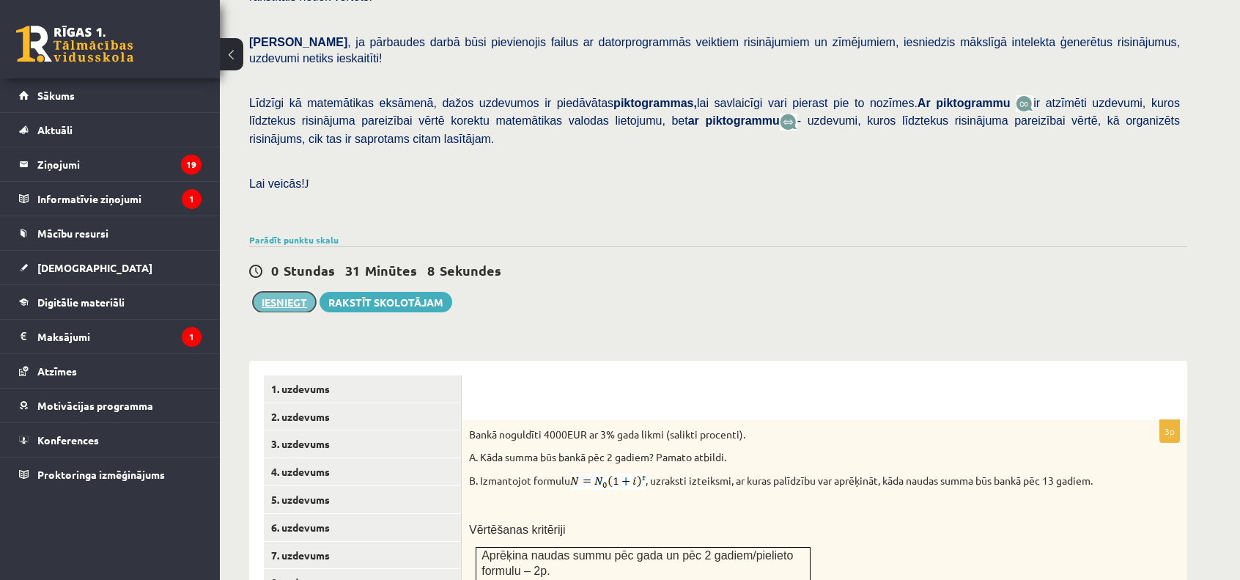
click at [308, 292] on button "Iesniegt" at bounding box center [284, 302] width 63 height 21
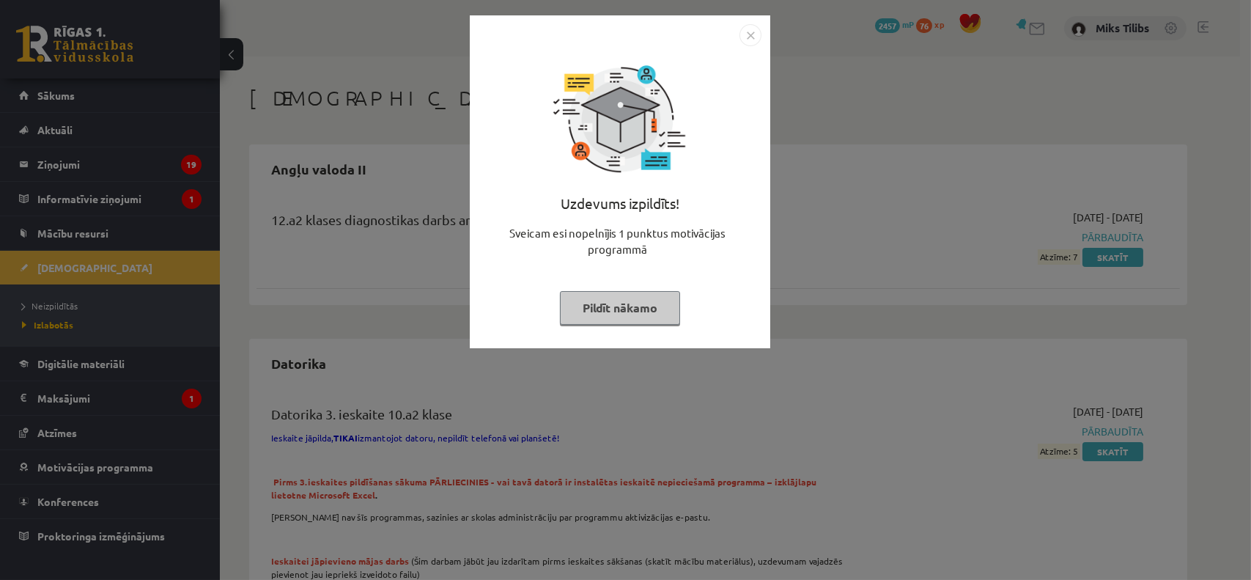
click at [753, 37] on img "Close" at bounding box center [751, 35] width 22 height 22
